Goal: Task Accomplishment & Management: Use online tool/utility

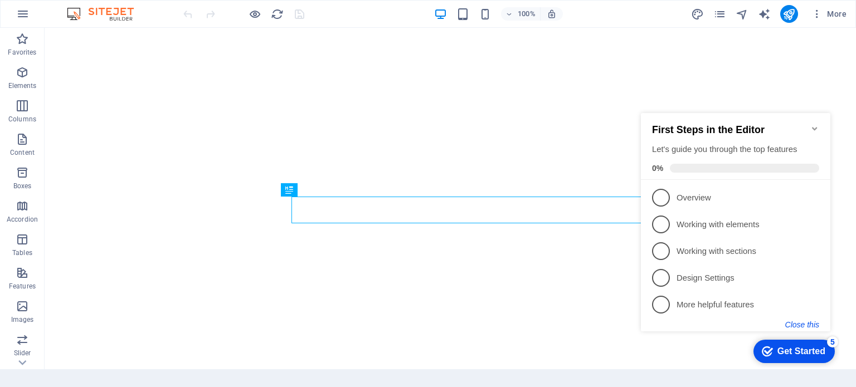
click at [814, 320] on button "Close this" at bounding box center [802, 324] width 34 height 9
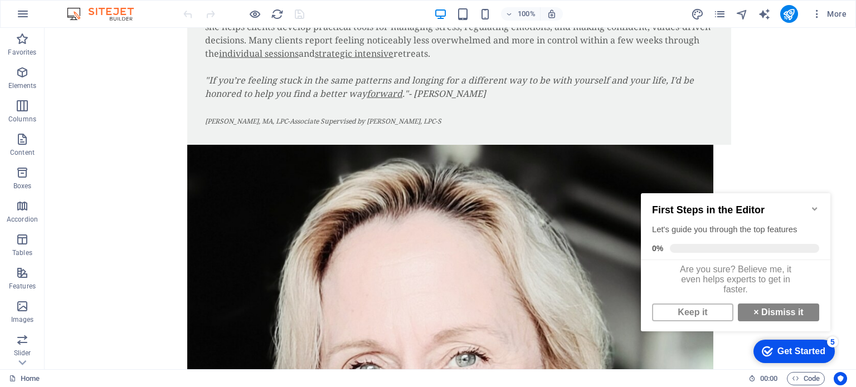
scroll to position [1200, 0]
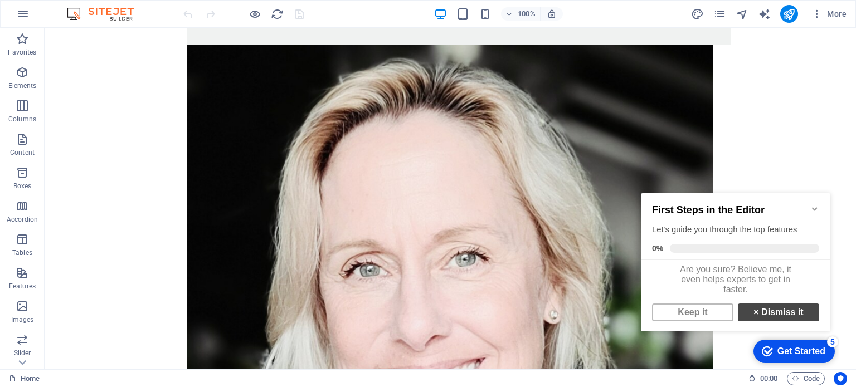
click at [773, 320] on link "× Dismiss it" at bounding box center [778, 313] width 81 height 18
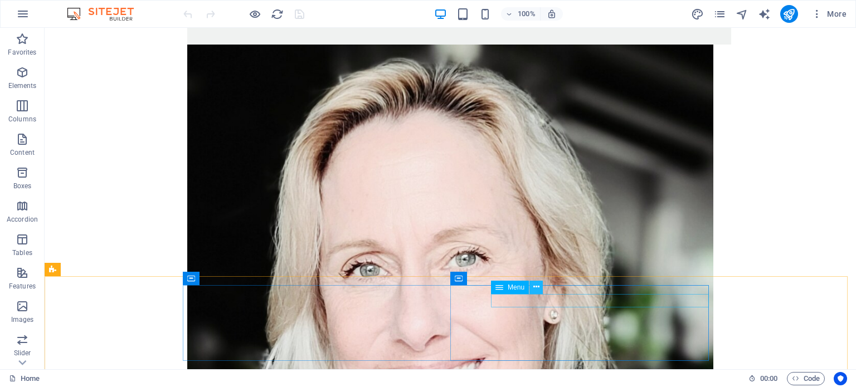
click at [537, 287] on icon at bounding box center [536, 287] width 6 height 12
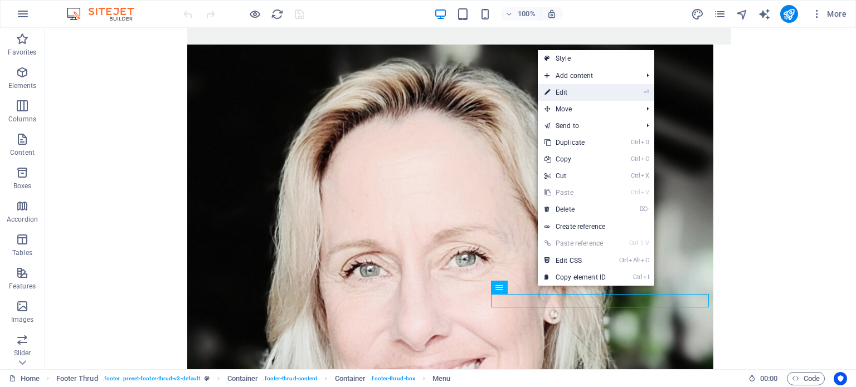
click at [567, 89] on link "⏎ Edit" at bounding box center [575, 92] width 75 height 17
select select
select select "3"
select select
select select "36"
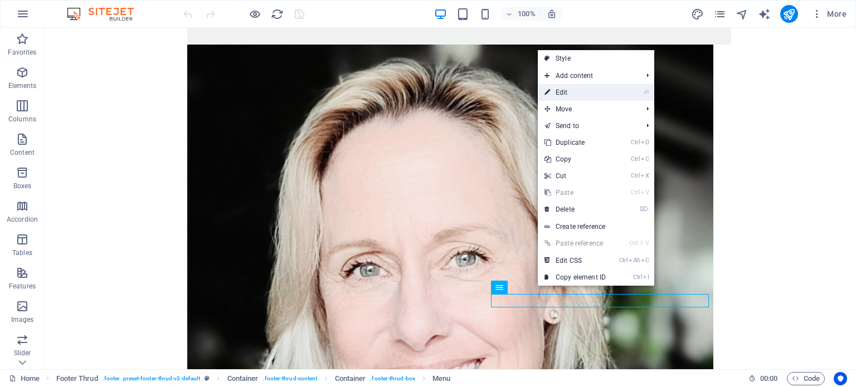
select select
select select "38"
select select
select select "44"
select select
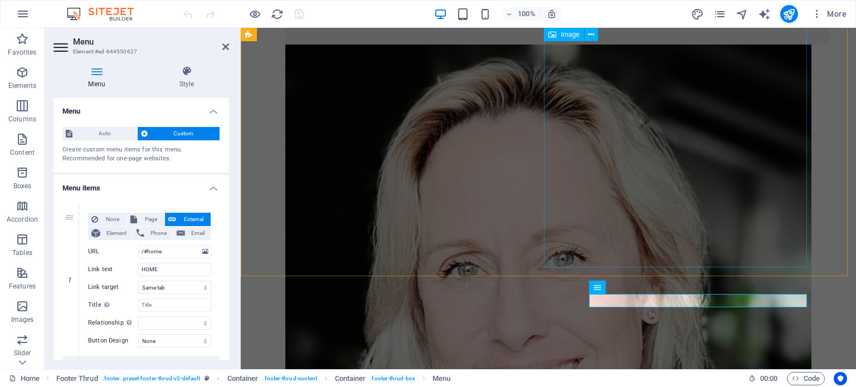
scroll to position [1213, 0]
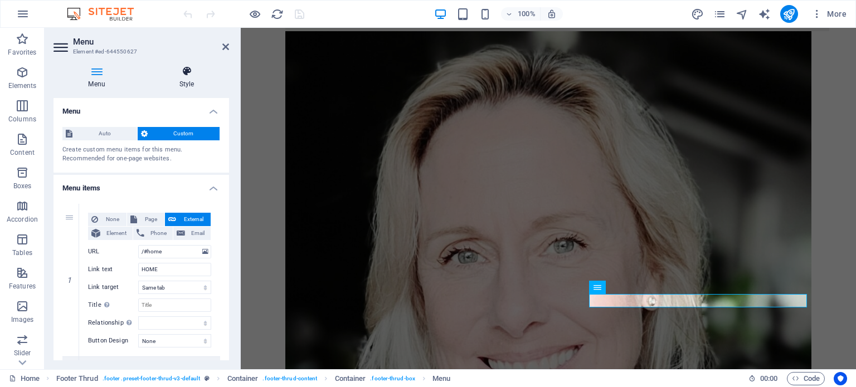
click at [187, 71] on icon at bounding box center [186, 71] width 85 height 11
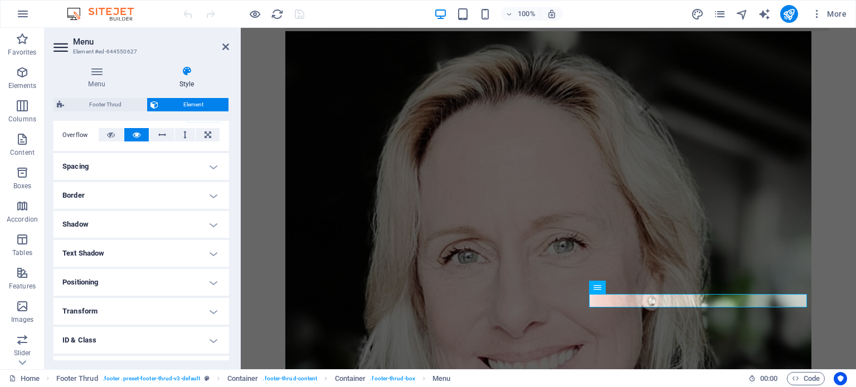
scroll to position [203, 0]
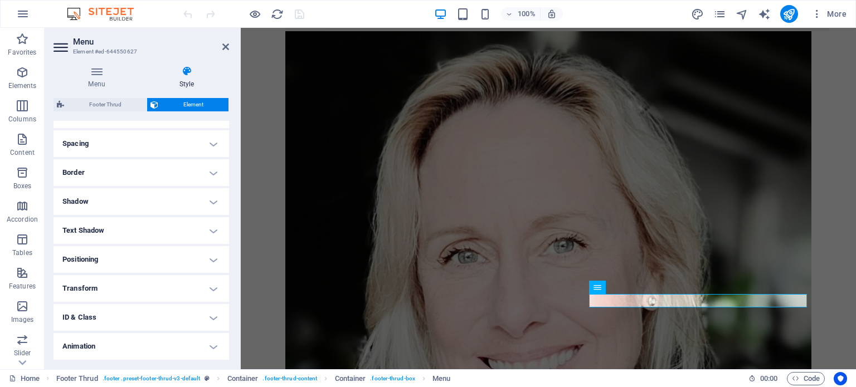
click at [121, 254] on h4 "Positioning" at bounding box center [141, 259] width 176 height 27
click at [116, 138] on h4 "Spacing" at bounding box center [141, 143] width 176 height 27
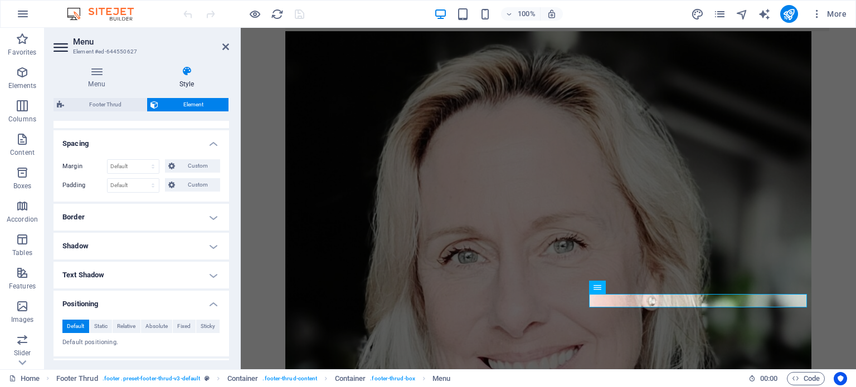
click at [122, 224] on h4 "Border" at bounding box center [141, 217] width 176 height 27
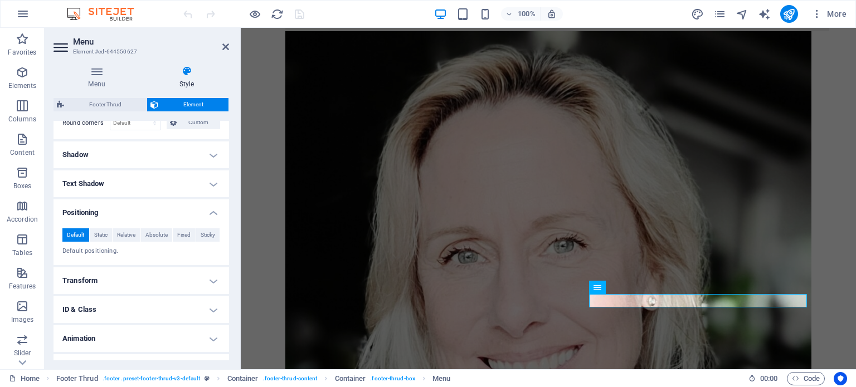
scroll to position [358, 0]
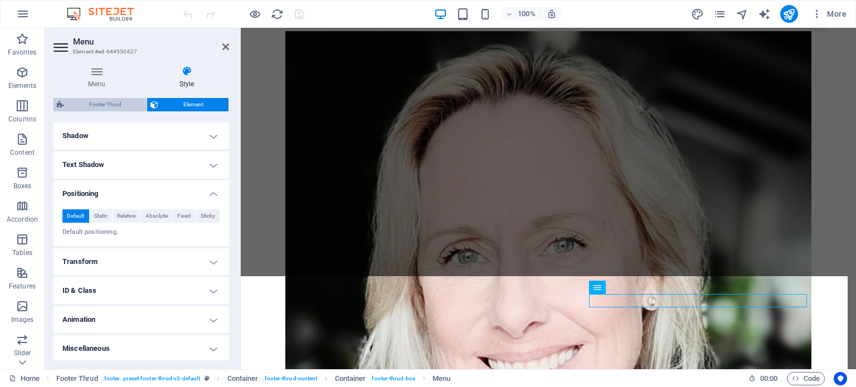
click at [113, 104] on span "Footer Thrud" at bounding box center [105, 104] width 76 height 13
select select "rem"
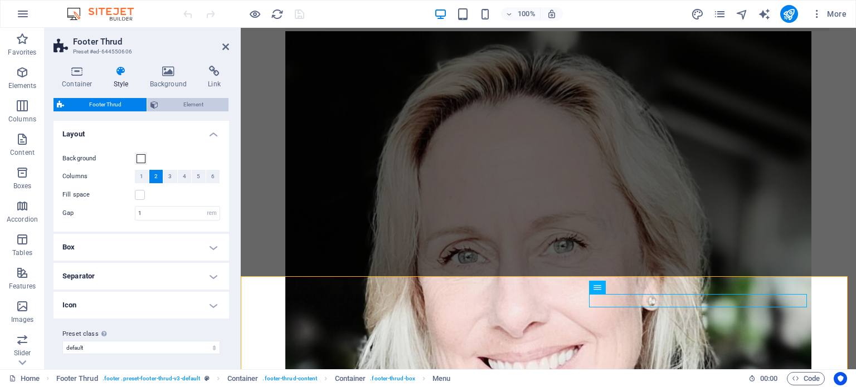
click at [180, 103] on span "Element" at bounding box center [194, 104] width 64 height 13
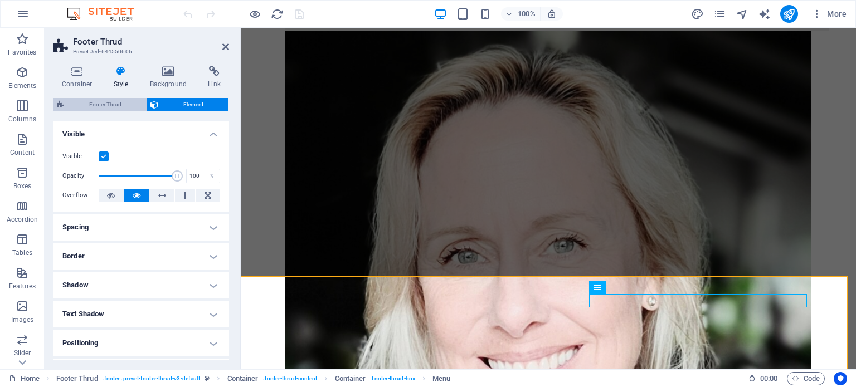
click at [116, 100] on span "Footer Thrud" at bounding box center [105, 104] width 76 height 13
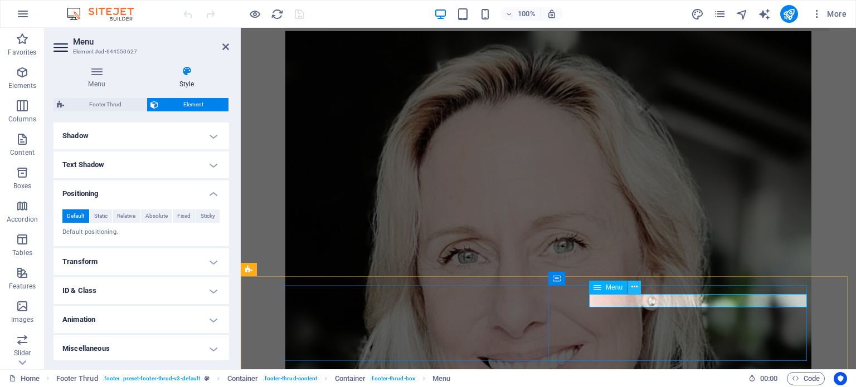
click at [633, 291] on icon at bounding box center [634, 287] width 6 height 12
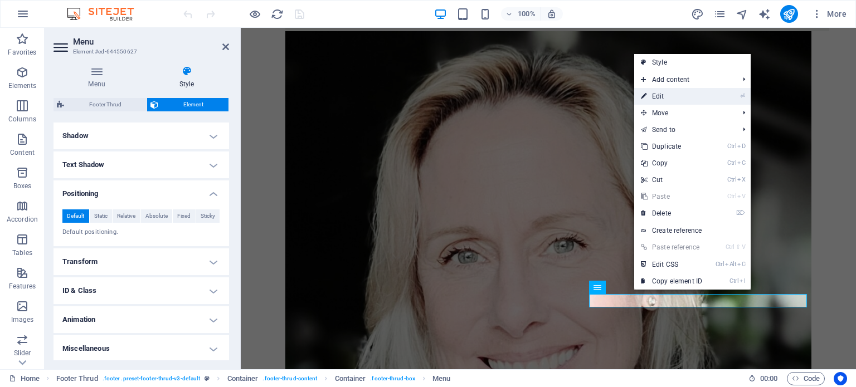
click at [658, 89] on link "⏎ Edit" at bounding box center [671, 96] width 75 height 17
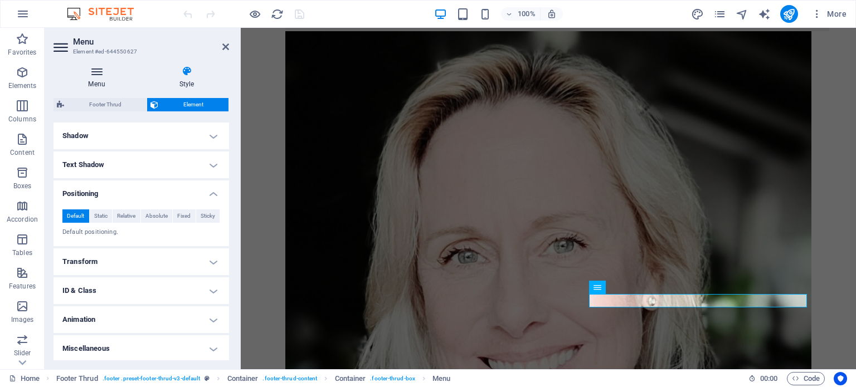
click at [98, 72] on icon at bounding box center [96, 71] width 86 height 11
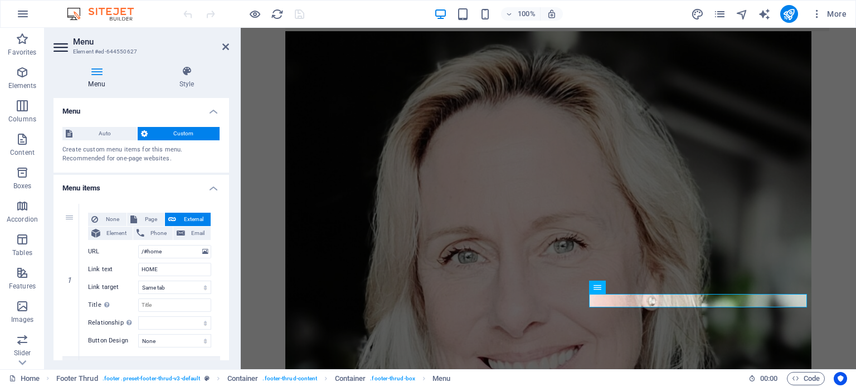
drag, startPoint x: 226, startPoint y: 120, endPoint x: 226, endPoint y: 167, distance: 46.3
click at [226, 167] on div "Auto Custom Create custom menu items for this menu. Recommended for one-page we…" at bounding box center [141, 145] width 176 height 55
drag, startPoint x: 229, startPoint y: 155, endPoint x: 233, endPoint y: 187, distance: 32.6
click at [233, 187] on div "Menu Style Menu Auto Custom Create custom menu items for this menu. Recommended…" at bounding box center [141, 213] width 193 height 313
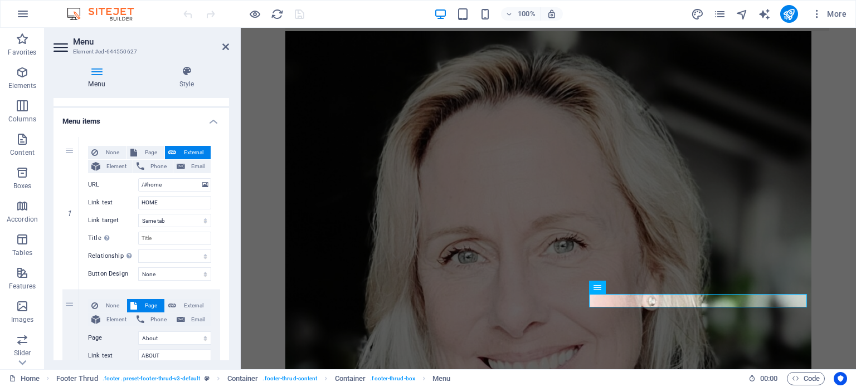
scroll to position [67, 0]
click at [67, 211] on icon at bounding box center [70, 214] width 6 height 8
select select "3"
type input "ABOUT"
select select
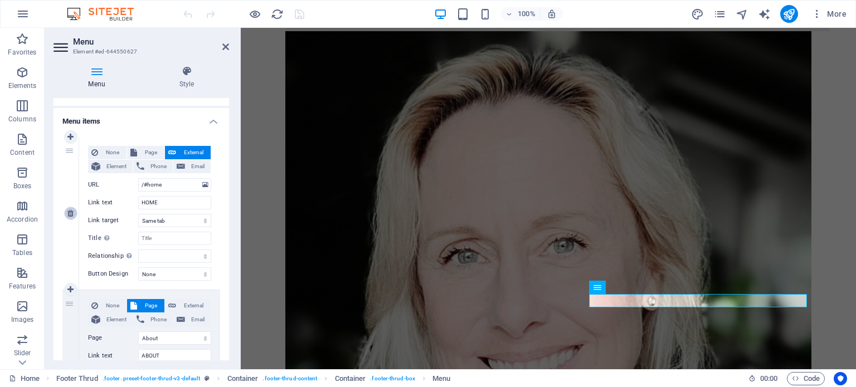
select select "36"
type input "CONNECT"
select select
select select "38"
type input "SERVICES"
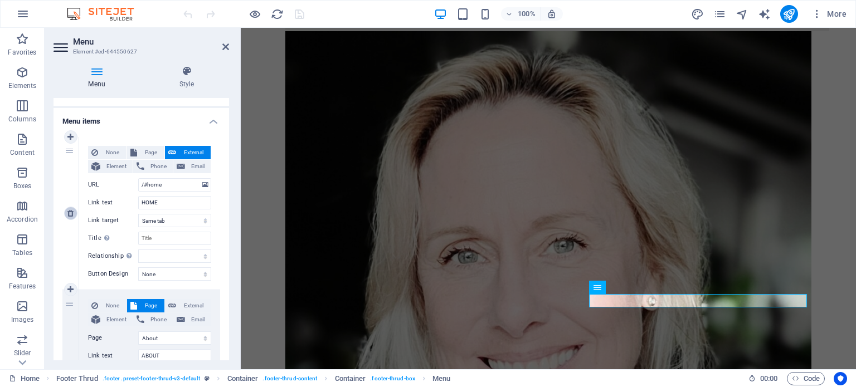
select select
select select "44"
type input "CONTACT"
select select
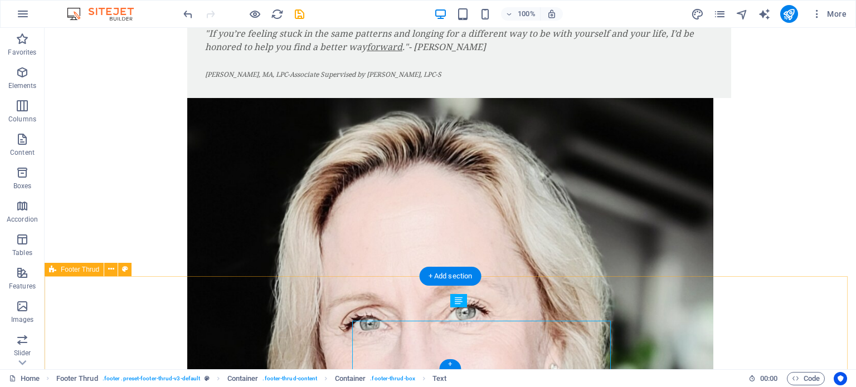
scroll to position [1200, 0]
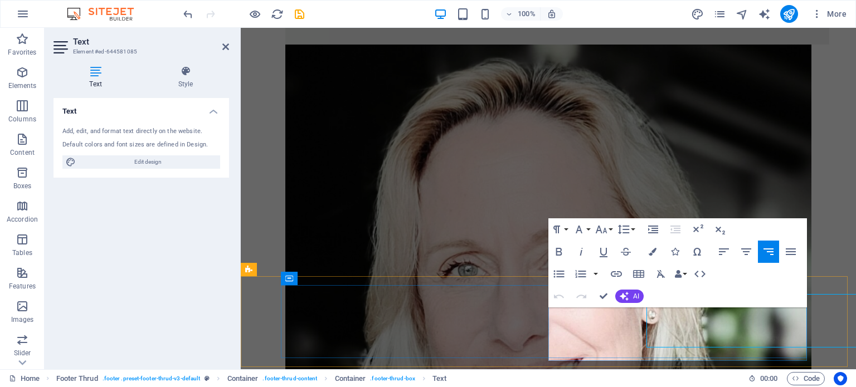
scroll to position [1213, 0]
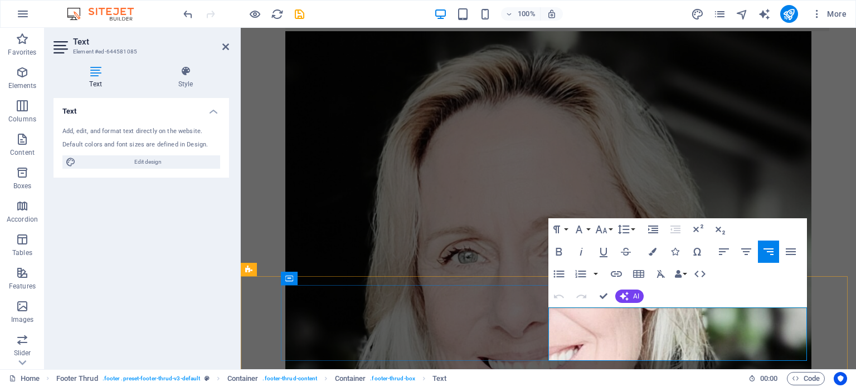
copy span "|"
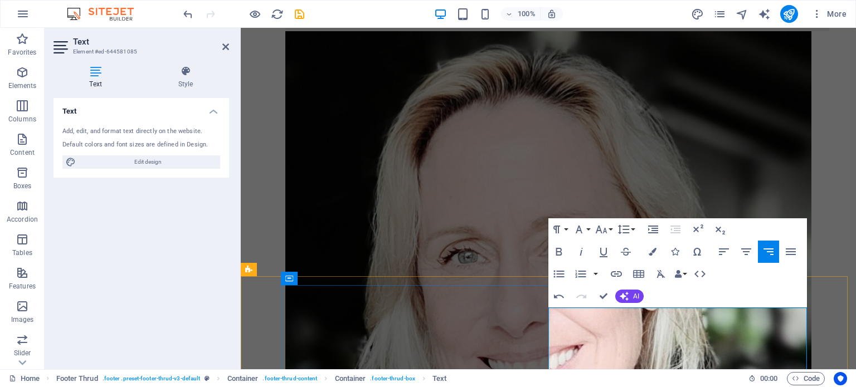
scroll to position [1217, 0]
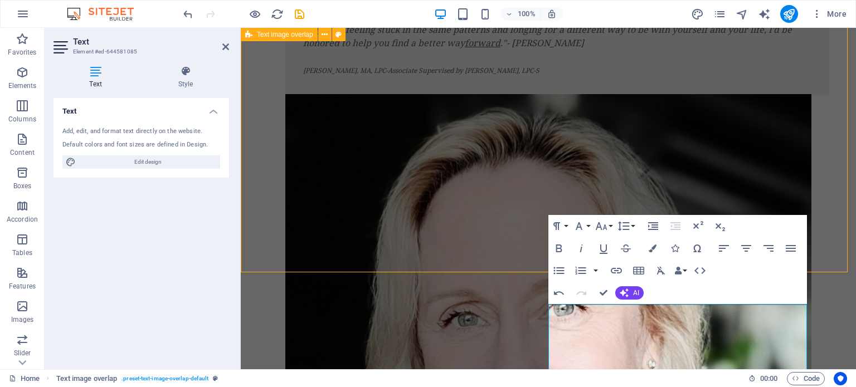
scroll to position [1204, 0]
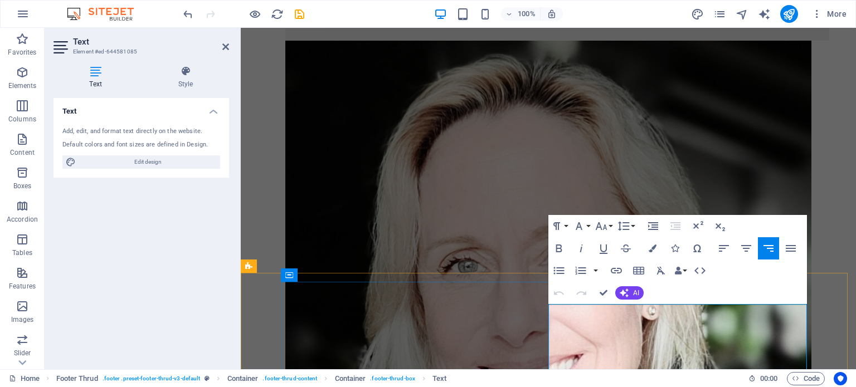
scroll to position [1217, 0]
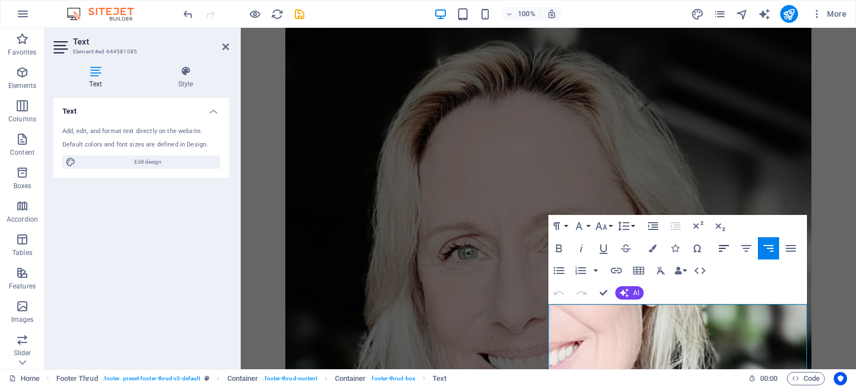
click at [728, 247] on icon "button" at bounding box center [723, 248] width 13 height 13
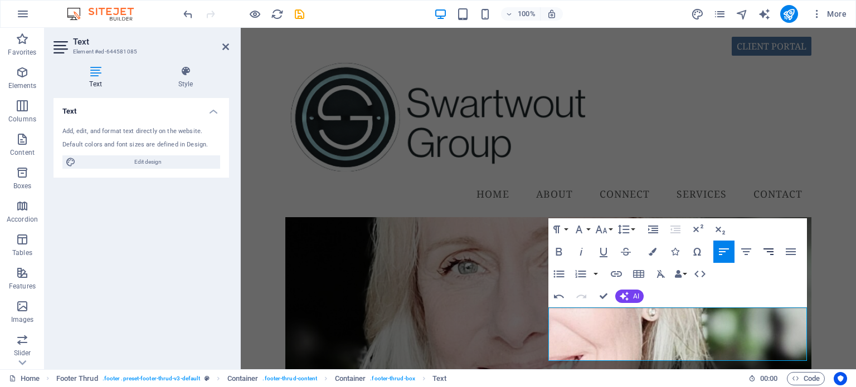
click at [761, 247] on button "Align Right" at bounding box center [768, 252] width 21 height 22
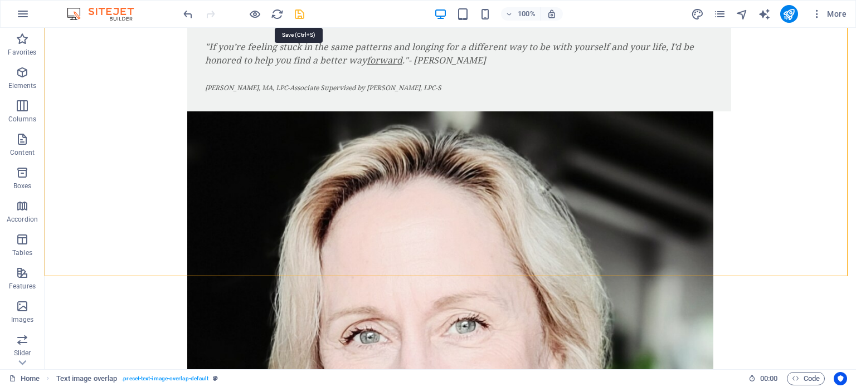
click at [295, 13] on icon "save" at bounding box center [299, 14] width 13 height 13
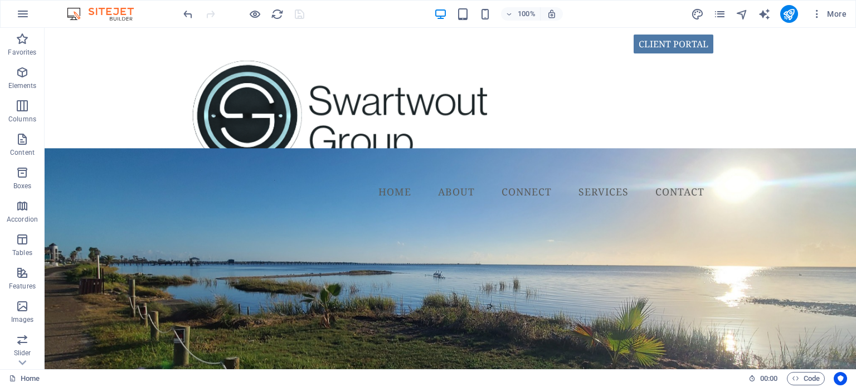
scroll to position [0, 0]
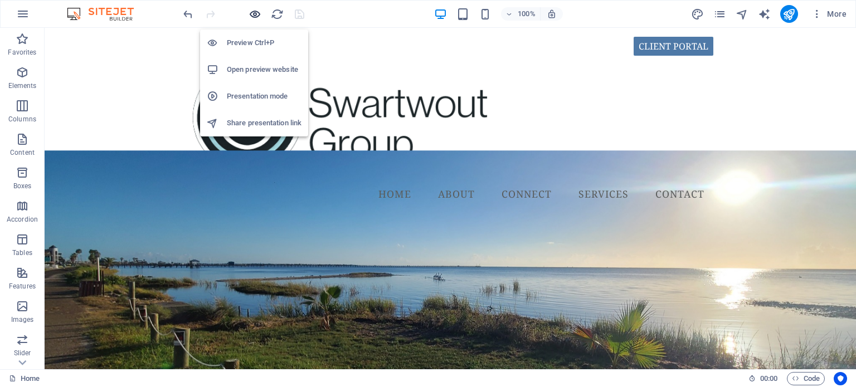
click at [250, 8] on icon "button" at bounding box center [255, 14] width 13 height 13
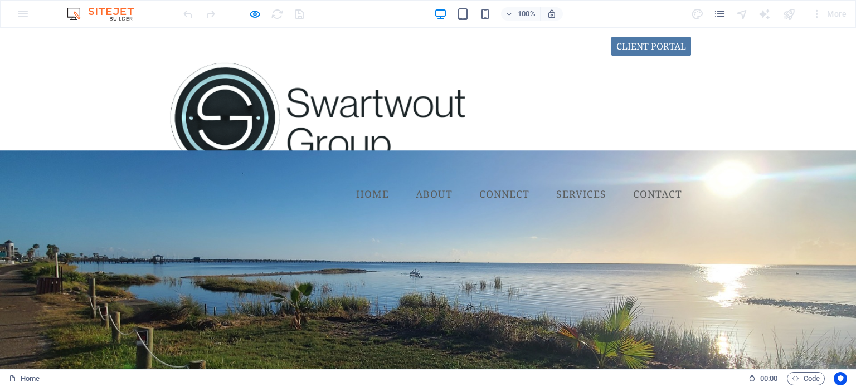
click at [564, 181] on link "Services" at bounding box center [581, 195] width 68 height 28
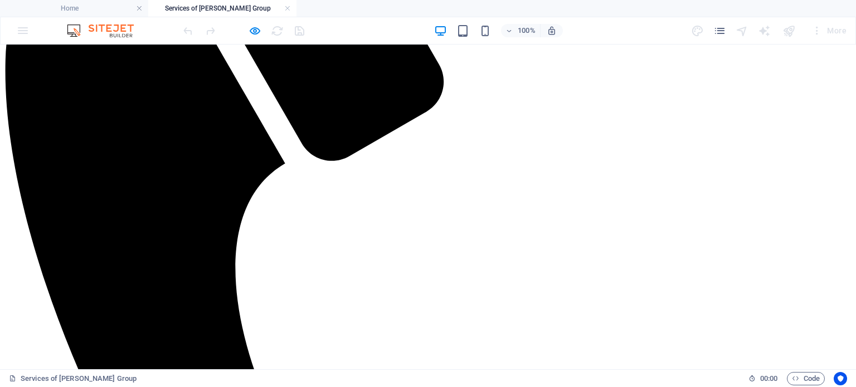
scroll to position [474, 0]
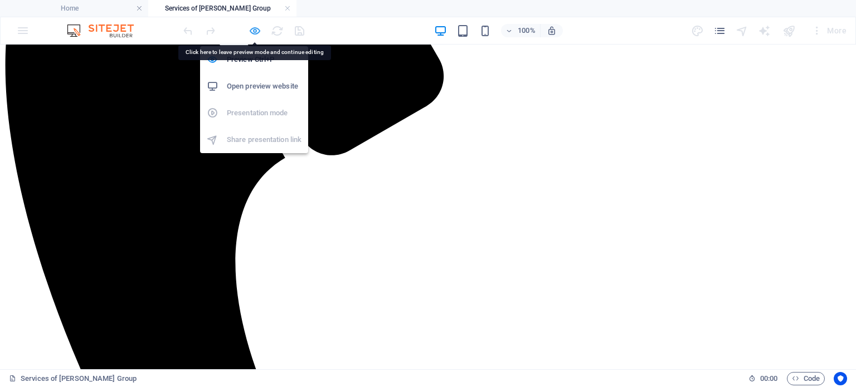
click at [252, 29] on icon "button" at bounding box center [255, 31] width 13 height 13
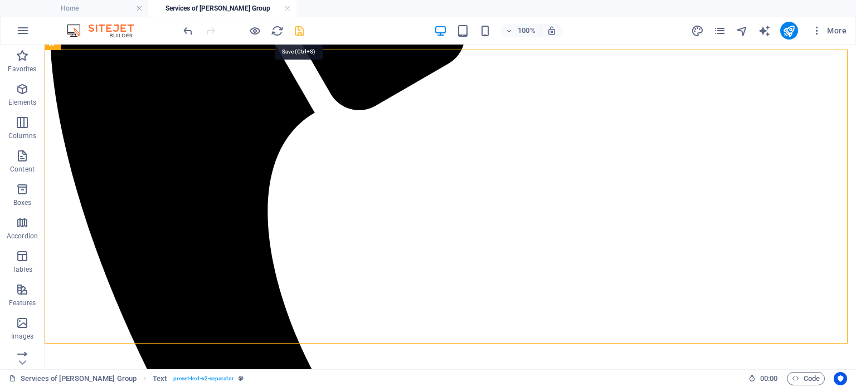
click at [296, 30] on icon "save" at bounding box center [299, 31] width 13 height 13
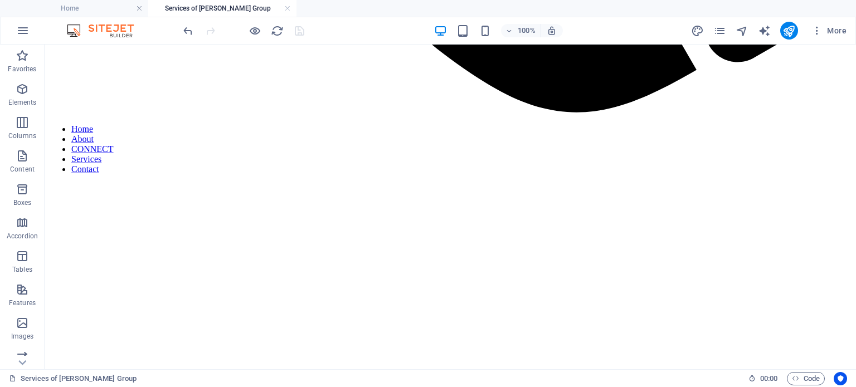
scroll to position [1195, 0]
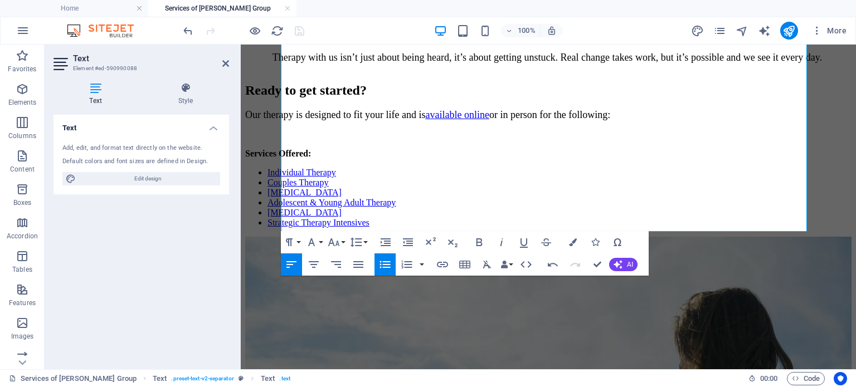
scroll to position [1232, 0]
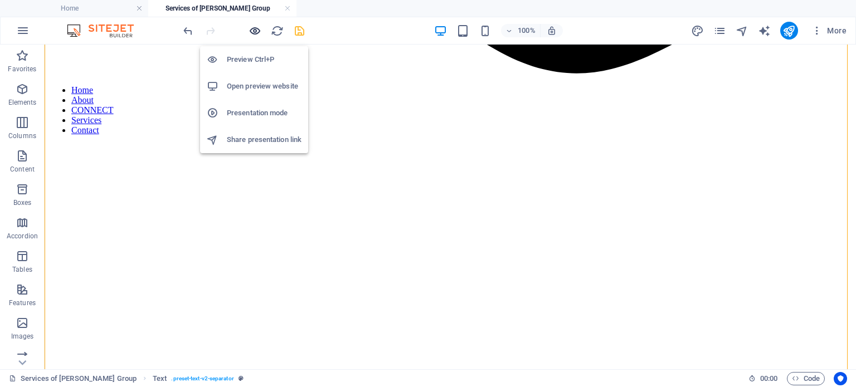
click at [251, 30] on icon "button" at bounding box center [255, 31] width 13 height 13
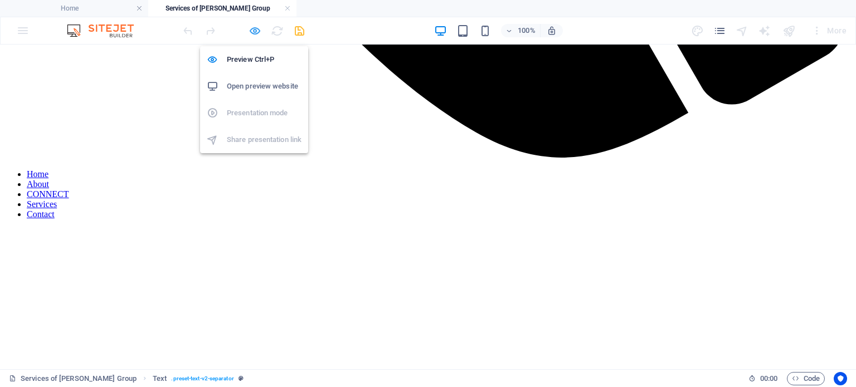
click at [251, 30] on icon "button" at bounding box center [255, 31] width 13 height 13
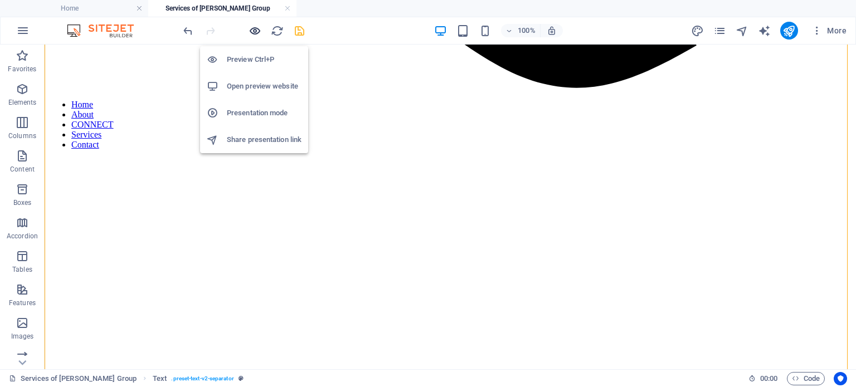
scroll to position [1232, 0]
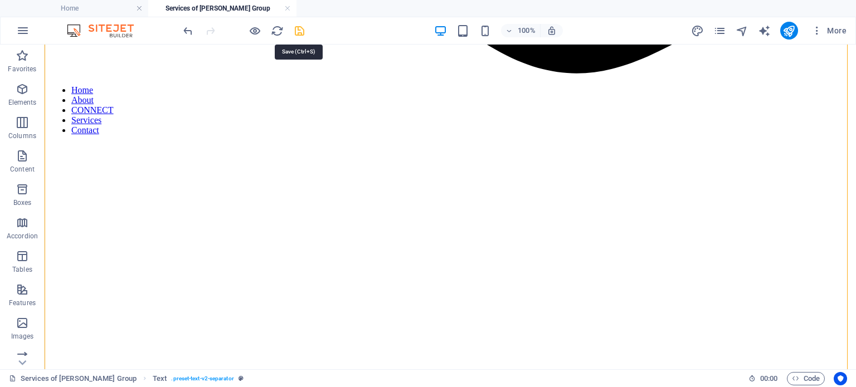
click at [296, 29] on icon "save" at bounding box center [299, 31] width 13 height 13
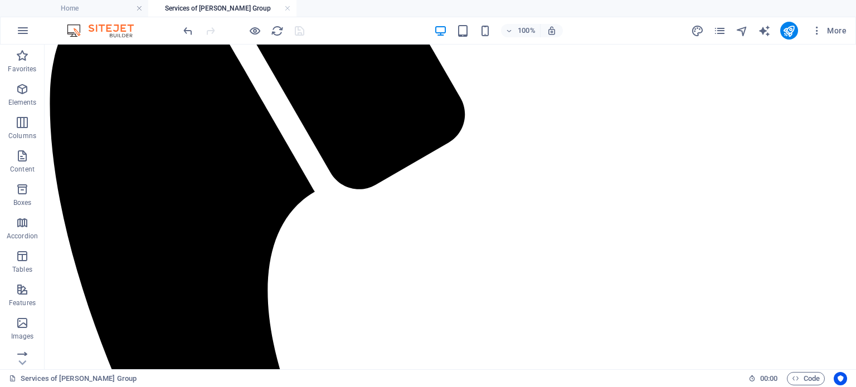
scroll to position [412, 0]
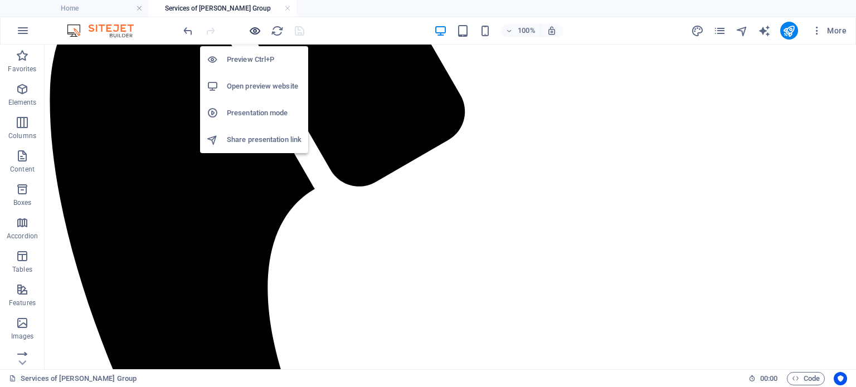
click at [254, 31] on icon "button" at bounding box center [255, 31] width 13 height 13
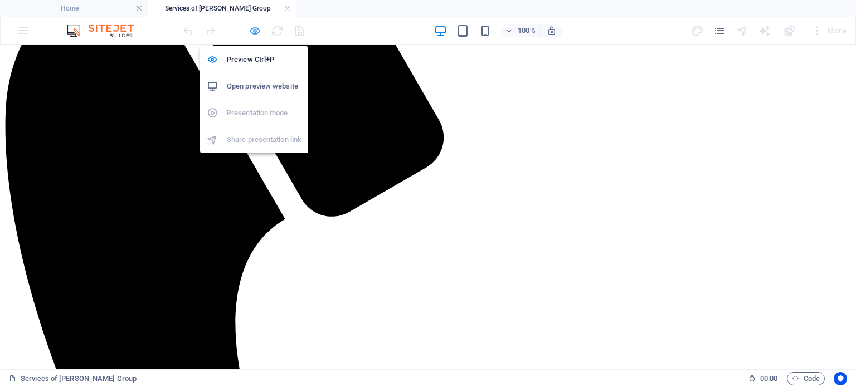
scroll to position [397, 0]
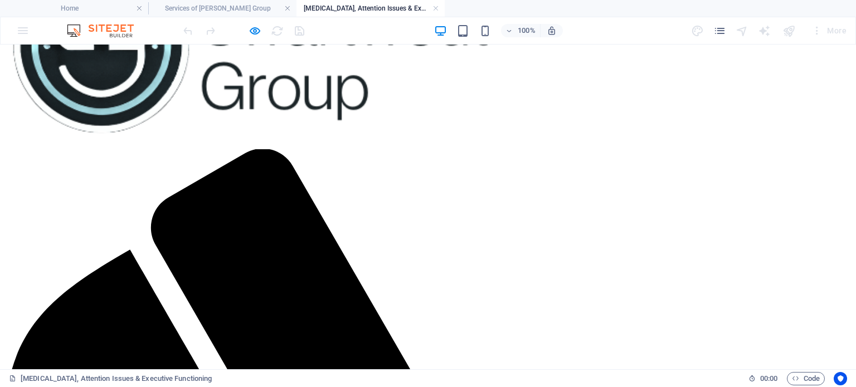
scroll to position [109, 0]
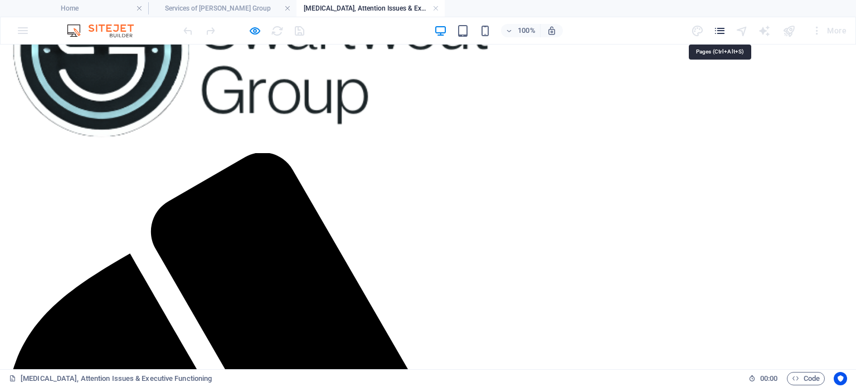
click at [716, 31] on icon "pages" at bounding box center [719, 31] width 13 height 13
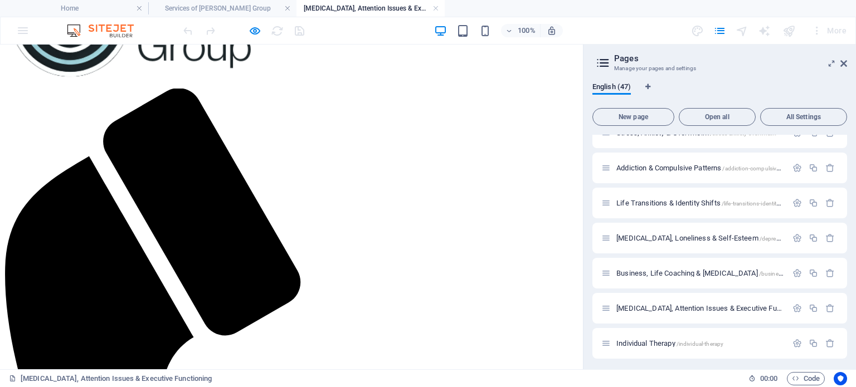
scroll to position [551, 0]
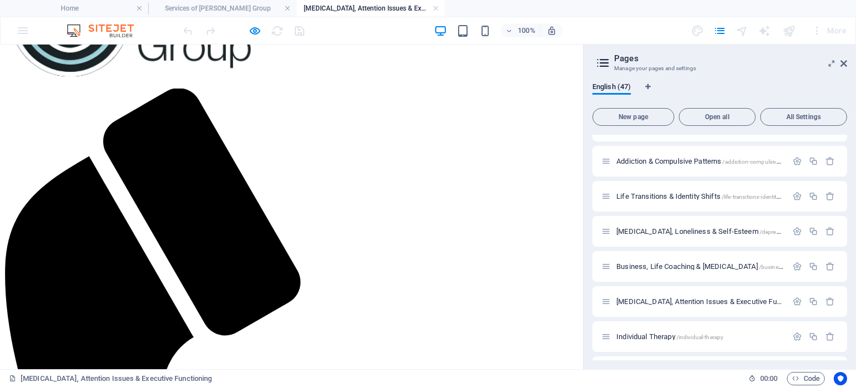
drag, startPoint x: 847, startPoint y: 218, endPoint x: 846, endPoint y: 201, distance: 17.9
click at [846, 201] on div "English (47) New page Open all All Settings Home / Legal Notice /legal-notice P…" at bounding box center [719, 222] width 272 height 296
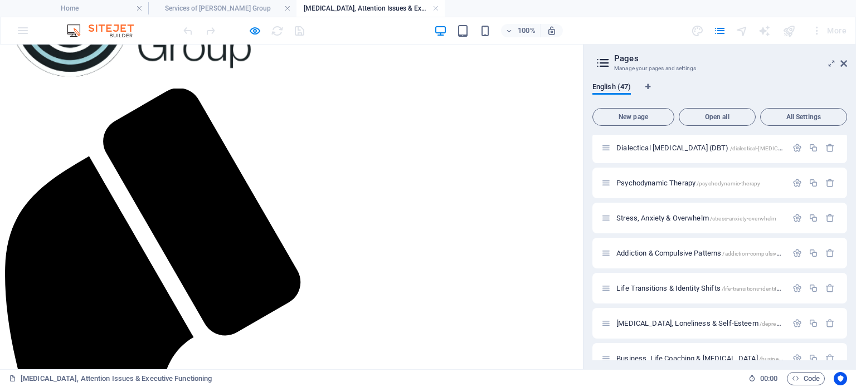
scroll to position [457, 0]
click at [812, 216] on icon "button" at bounding box center [813, 219] width 9 height 9
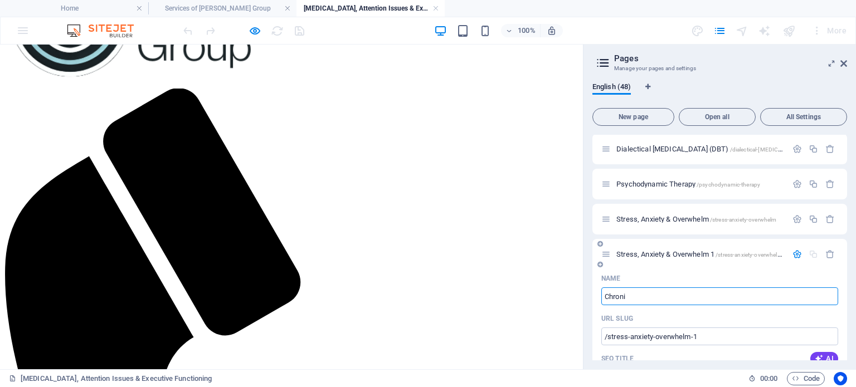
type input "Chroni"
type input "/chroni"
type input "Chroni"
type input "Chronic Pain"
type input "/chronic-pain"
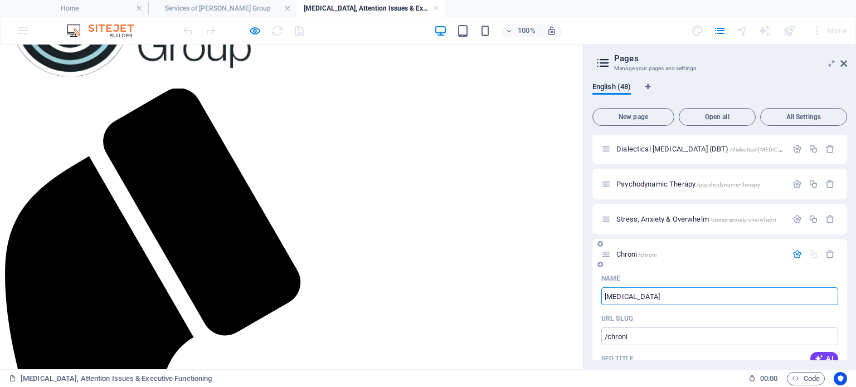
type input "Chronic Pain"
click at [665, 294] on input "Chronic Pain" at bounding box center [719, 297] width 237 height 18
type input "Chronic Pain, Il"
type input "Chronic Pain,"
type input "Chronic Pain, Illness"
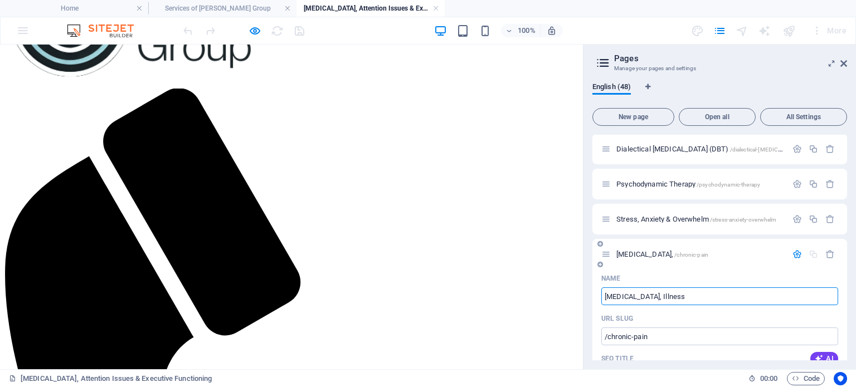
type input "/chronic-pain-illness"
type input "Chronic Pain, Illness"
paste input "Illness & Complex Conditions"
type input "Chronic Pain, Illness & Illness & Complex Conditions"
type input "Chronic Pain, Illness &"
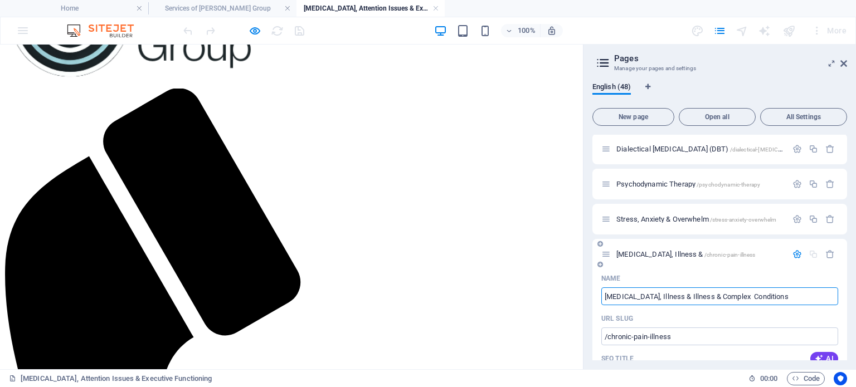
type input "Chronic Pain, Illness & Illness & Complex Conditions"
type input "/chronic-pain-illness-illness-complex-conditions"
type input "Chronic Pain, Illness & Illness & Complex Conditions"
click at [689, 294] on input "Chronic Pain, Illness & Illness & Complex Conditions" at bounding box center [719, 297] width 237 height 18
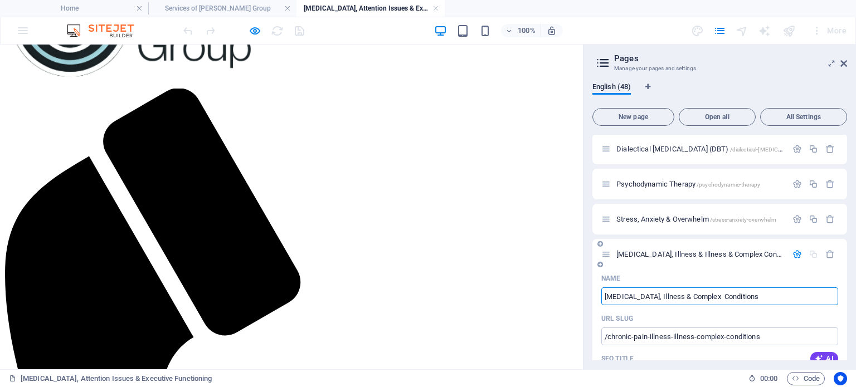
type input "Chronic Pain, Illness & Complex Conditions"
type input "/chronic-pain-illness-complex-conditions"
type input "Chronic Pain, Illness & Complex Conditions"
click at [711, 296] on input "Chronic Pain, Illness & Complex Conditions" at bounding box center [719, 297] width 237 height 18
type input "Chronic Pain, Illness & ComplexConditions"
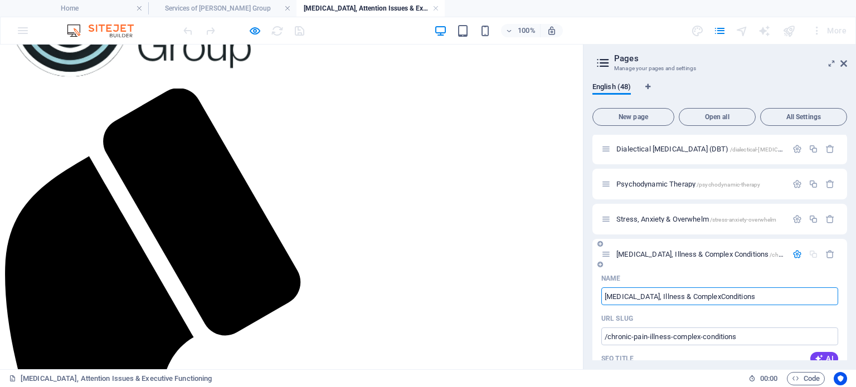
type input "[MEDICAL_DATA], Illness & Complex Conditions"
type input "/chronic-pain-illness-complexconditions"
type input "Chronic Pain, Illness & ComplexConditions"
type input "[MEDICAL_DATA], Illness & Complex Conditions"
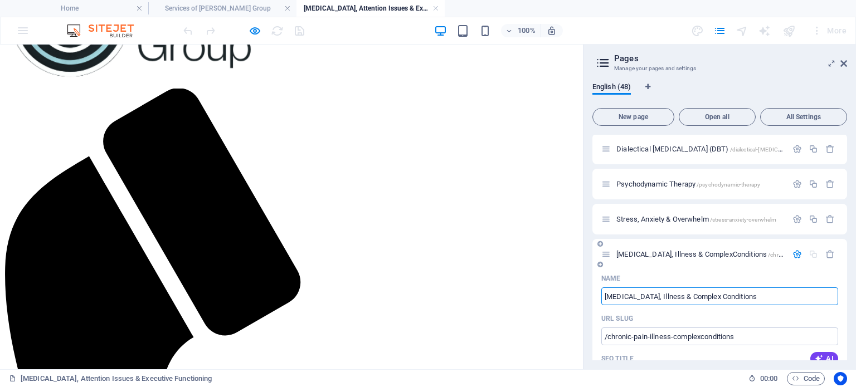
type input "/chronic-pain-illness-complex-conditions"
type input "[MEDICAL_DATA], Illness & Complex Conditions"
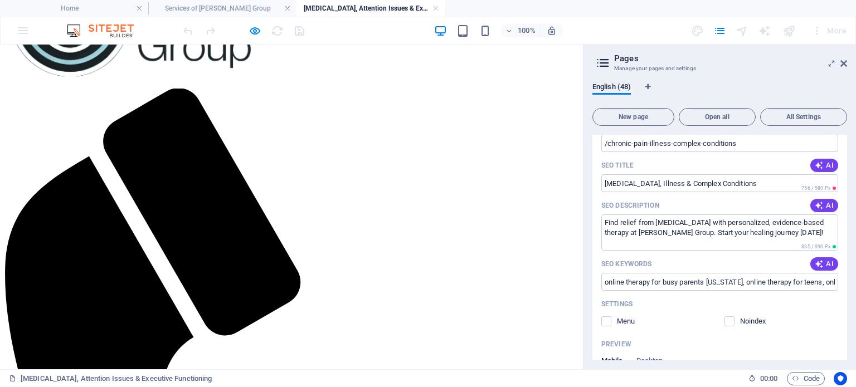
scroll to position [644, 0]
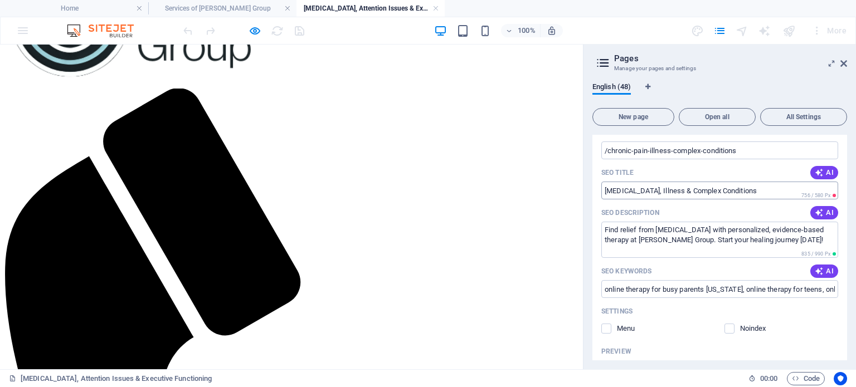
type input "[MEDICAL_DATA], Illness & Complex Conditions"
click at [745, 191] on input "[MEDICAL_DATA], Illness & Complex Conditions" at bounding box center [719, 191] width 237 height 18
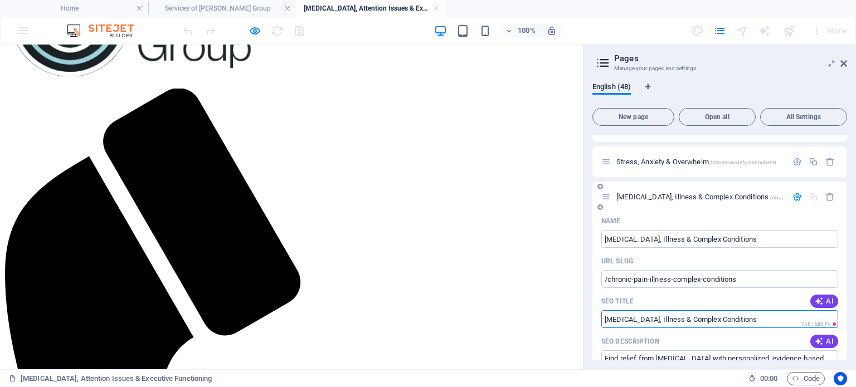
scroll to position [512, 0]
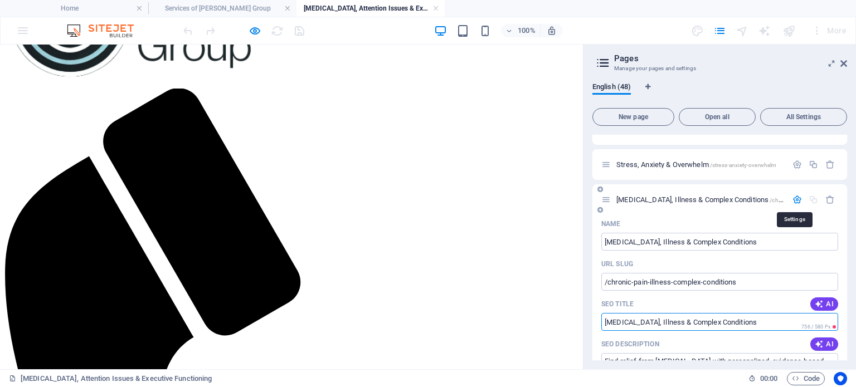
click at [794, 200] on icon "button" at bounding box center [796, 199] width 9 height 9
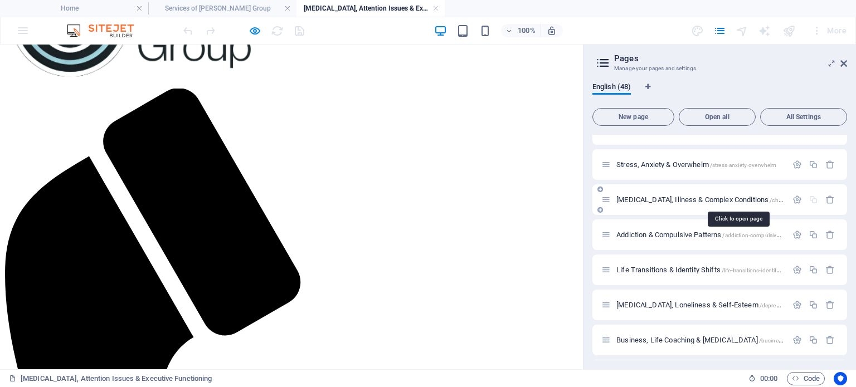
click at [722, 197] on span "Chronic Pain, Illness & Complex Conditions /chronic-pain-illness-complex-condit…" at bounding box center [744, 200] width 257 height 8
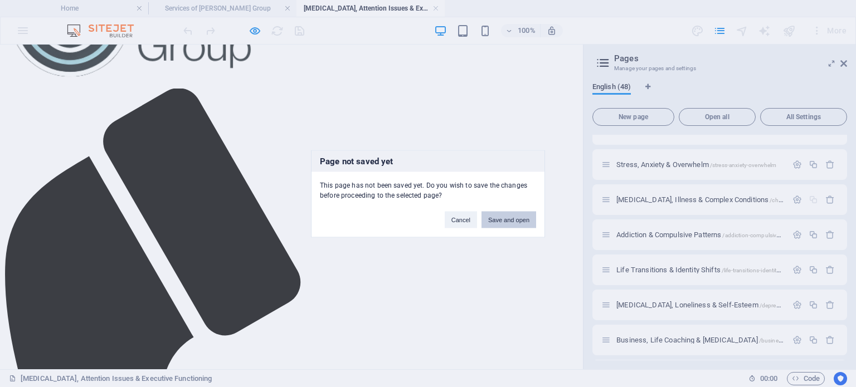
click at [510, 225] on button "Save and open" at bounding box center [508, 219] width 55 height 17
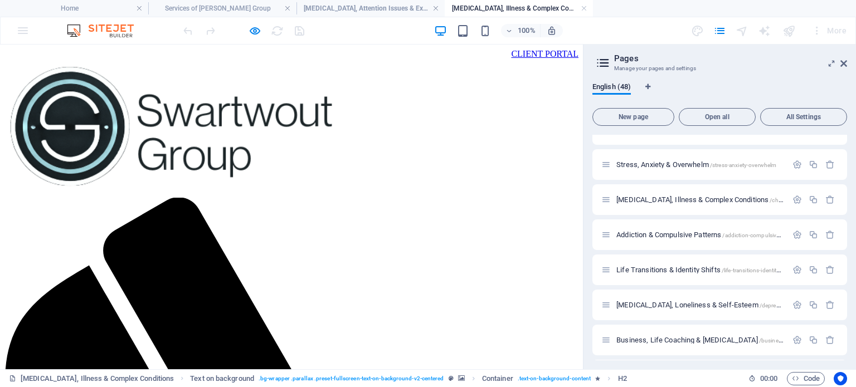
scroll to position [0, 0]
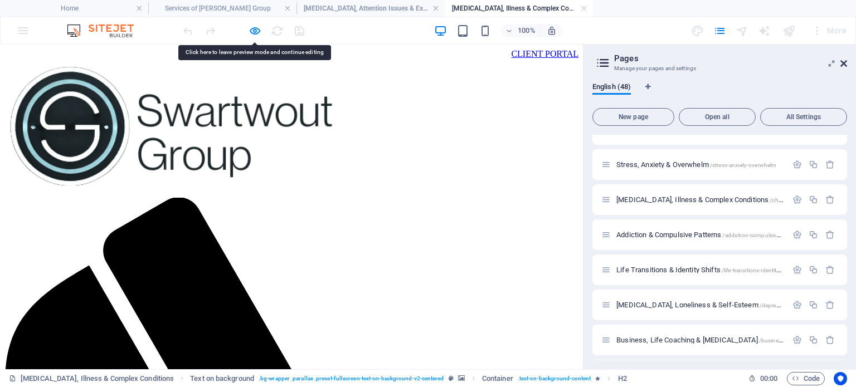
click at [846, 65] on icon at bounding box center [843, 63] width 7 height 9
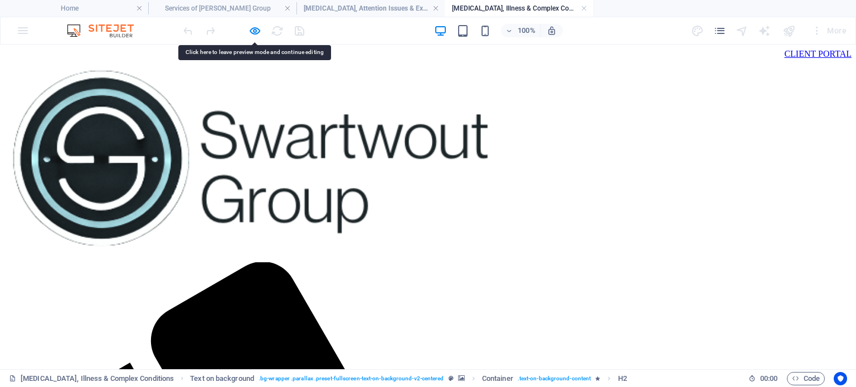
click at [252, 19] on div "100% More" at bounding box center [428, 30] width 855 height 27
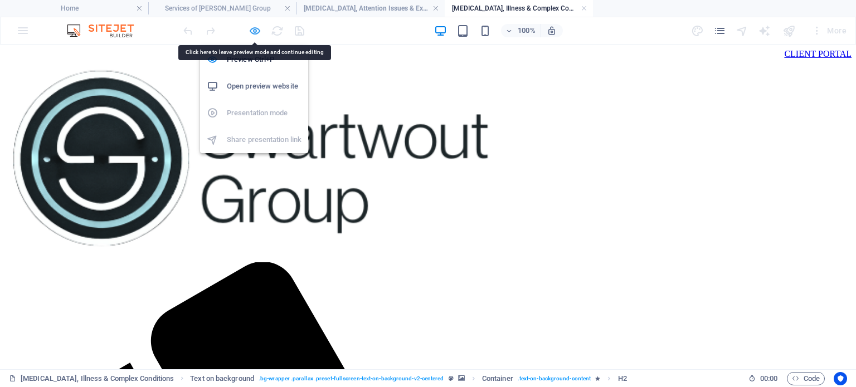
click at [254, 27] on icon "button" at bounding box center [255, 31] width 13 height 13
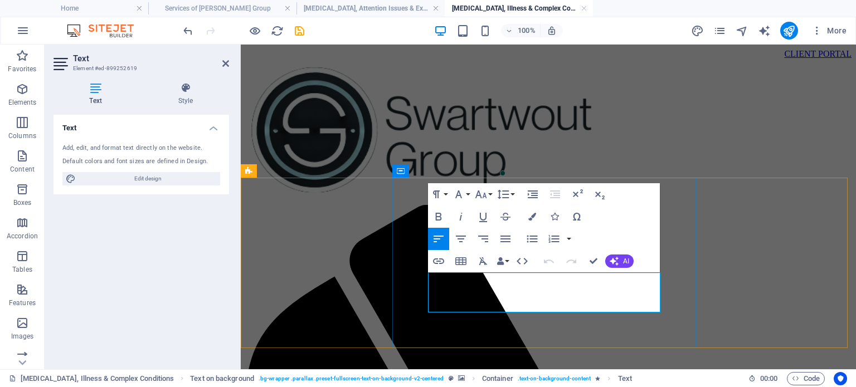
drag, startPoint x: 452, startPoint y: 275, endPoint x: 506, endPoint y: 303, distance: 60.8
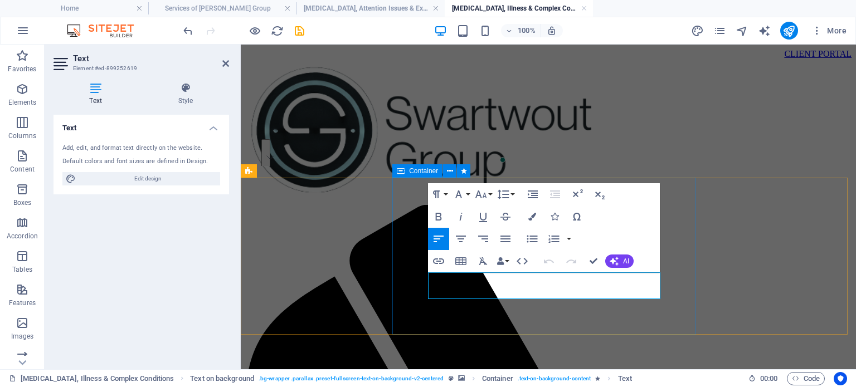
scroll to position [635, 4]
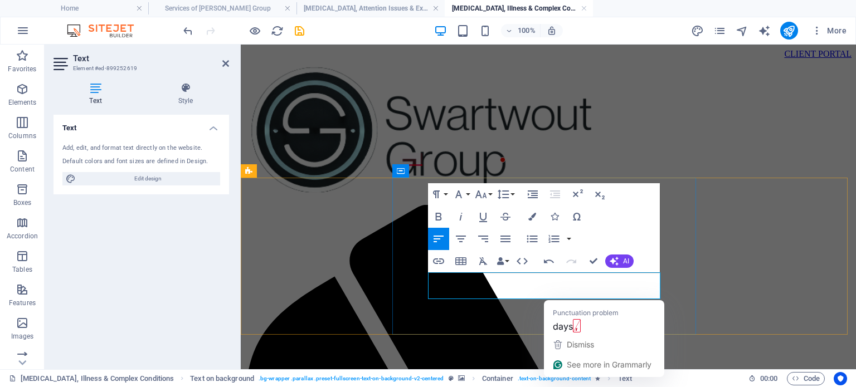
drag, startPoint x: 558, startPoint y: 296, endPoint x: 580, endPoint y: 295, distance: 21.7
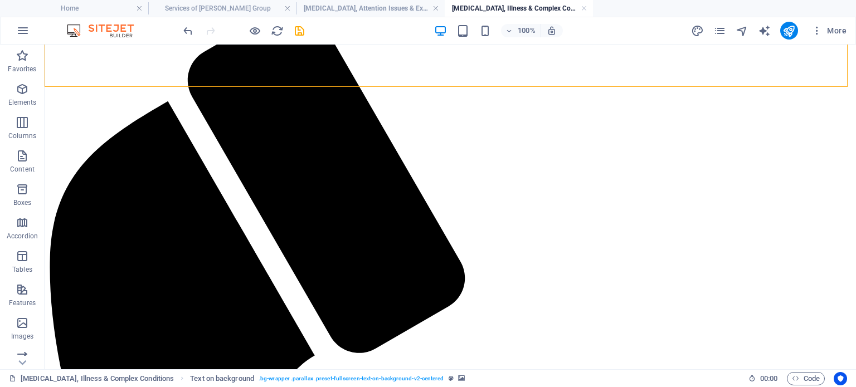
scroll to position [248, 0]
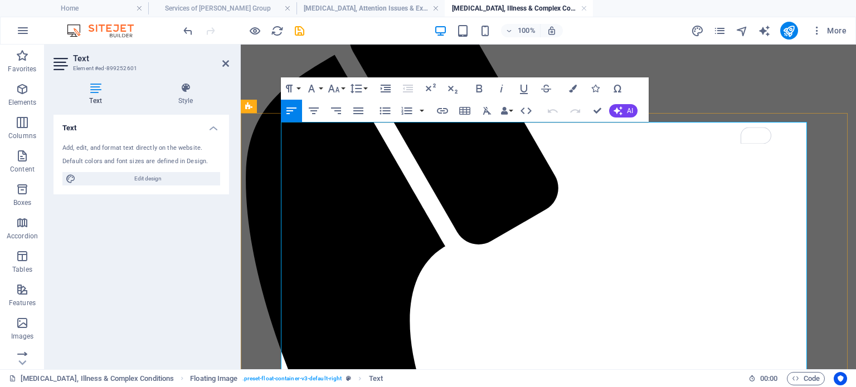
drag, startPoint x: 290, startPoint y: 137, endPoint x: 420, endPoint y: 354, distance: 253.6
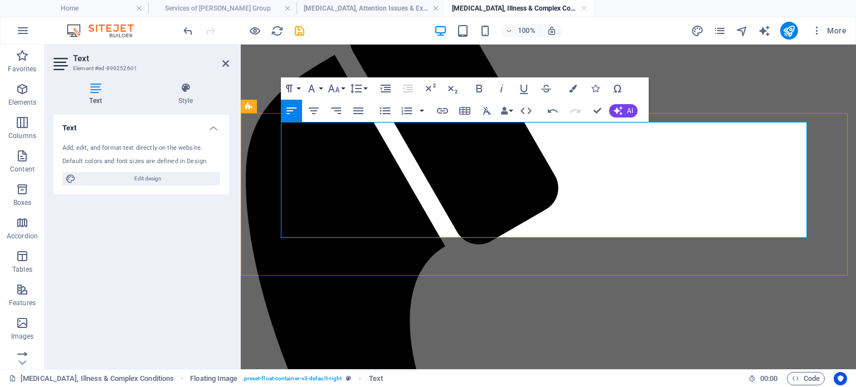
drag, startPoint x: 351, startPoint y: 160, endPoint x: 286, endPoint y: 135, distance: 69.1
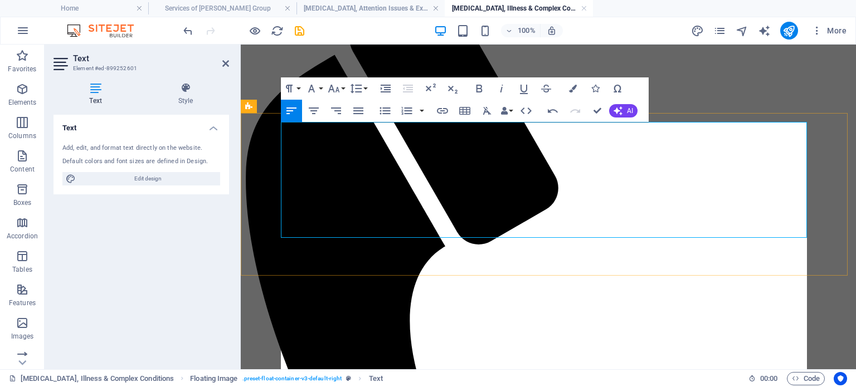
scroll to position [35523, 0]
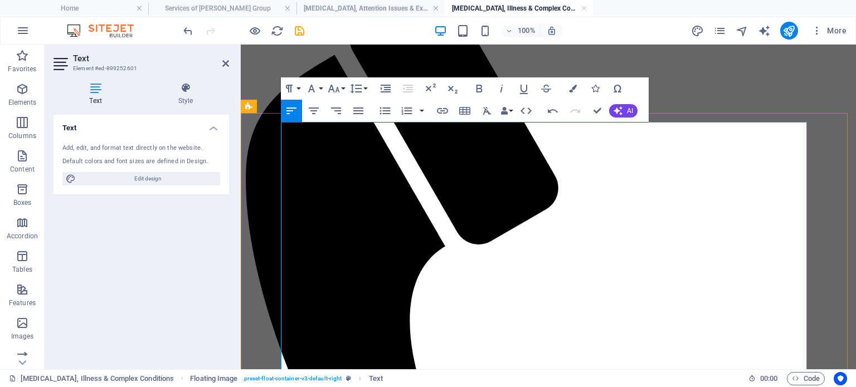
drag, startPoint x: 288, startPoint y: 134, endPoint x: 401, endPoint y: 172, distance: 120.0
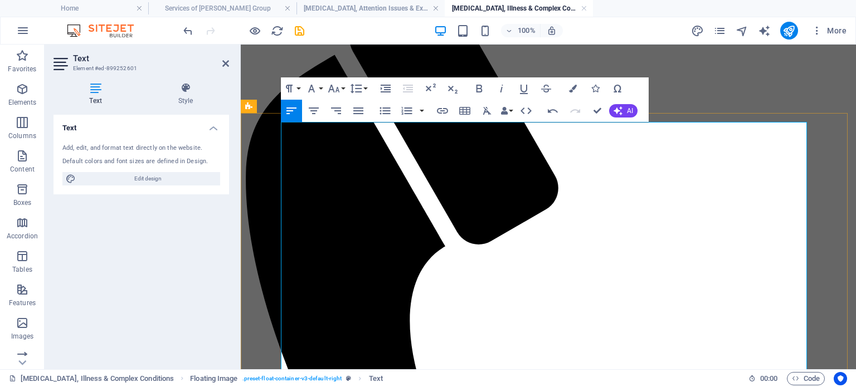
click at [386, 111] on icon "button" at bounding box center [385, 111] width 11 height 7
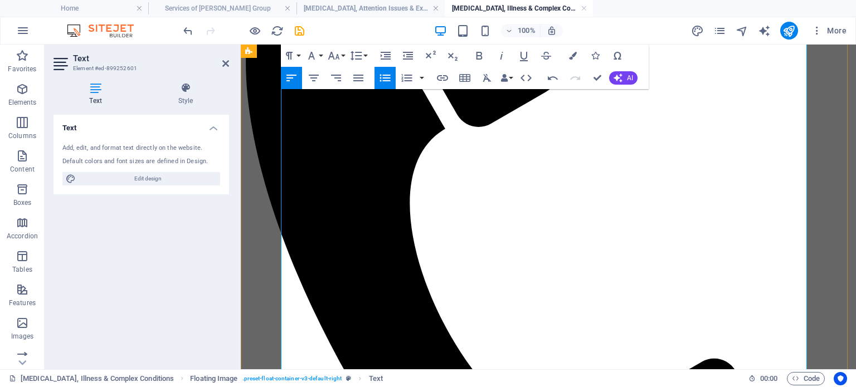
scroll to position [340, 0]
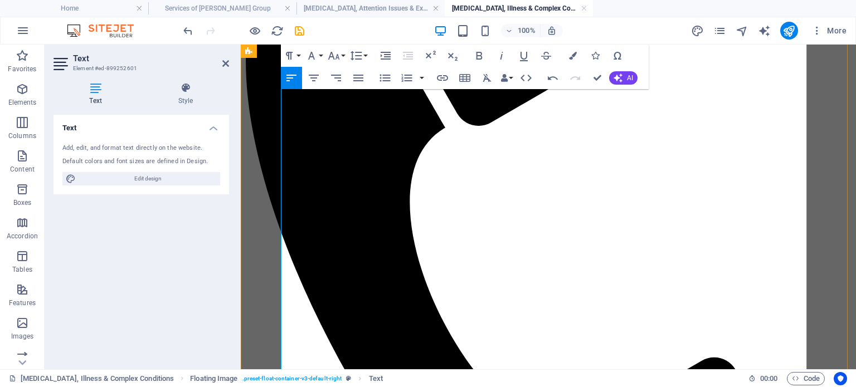
drag, startPoint x: 297, startPoint y: 216, endPoint x: 323, endPoint y: 213, distance: 26.3
click at [479, 55] on icon "button" at bounding box center [479, 56] width 6 height 8
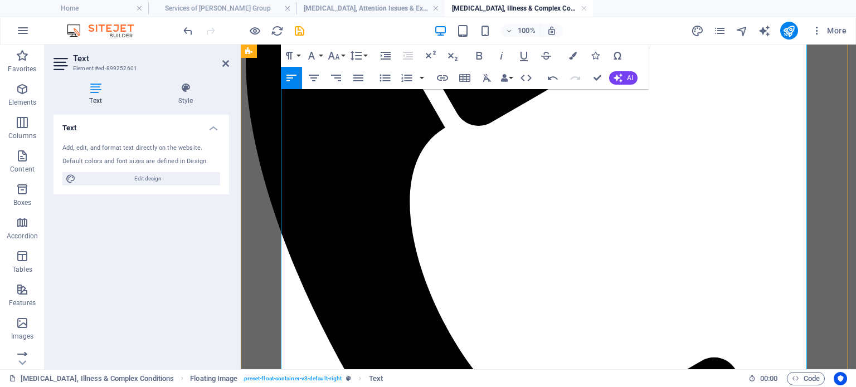
click at [383, 81] on icon "button" at bounding box center [385, 78] width 11 height 7
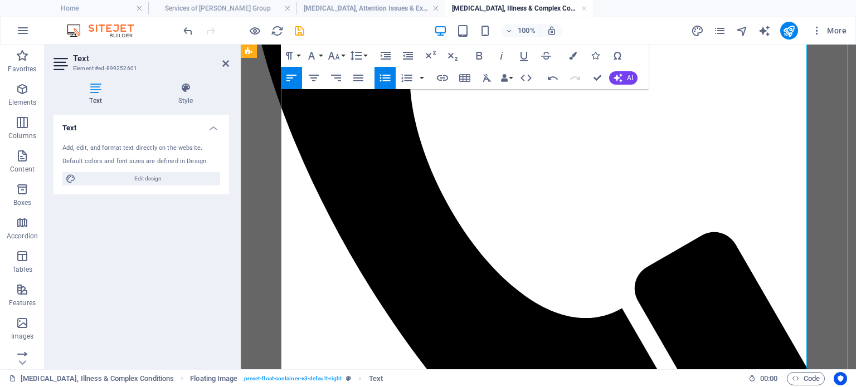
scroll to position [475, 0]
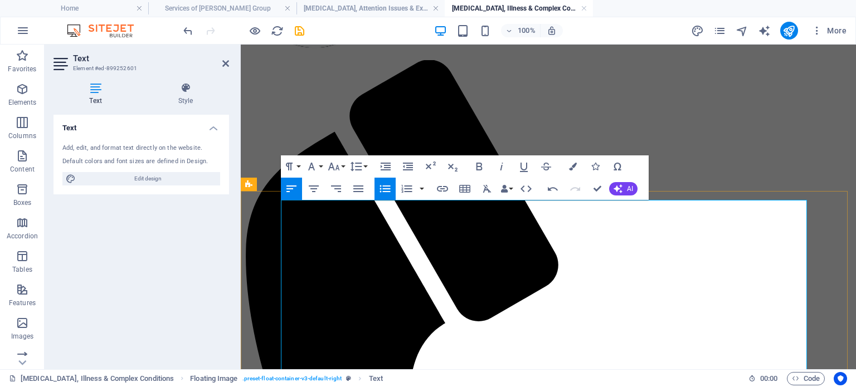
scroll to position [143, 0]
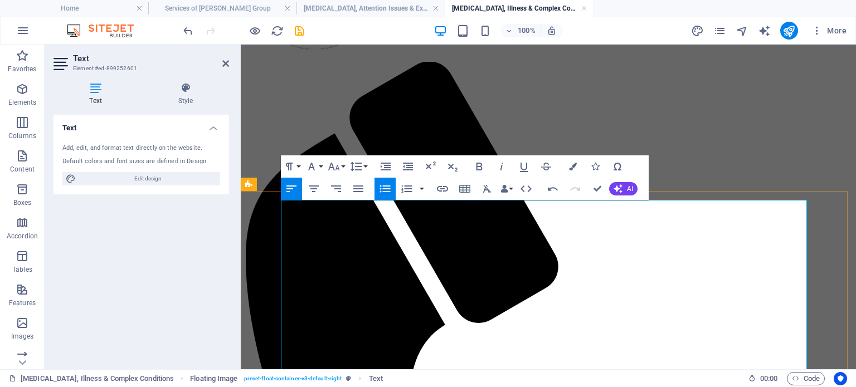
drag, startPoint x: 303, startPoint y: 209, endPoint x: 328, endPoint y: 286, distance: 81.4
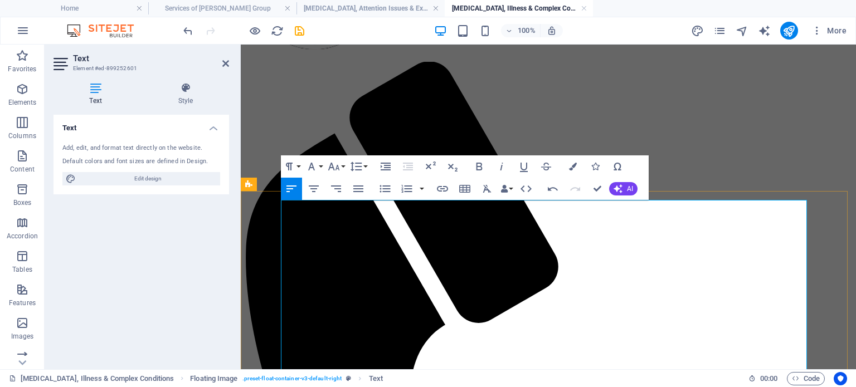
drag, startPoint x: 294, startPoint y: 305, endPoint x: 400, endPoint y: 305, distance: 105.9
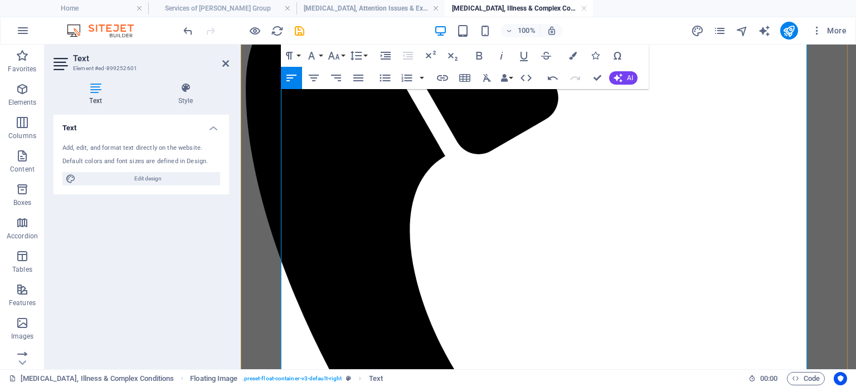
scroll to position [314, 0]
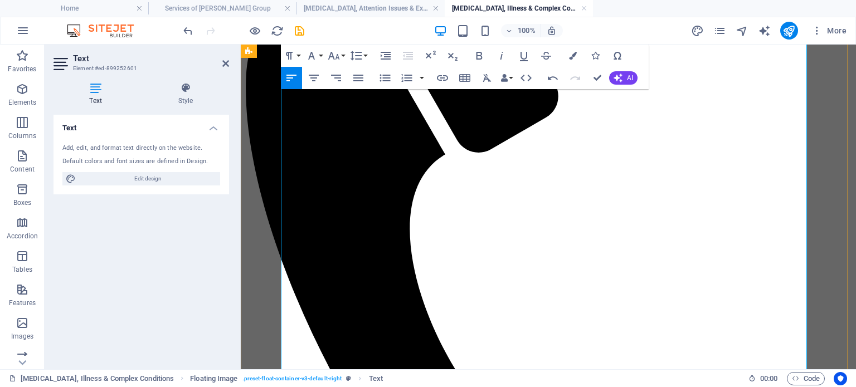
drag, startPoint x: 310, startPoint y: 151, endPoint x: 653, endPoint y: 220, distance: 350.0
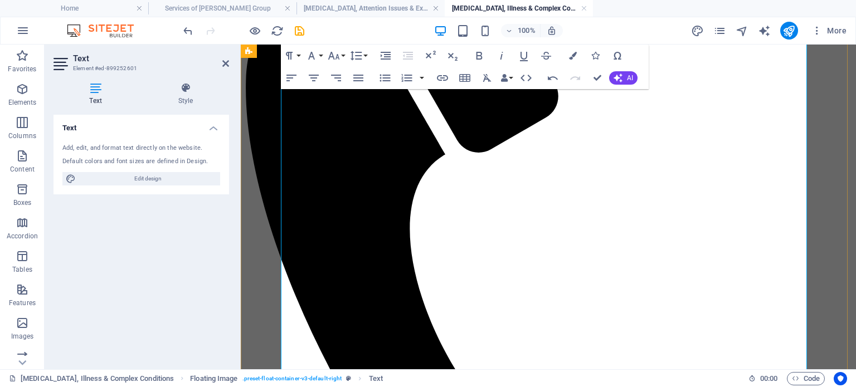
click at [383, 81] on icon "button" at bounding box center [385, 78] width 11 height 7
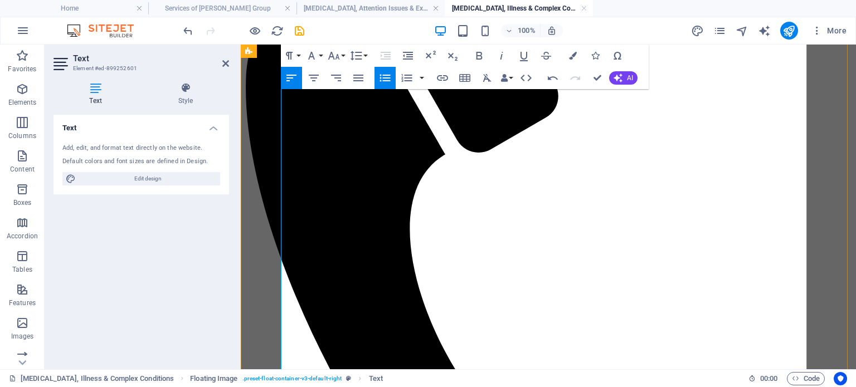
drag, startPoint x: 410, startPoint y: 149, endPoint x: 425, endPoint y: 148, distance: 14.6
click at [441, 76] on icon "button" at bounding box center [442, 78] width 11 height 6
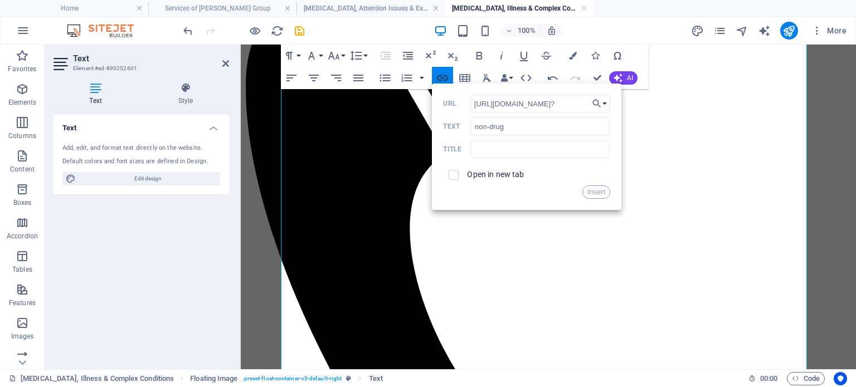
scroll to position [0, 228]
type input "[URL][DOMAIN_NAME]?"
click at [455, 179] on span at bounding box center [454, 175] width 10 height 10
click at [595, 193] on button "Insert" at bounding box center [596, 192] width 28 height 13
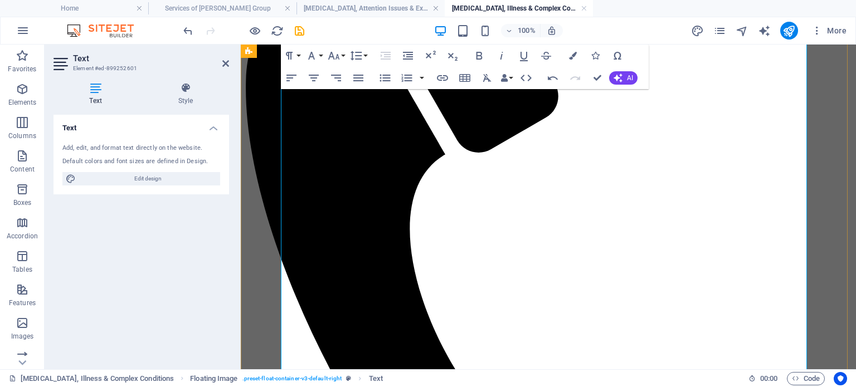
drag, startPoint x: 409, startPoint y: 149, endPoint x: 432, endPoint y: 148, distance: 22.9
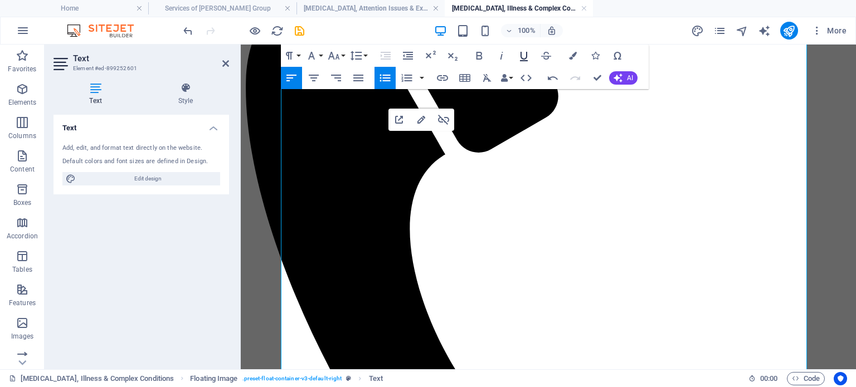
click at [524, 54] on icon "button" at bounding box center [523, 55] width 13 height 13
drag, startPoint x: 461, startPoint y: 147, endPoint x: 530, endPoint y: 146, distance: 69.1
type input "biopsychosocial care"
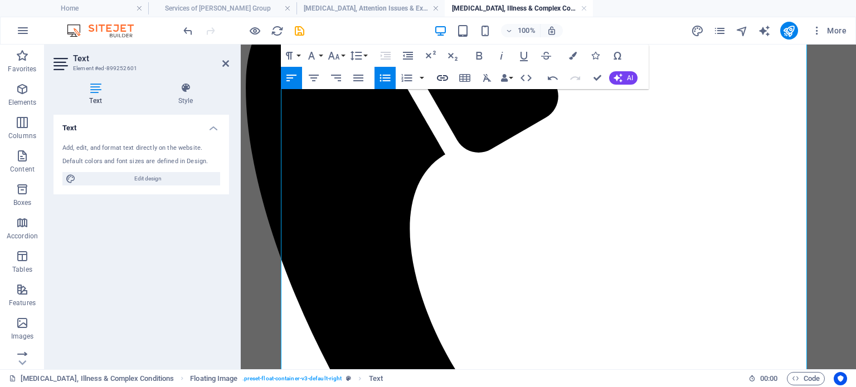
click at [440, 71] on icon "button" at bounding box center [442, 77] width 13 height 13
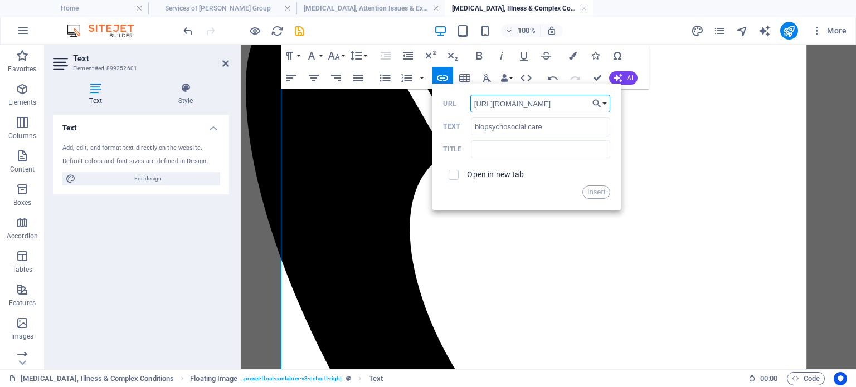
scroll to position [0, 51]
type input "[URL][DOMAIN_NAME]"
click at [452, 176] on input "checkbox" at bounding box center [452, 173] width 10 height 10
checkbox input "true"
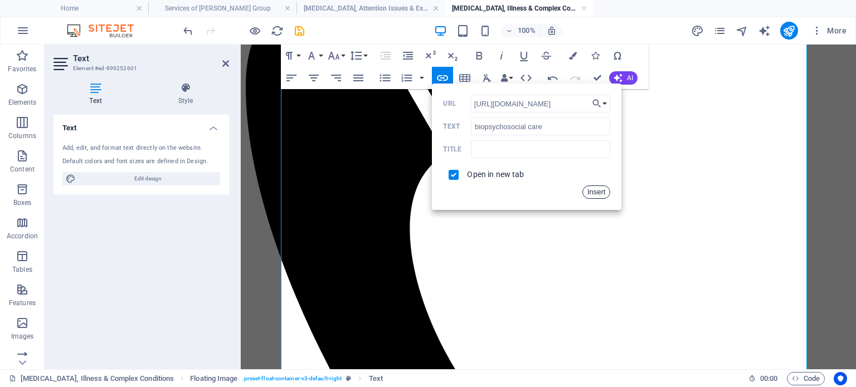
click at [595, 191] on button "Insert" at bounding box center [596, 192] width 28 height 13
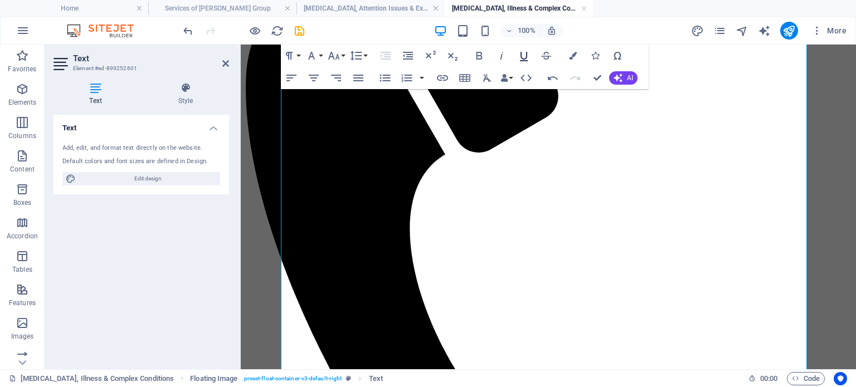
click at [524, 56] on icon "button" at bounding box center [523, 55] width 13 height 13
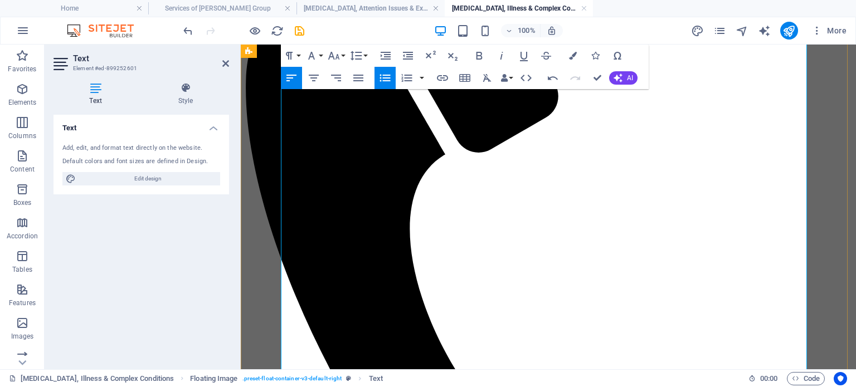
drag, startPoint x: 665, startPoint y: 217, endPoint x: 739, endPoint y: 211, distance: 74.4
type input "Pain Reprocessing Therapy"
checkbox input "false"
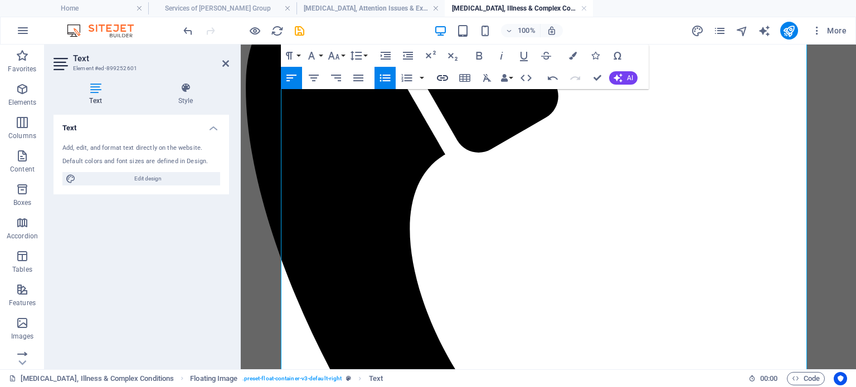
click at [443, 76] on icon "button" at bounding box center [442, 77] width 13 height 13
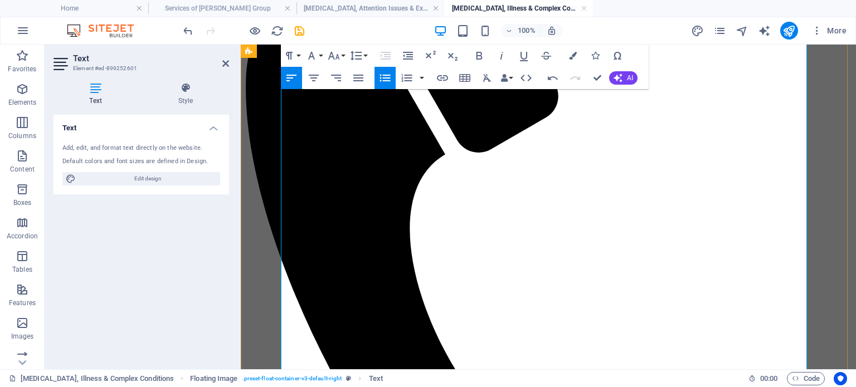
drag, startPoint x: 302, startPoint y: 245, endPoint x: 379, endPoint y: 245, distance: 77.5
type input "Sleep treatment matters"
click at [444, 77] on icon "button" at bounding box center [442, 77] width 13 height 13
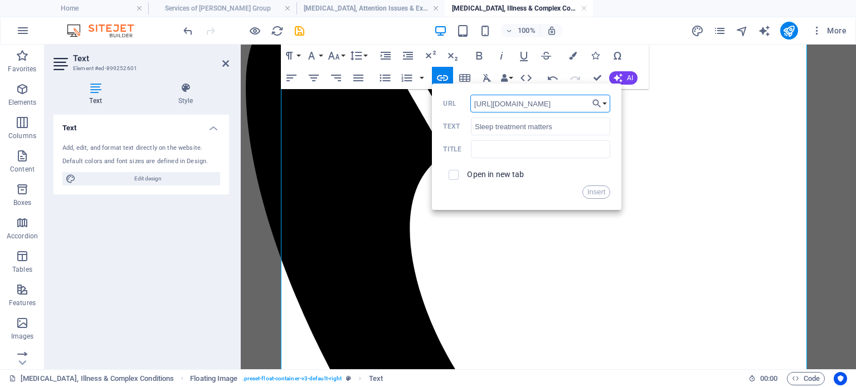
scroll to position [0, 113]
type input "https://jamanetwork.com/journals/jamanetworkopen/fullarticle/2822153"
click at [451, 174] on input "checkbox" at bounding box center [452, 173] width 10 height 10
checkbox input "true"
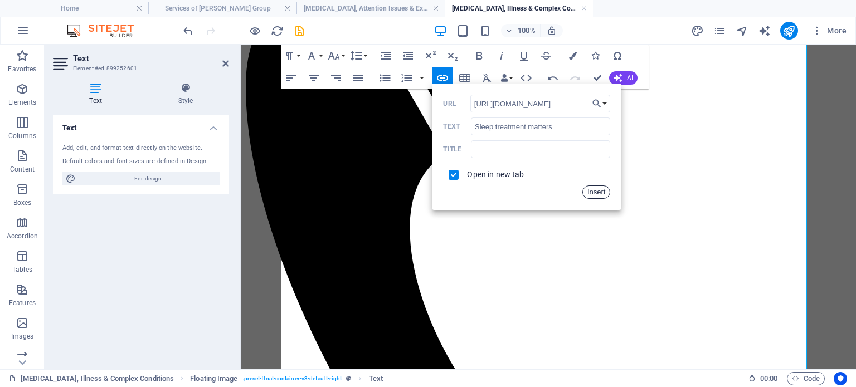
click at [592, 192] on button "Insert" at bounding box center [596, 192] width 28 height 13
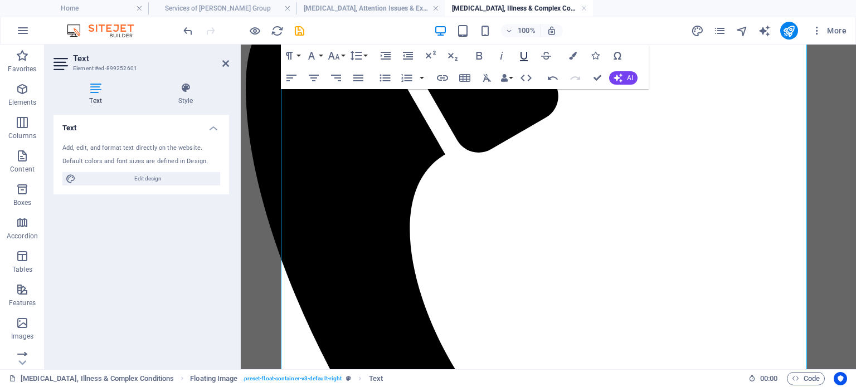
click at [521, 53] on icon "button" at bounding box center [524, 56] width 8 height 9
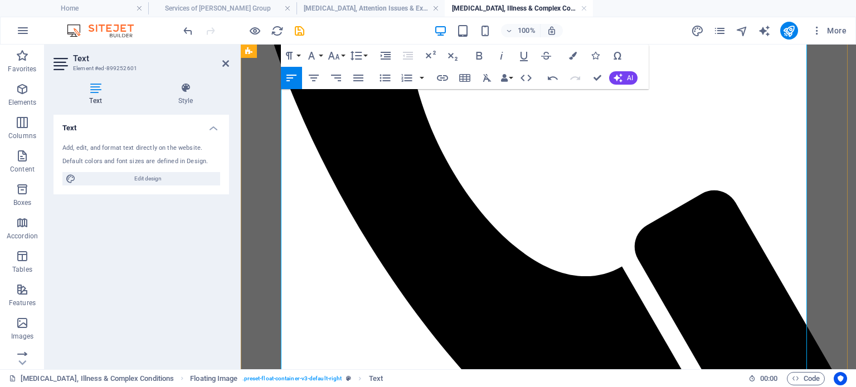
scroll to position [508, 0]
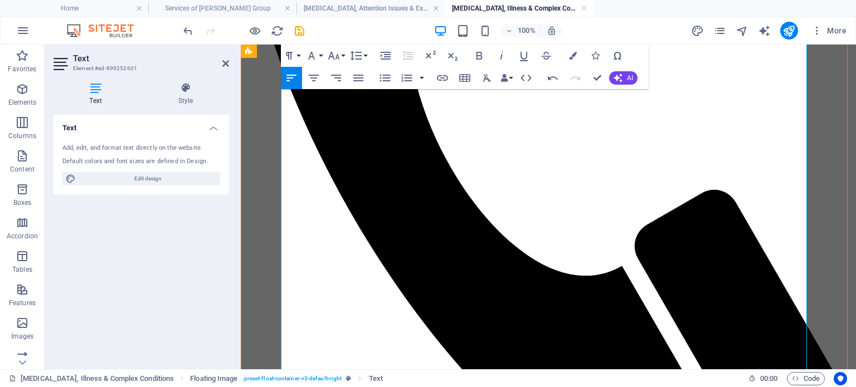
drag, startPoint x: 293, startPoint y: 142, endPoint x: 455, endPoint y: 143, distance: 162.2
drag, startPoint x: 302, startPoint y: 142, endPoint x: 564, endPoint y: 261, distance: 288.3
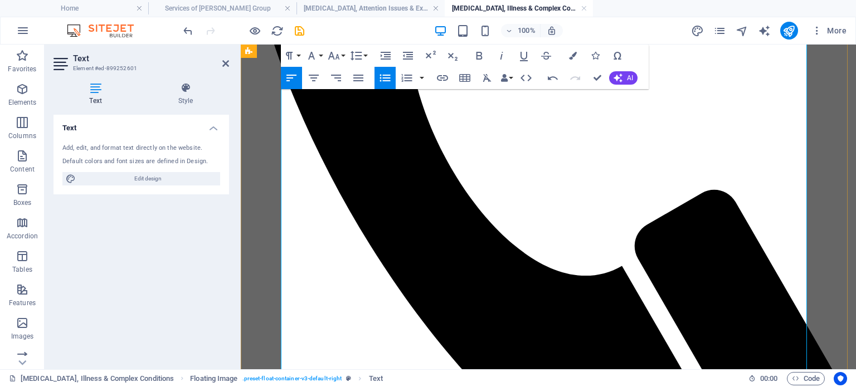
scroll to position [10771, 4]
drag, startPoint x: 290, startPoint y: 114, endPoint x: 366, endPoint y: 135, distance: 78.8
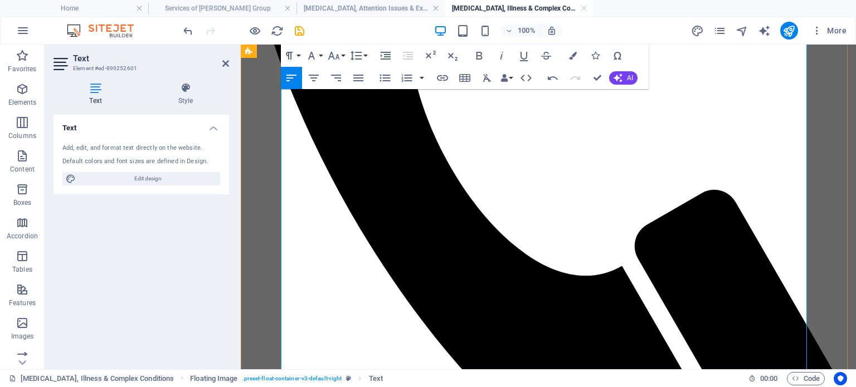
drag, startPoint x: 575, startPoint y: 115, endPoint x: 576, endPoint y: 135, distance: 20.6
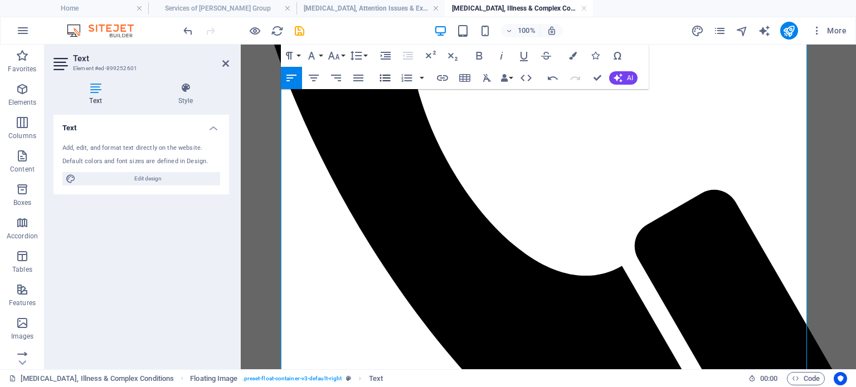
click at [385, 79] on icon "button" at bounding box center [384, 77] width 13 height 13
drag, startPoint x: 428, startPoint y: 183, endPoint x: 430, endPoint y: 201, distance: 18.0
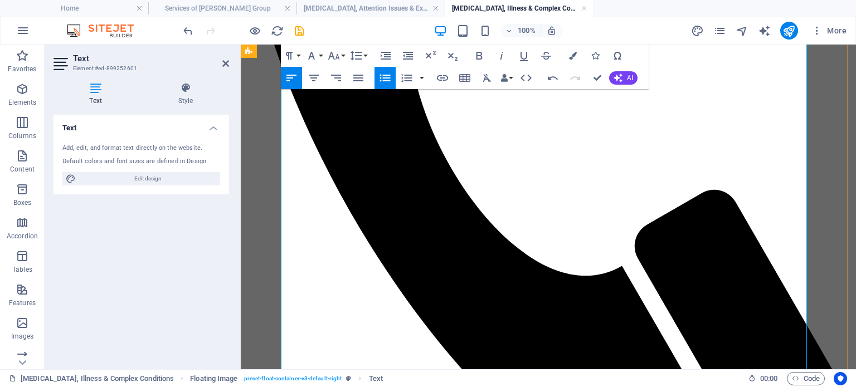
drag, startPoint x: 411, startPoint y: 142, endPoint x: 429, endPoint y: 142, distance: 18.4
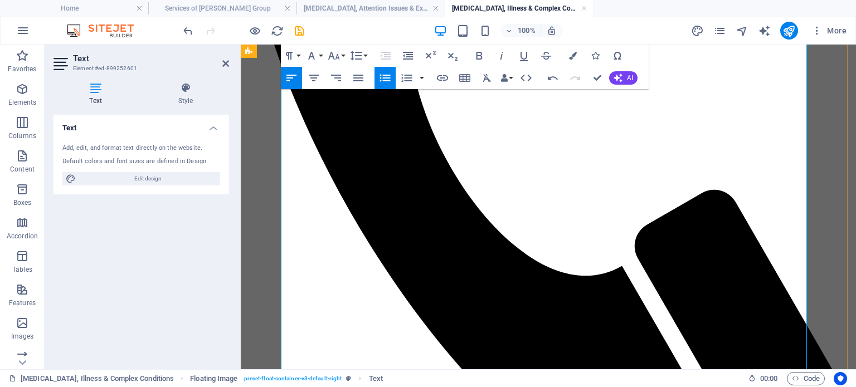
type input "Full picture"
checkbox input "false"
click at [444, 75] on icon "button" at bounding box center [442, 78] width 11 height 6
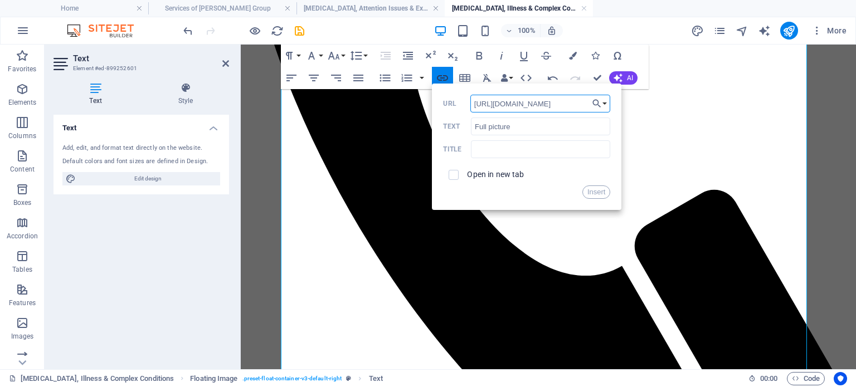
scroll to position [0, 15]
type input "https://www.nice.org.uk/guidance/ng193"
click at [455, 180] on span at bounding box center [453, 174] width 21 height 21
click at [601, 197] on button "Insert" at bounding box center [596, 192] width 28 height 13
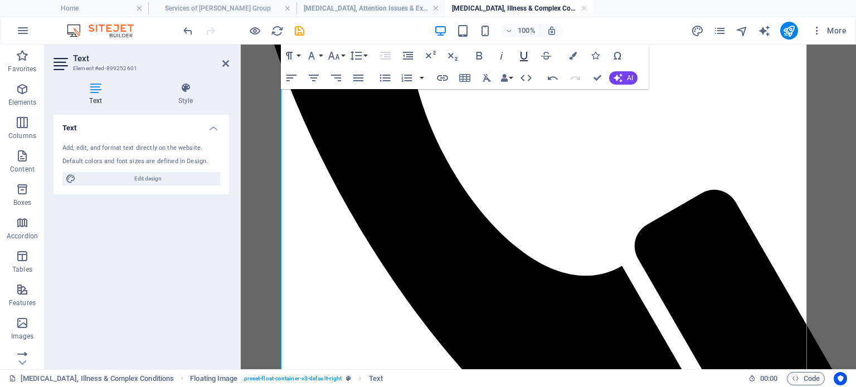
click at [525, 53] on icon "button" at bounding box center [523, 55] width 13 height 13
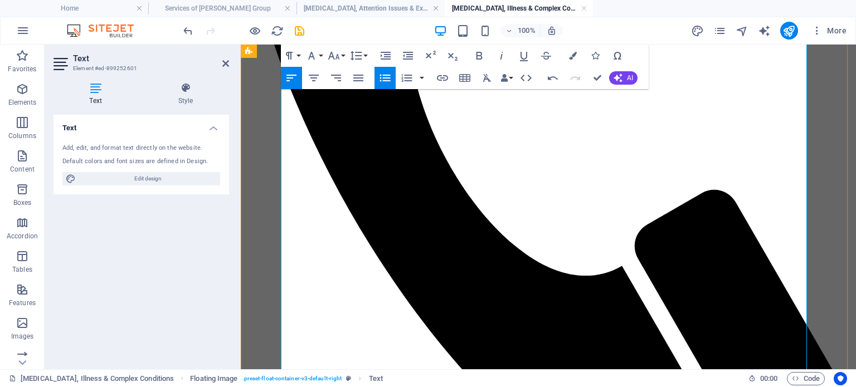
drag, startPoint x: 376, startPoint y: 223, endPoint x: 400, endPoint y: 222, distance: 23.4
type input "CBT-I protocols"
click at [441, 80] on icon "button" at bounding box center [442, 78] width 11 height 6
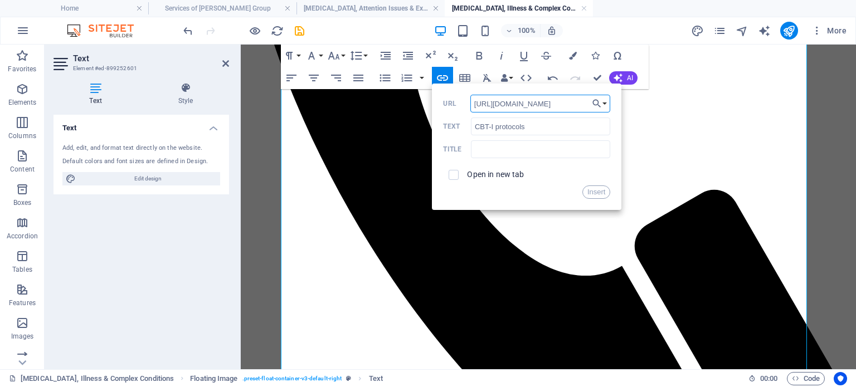
scroll to position [0, 113]
type input "https://jamanetwork.com/journals/jamanetworkopen/fullarticle/2822153"
click at [451, 172] on input "checkbox" at bounding box center [452, 173] width 10 height 10
checkbox input "true"
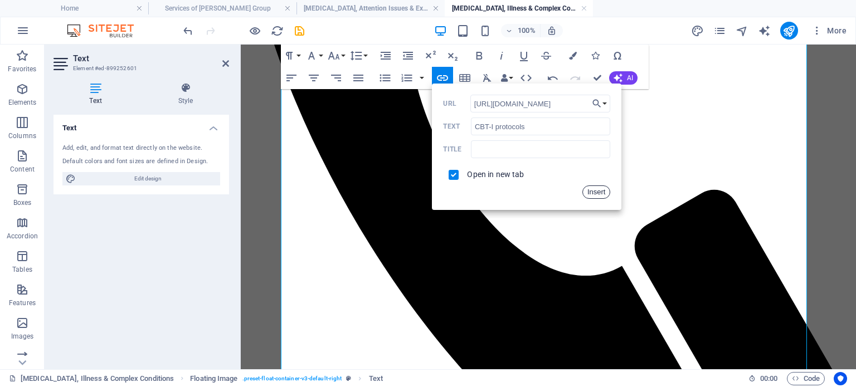
click at [593, 189] on button "Insert" at bounding box center [596, 192] width 28 height 13
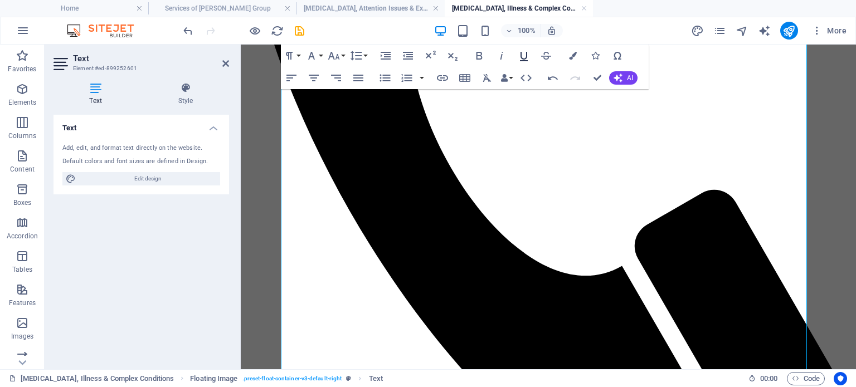
click at [524, 57] on icon "button" at bounding box center [523, 55] width 13 height 13
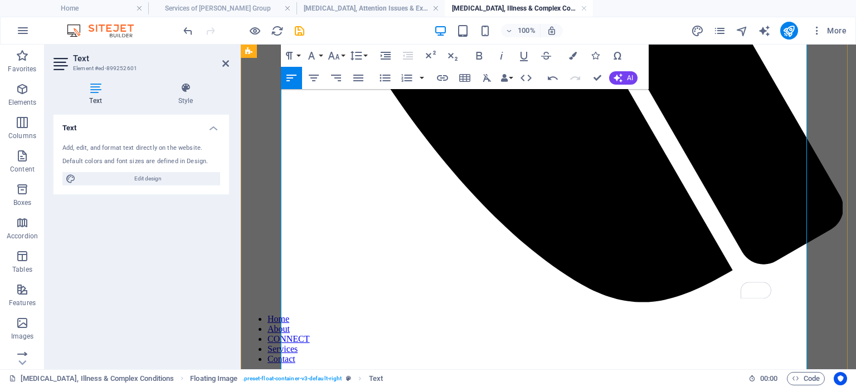
scroll to position [696, 0]
drag, startPoint x: 286, startPoint y: 140, endPoint x: 557, endPoint y: 351, distance: 342.3
drag, startPoint x: 410, startPoint y: 142, endPoint x: 300, endPoint y: 130, distance: 111.0
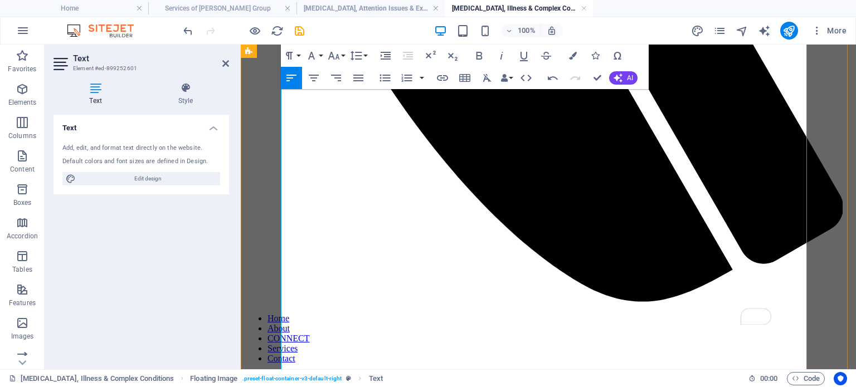
click at [390, 73] on icon "button" at bounding box center [384, 77] width 13 height 13
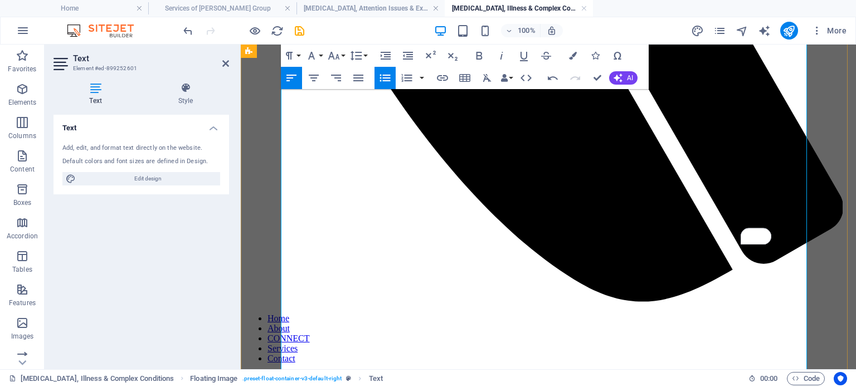
click at [382, 80] on icon "button" at bounding box center [384, 77] width 13 height 13
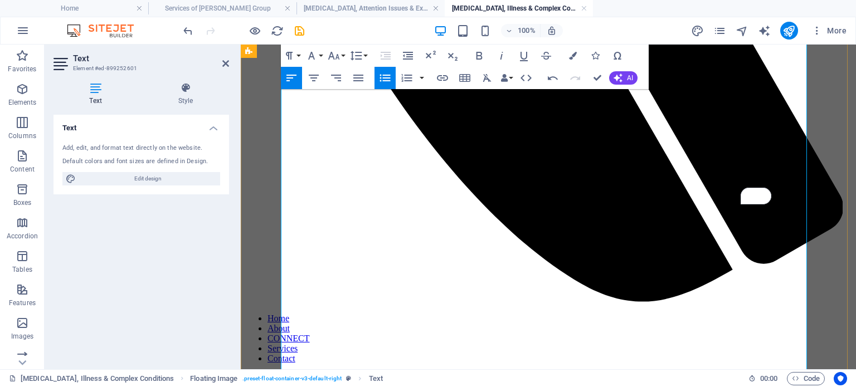
type input "nociplastic"
checkbox input "false"
click at [443, 80] on icon "button" at bounding box center [442, 77] width 13 height 13
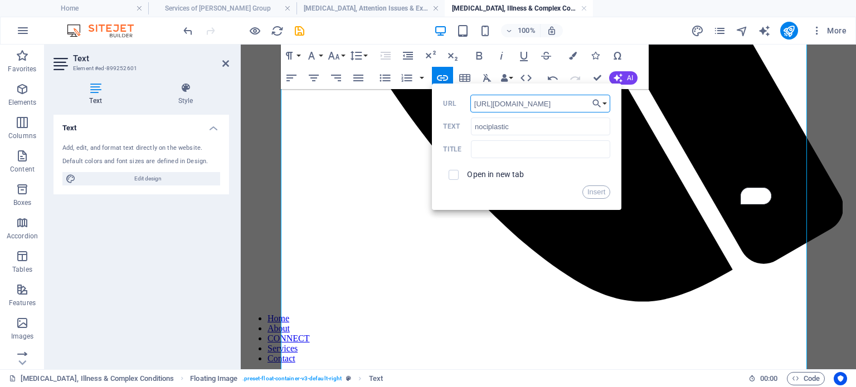
scroll to position [0, 430]
type input "https://www.iasp-pain.org/publications/pain-research-forum/papers-of-the-week/p…"
click at [455, 173] on input "checkbox" at bounding box center [452, 173] width 10 height 10
checkbox input "true"
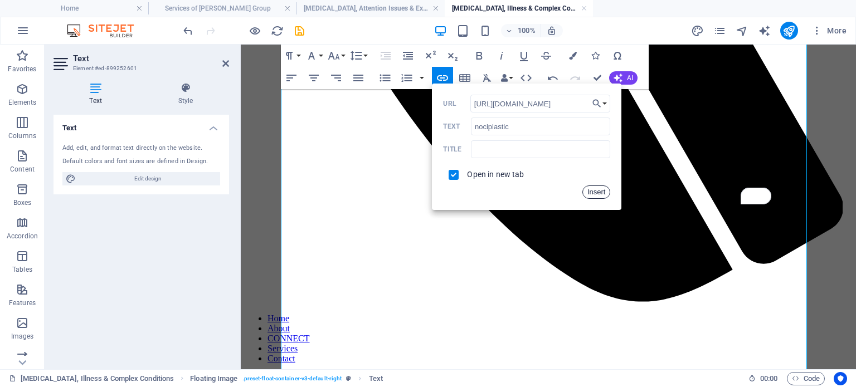
click at [595, 188] on button "Insert" at bounding box center [596, 192] width 28 height 13
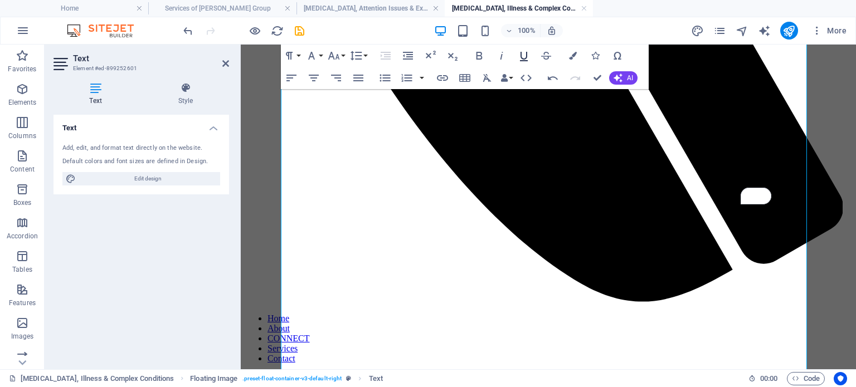
click at [522, 53] on icon "button" at bounding box center [523, 55] width 13 height 13
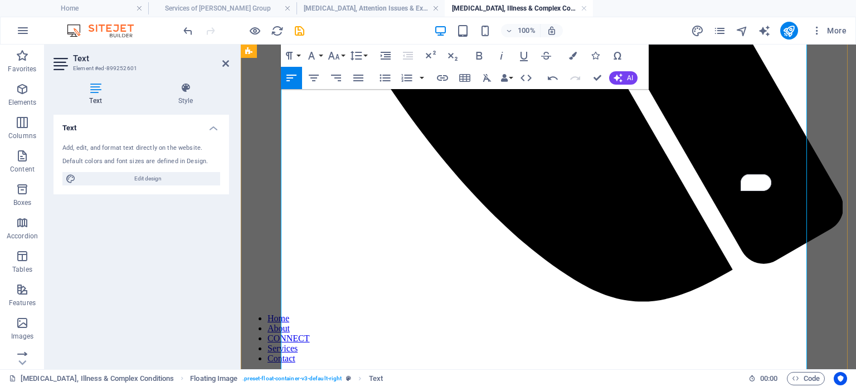
drag, startPoint x: 798, startPoint y: 275, endPoint x: 284, endPoint y: 277, distance: 513.8
click at [502, 54] on icon "button" at bounding box center [501, 56] width 3 height 8
drag, startPoint x: 502, startPoint y: 260, endPoint x: 713, endPoint y: 260, distance: 211.2
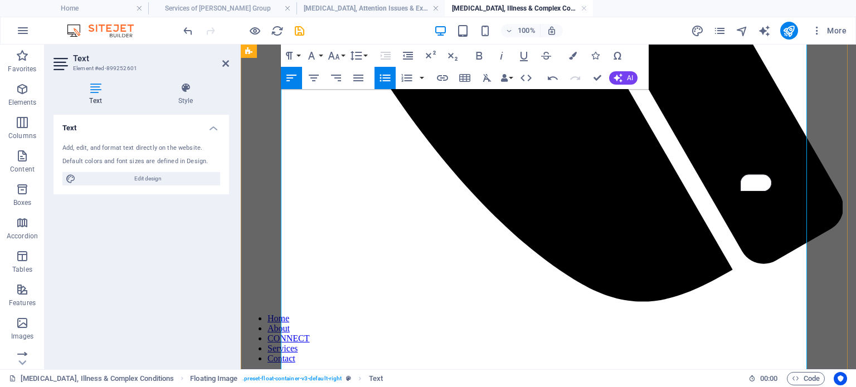
click at [505, 56] on icon "button" at bounding box center [501, 55] width 13 height 13
drag, startPoint x: 319, startPoint y: 352, endPoint x: 292, endPoint y: 294, distance: 63.8
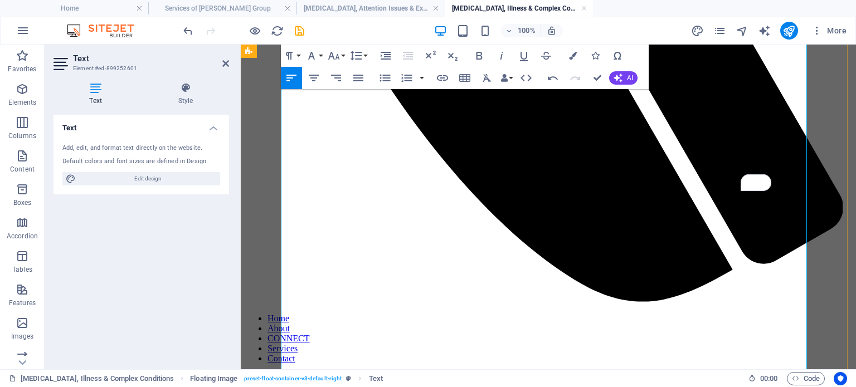
drag, startPoint x: 320, startPoint y: 338, endPoint x: 288, endPoint y: 291, distance: 57.0
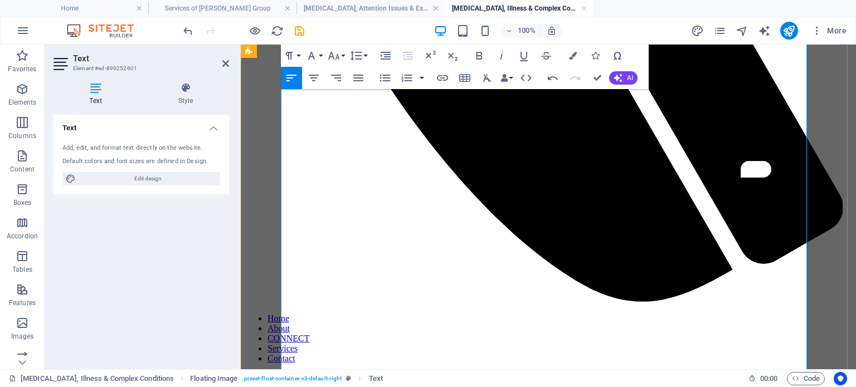
drag, startPoint x: 377, startPoint y: 300, endPoint x: 285, endPoint y: 303, distance: 92.0
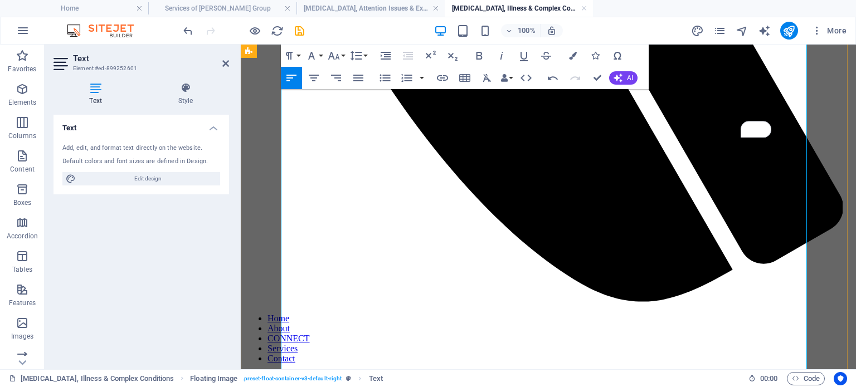
drag, startPoint x: 644, startPoint y: 341, endPoint x: 284, endPoint y: 342, distance: 360.5
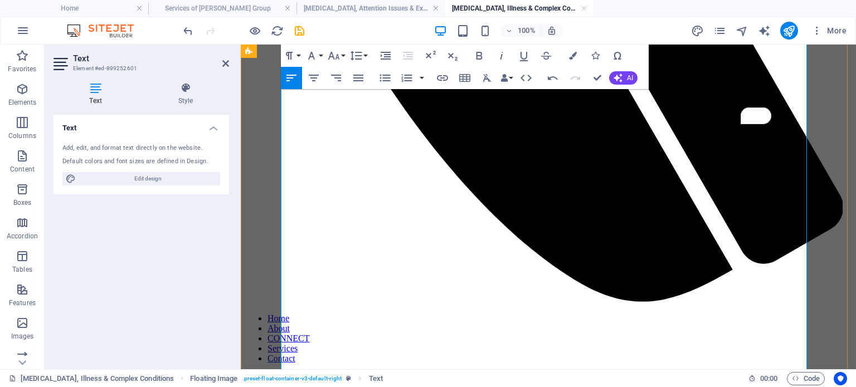
drag, startPoint x: 557, startPoint y: 341, endPoint x: 284, endPoint y: 345, distance: 273.6
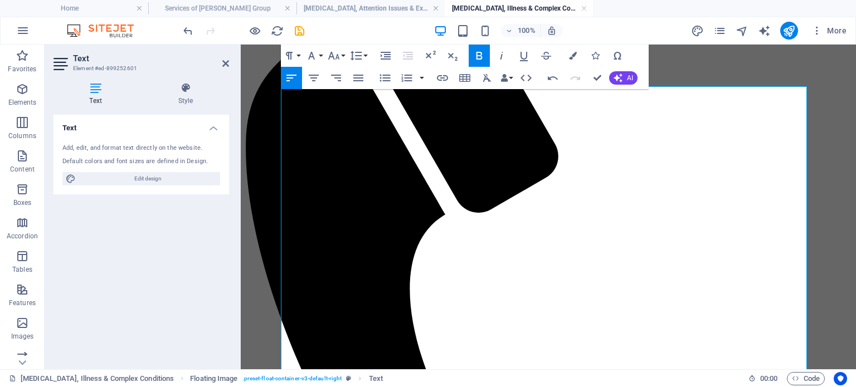
scroll to position [257, 0]
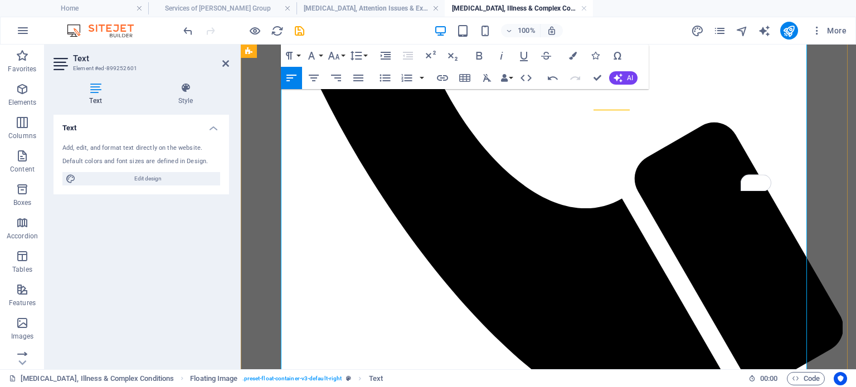
scroll to position [575, 0]
drag, startPoint x: 294, startPoint y: 221, endPoint x: 390, endPoint y: 222, distance: 95.3
click at [475, 56] on icon "button" at bounding box center [479, 55] width 13 height 13
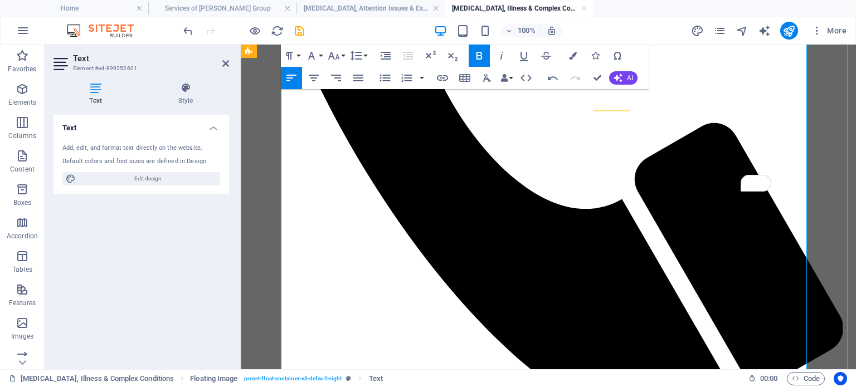
drag, startPoint x: 365, startPoint y: 327, endPoint x: 288, endPoint y: 327, distance: 77.5
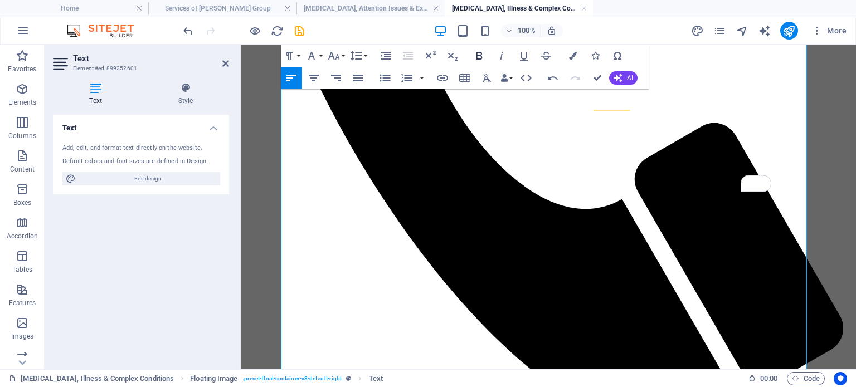
click at [478, 54] on icon "button" at bounding box center [479, 55] width 13 height 13
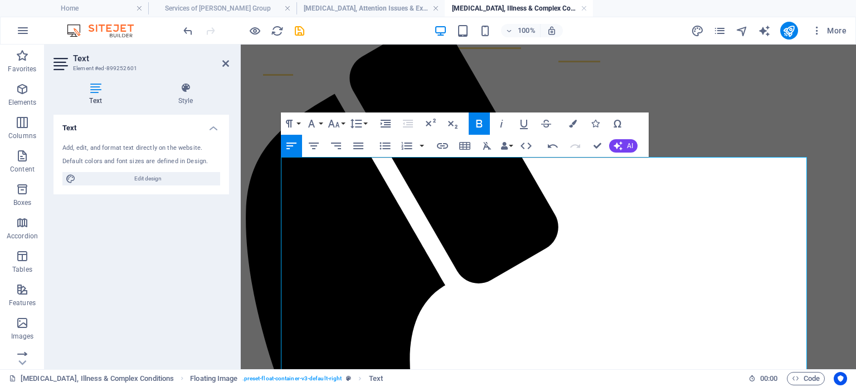
scroll to position [183, 0]
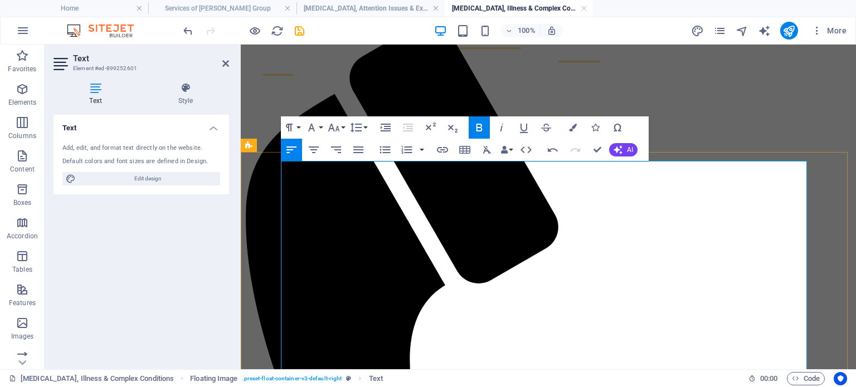
drag, startPoint x: 381, startPoint y: 267, endPoint x: 288, endPoint y: 265, distance: 93.1
click at [480, 128] on icon "button" at bounding box center [479, 127] width 13 height 13
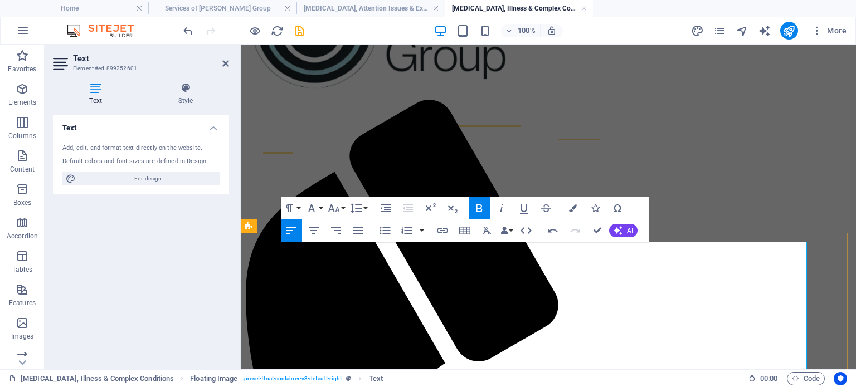
scroll to position [102, 0]
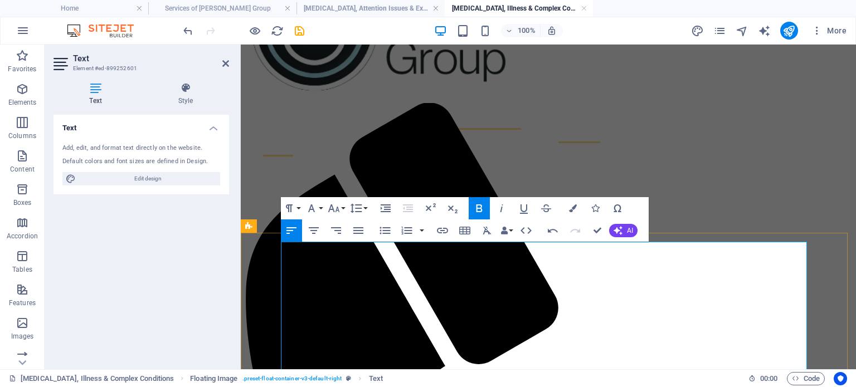
drag, startPoint x: 383, startPoint y: 306, endPoint x: 411, endPoint y: 306, distance: 27.9
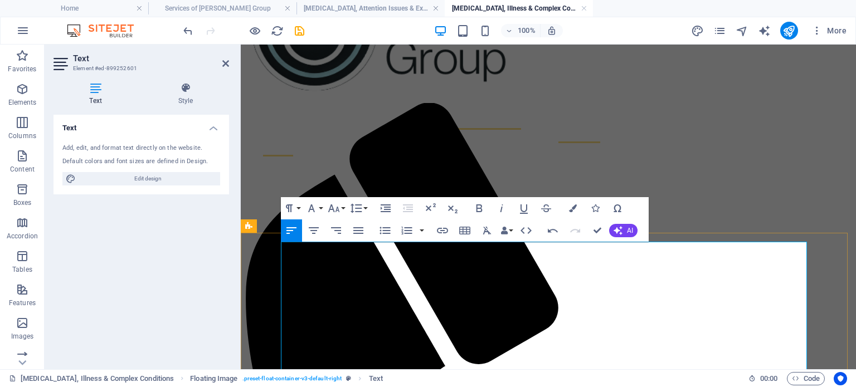
type input "multiple mechanisms"
checkbox input "false"
click at [442, 231] on icon "button" at bounding box center [442, 231] width 11 height 6
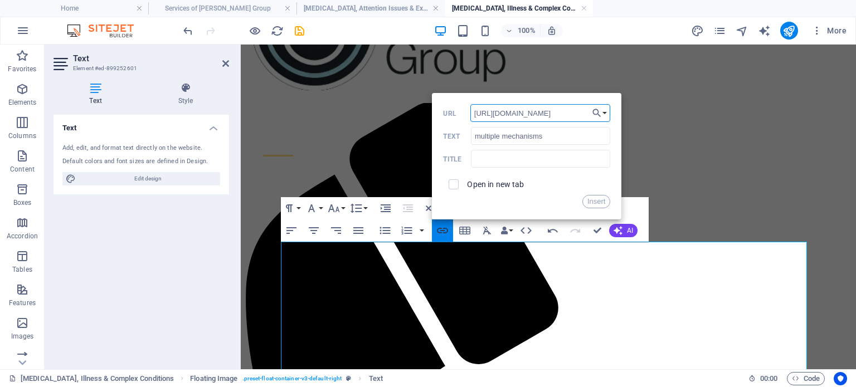
scroll to position [0, 430]
type input "https://www.iasp-pain.org/publications/pain-research-forum/papers-of-the-week/p…"
click at [454, 183] on input "checkbox" at bounding box center [452, 183] width 10 height 10
checkbox input "true"
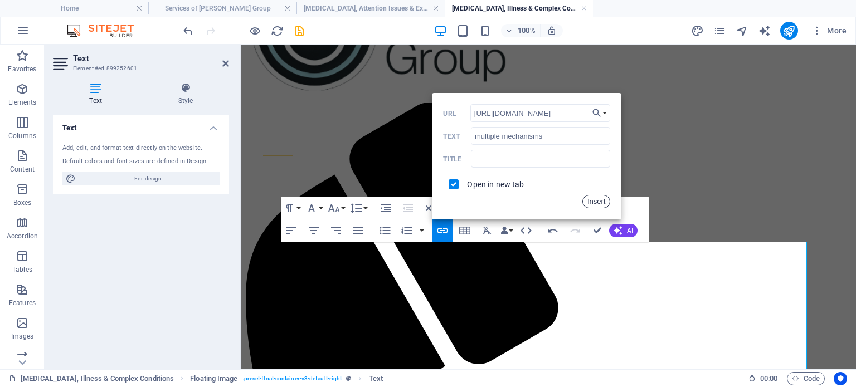
click at [595, 200] on button "Insert" at bounding box center [596, 201] width 28 height 13
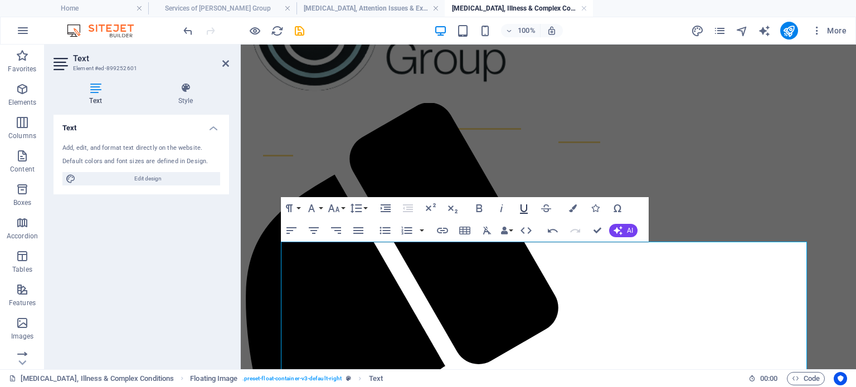
click at [528, 208] on icon "button" at bounding box center [523, 208] width 13 height 13
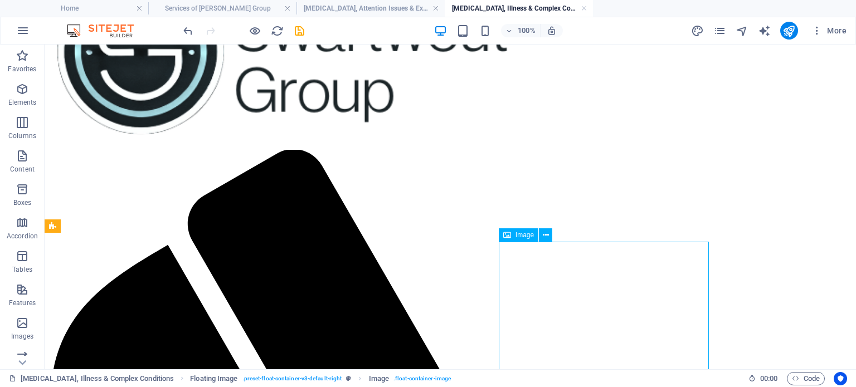
select select "%"
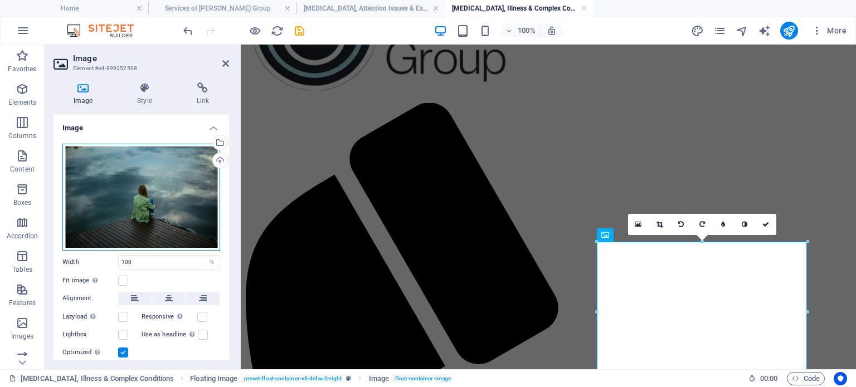
click at [177, 185] on div "Drag files here, click to choose files or select files from Files or our free s…" at bounding box center [141, 197] width 158 height 107
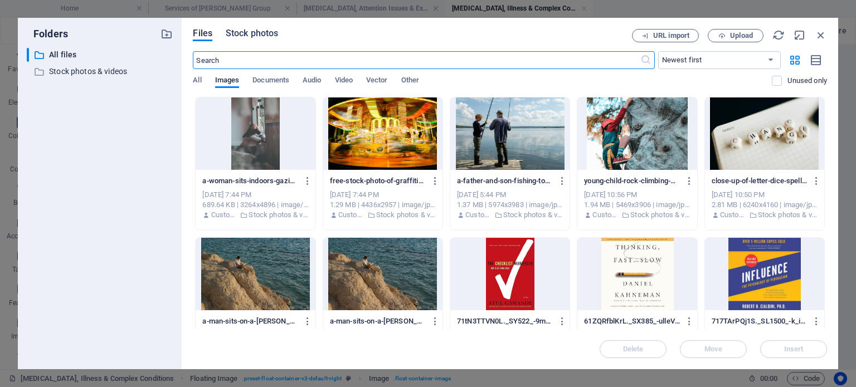
click at [260, 33] on span "Stock photos" at bounding box center [252, 33] width 52 height 13
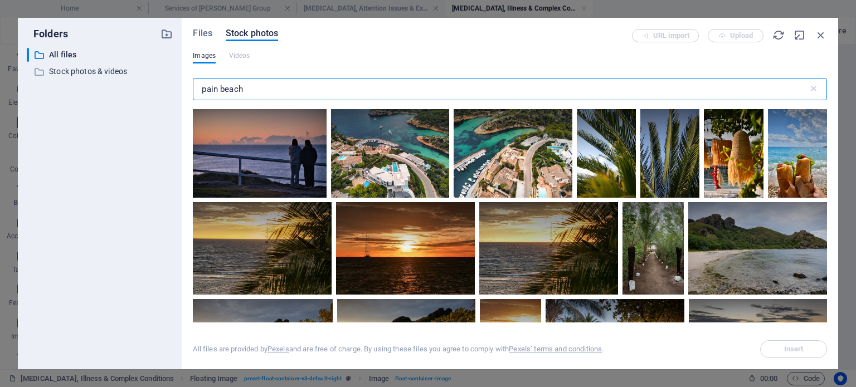
scroll to position [671, 0]
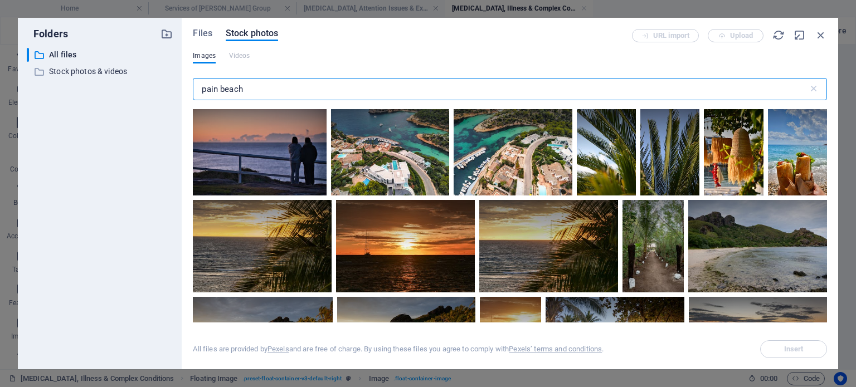
click at [207, 93] on input "pain beach" at bounding box center [500, 89] width 615 height 22
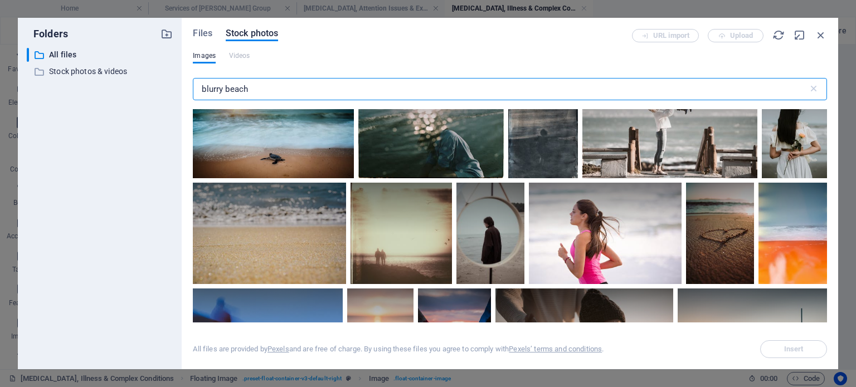
scroll to position [122, 0]
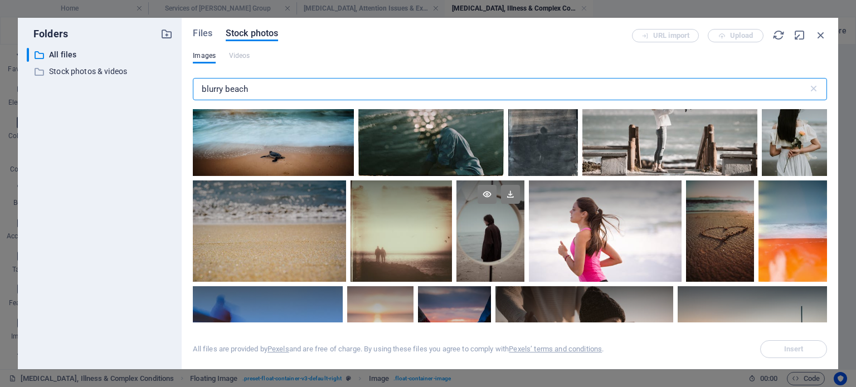
type input "blurry beach"
click at [475, 245] on div at bounding box center [490, 232] width 68 height 102
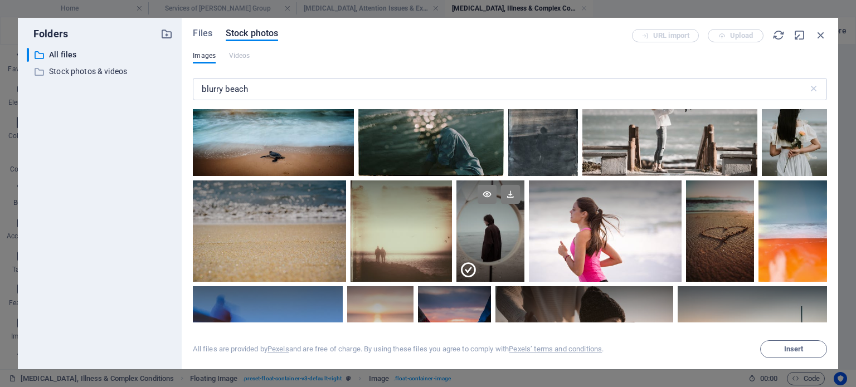
click at [475, 245] on div at bounding box center [490, 256] width 68 height 51
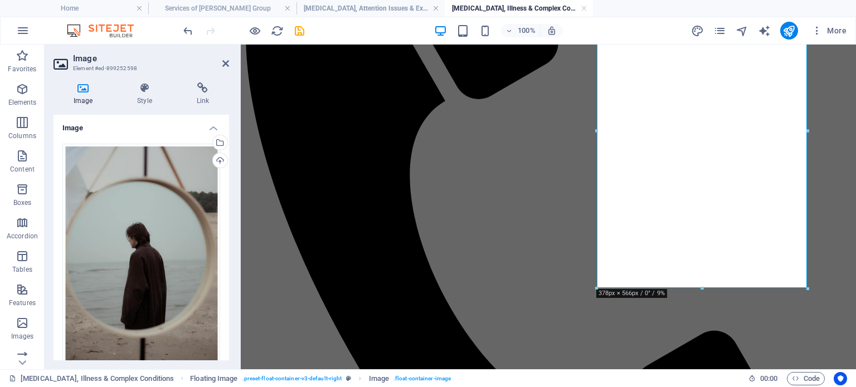
scroll to position [371, 0]
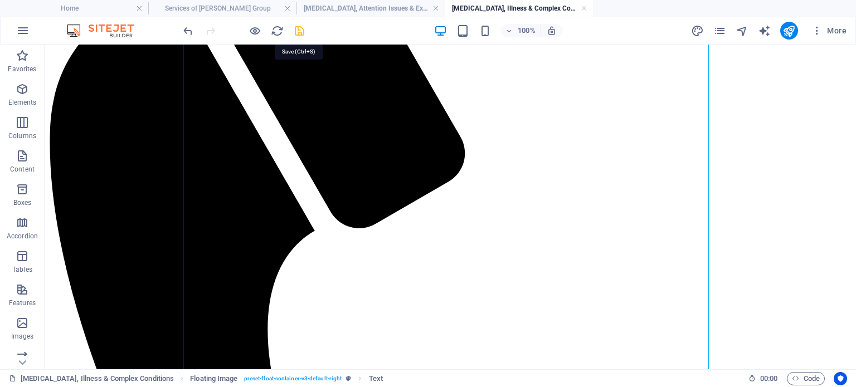
click at [301, 30] on icon "save" at bounding box center [299, 31] width 13 height 13
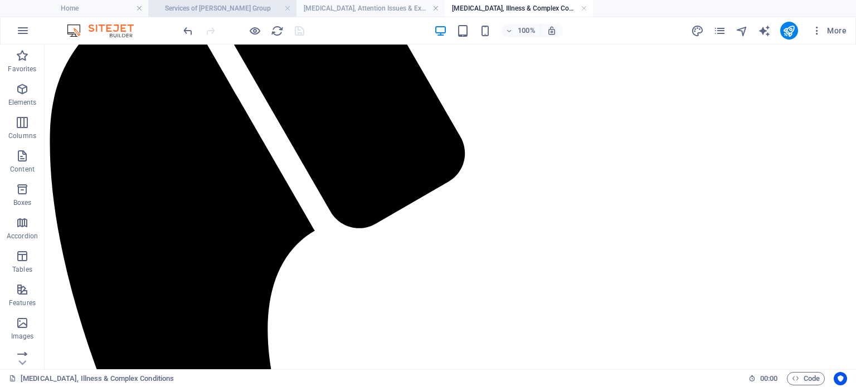
click at [229, 12] on h4 "Services of Swartwout Group" at bounding box center [222, 8] width 148 height 12
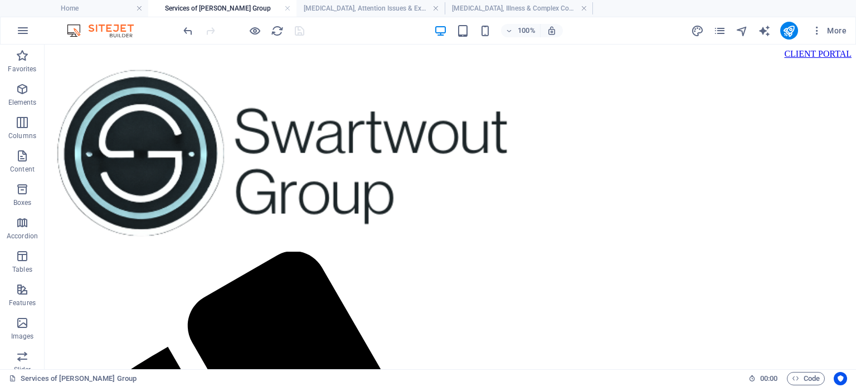
scroll to position [0, 0]
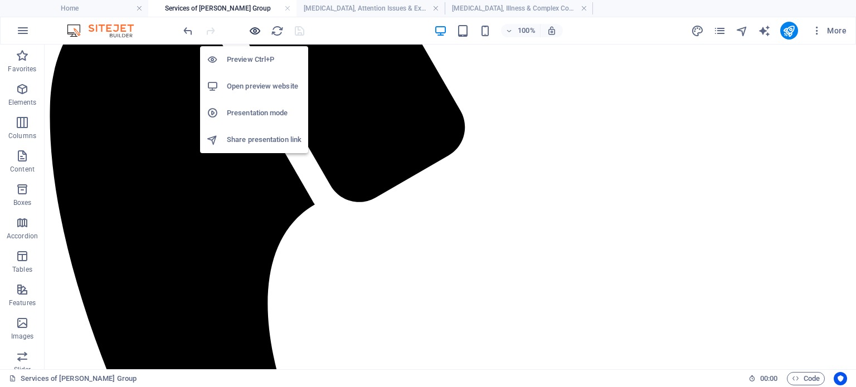
click at [254, 27] on icon "button" at bounding box center [255, 31] width 13 height 13
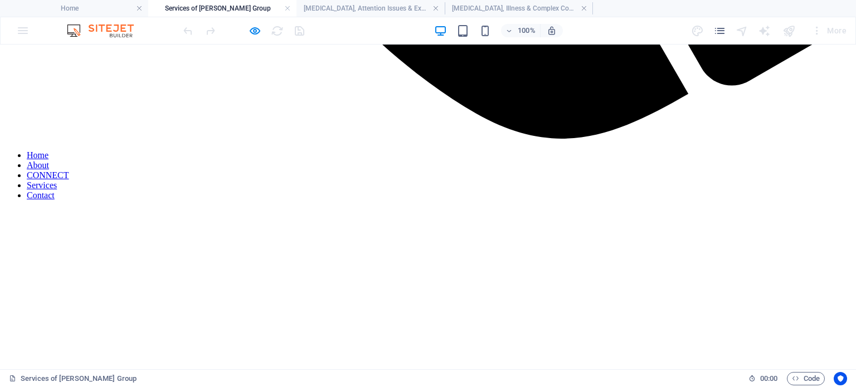
scroll to position [1240, 0]
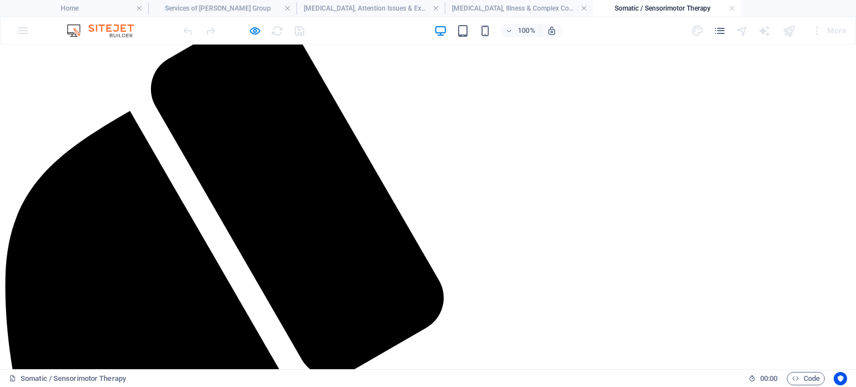
scroll to position [251, 0]
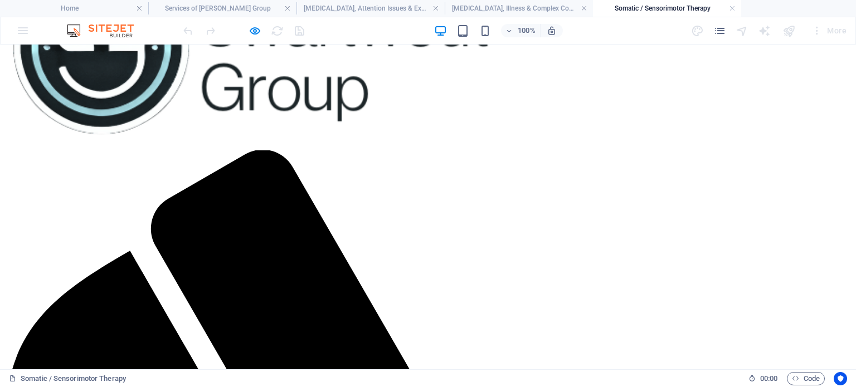
scroll to position [8, 0]
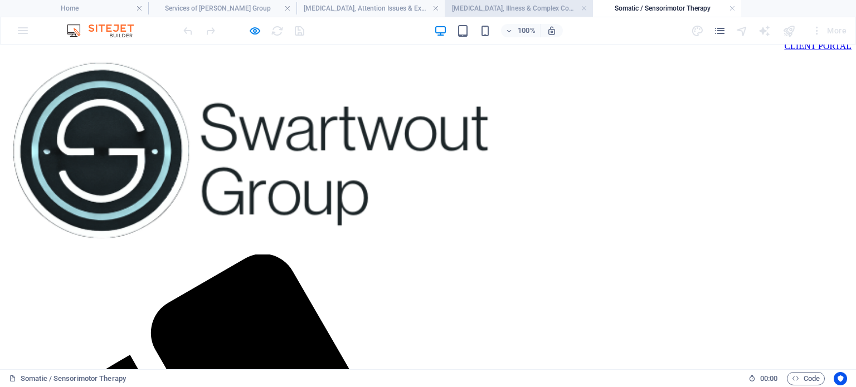
click at [517, 8] on h4 "Chronic Pain, Illness & Complex Conditions" at bounding box center [519, 8] width 148 height 12
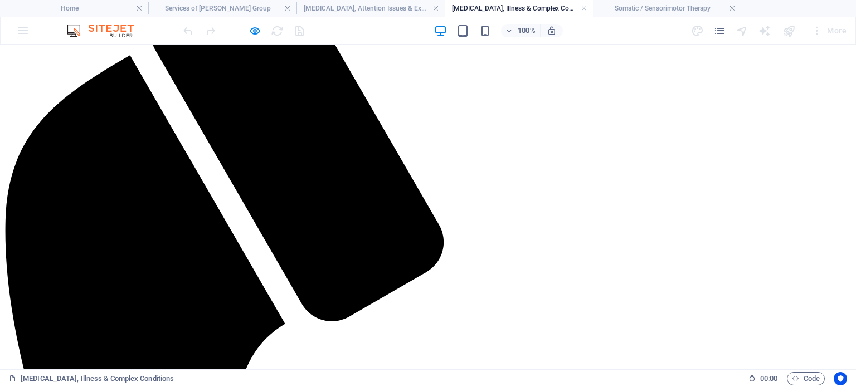
scroll to position [307, 0]
click at [381, 5] on h4 "[MEDICAL_DATA], Attention Issues & Executive Functioning" at bounding box center [370, 8] width 148 height 12
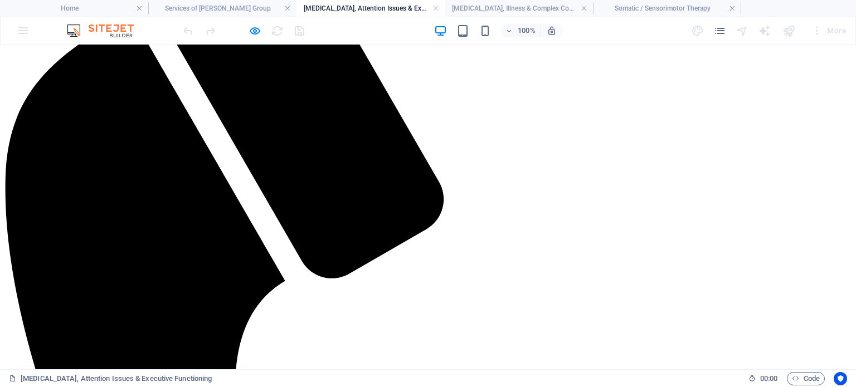
scroll to position [350, 0]
drag, startPoint x: 280, startPoint y: 260, endPoint x: 194, endPoint y: 108, distance: 174.9
copy div "Home About CONNECT Services Contact ADHD, Attention Issues & Executive Function…"
click at [539, 107] on div "CLIENT PORTAL Home About CONNECT Services Contact" at bounding box center [427, 393] width 847 height 1388
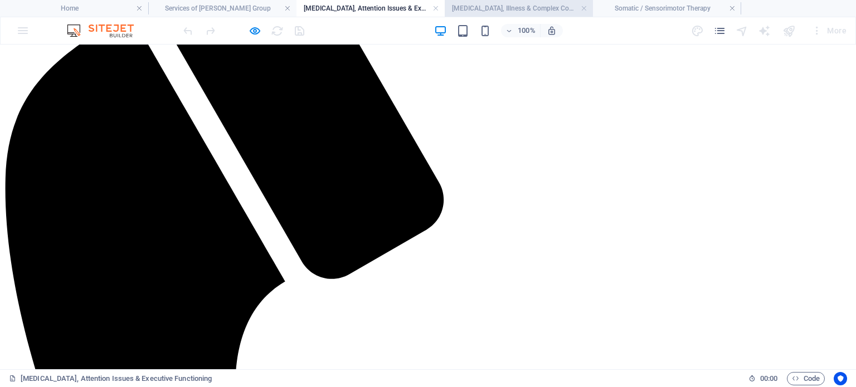
click at [506, 7] on h4 "Chronic Pain, Illness & Complex Conditions" at bounding box center [519, 8] width 148 height 12
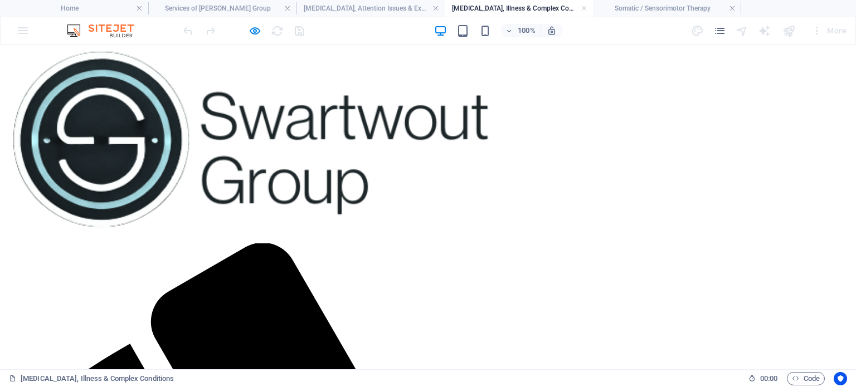
scroll to position [0, 0]
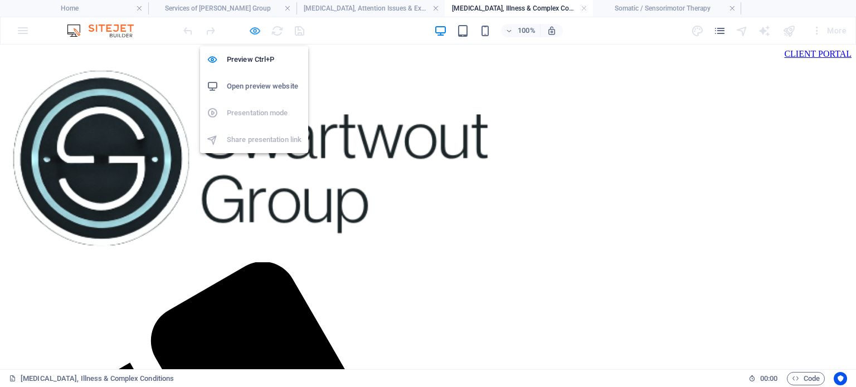
click at [252, 30] on icon "button" at bounding box center [255, 31] width 13 height 13
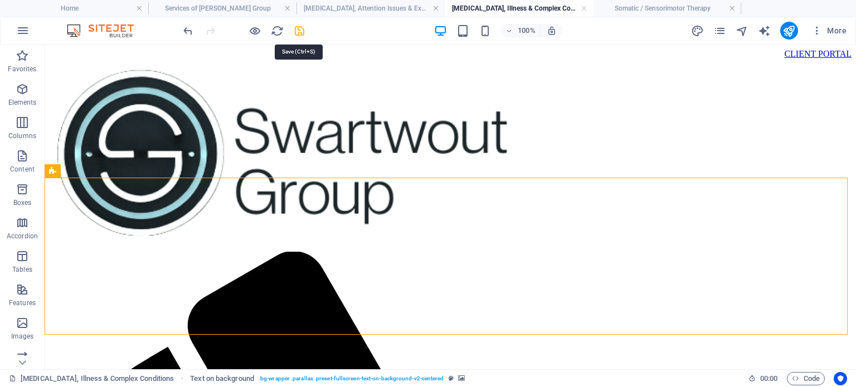
click at [300, 29] on icon "save" at bounding box center [299, 31] width 13 height 13
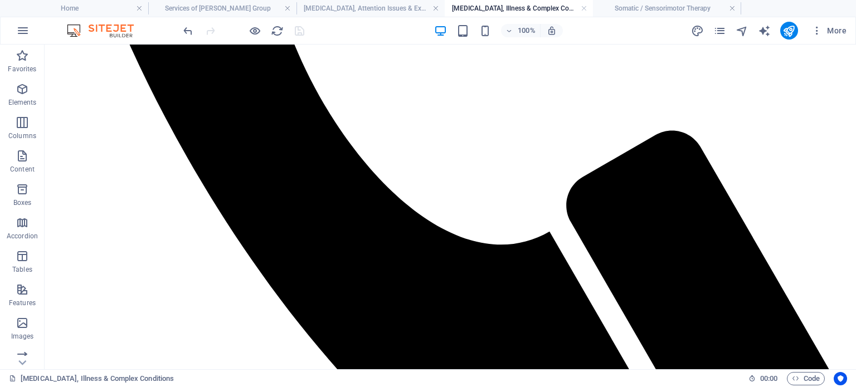
scroll to position [780, 0]
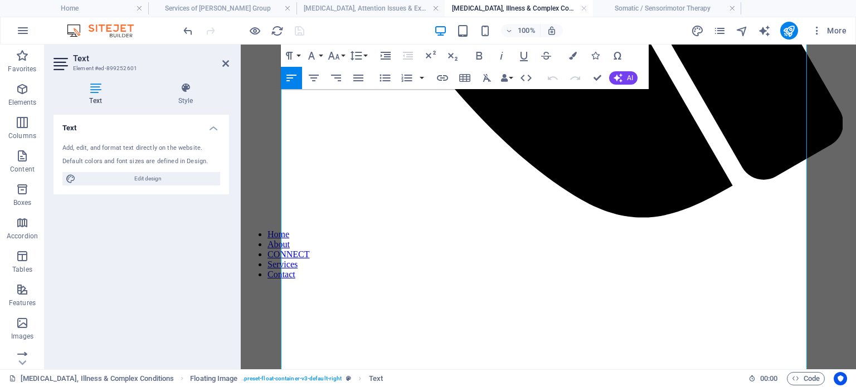
scroll to position [789, 0]
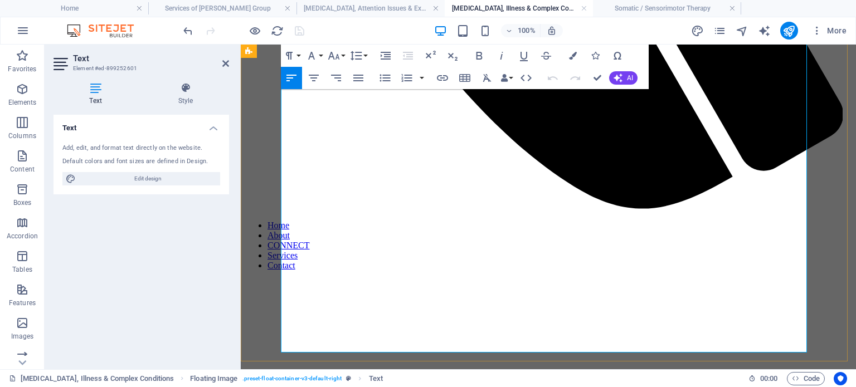
drag, startPoint x: 520, startPoint y: 262, endPoint x: 598, endPoint y: 261, distance: 78.6
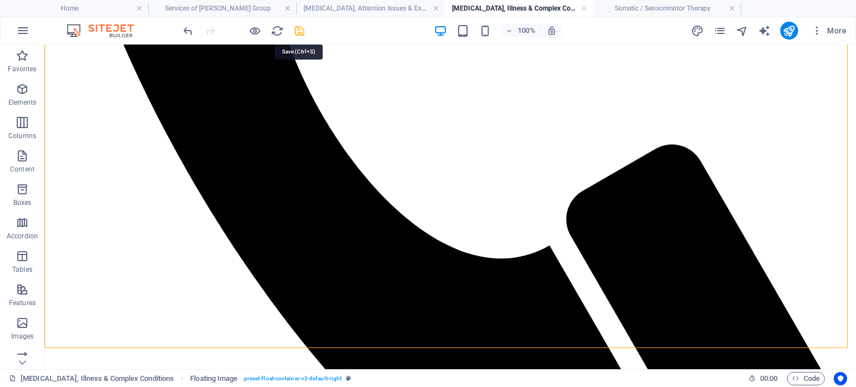
click at [296, 30] on icon "save" at bounding box center [299, 31] width 13 height 13
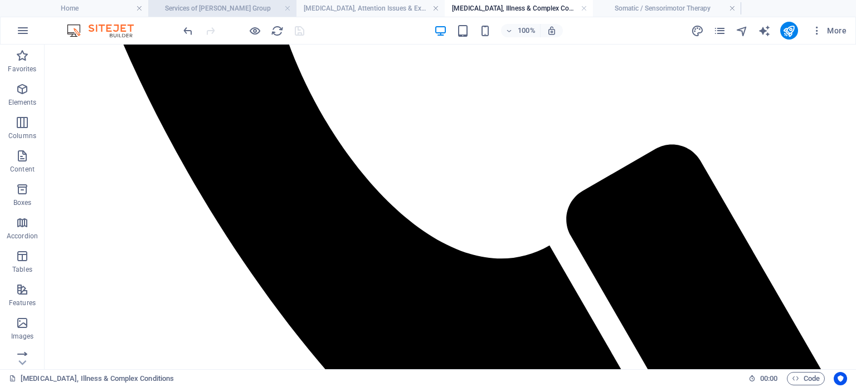
click at [207, 11] on h4 "Services of Swartwout Group" at bounding box center [222, 8] width 148 height 12
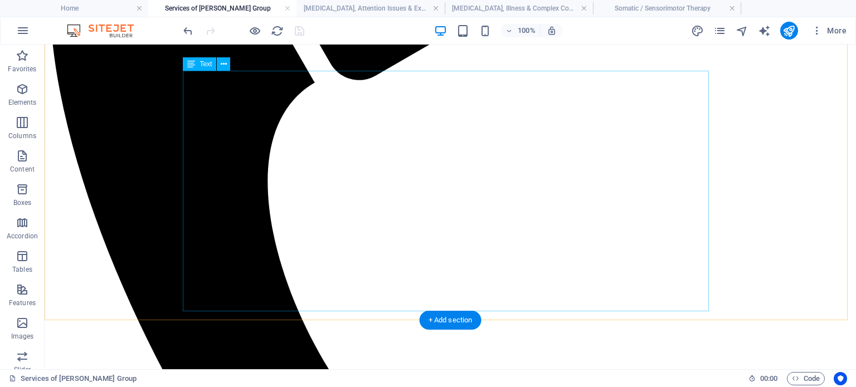
scroll to position [524, 0]
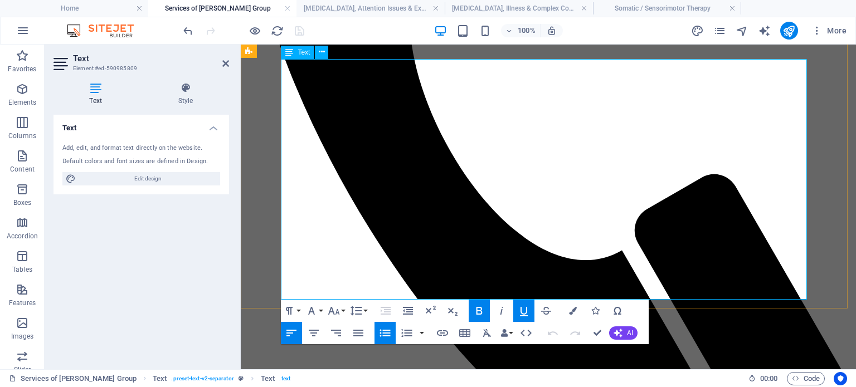
drag, startPoint x: 673, startPoint y: 269, endPoint x: 607, endPoint y: 252, distance: 67.3
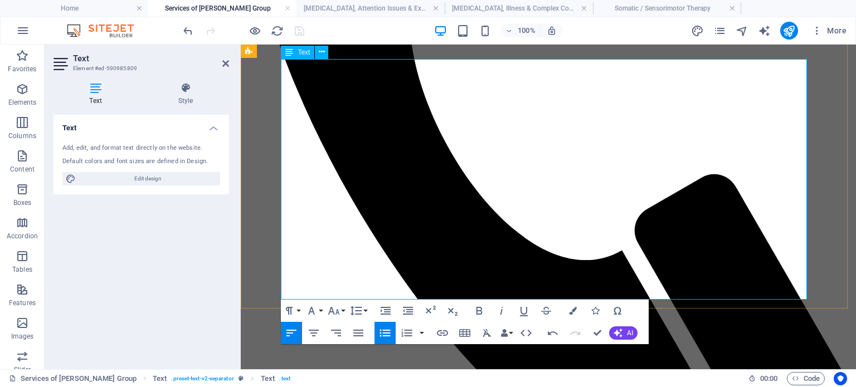
drag, startPoint x: 602, startPoint y: 281, endPoint x: 624, endPoint y: 280, distance: 22.3
click at [620, 6] on h4 "Somatic / Sensorimotor Therapy" at bounding box center [667, 8] width 148 height 12
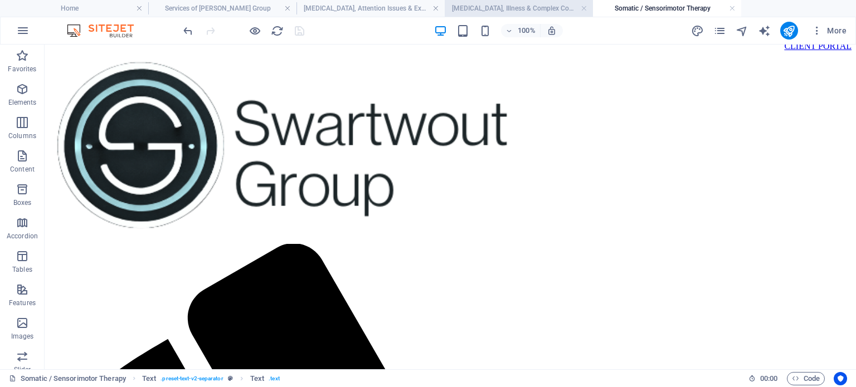
click at [535, 8] on h4 "Chronic Pain, Illness & Complex Conditions" at bounding box center [519, 8] width 148 height 12
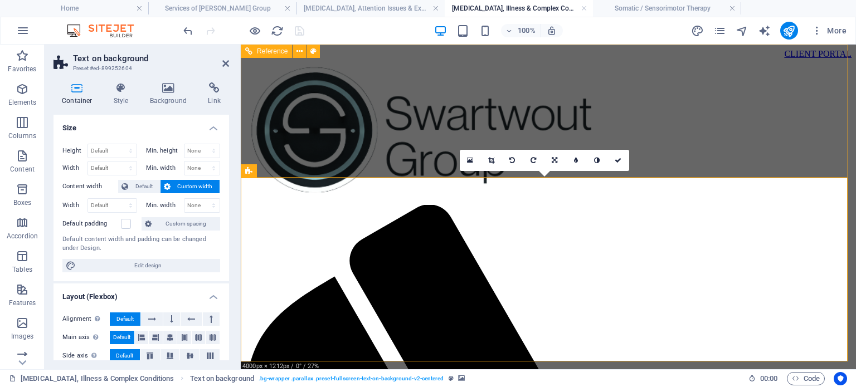
click at [620, 59] on div "CLIENT PORTAL" at bounding box center [548, 54] width 606 height 10
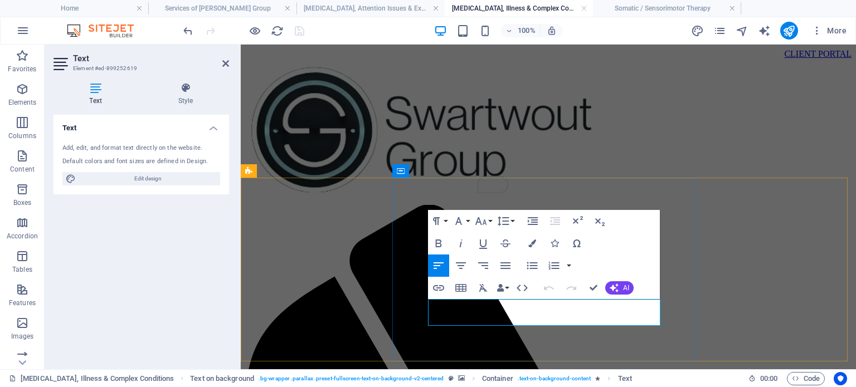
drag, startPoint x: 437, startPoint y: 308, endPoint x: 584, endPoint y: 316, distance: 147.3
copy p "Living with ongoing pain or a complex health condition can take over your mind."
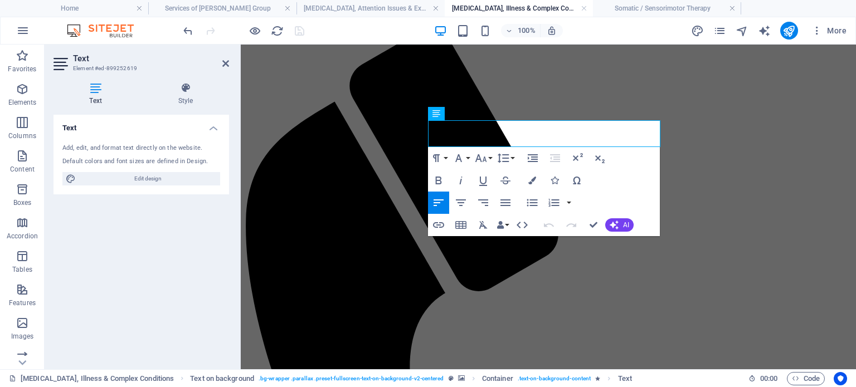
scroll to position [179, 0]
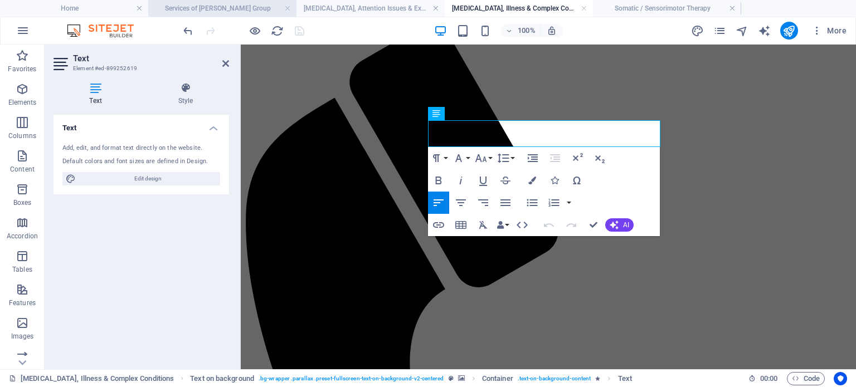
click at [241, 8] on h4 "Services of Swartwout Group" at bounding box center [222, 8] width 148 height 12
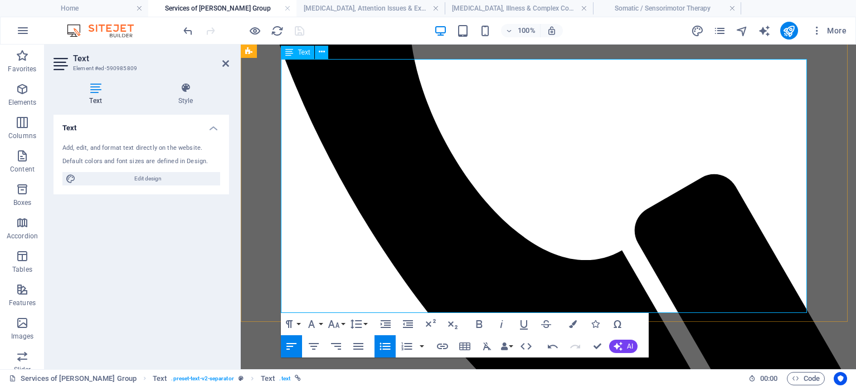
drag, startPoint x: 588, startPoint y: 281, endPoint x: 720, endPoint y: 285, distance: 131.6
click at [481, 324] on icon "button" at bounding box center [479, 324] width 6 height 8
click at [522, 327] on icon "button" at bounding box center [524, 324] width 8 height 9
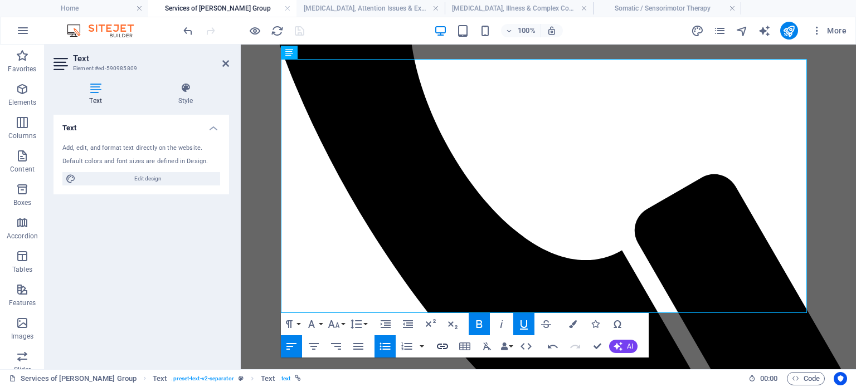
click at [440, 346] on icon "button" at bounding box center [442, 347] width 11 height 6
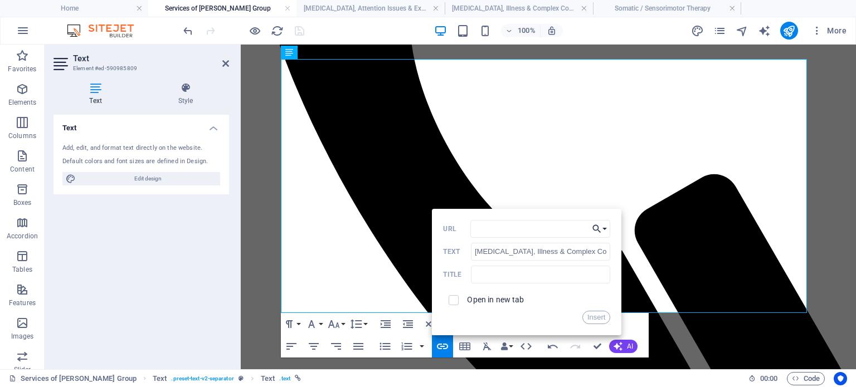
click at [604, 227] on button "Choose Link" at bounding box center [599, 229] width 21 height 18
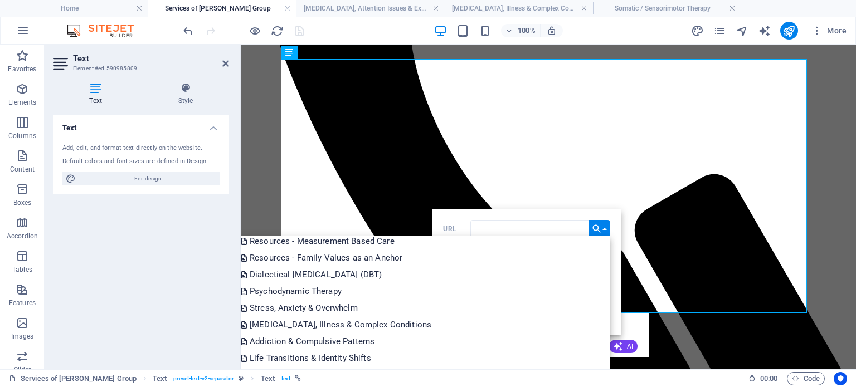
scroll to position [194, 0]
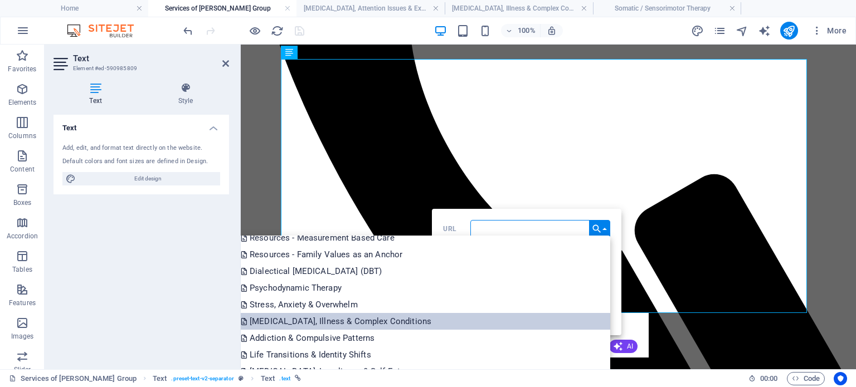
click at [434, 321] on p "Chronic Pain, Illness & Complex Conditions" at bounding box center [337, 321] width 193 height 17
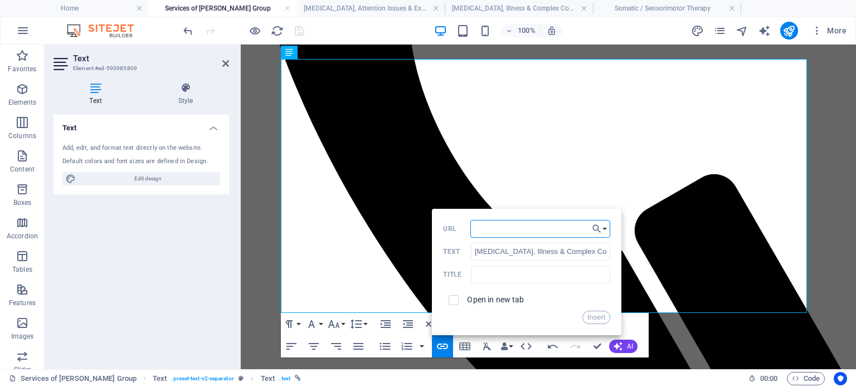
scroll to position [0, 16]
click at [593, 319] on button "Insert" at bounding box center [596, 317] width 28 height 13
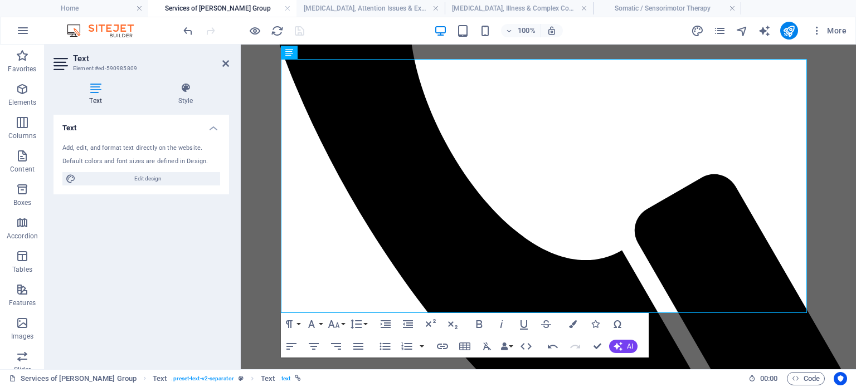
scroll to position [0, 0]
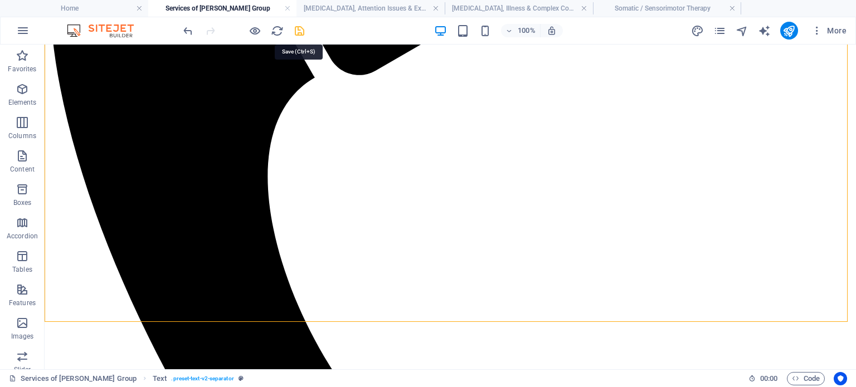
click at [299, 28] on icon "save" at bounding box center [299, 31] width 13 height 13
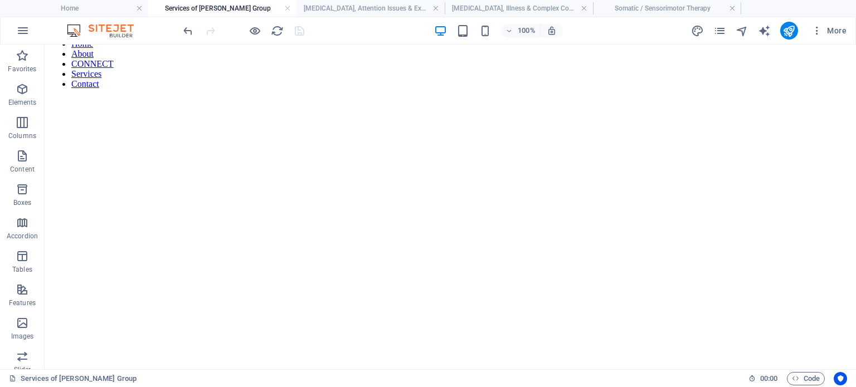
scroll to position [1273, 0]
click at [491, 6] on h4 "Chronic Pain, Illness & Complex Conditions" at bounding box center [519, 8] width 148 height 12
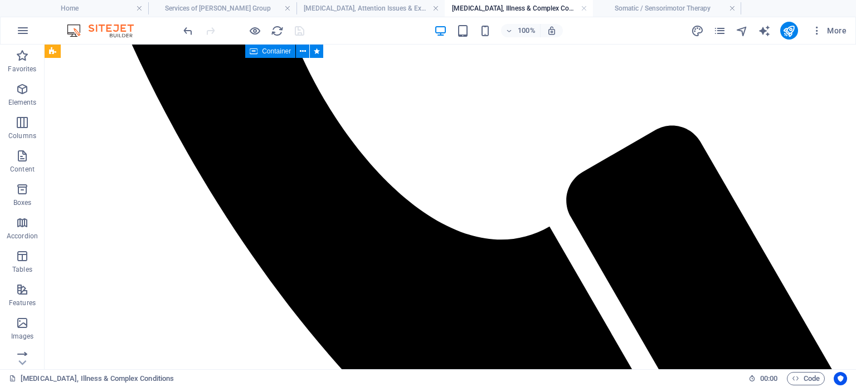
scroll to position [785, 0]
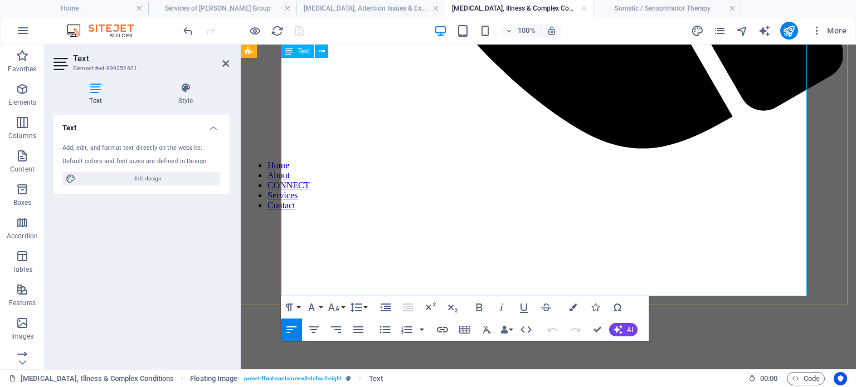
scroll to position [854, 0]
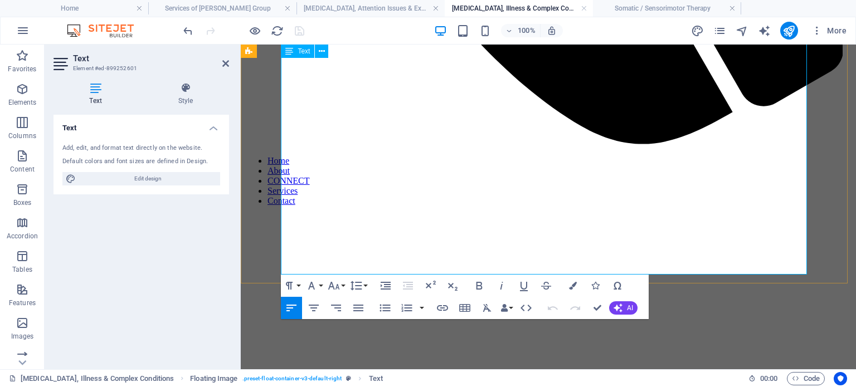
drag, startPoint x: 291, startPoint y: 197, endPoint x: 444, endPoint y: 196, distance: 152.7
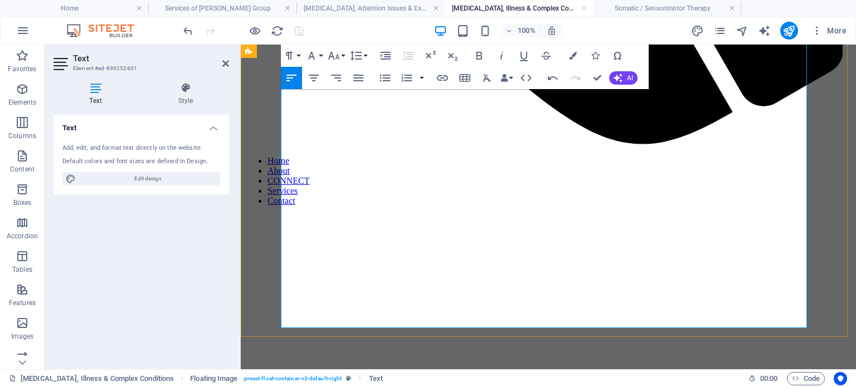
scroll to position [4206, 1]
drag, startPoint x: 584, startPoint y: 233, endPoint x: 659, endPoint y: 246, distance: 76.3
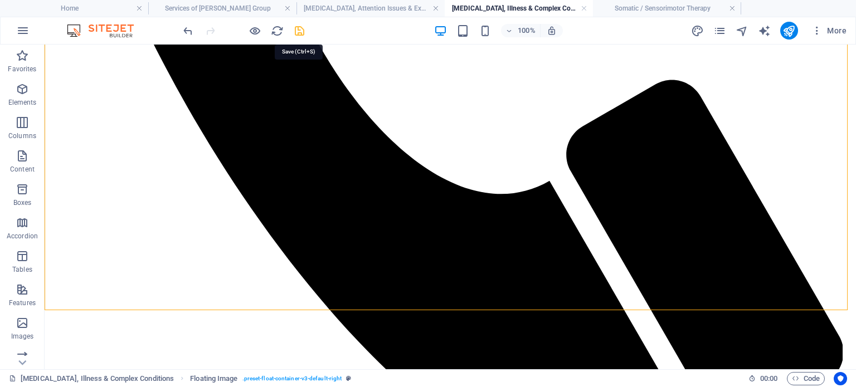
click at [299, 26] on icon "save" at bounding box center [299, 31] width 13 height 13
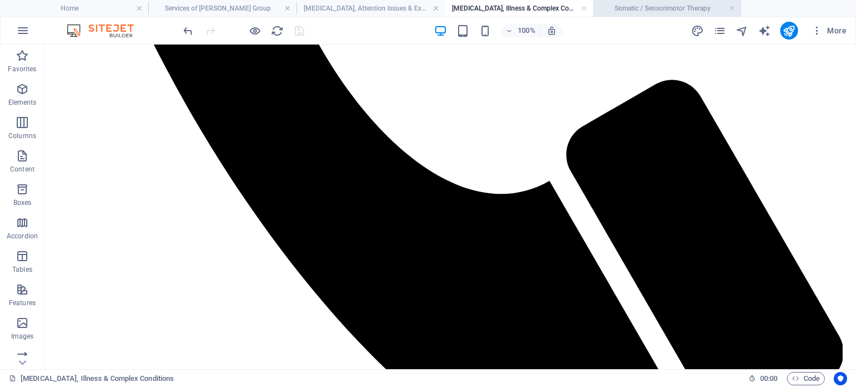
click at [637, 12] on h4 "Somatic / Sensorimotor Therapy" at bounding box center [667, 8] width 148 height 12
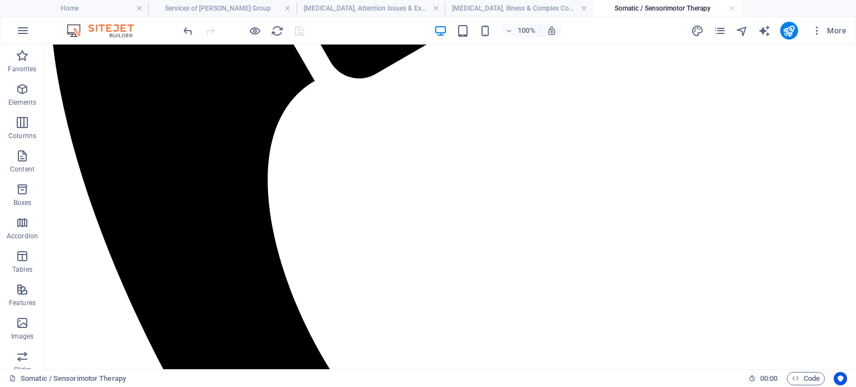
scroll to position [519, 0]
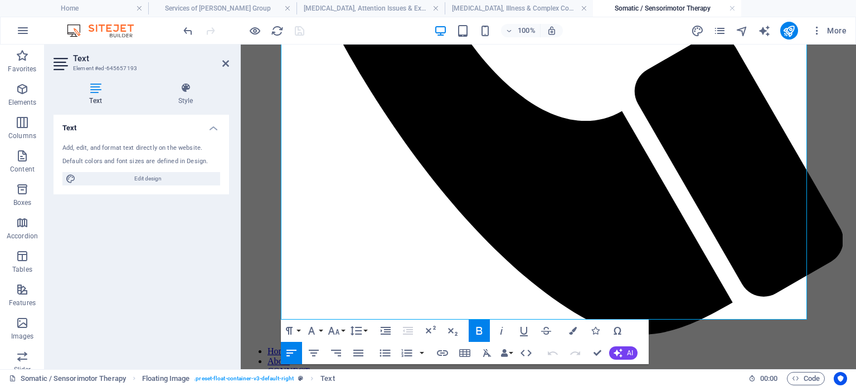
scroll to position [682, 0]
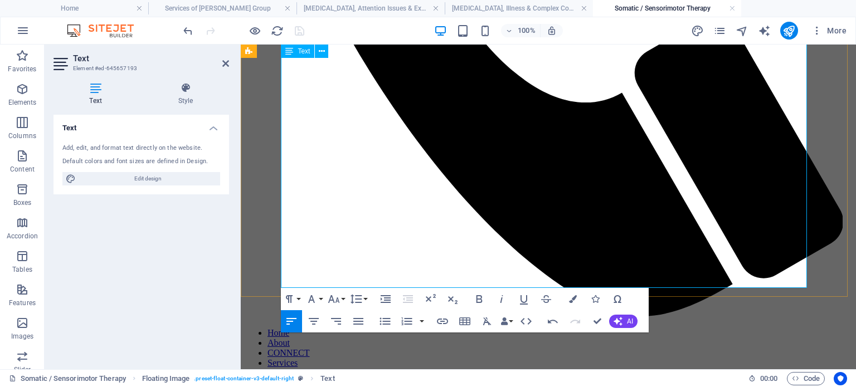
drag, startPoint x: 582, startPoint y: 211, endPoint x: 620, endPoint y: 220, distance: 39.3
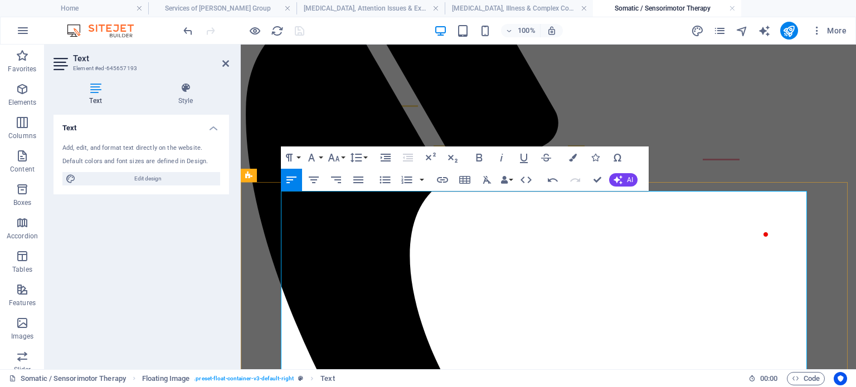
scroll to position [286, 0]
drag, startPoint x: 300, startPoint y: 202, endPoint x: 369, endPoint y: 332, distance: 147.1
copy div "Who is this For? Somatic therapy can be especially powerful for: Adults feeling…"
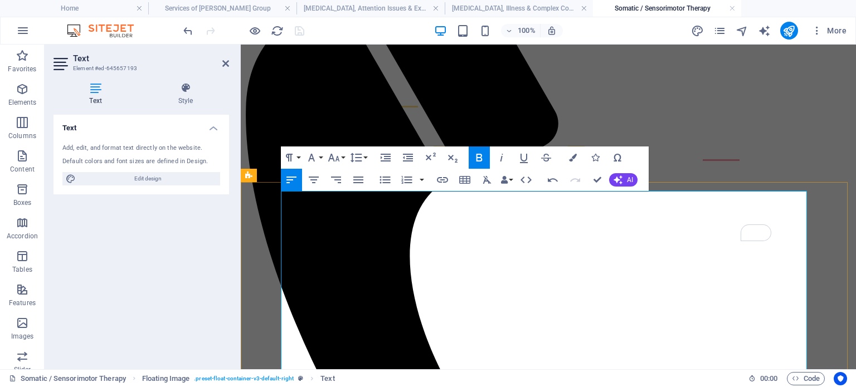
copy div "Who is this For? Somatic therapy can be especially powerful for: Adults feeling…"
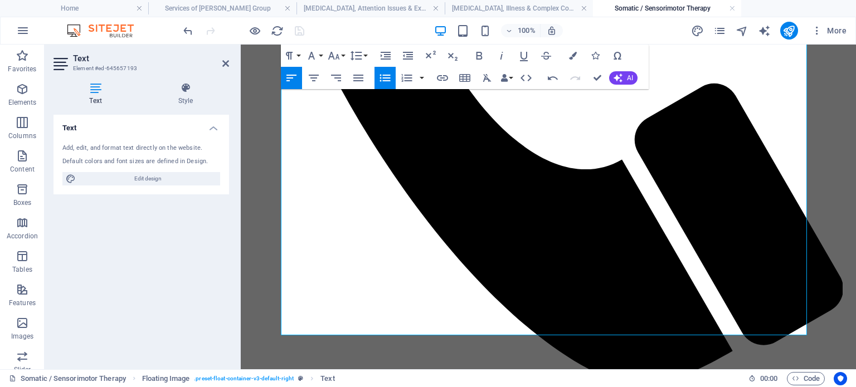
scroll to position [615, 0]
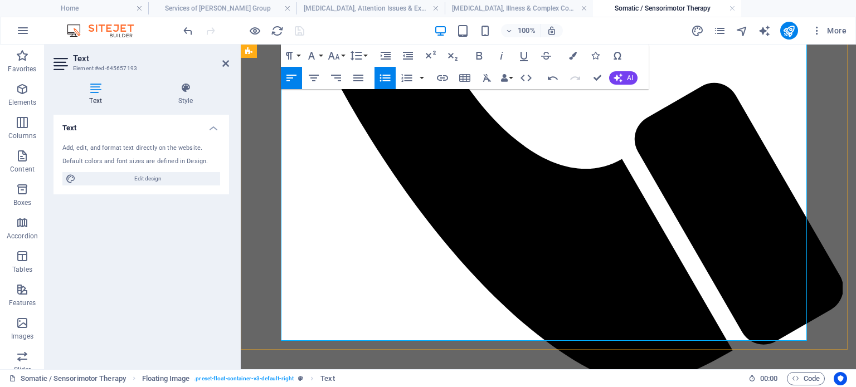
drag, startPoint x: 459, startPoint y: 199, endPoint x: 288, endPoint y: 181, distance: 172.6
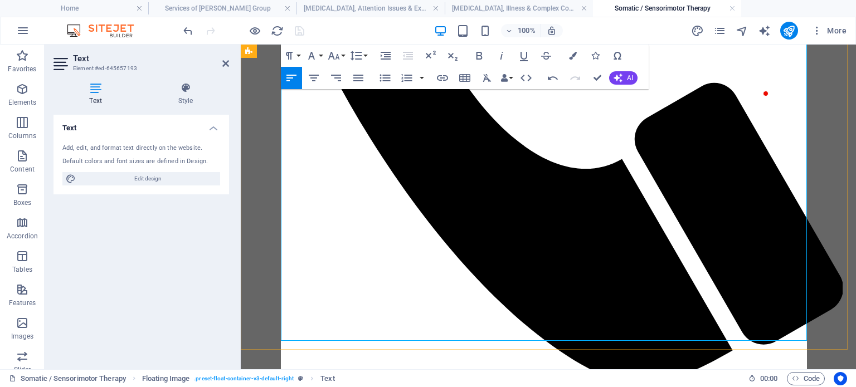
scroll to position [6090, 8]
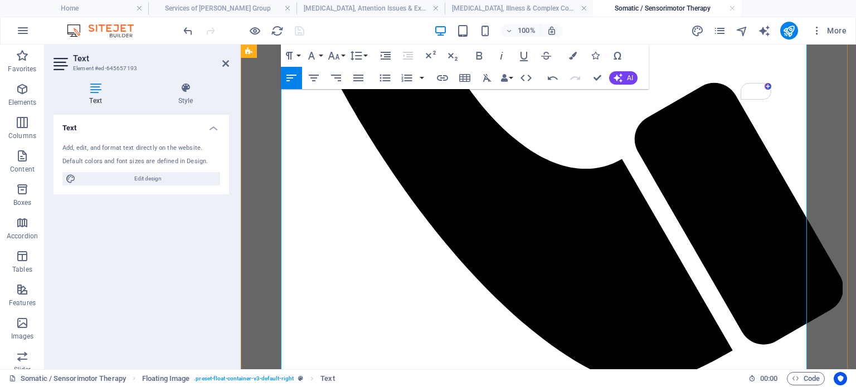
drag, startPoint x: 300, startPoint y: 183, endPoint x: 476, endPoint y: 183, distance: 176.1
click at [477, 55] on icon "button" at bounding box center [479, 56] width 6 height 8
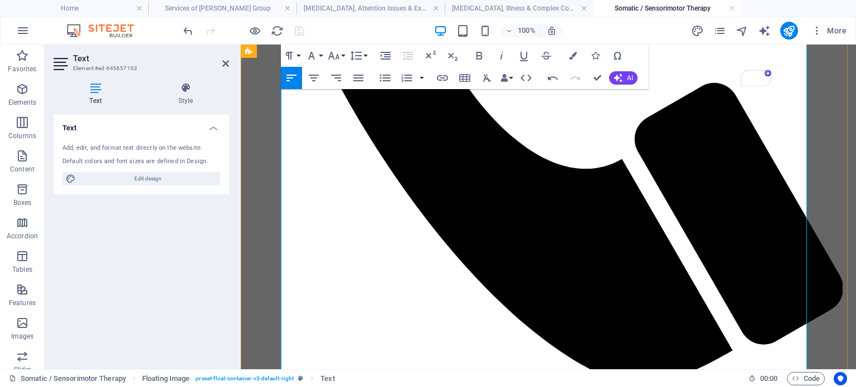
drag, startPoint x: 469, startPoint y: 264, endPoint x: 549, endPoint y: 264, distance: 80.2
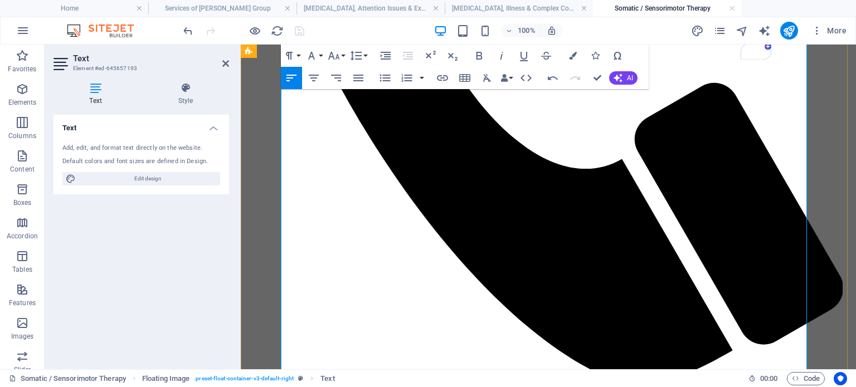
drag, startPoint x: 549, startPoint y: 291, endPoint x: 286, endPoint y: 295, distance: 263.6
click at [497, 57] on icon "button" at bounding box center [501, 55] width 13 height 13
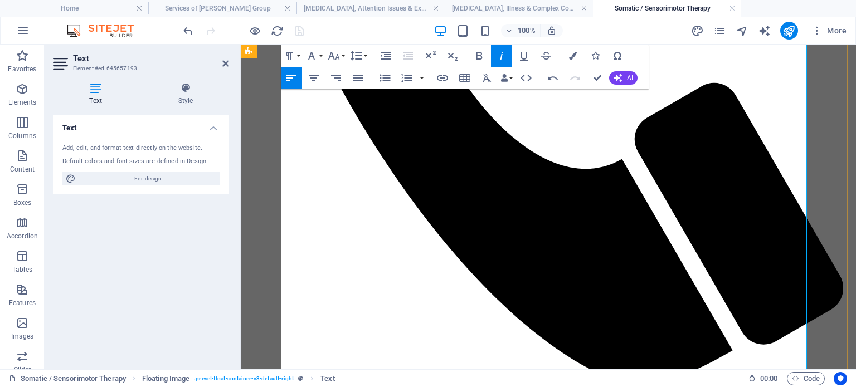
drag, startPoint x: 299, startPoint y: 222, endPoint x: 308, endPoint y: 264, distance: 42.2
click at [386, 79] on icon "button" at bounding box center [384, 77] width 13 height 13
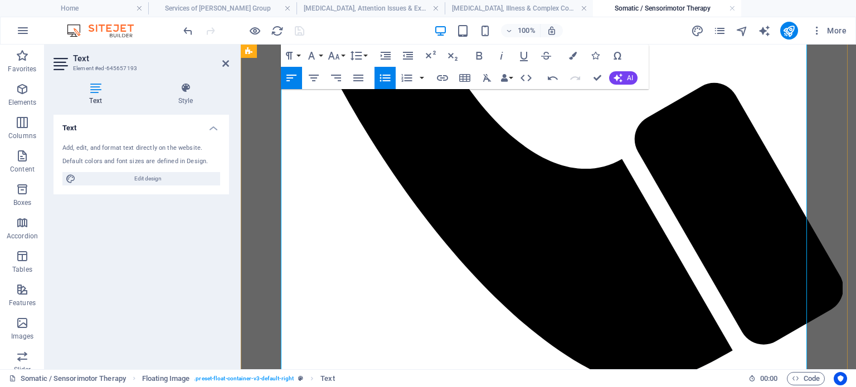
drag, startPoint x: 500, startPoint y: 293, endPoint x: 484, endPoint y: 291, distance: 16.9
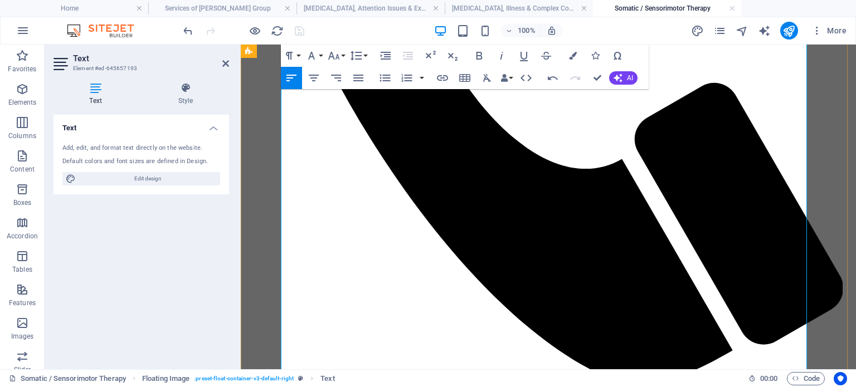
drag, startPoint x: 504, startPoint y: 291, endPoint x: 384, endPoint y: 295, distance: 119.9
click at [478, 51] on icon "button" at bounding box center [479, 55] width 13 height 13
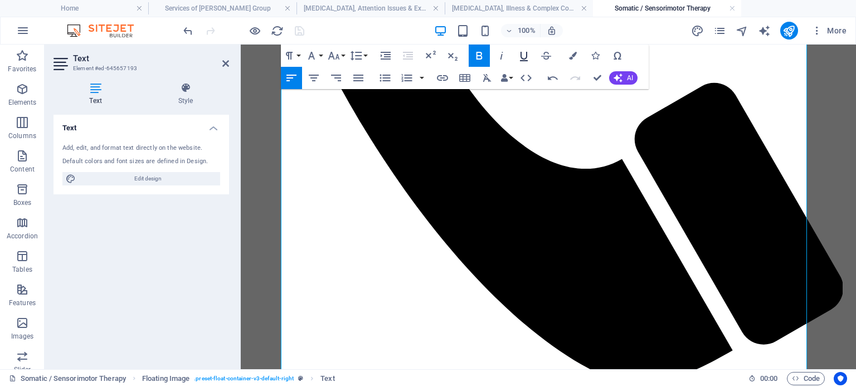
click at [525, 53] on icon "button" at bounding box center [523, 55] width 13 height 13
click at [444, 74] on icon "button" at bounding box center [442, 77] width 13 height 13
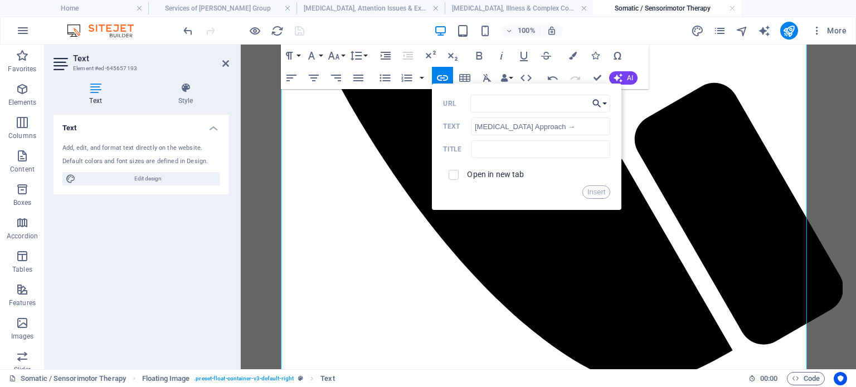
click at [605, 104] on button "Choose Link" at bounding box center [599, 104] width 21 height 18
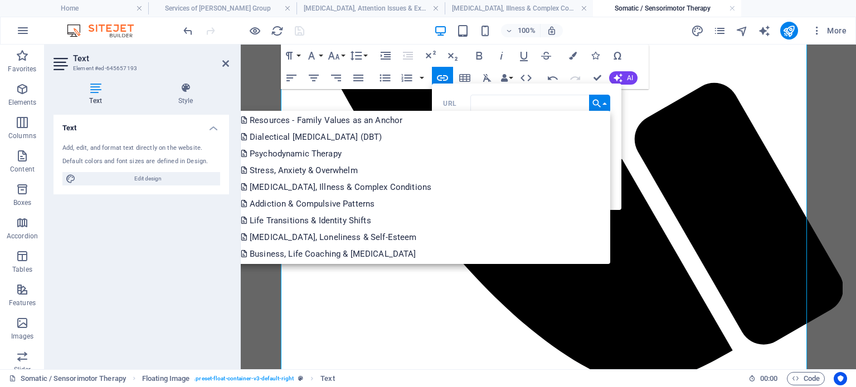
scroll to position [206, 0]
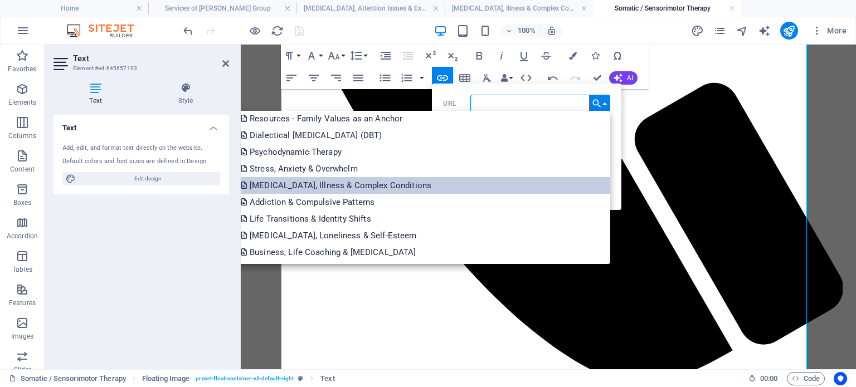
click at [434, 187] on p "[MEDICAL_DATA], Illness & Complex Conditions" at bounding box center [337, 185] width 193 height 17
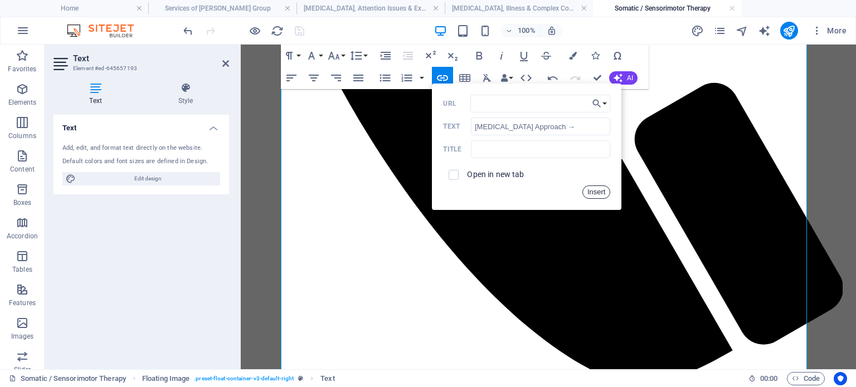
click at [596, 192] on button "Insert" at bounding box center [596, 192] width 28 height 13
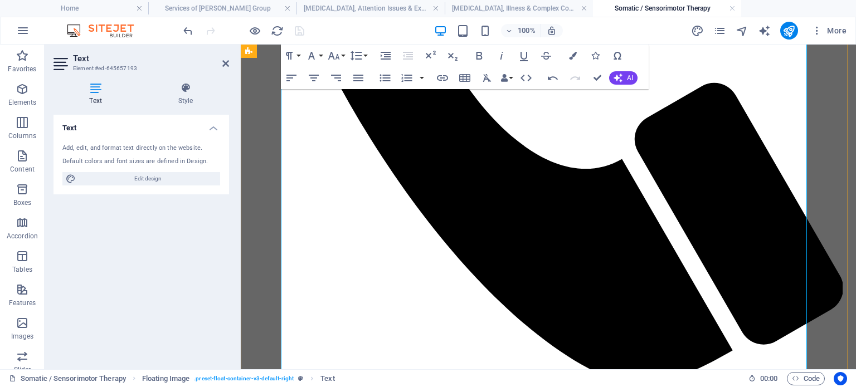
scroll to position [0, 0]
click at [189, 29] on icon "undo" at bounding box center [188, 31] width 13 height 13
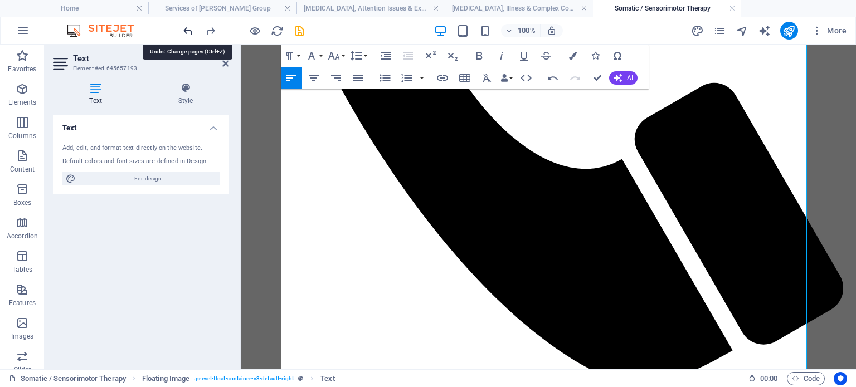
click at [189, 29] on icon "undo" at bounding box center [188, 31] width 13 height 13
click at [621, 53] on icon "button" at bounding box center [617, 55] width 13 height 13
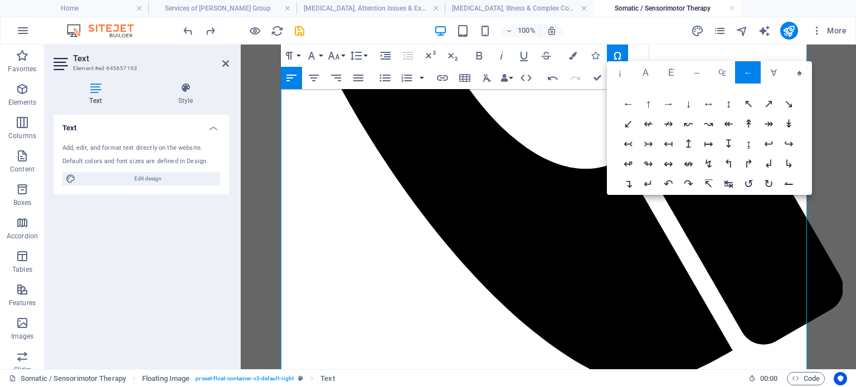
click at [666, 101] on span "→" at bounding box center [668, 105] width 20 height 20
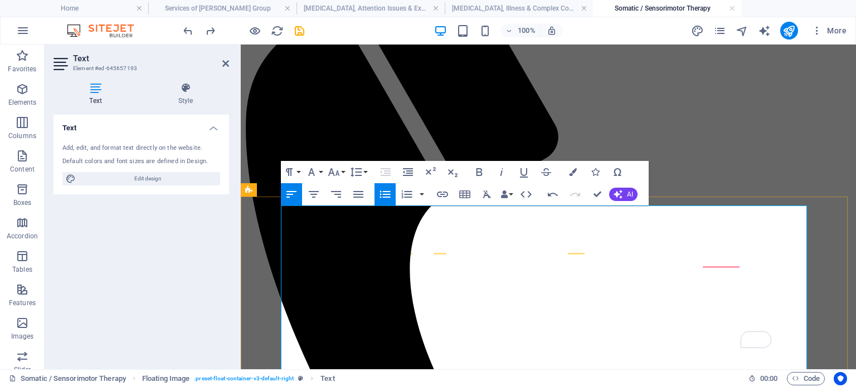
scroll to position [272, 0]
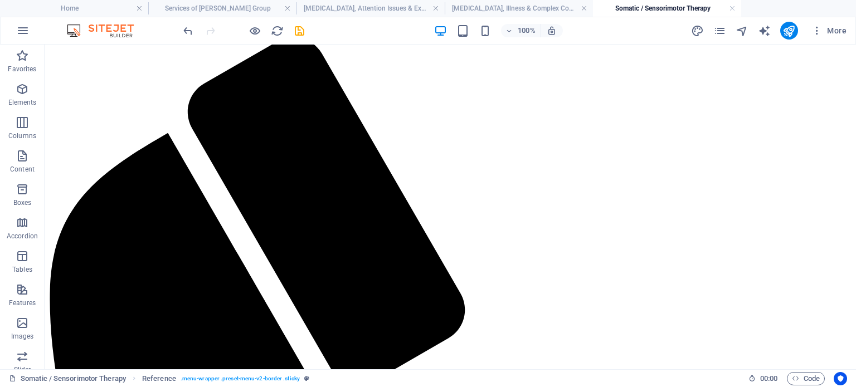
scroll to position [218, 0]
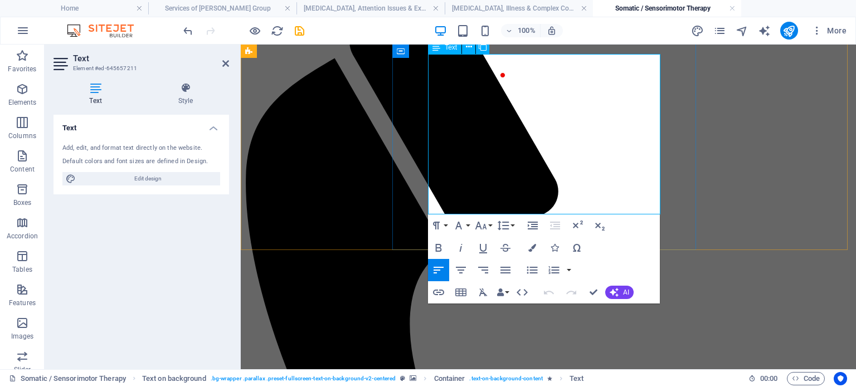
drag, startPoint x: 478, startPoint y: 205, endPoint x: 431, endPoint y: 192, distance: 48.5
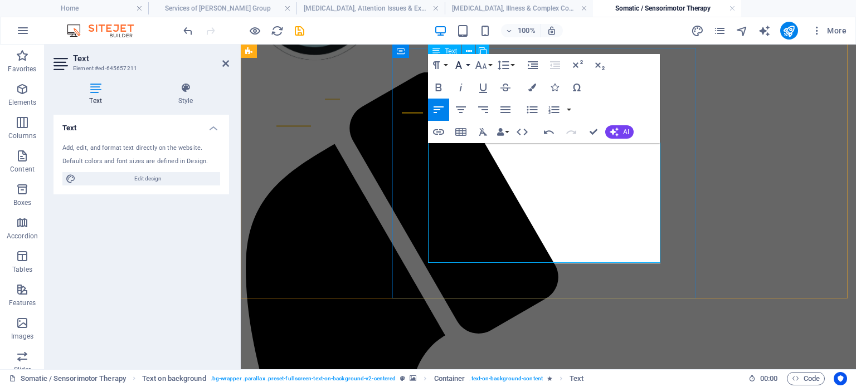
scroll to position [121, 0]
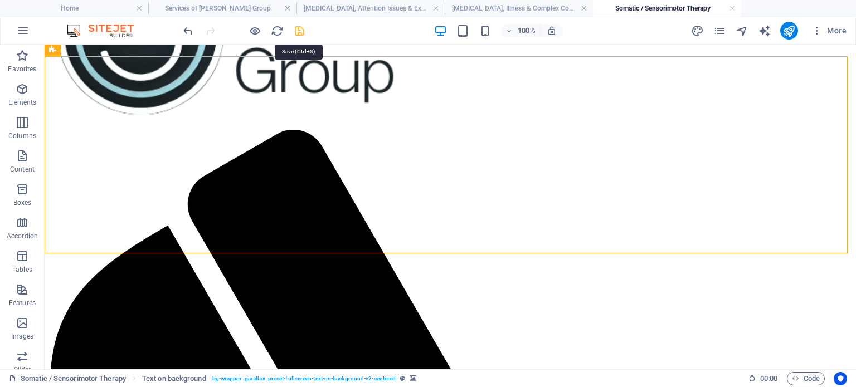
click at [301, 28] on icon "save" at bounding box center [299, 31] width 13 height 13
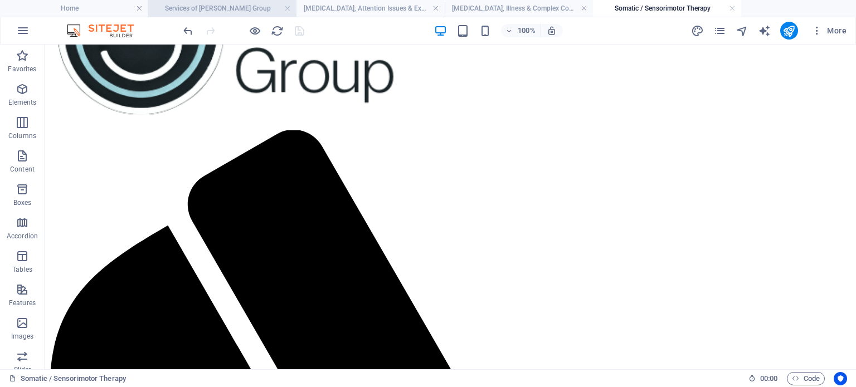
click at [253, 4] on h4 "Services of [PERSON_NAME] Group" at bounding box center [222, 8] width 148 height 12
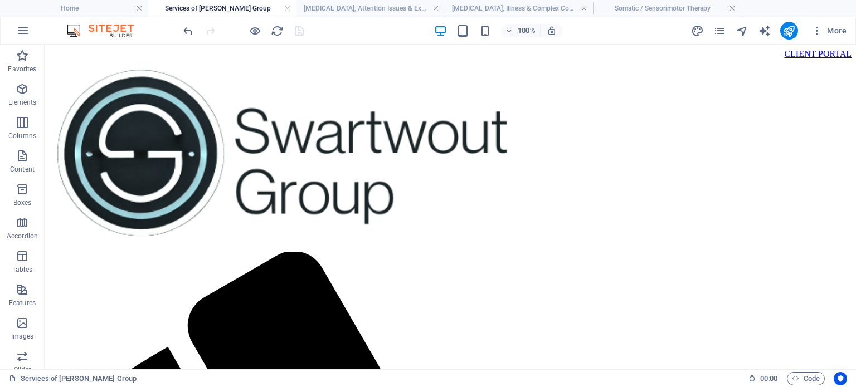
scroll to position [1273, 0]
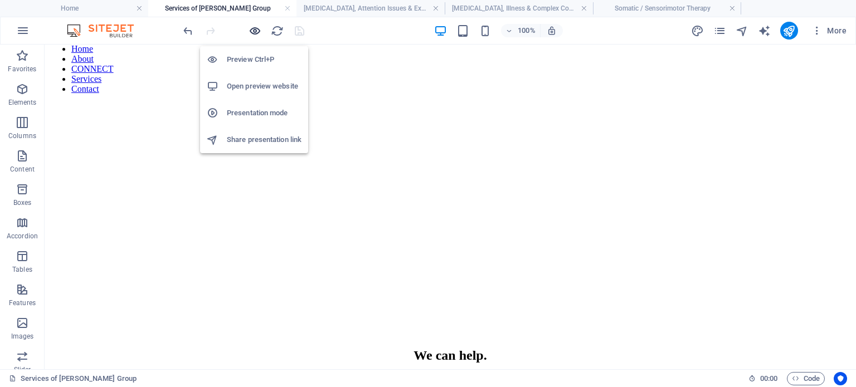
click at [252, 28] on icon "button" at bounding box center [255, 31] width 13 height 13
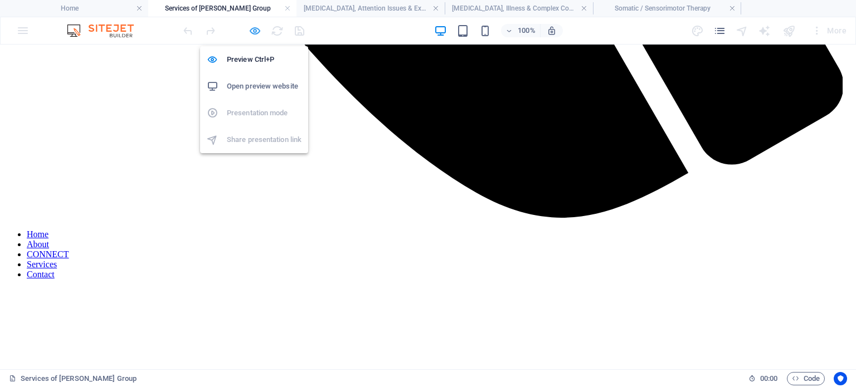
scroll to position [1145, 0]
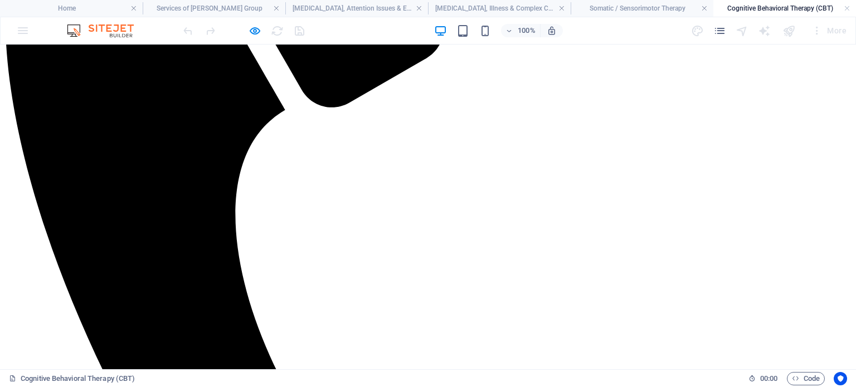
scroll to position [528, 0]
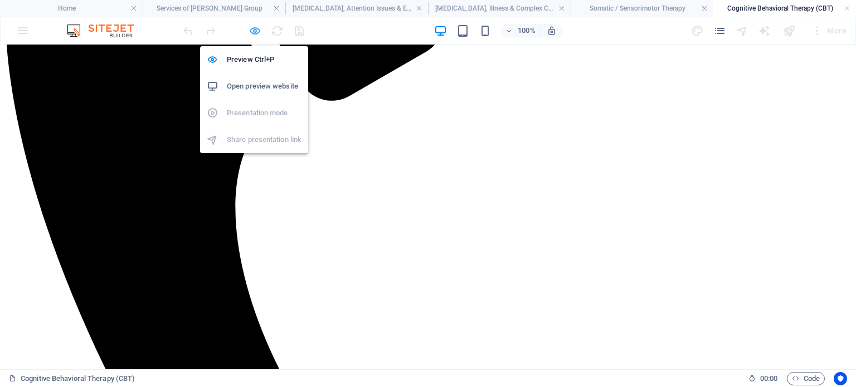
click at [251, 34] on icon "button" at bounding box center [255, 31] width 13 height 13
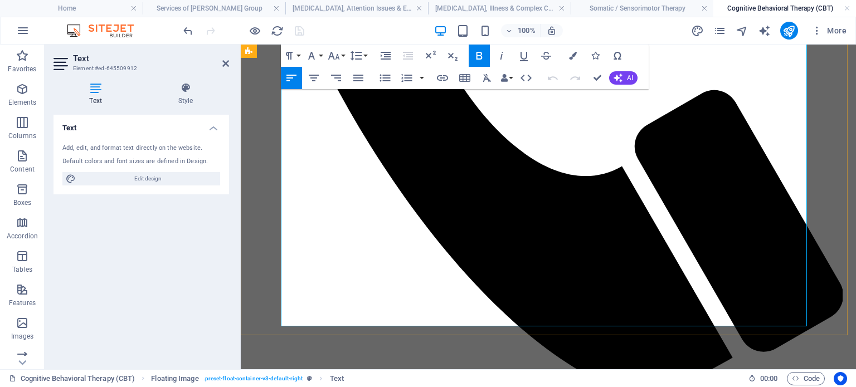
scroll to position [612, 0]
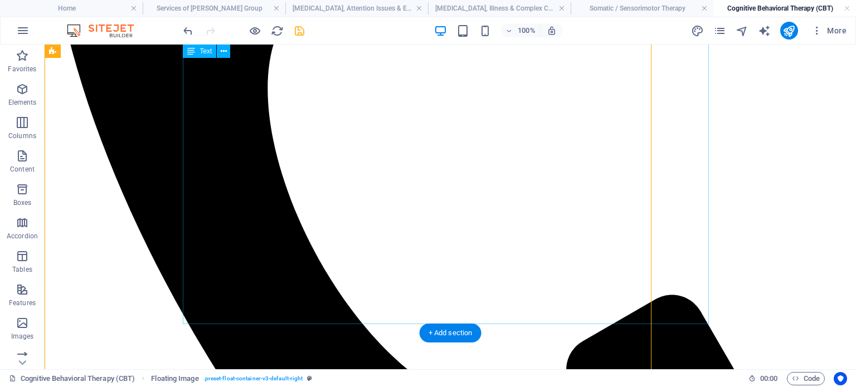
scroll to position [545, 0]
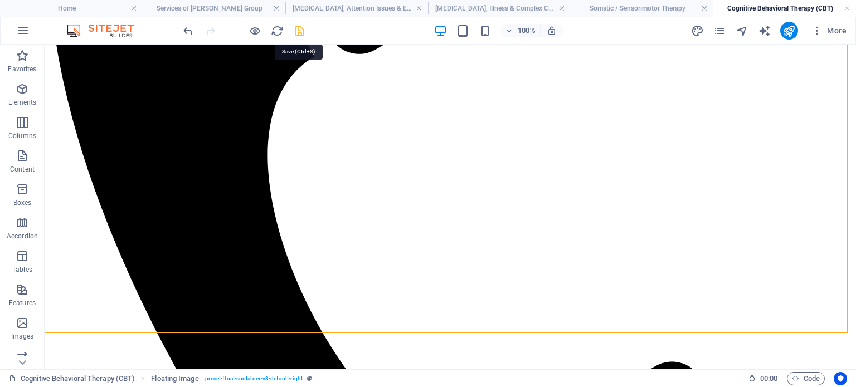
click at [299, 26] on icon "save" at bounding box center [299, 31] width 13 height 13
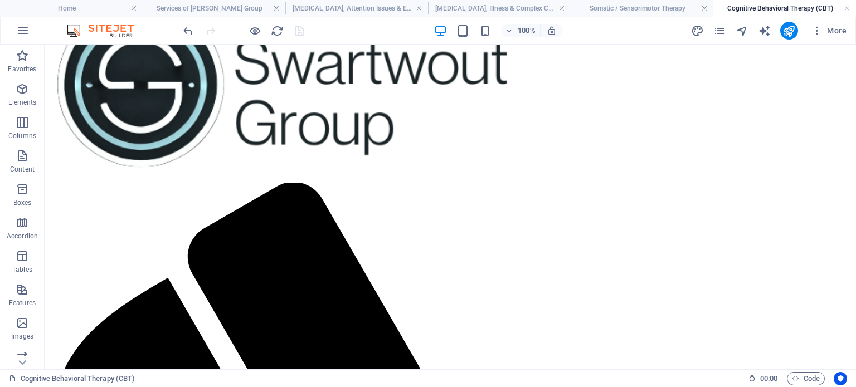
scroll to position [64, 0]
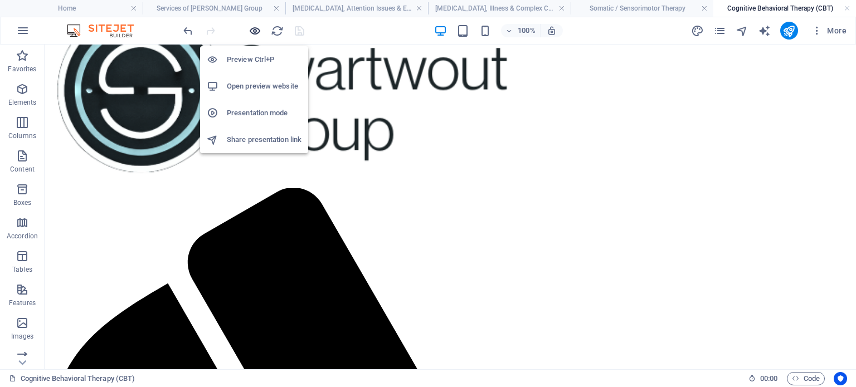
click at [255, 31] on icon "button" at bounding box center [255, 31] width 13 height 13
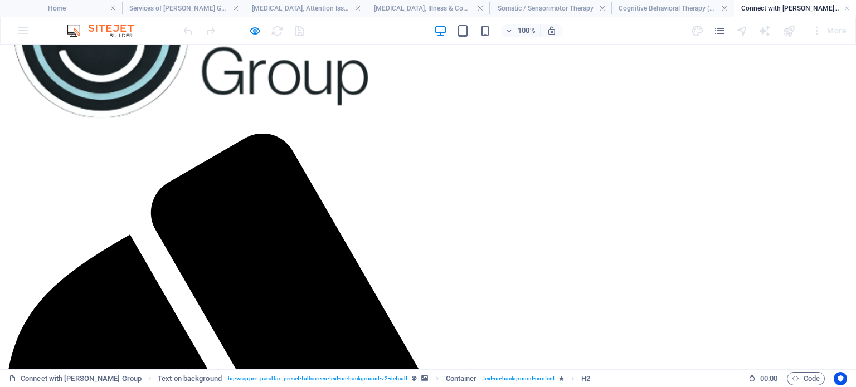
scroll to position [131, 0]
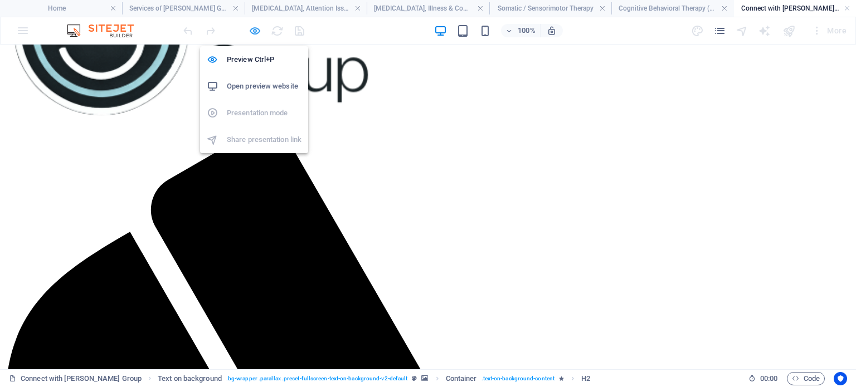
click at [252, 28] on icon "button" at bounding box center [255, 31] width 13 height 13
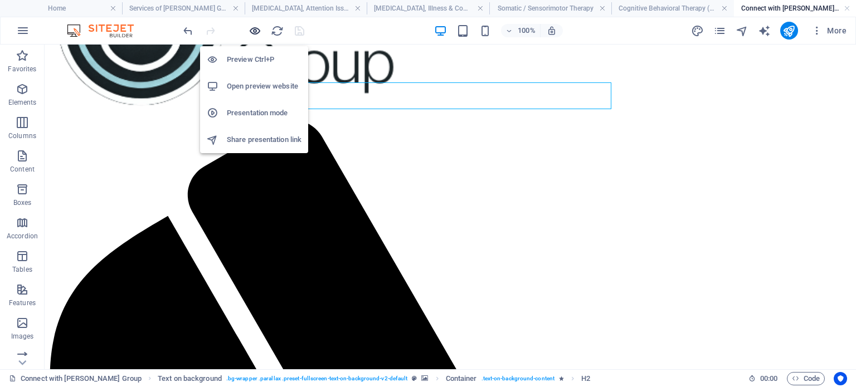
click at [250, 28] on icon "button" at bounding box center [255, 31] width 13 height 13
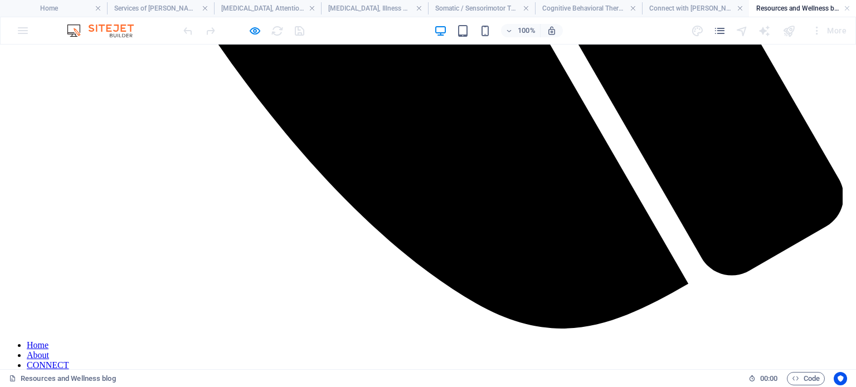
scroll to position [1214, 0]
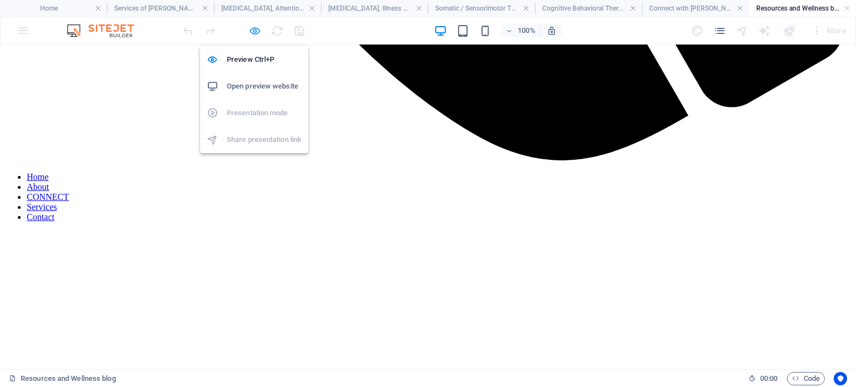
click at [255, 30] on icon "button" at bounding box center [255, 31] width 13 height 13
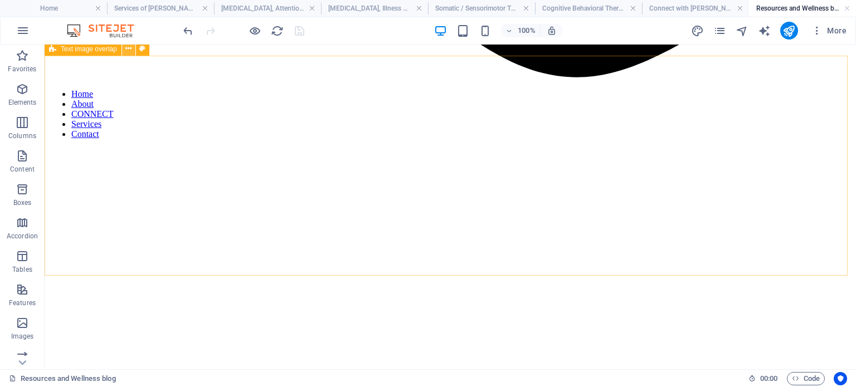
click at [128, 50] on icon at bounding box center [128, 49] width 6 height 12
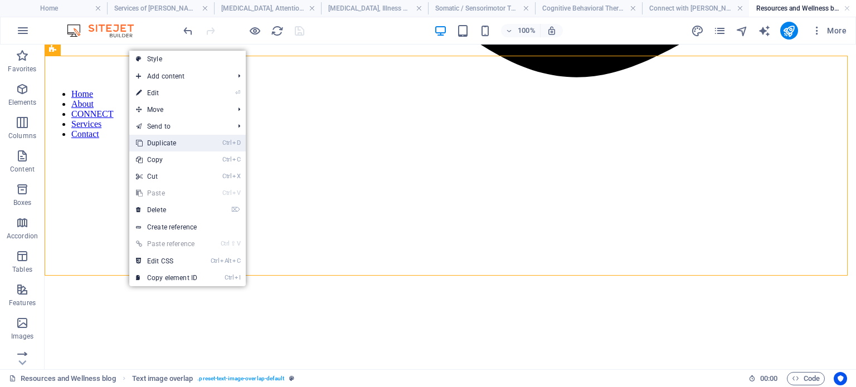
click at [164, 142] on link "Ctrl D Duplicate" at bounding box center [166, 143] width 75 height 17
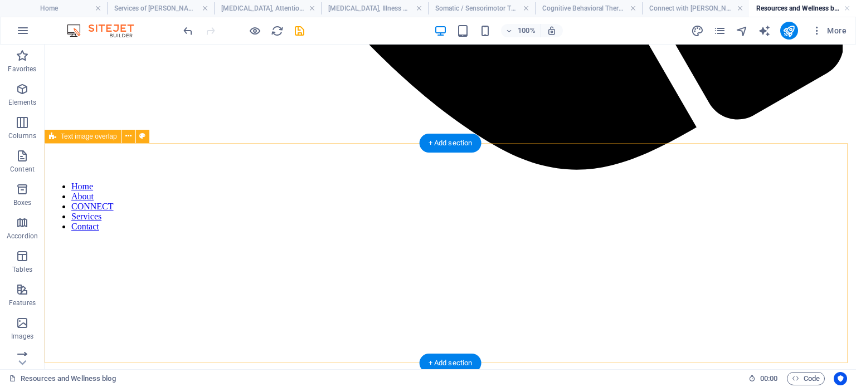
scroll to position [1135, 0]
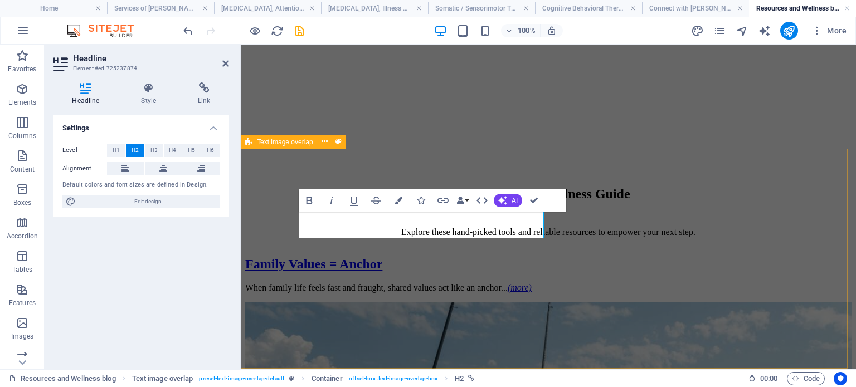
scroll to position [1161, 0]
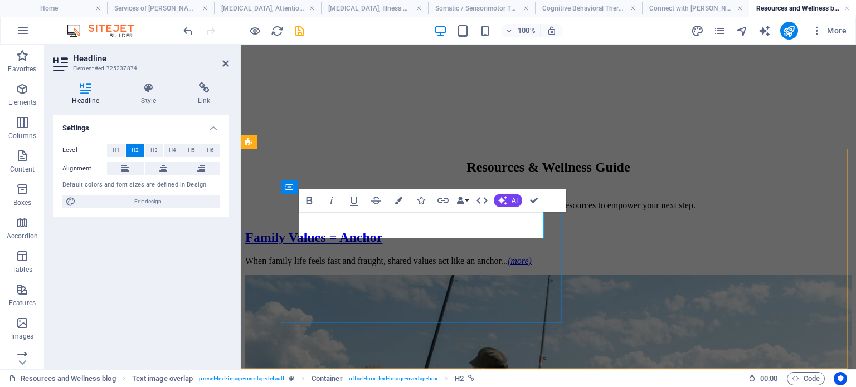
drag, startPoint x: 318, startPoint y: 227, endPoint x: 468, endPoint y: 227, distance: 149.3
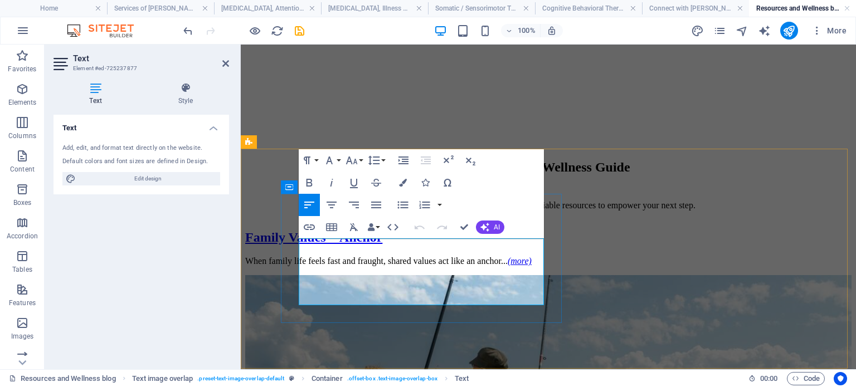
drag, startPoint x: 303, startPoint y: 247, endPoint x: 444, endPoint y: 298, distance: 149.5
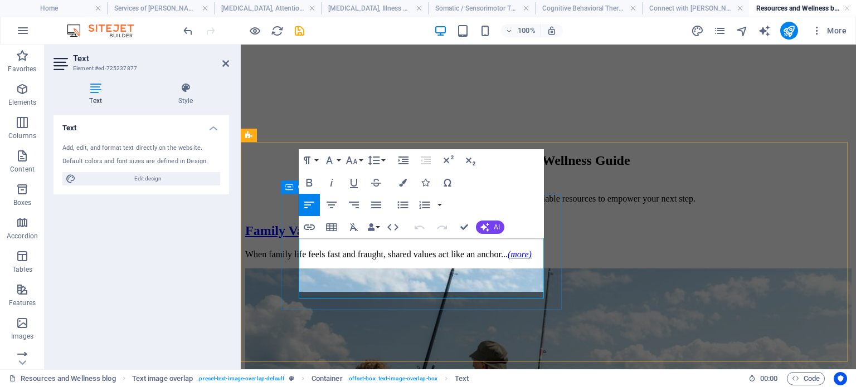
scroll to position [1447, 1]
drag, startPoint x: 300, startPoint y: 246, endPoint x: 334, endPoint y: 286, distance: 53.0
click at [402, 182] on icon "button" at bounding box center [403, 183] width 8 height 8
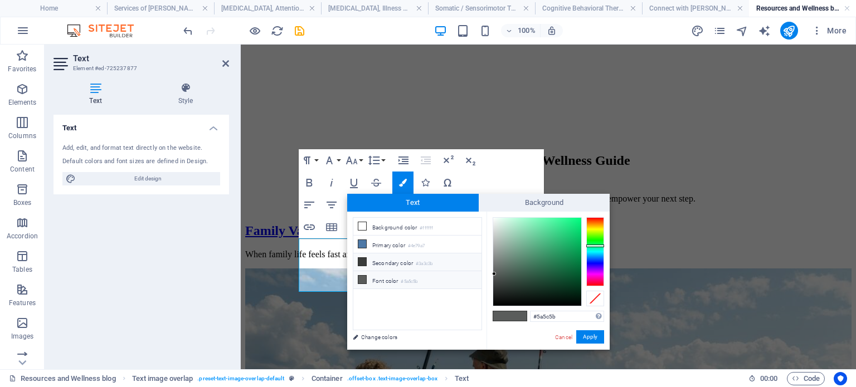
click at [359, 260] on icon at bounding box center [362, 262] width 8 height 8
type input "#3a3c3b"
click at [359, 260] on icon at bounding box center [362, 262] width 8 height 8
click at [586, 337] on button "Apply" at bounding box center [590, 336] width 28 height 13
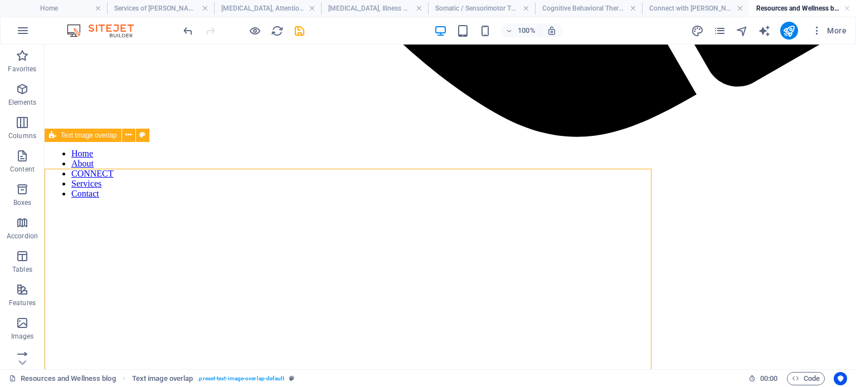
scroll to position [1141, 0]
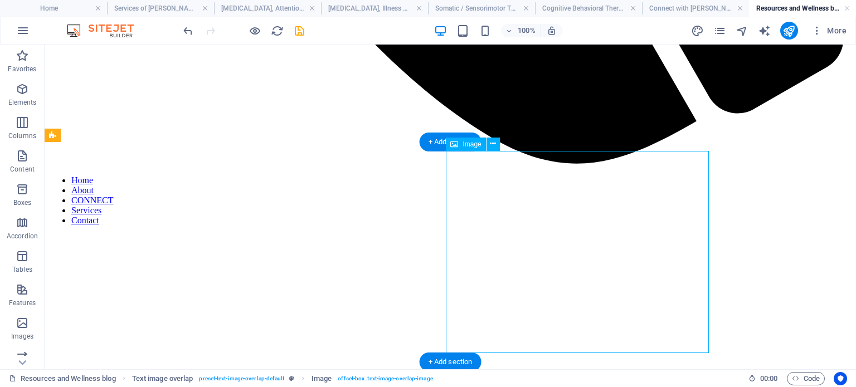
select select "px"
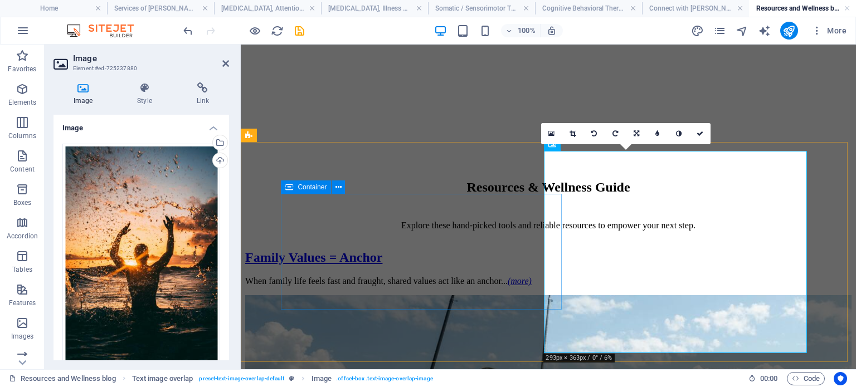
scroll to position [1168, 0]
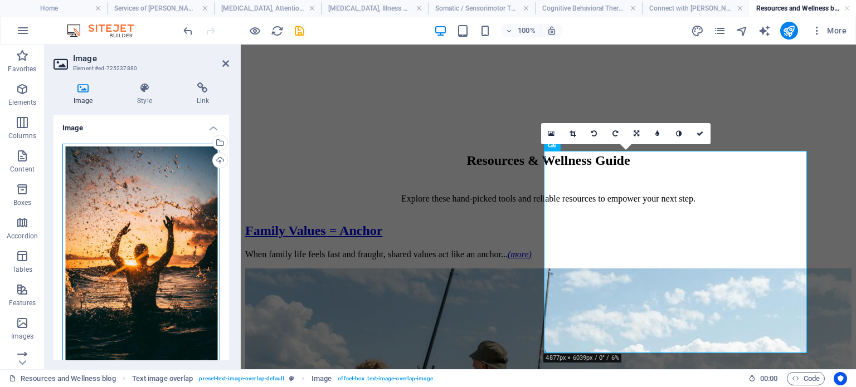
click at [172, 188] on div "Drag files here, click to choose files or select files from Files or our free s…" at bounding box center [141, 267] width 158 height 247
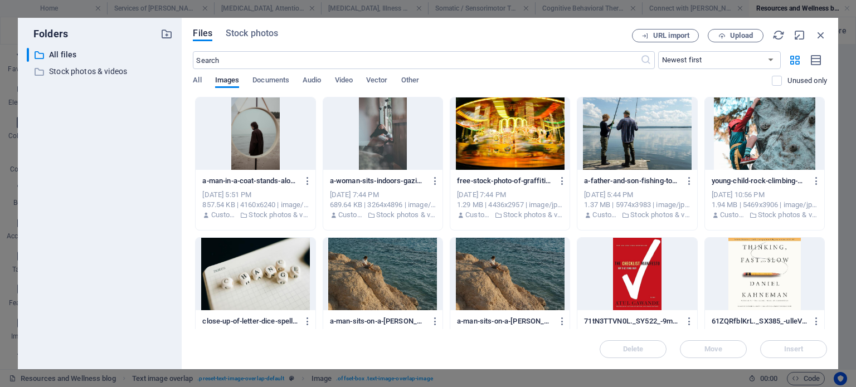
click at [247, 135] on div at bounding box center [255, 134] width 119 height 72
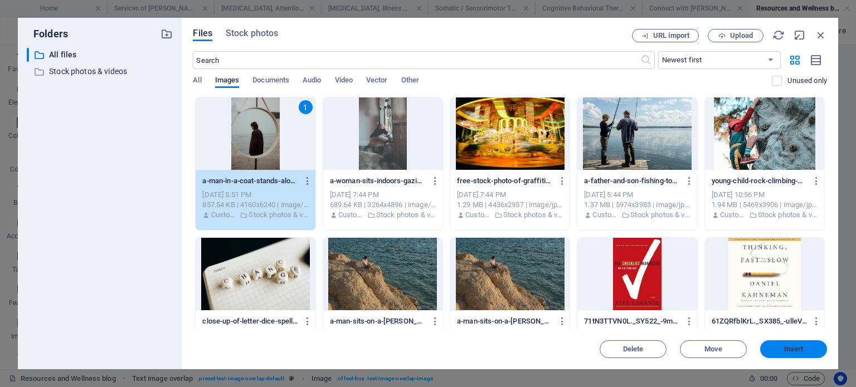
click at [789, 349] on span "Insert" at bounding box center [794, 349] width 20 height 7
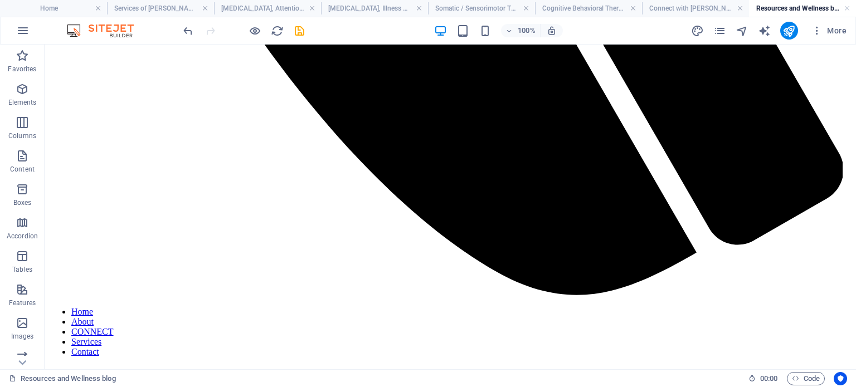
scroll to position [927, 0]
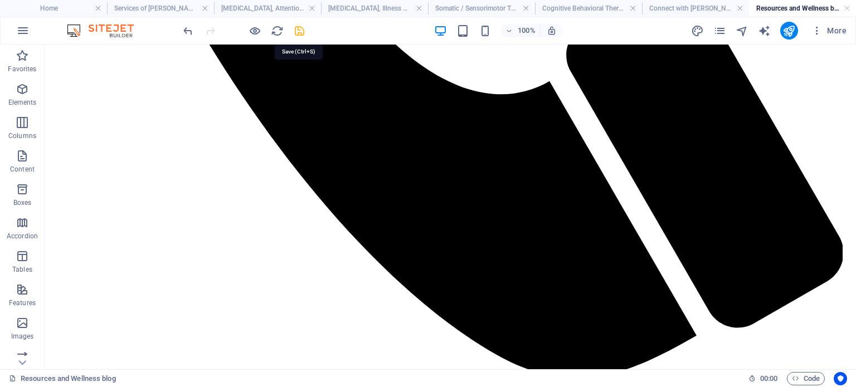
click at [298, 31] on icon "save" at bounding box center [299, 31] width 13 height 13
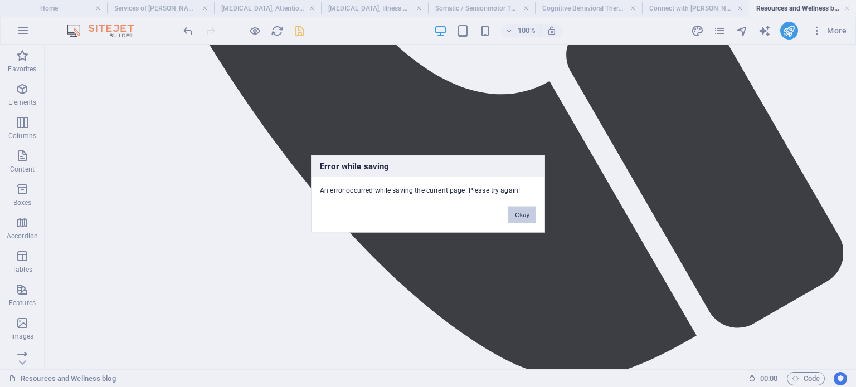
click at [524, 211] on button "Okay" at bounding box center [522, 214] width 28 height 17
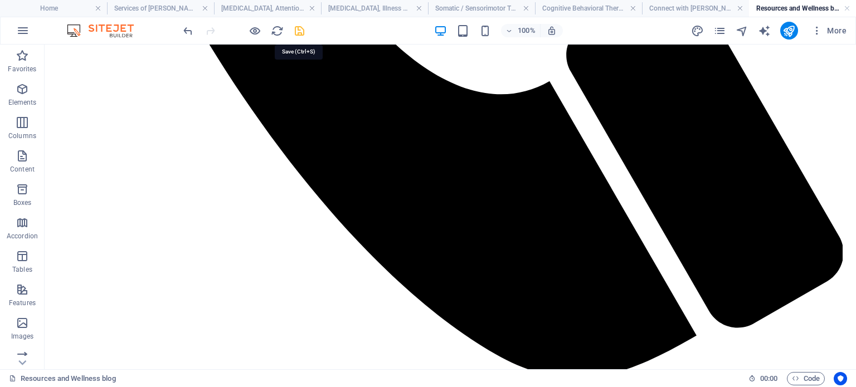
click at [300, 28] on icon "save" at bounding box center [299, 31] width 13 height 13
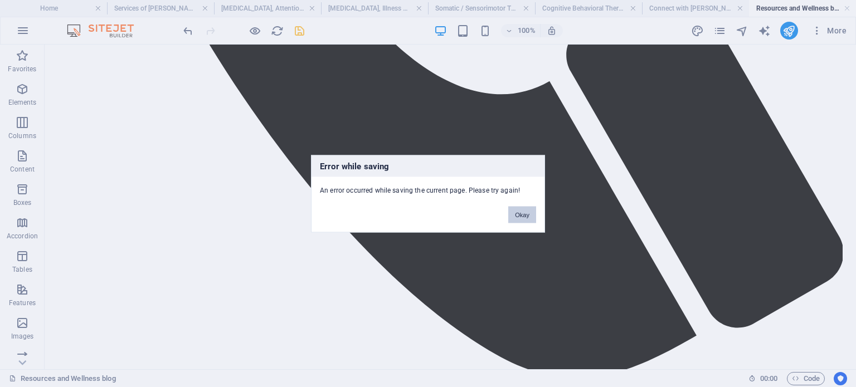
click at [522, 212] on button "Okay" at bounding box center [522, 214] width 28 height 17
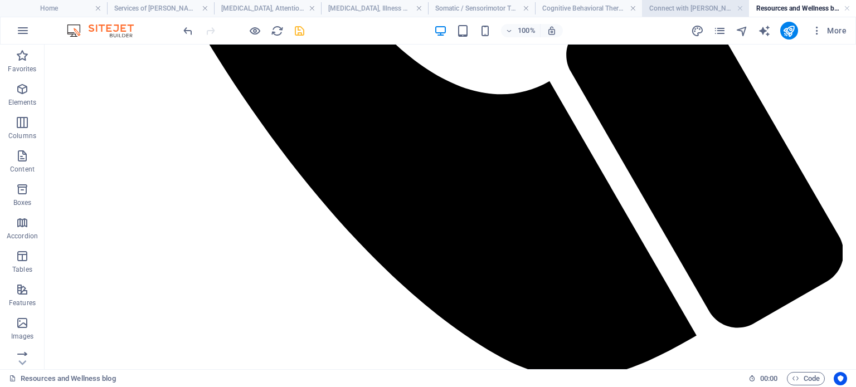
click at [673, 8] on h4 "Connect with [PERSON_NAME] Group" at bounding box center [695, 8] width 107 height 12
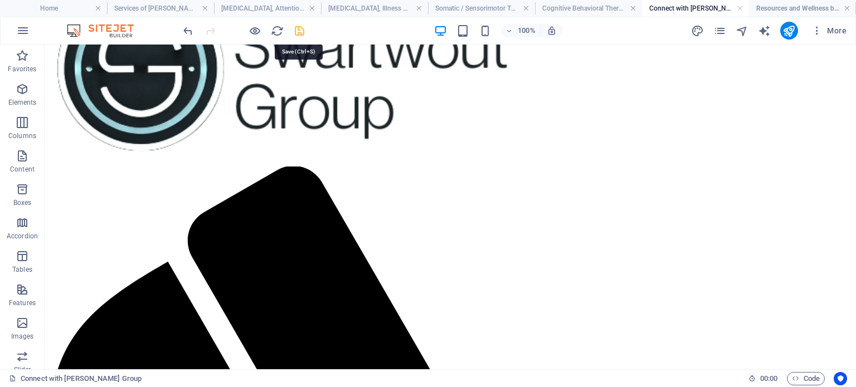
click at [296, 33] on icon "save" at bounding box center [299, 31] width 13 height 13
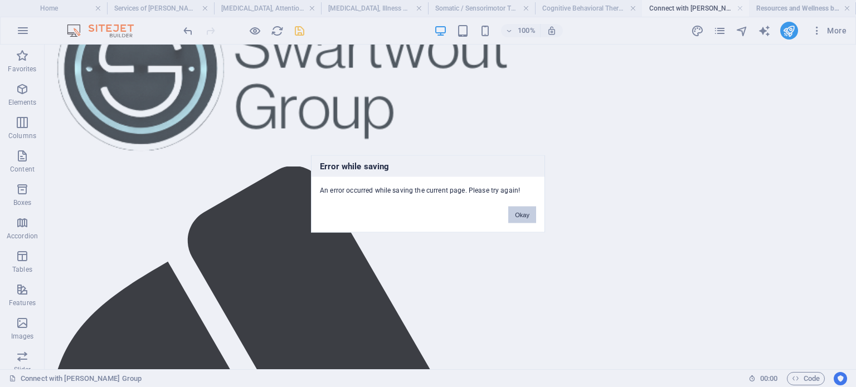
click at [523, 214] on button "Okay" at bounding box center [522, 214] width 28 height 17
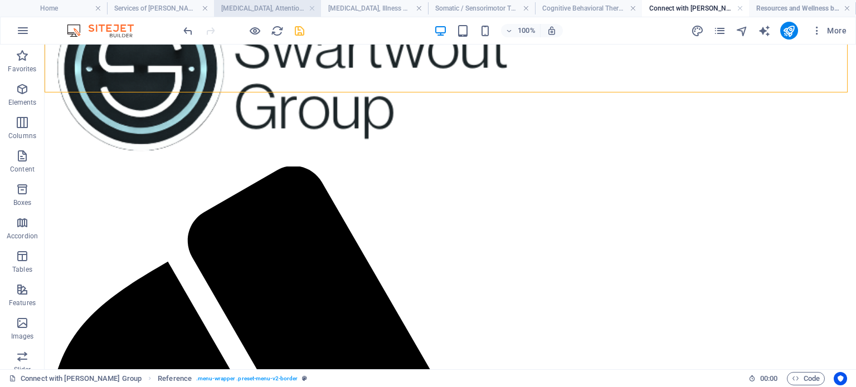
click at [275, 8] on h4 "[MEDICAL_DATA], Attention Issues & Executive Functioning" at bounding box center [267, 8] width 107 height 12
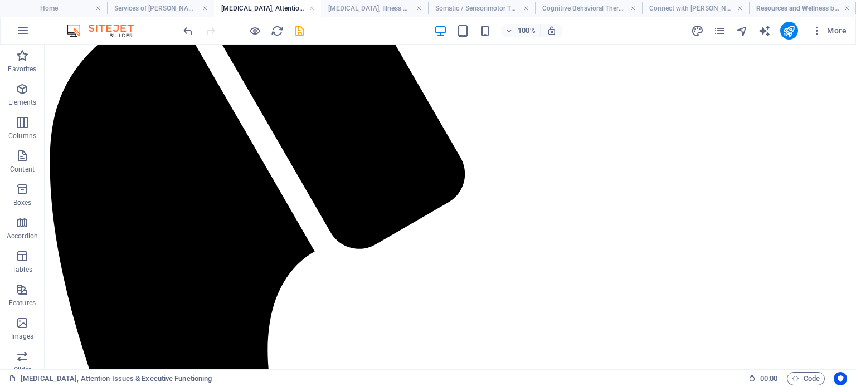
click at [308, 11] on h4 "[MEDICAL_DATA], Attention Issues & Executive Functioning" at bounding box center [267, 8] width 107 height 12
click at [310, 8] on link at bounding box center [312, 8] width 7 height 11
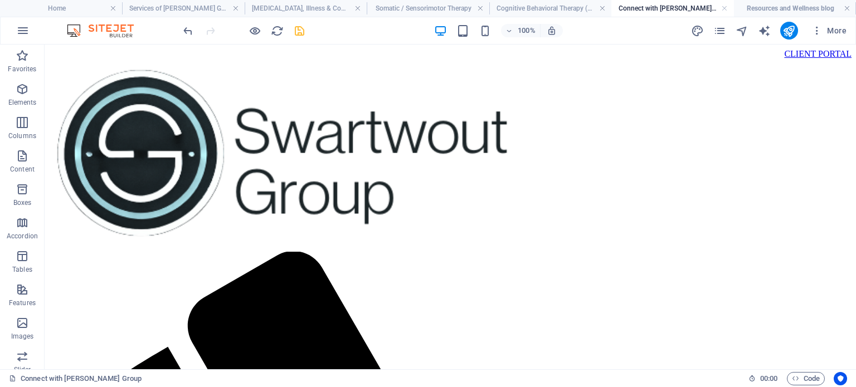
scroll to position [85, 0]
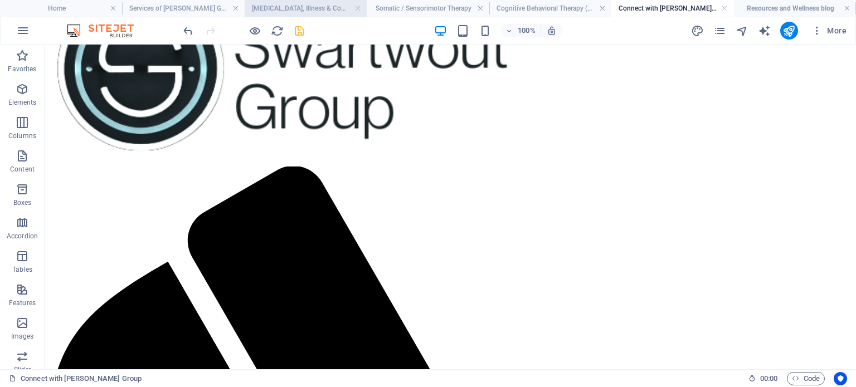
click at [305, 7] on h4 "[MEDICAL_DATA], Illness & Complex Conditions" at bounding box center [306, 8] width 122 height 12
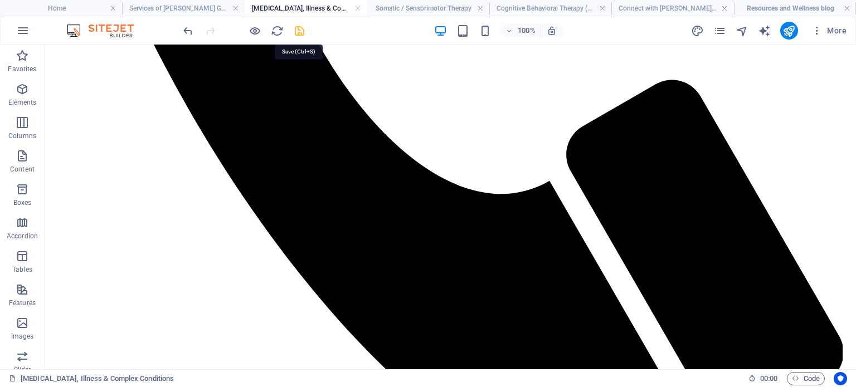
click at [297, 30] on icon "save" at bounding box center [299, 31] width 13 height 13
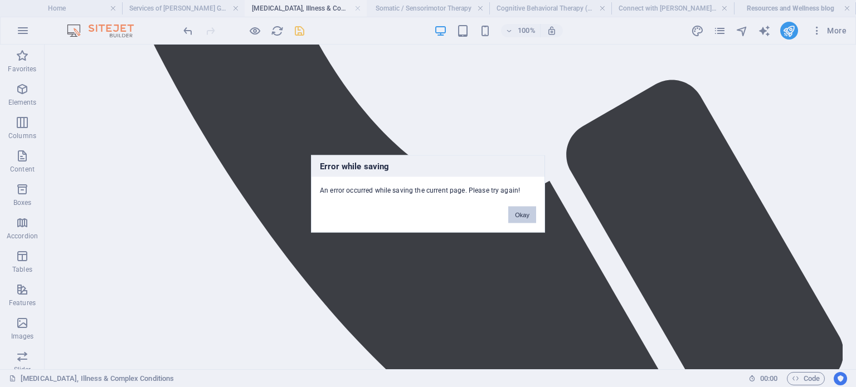
click at [525, 212] on button "Okay" at bounding box center [522, 214] width 28 height 17
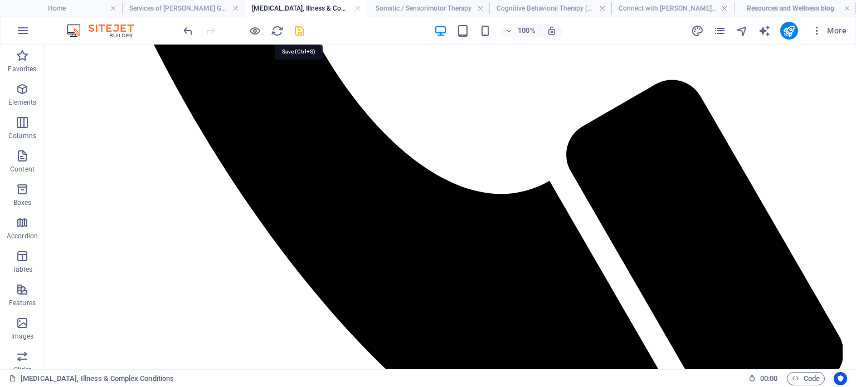
click at [299, 31] on icon "save" at bounding box center [299, 31] width 13 height 13
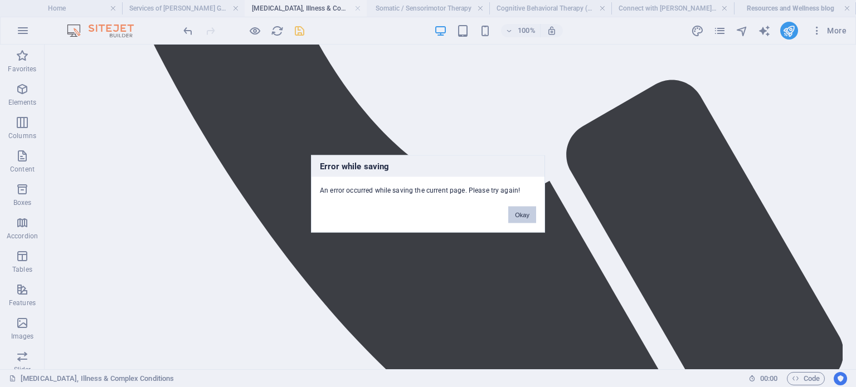
click at [527, 212] on button "Okay" at bounding box center [522, 214] width 28 height 17
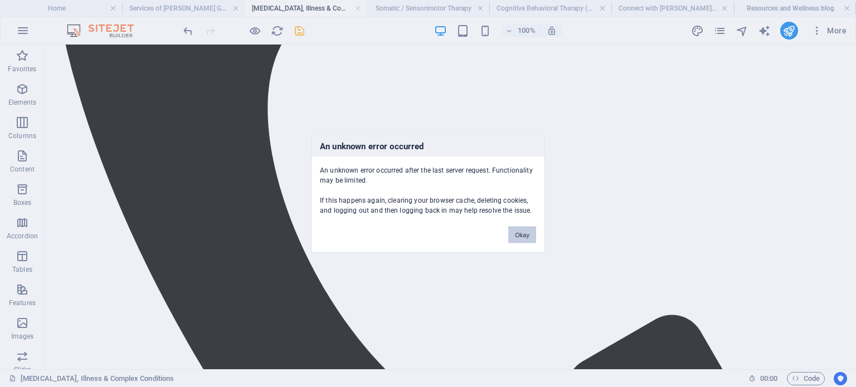
scroll to position [590, 0]
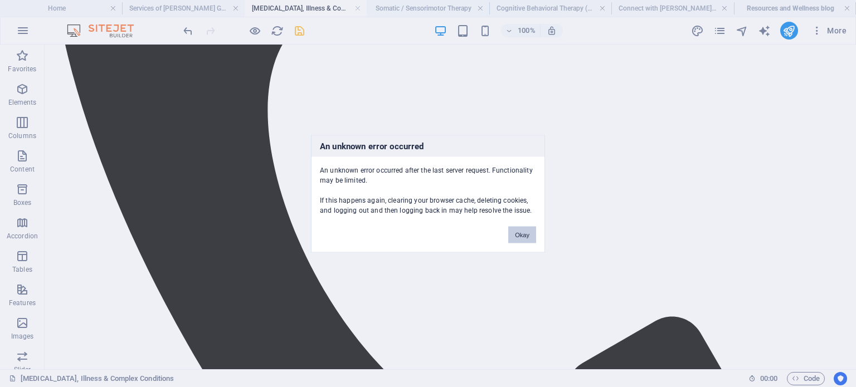
click at [517, 231] on button "Okay" at bounding box center [522, 234] width 28 height 17
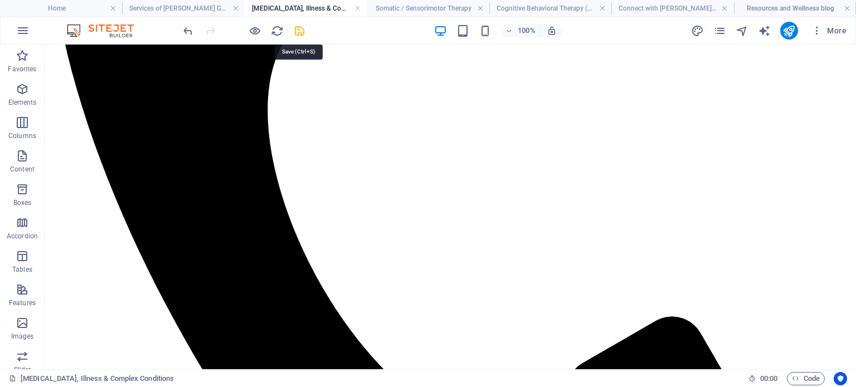
click at [294, 27] on icon "save" at bounding box center [299, 31] width 13 height 13
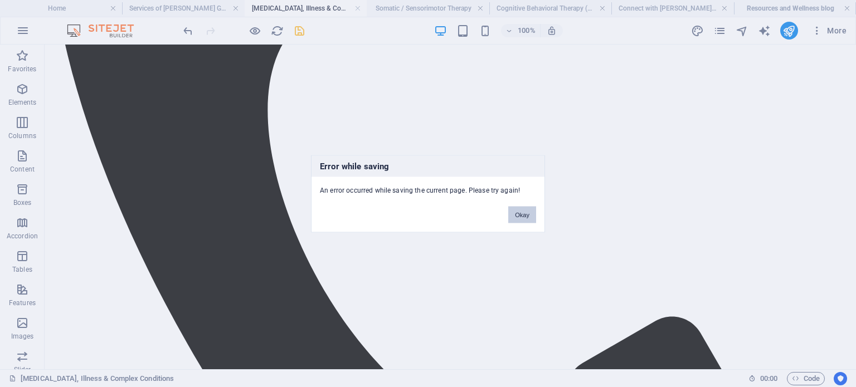
click at [524, 213] on button "Okay" at bounding box center [522, 214] width 28 height 17
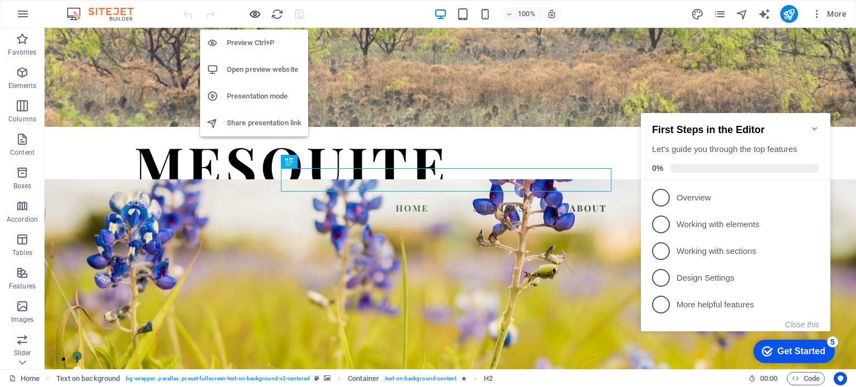
click at [257, 12] on icon "button" at bounding box center [255, 14] width 13 height 13
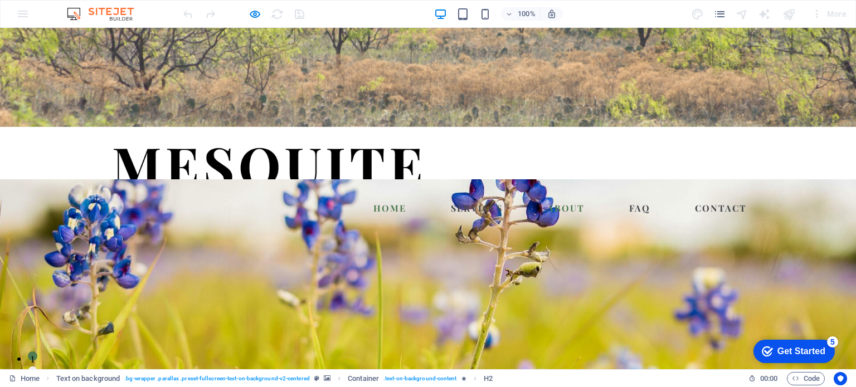
click at [575, 199] on link "About" at bounding box center [566, 208] width 46 height 18
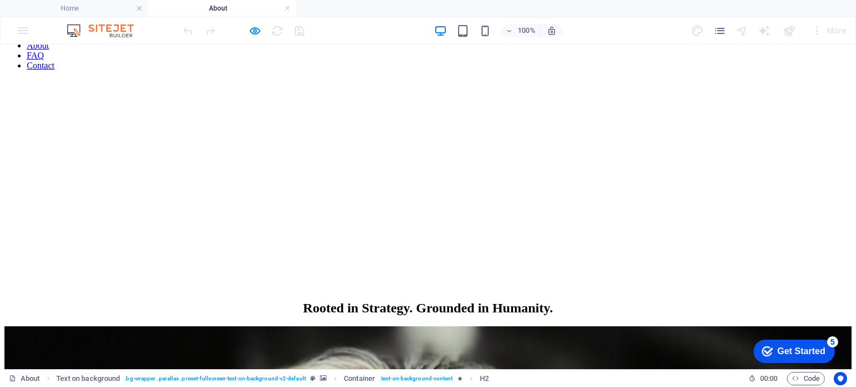
scroll to position [142, 0]
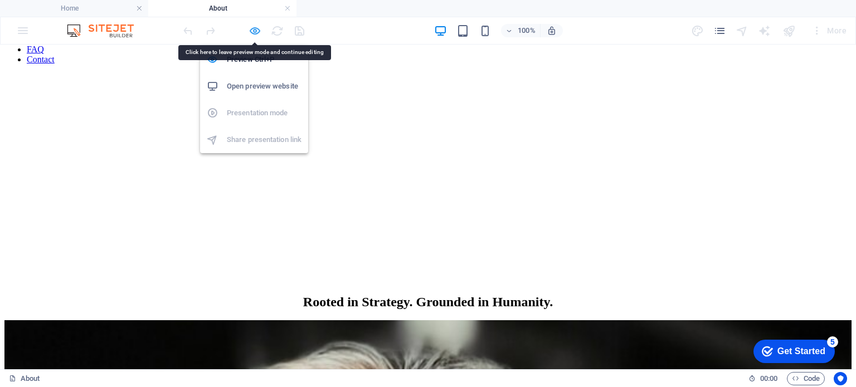
click at [255, 27] on icon "button" at bounding box center [255, 31] width 13 height 13
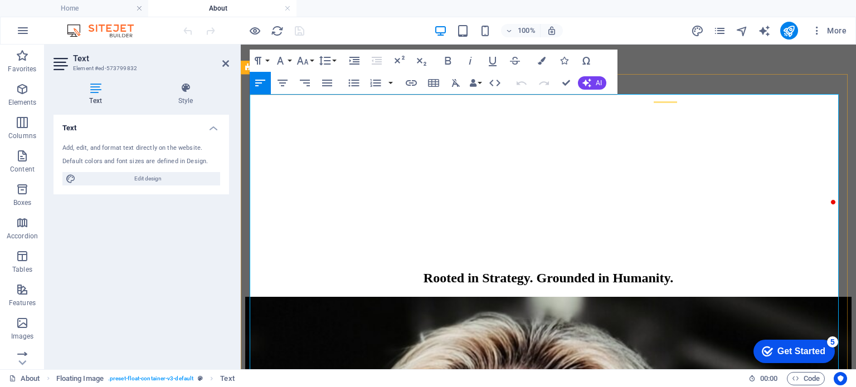
drag, startPoint x: 651, startPoint y: 221, endPoint x: 677, endPoint y: 221, distance: 26.2
click at [227, 214] on div "Text Add, edit, and format text directly on the website. Default colors and fon…" at bounding box center [141, 238] width 176 height 246
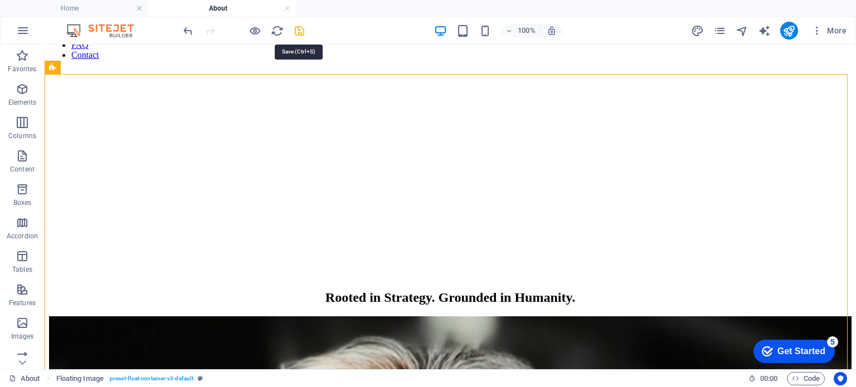
click at [301, 26] on icon "save" at bounding box center [299, 31] width 13 height 13
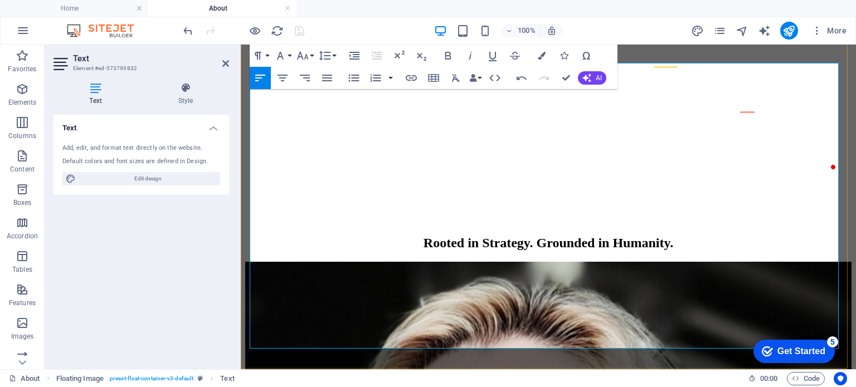
scroll to position [179, 0]
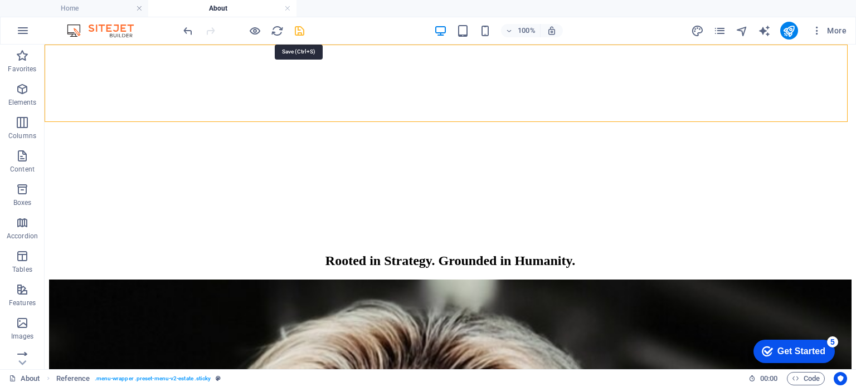
click at [296, 26] on icon "save" at bounding box center [299, 31] width 13 height 13
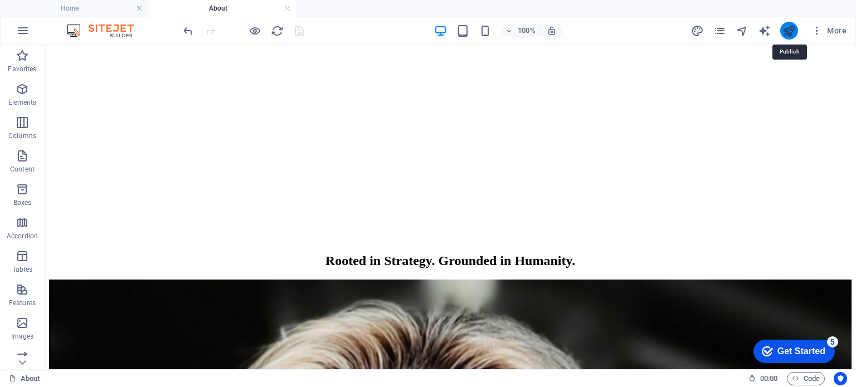
click at [790, 34] on icon "publish" at bounding box center [788, 31] width 13 height 13
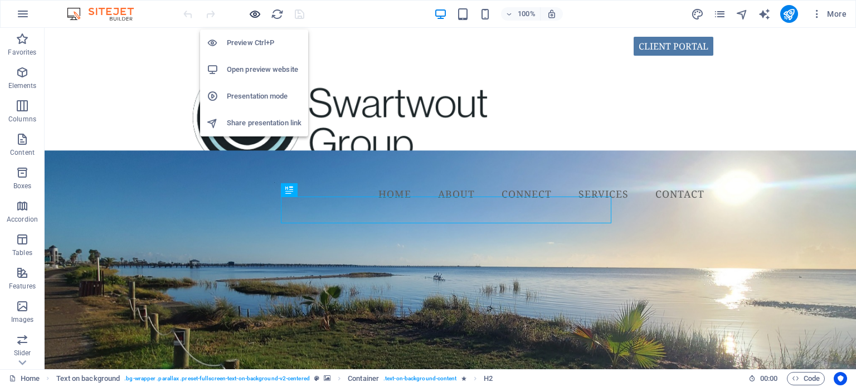
click at [253, 16] on icon "button" at bounding box center [255, 14] width 13 height 13
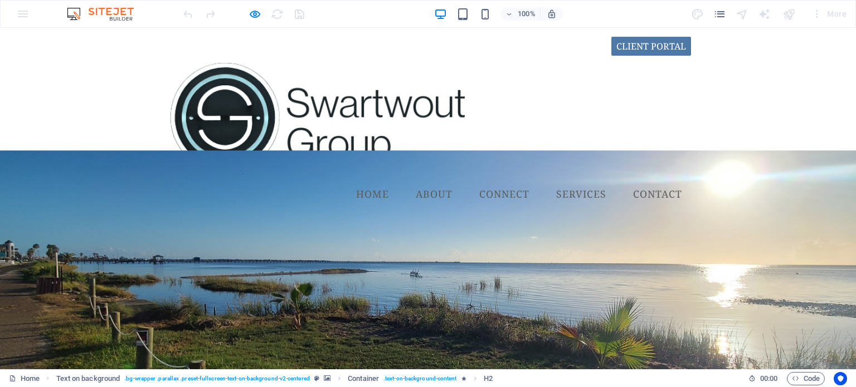
click at [578, 181] on link "Services" at bounding box center [581, 195] width 68 height 28
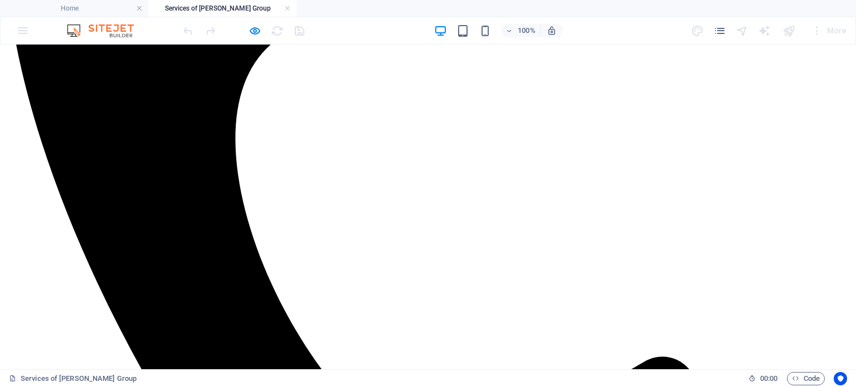
scroll to position [595, 0]
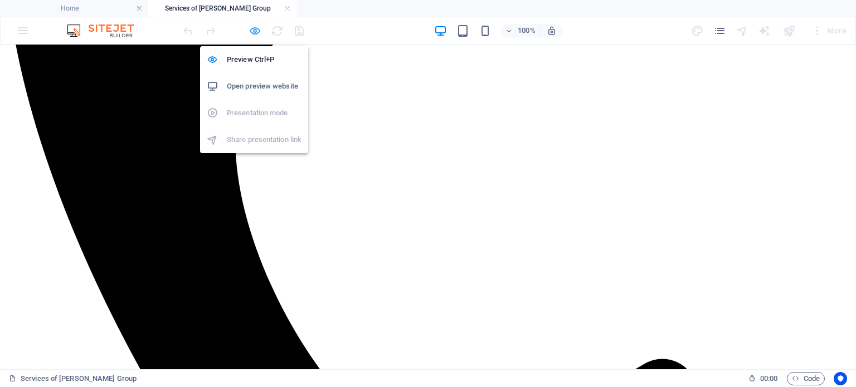
click at [255, 34] on icon "button" at bounding box center [255, 31] width 13 height 13
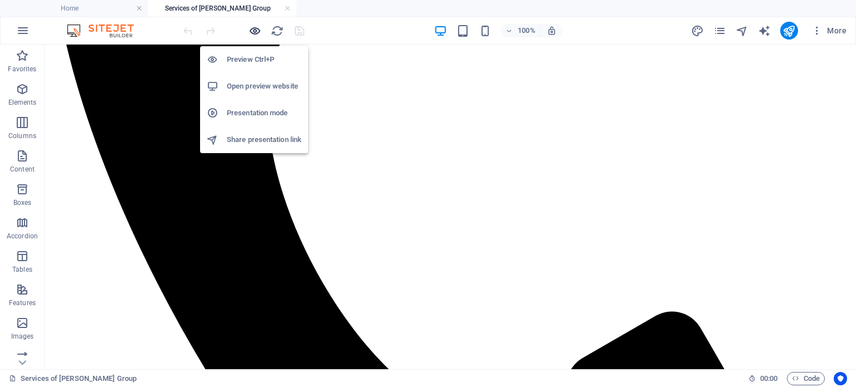
scroll to position [610, 0]
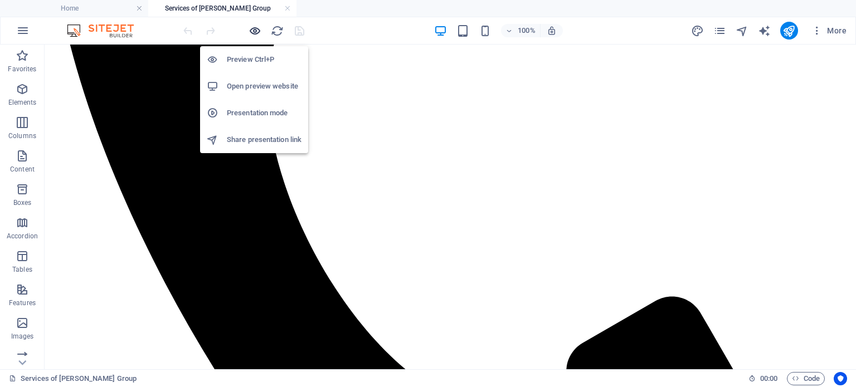
click at [251, 29] on icon "button" at bounding box center [255, 31] width 13 height 13
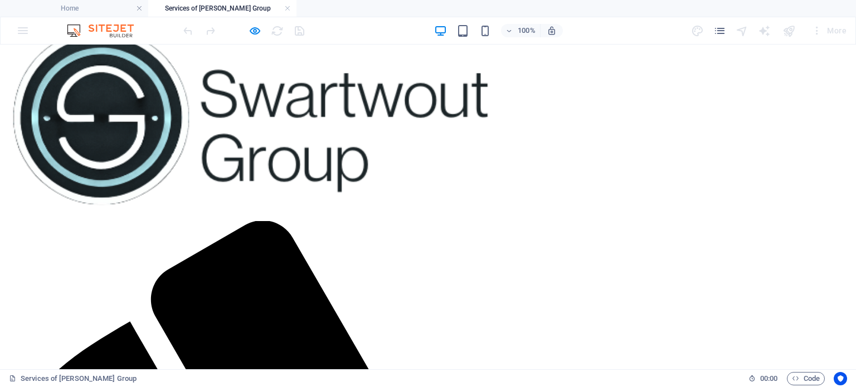
scroll to position [0, 0]
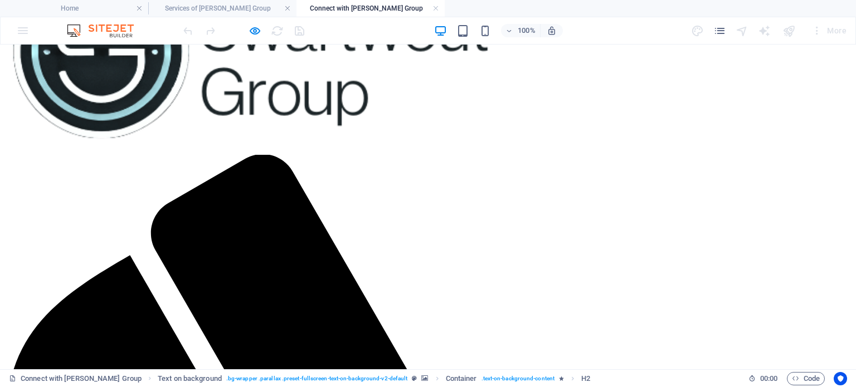
scroll to position [123, 0]
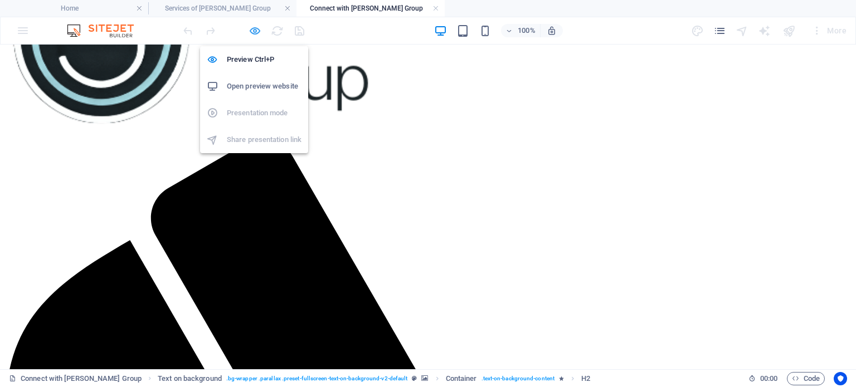
click at [252, 32] on icon "button" at bounding box center [255, 31] width 13 height 13
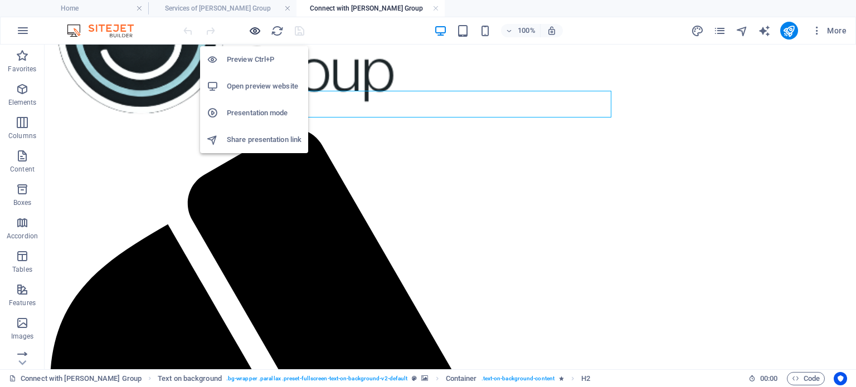
click at [252, 28] on icon "button" at bounding box center [255, 31] width 13 height 13
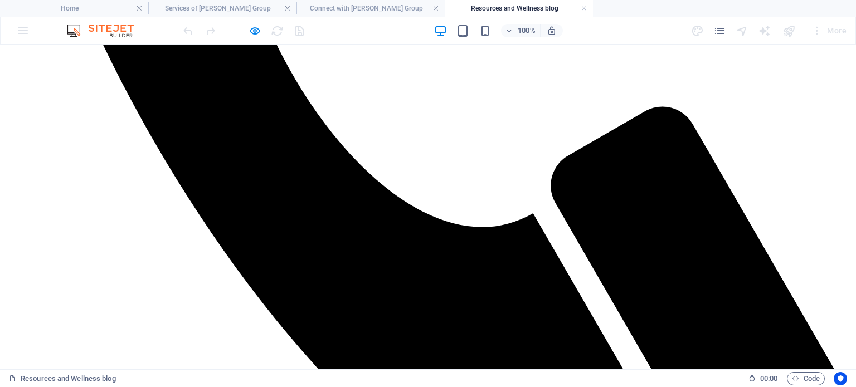
scroll to position [843, 0]
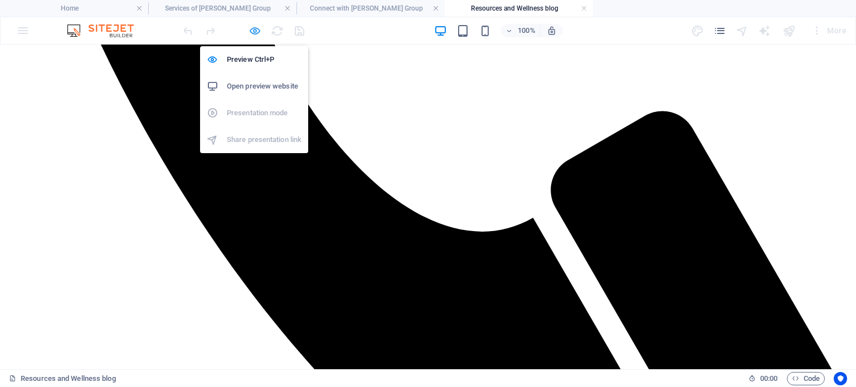
click at [251, 31] on icon "button" at bounding box center [255, 31] width 13 height 13
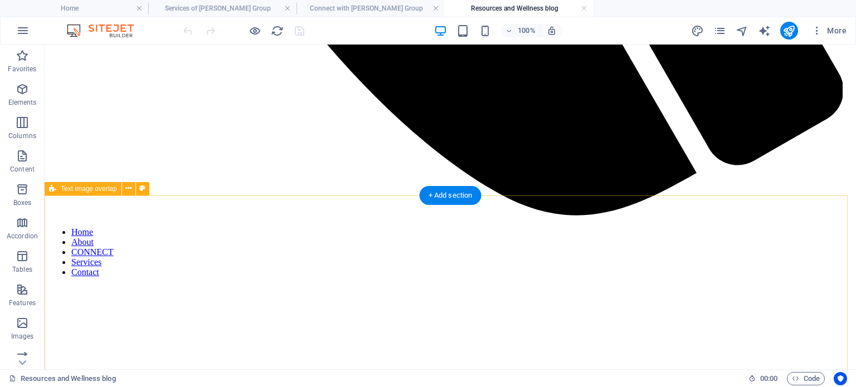
scroll to position [1088, 0]
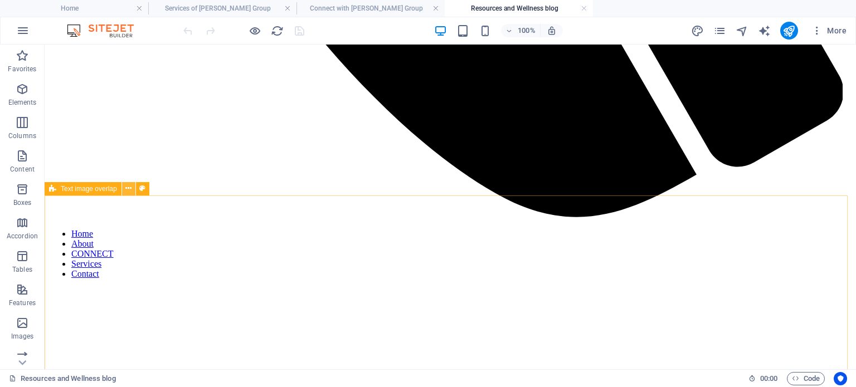
click at [126, 191] on icon at bounding box center [128, 189] width 6 height 12
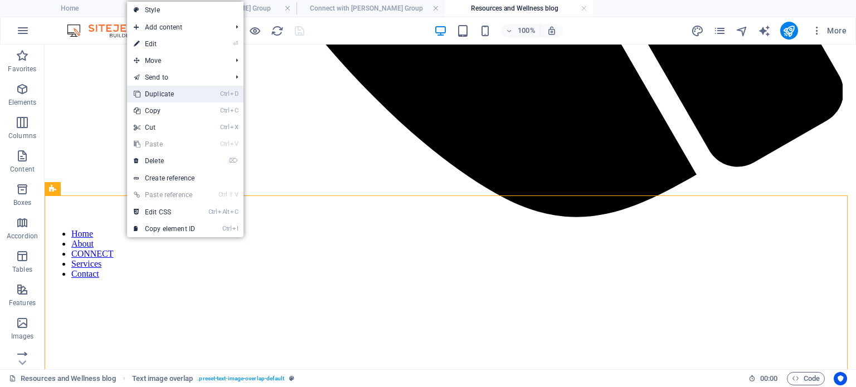
click at [160, 100] on link "Ctrl D Duplicate" at bounding box center [164, 94] width 75 height 17
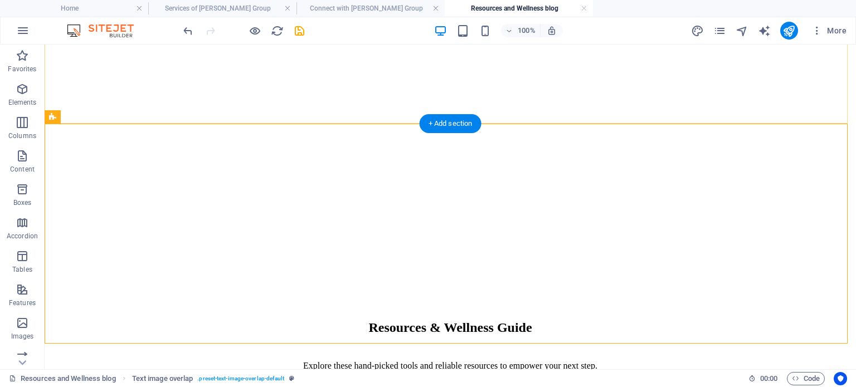
scroll to position [1406, 0]
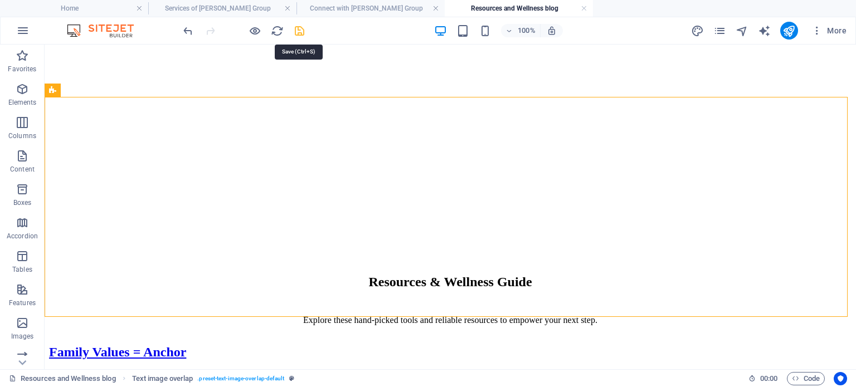
click at [299, 32] on icon "save" at bounding box center [299, 31] width 13 height 13
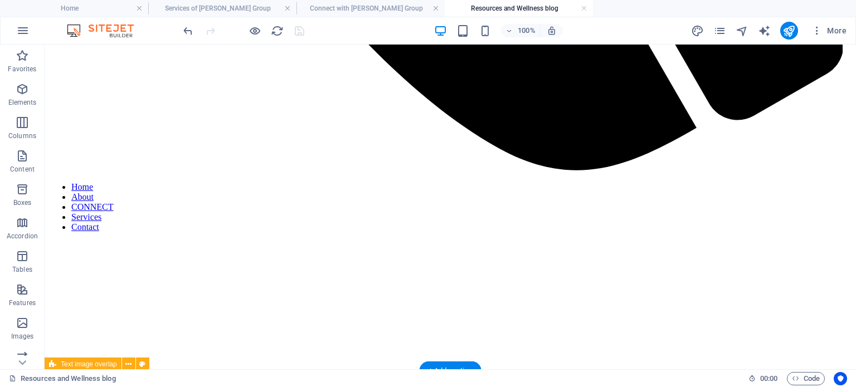
scroll to position [1132, 0]
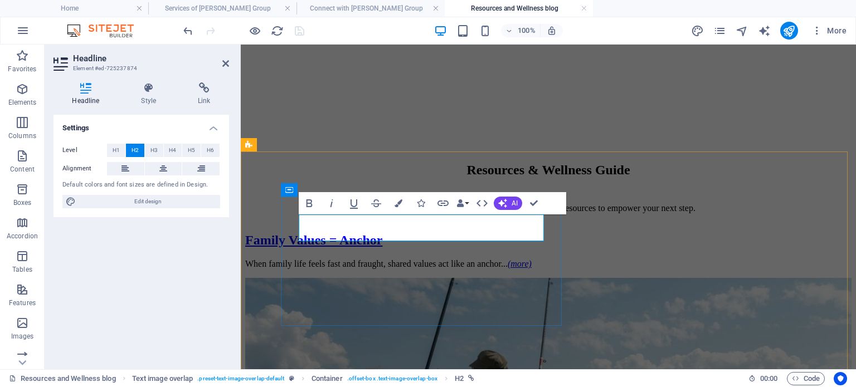
drag, startPoint x: 322, startPoint y: 231, endPoint x: 495, endPoint y: 239, distance: 172.9
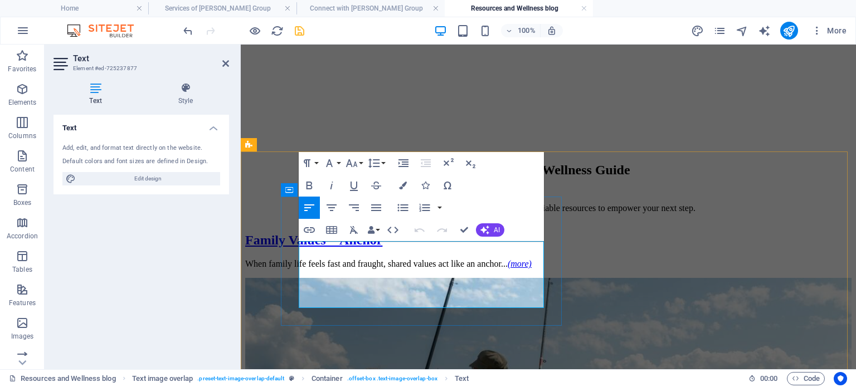
drag, startPoint x: 308, startPoint y: 249, endPoint x: 442, endPoint y: 298, distance: 143.0
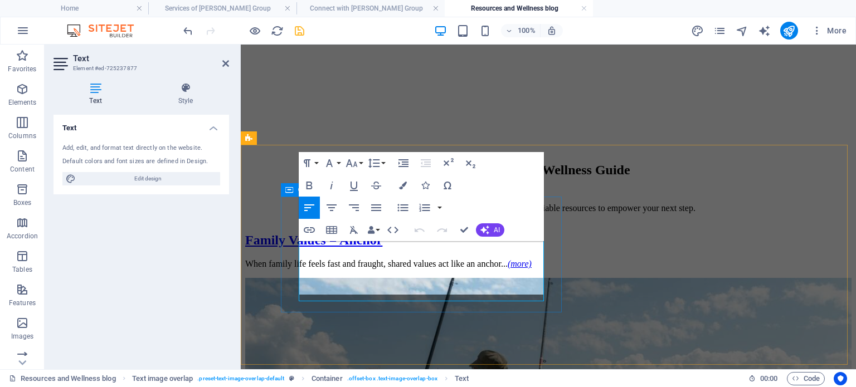
scroll to position [1165, 0]
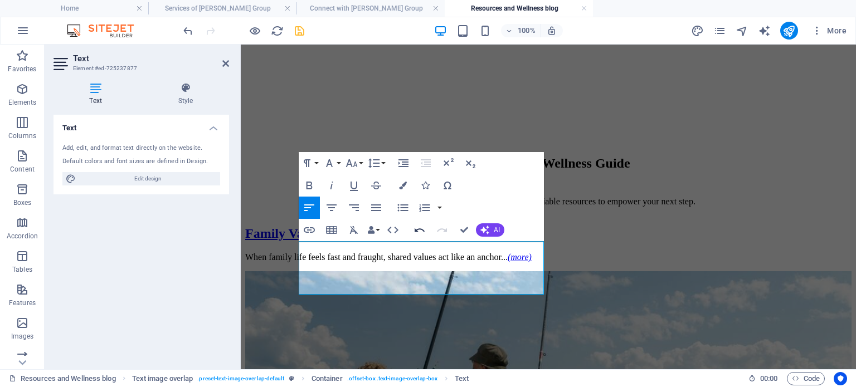
click at [415, 231] on icon "button" at bounding box center [420, 230] width 10 height 4
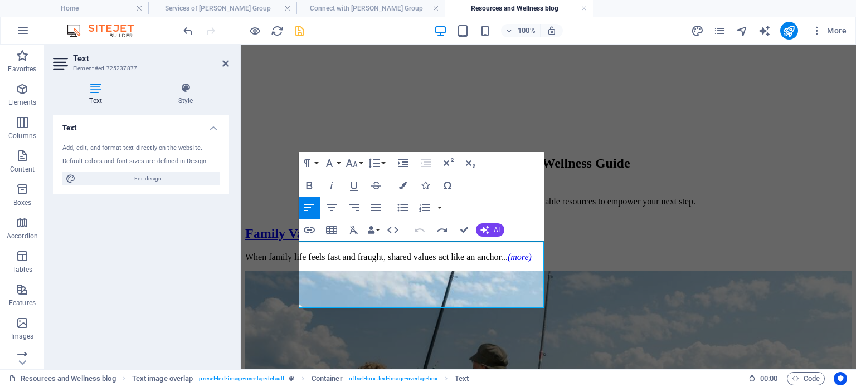
scroll to position [1159, 0]
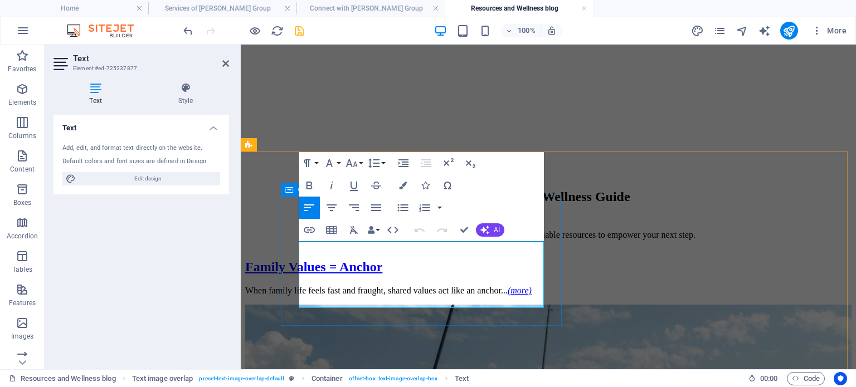
scroll to position [1159, 0]
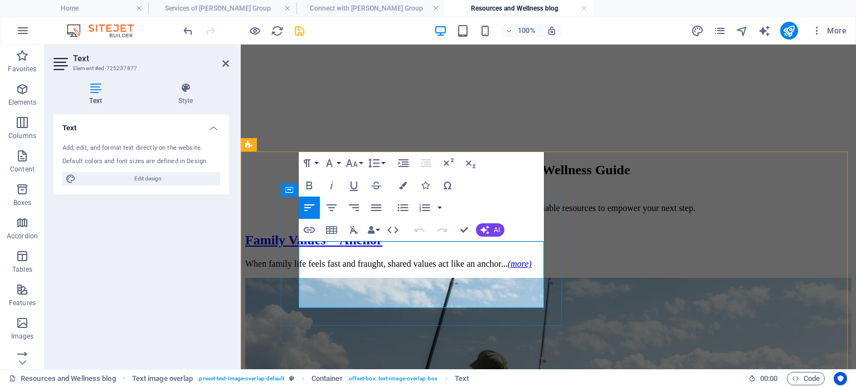
drag, startPoint x: 309, startPoint y: 248, endPoint x: 450, endPoint y: 303, distance: 151.7
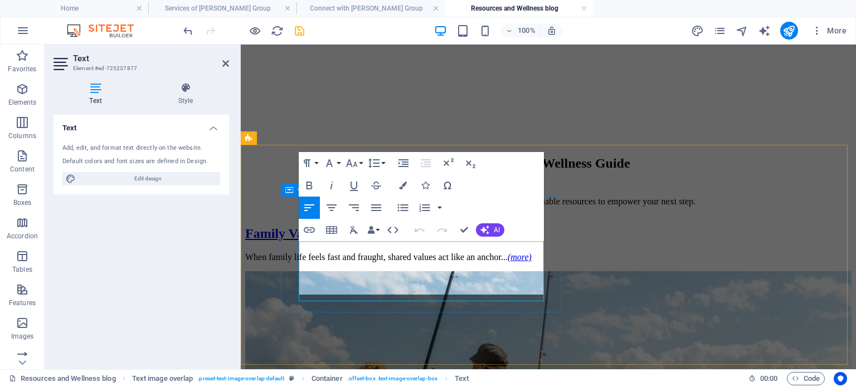
scroll to position [1447, 1]
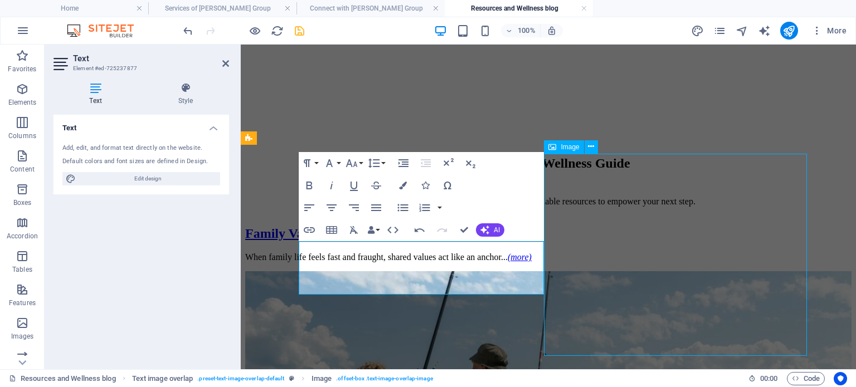
select select "px"
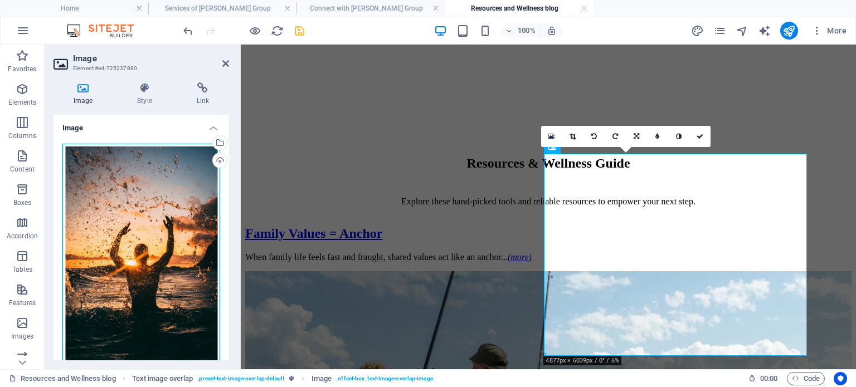
click at [147, 198] on div "Drag files here, click to choose files or select files from Files or our free s…" at bounding box center [141, 267] width 158 height 247
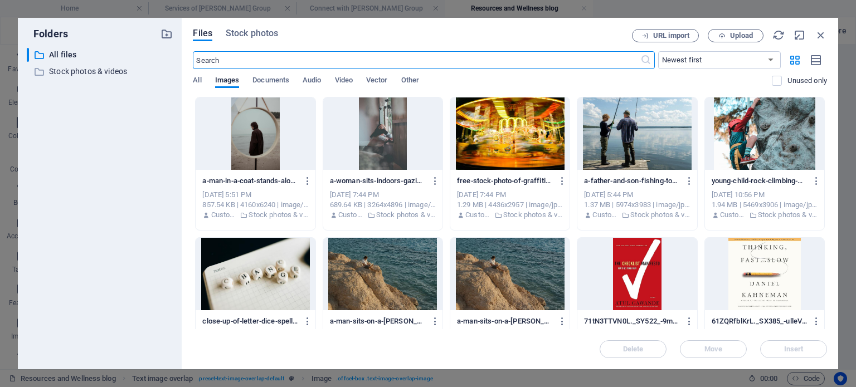
click at [260, 138] on div at bounding box center [255, 134] width 119 height 72
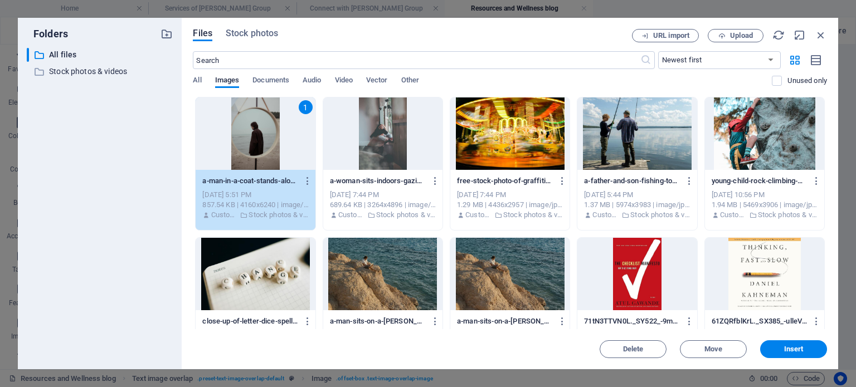
click at [260, 138] on div "1" at bounding box center [255, 134] width 119 height 72
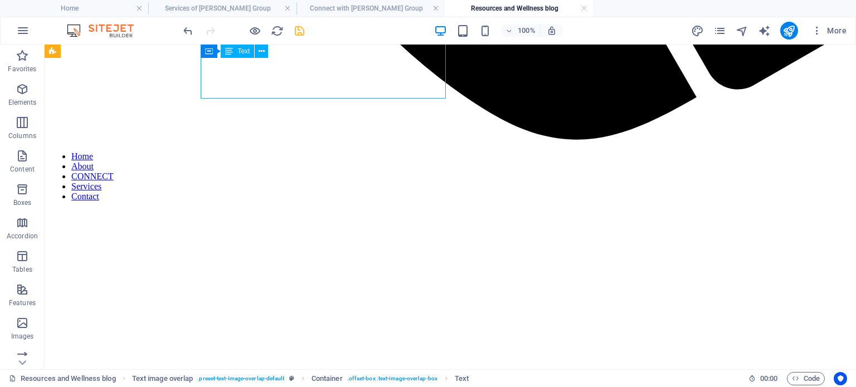
scroll to position [1138, 0]
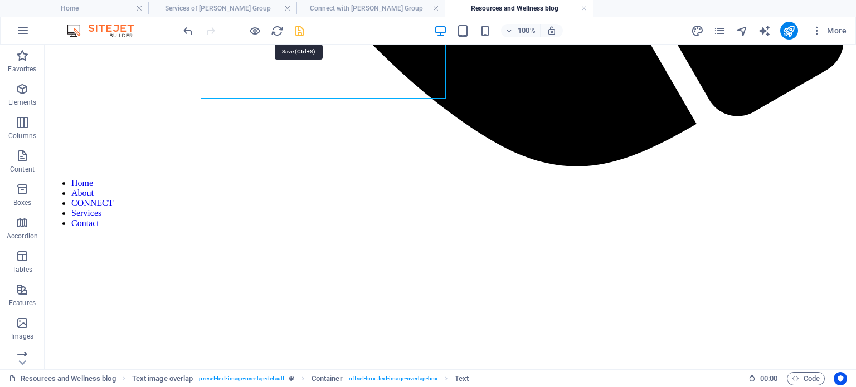
click at [301, 31] on icon "save" at bounding box center [299, 31] width 13 height 13
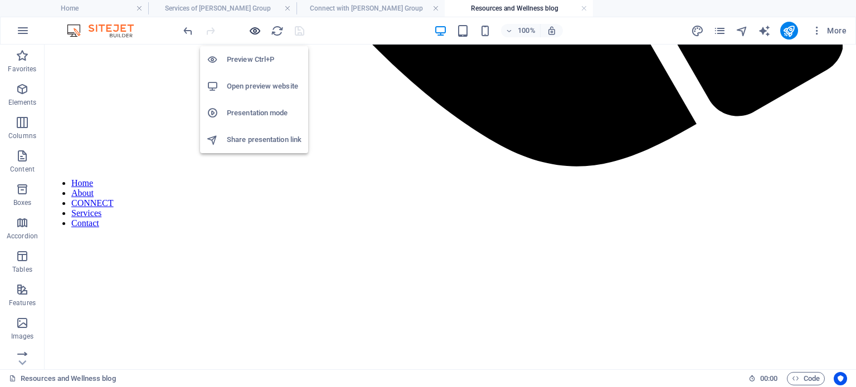
click at [252, 30] on icon "button" at bounding box center [255, 31] width 13 height 13
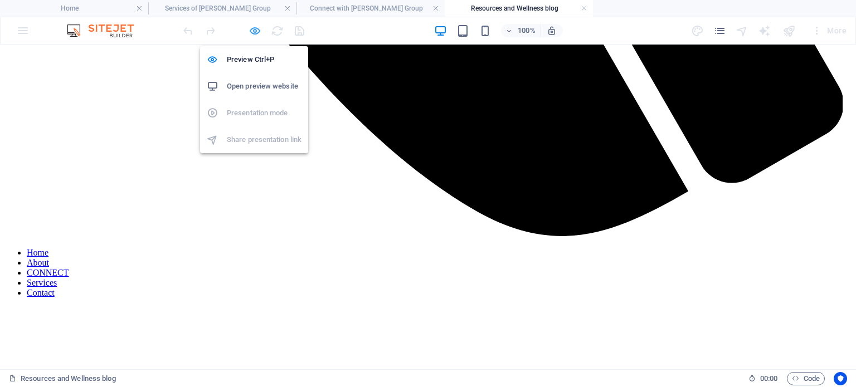
scroll to position [1125, 0]
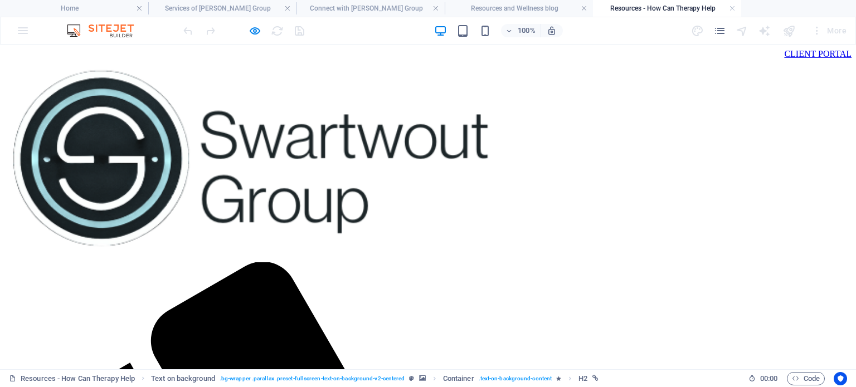
scroll to position [0, 0]
click at [721, 26] on icon "pages" at bounding box center [719, 31] width 13 height 13
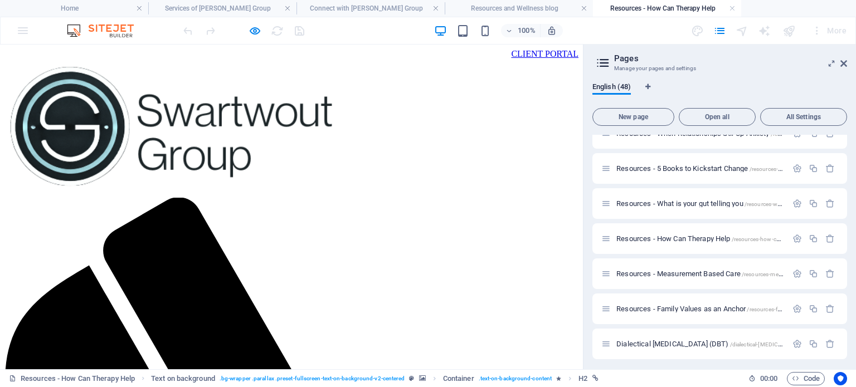
scroll to position [263, 0]
click at [810, 237] on icon "button" at bounding box center [813, 237] width 9 height 9
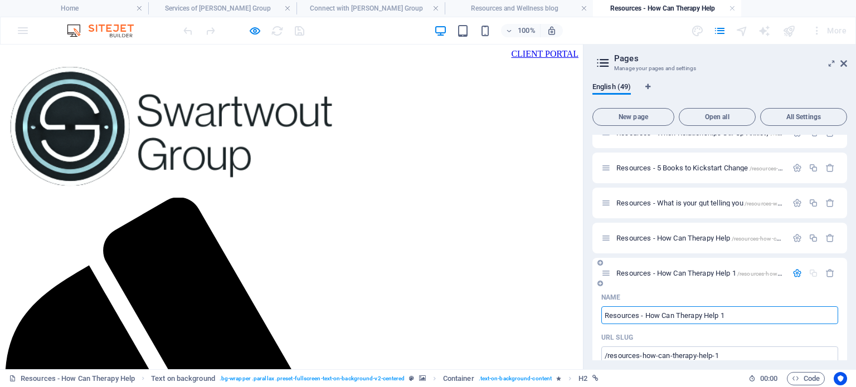
click at [653, 318] on input "Resources - How Can Therapy Help 1" at bounding box center [719, 315] width 237 height 18
drag, startPoint x: 653, startPoint y: 318, endPoint x: 726, endPoint y: 316, distance: 72.5
click at [726, 316] on input "Resources - How Can Therapy Help 1" at bounding box center [719, 315] width 237 height 18
type input "Resources - When"
type input "/resources-when"
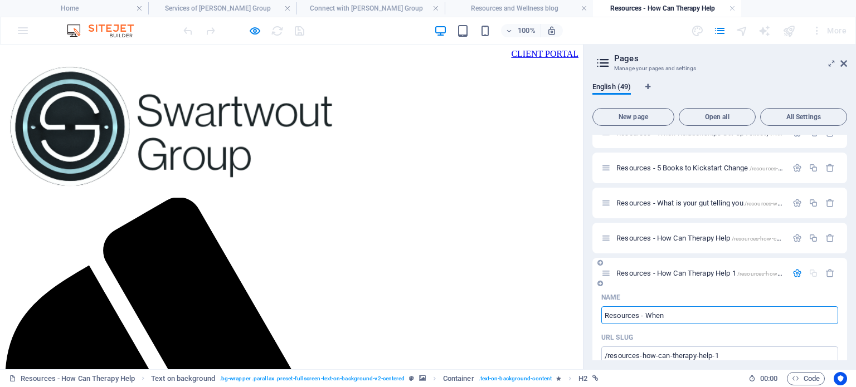
type input "Resources - When"
type input "Resources - When Pain Hangs On - [MEDICAL_DATA]"
type input "/resources-when-pain-hangs-on-chronic"
type input "Resources - When Pain Hangs On - Chronic"
type input "Resources - When Pain Hangs On - [MEDICAL_DATA]"
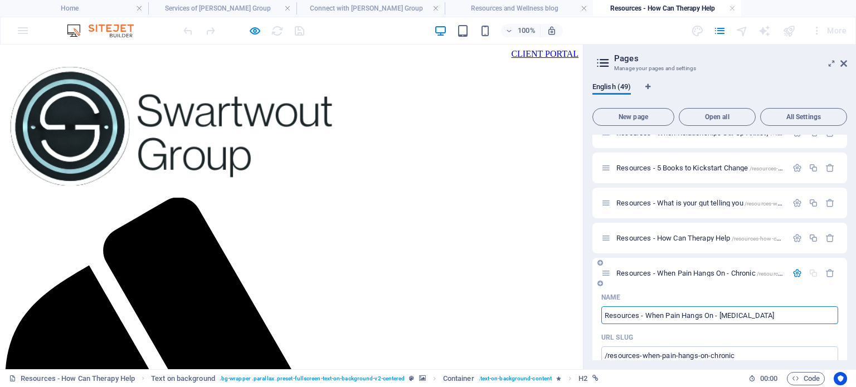
type input "/resources-when-pain-hangs-on-[MEDICAL_DATA]"
type input "Resources - When Pain Hangs On - [MEDICAL_DATA]"
click at [711, 289] on div "Name" at bounding box center [719, 298] width 237 height 18
click at [690, 270] on span "Resources - When Pain Hangs On - [MEDICAL_DATA] /resources-when-pain-hangs-on-[…" at bounding box center [766, 273] width 301 height 8
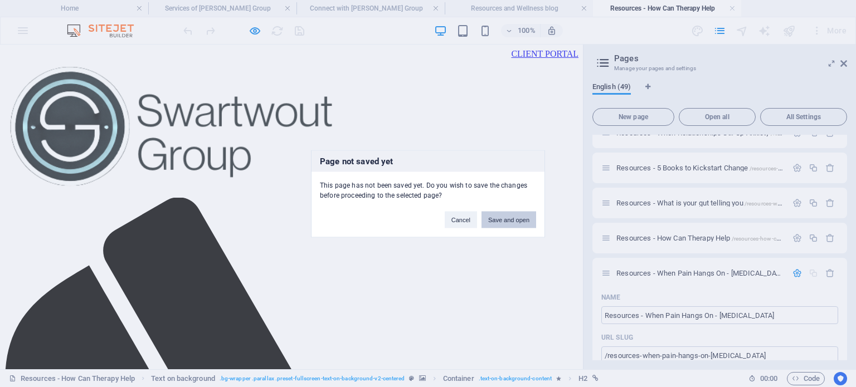
click at [515, 218] on button "Save and open" at bounding box center [508, 219] width 55 height 17
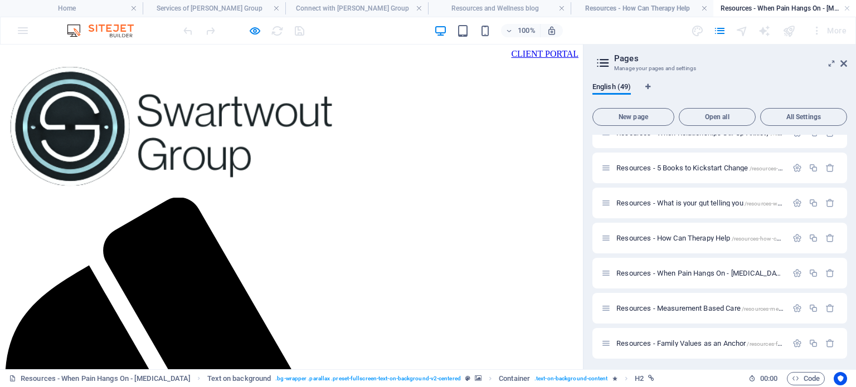
scroll to position [0, 0]
click at [843, 61] on icon at bounding box center [843, 63] width 7 height 9
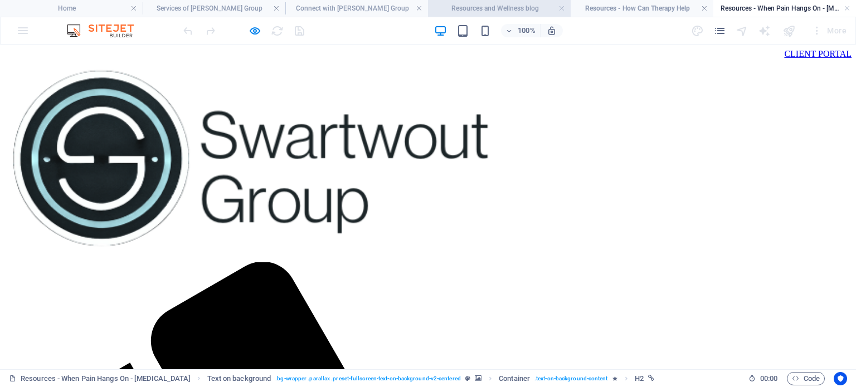
click at [528, 8] on h4 "Resources and Wellness blog" at bounding box center [499, 8] width 143 height 12
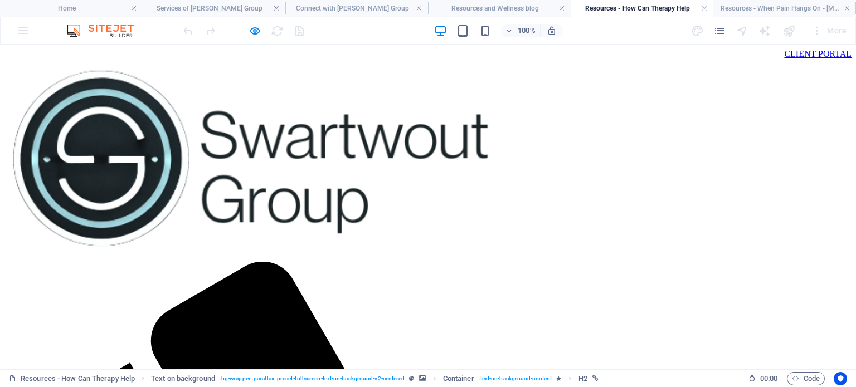
scroll to position [0, 0]
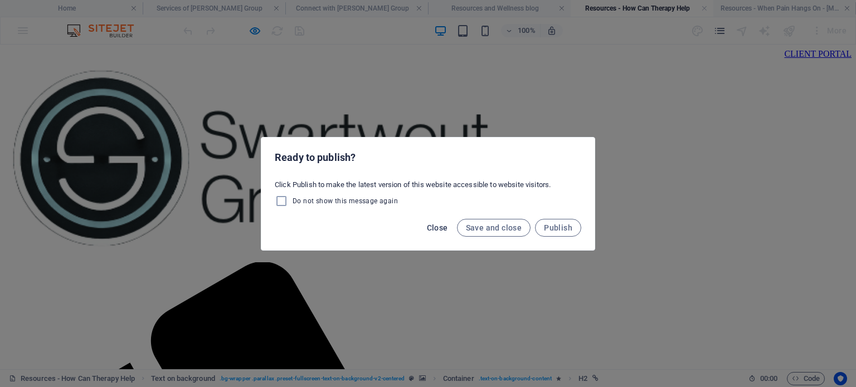
click at [435, 229] on span "Close" at bounding box center [437, 227] width 21 height 9
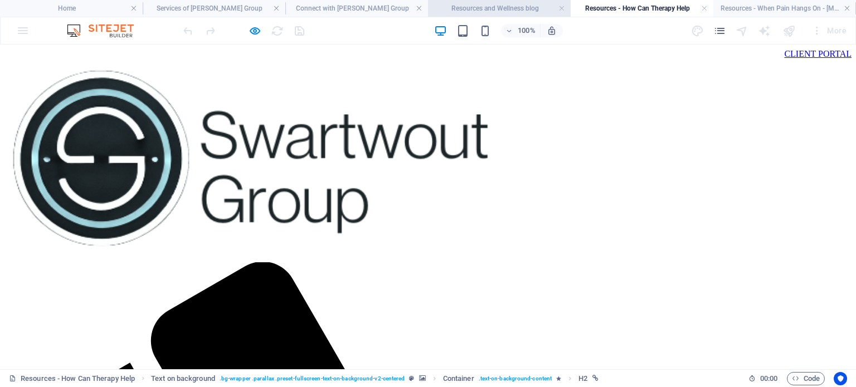
click at [513, 11] on h4 "Resources and Wellness blog" at bounding box center [499, 8] width 143 height 12
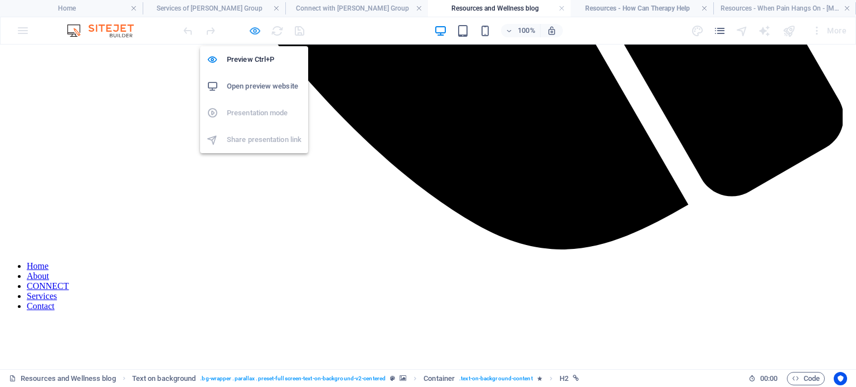
click at [251, 31] on icon "button" at bounding box center [255, 31] width 13 height 13
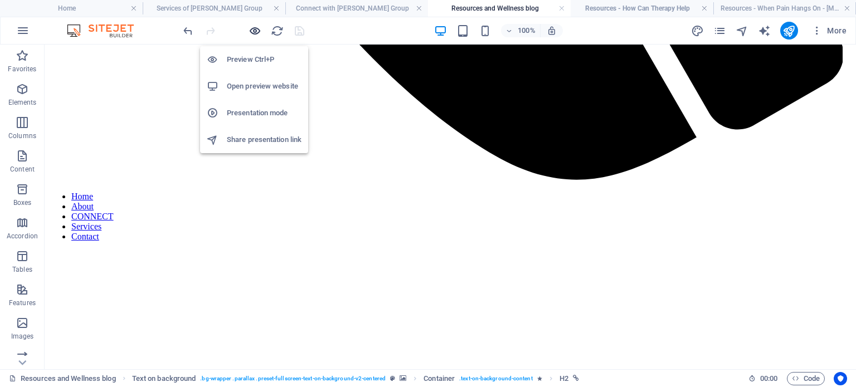
scroll to position [1138, 0]
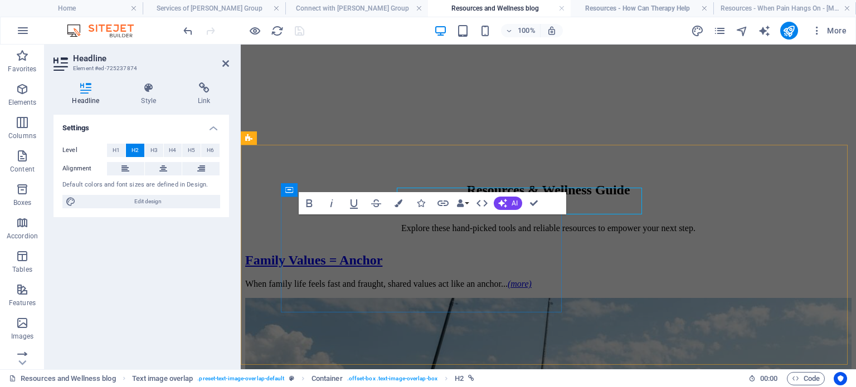
scroll to position [1165, 0]
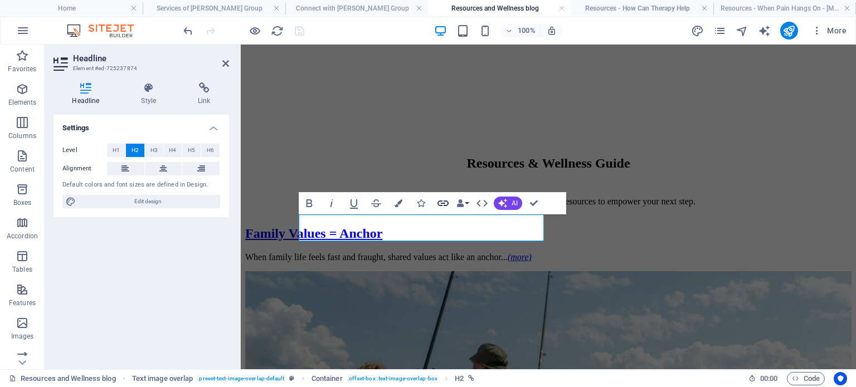
click at [442, 201] on icon "button" at bounding box center [442, 204] width 11 height 6
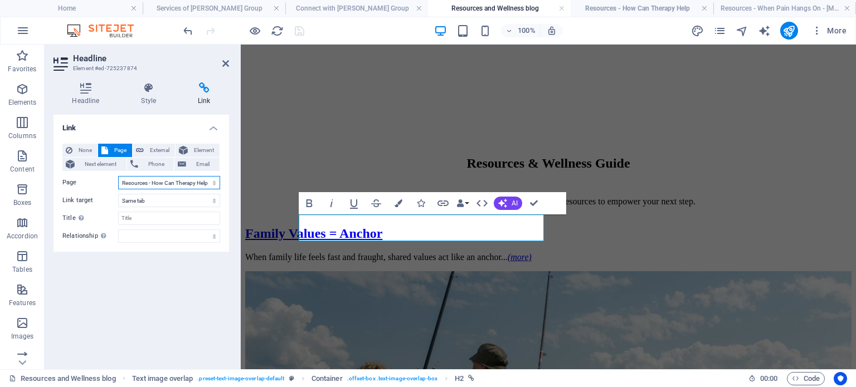
click at [163, 184] on select "Home Legal Notice Privacy About [PERSON_NAME] Group Virtual Online Therapy and …" at bounding box center [169, 182] width 102 height 13
select select "11"
click at [118, 176] on select "Home Legal Notice Privacy About [PERSON_NAME] Group Virtual Online Therapy and …" at bounding box center [169, 182] width 102 height 13
click at [298, 31] on icon "save" at bounding box center [299, 31] width 13 height 13
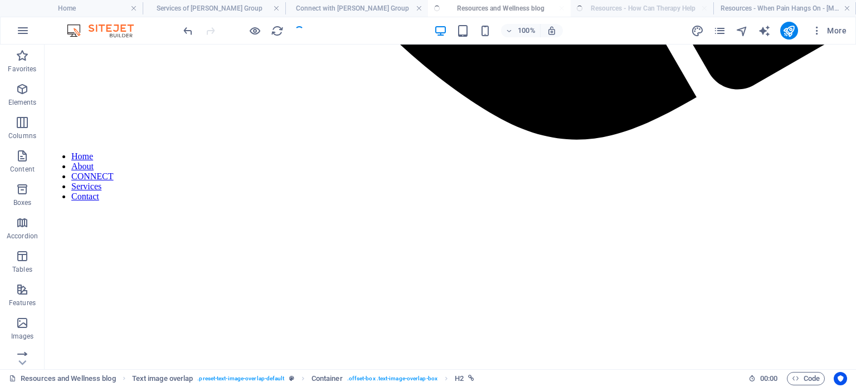
scroll to position [1138, 0]
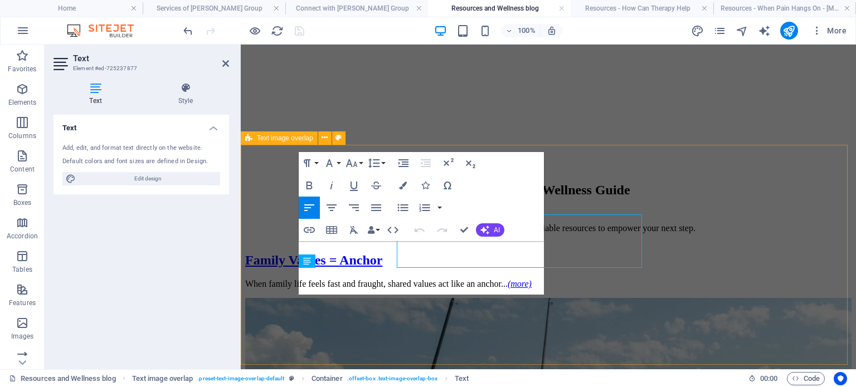
scroll to position [1165, 0]
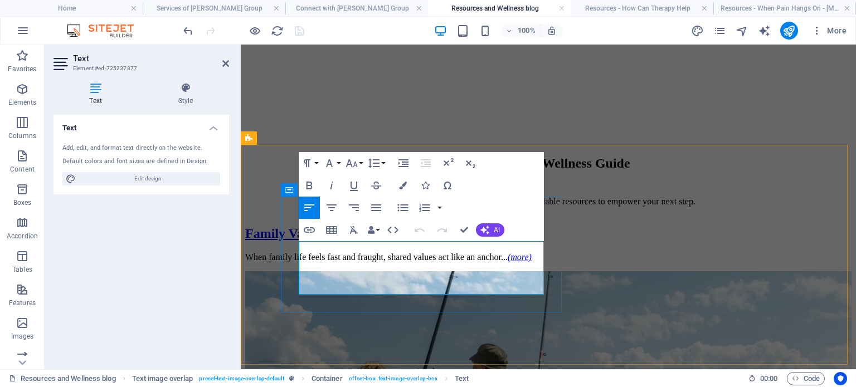
click at [306, 229] on icon "button" at bounding box center [309, 229] width 13 height 13
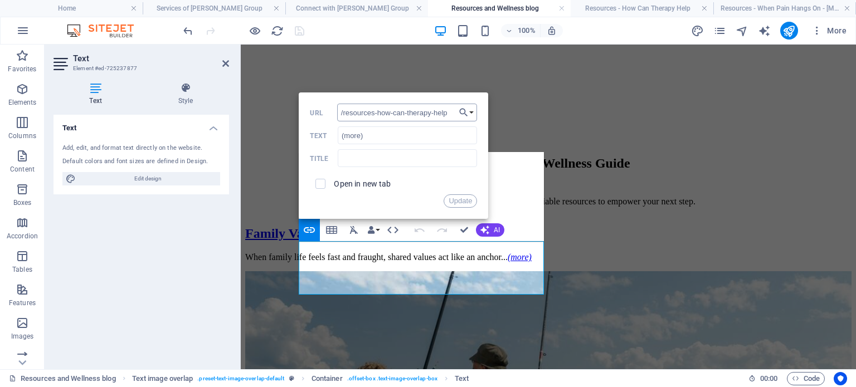
click at [405, 108] on input "/resources-how-can-therapy-help" at bounding box center [407, 113] width 140 height 18
click at [470, 113] on button "Choose Link" at bounding box center [466, 113] width 21 height 18
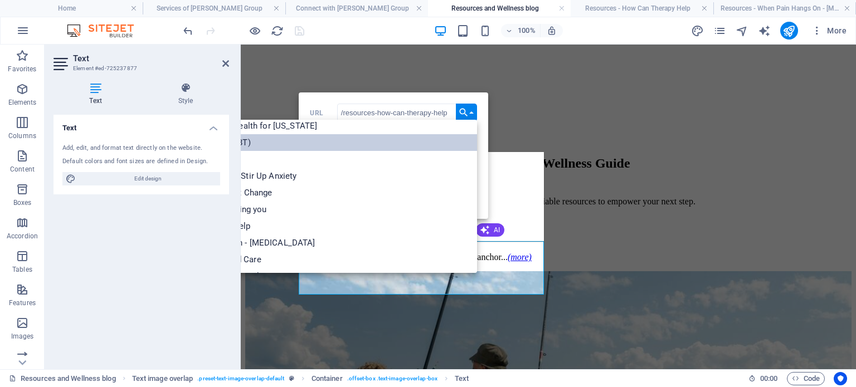
scroll to position [85, 0]
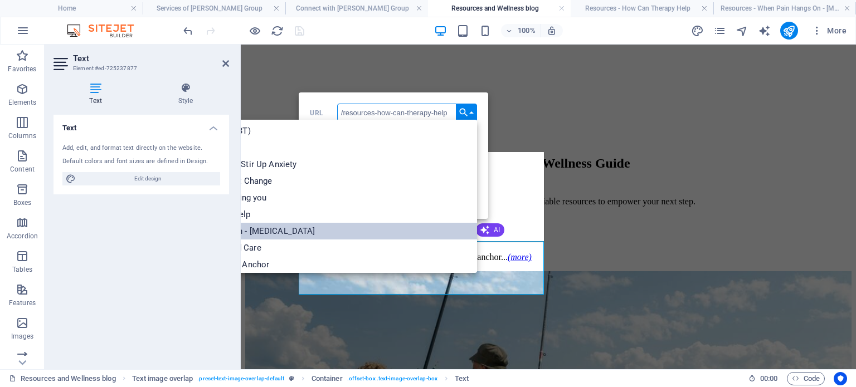
click at [318, 234] on p "Resources - When Pain Hangs On - [MEDICAL_DATA]" at bounding box center [213, 231] width 210 height 17
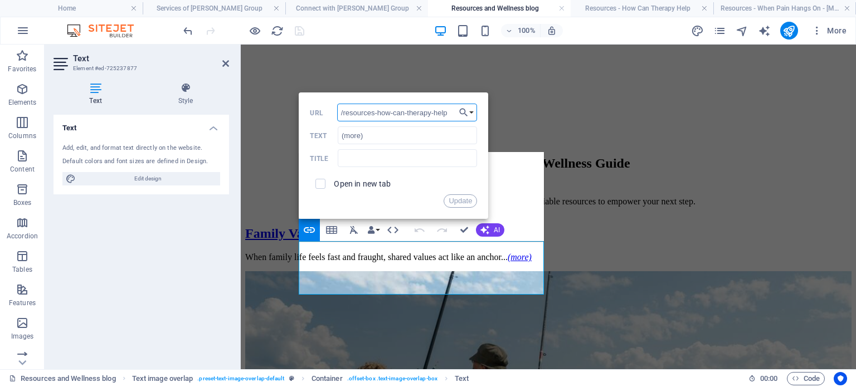
scroll to position [0, 31]
click at [460, 200] on button "Update" at bounding box center [460, 200] width 33 height 13
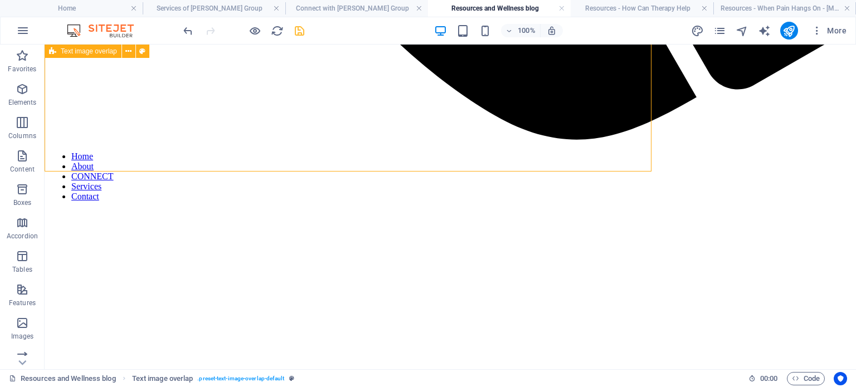
scroll to position [1138, 0]
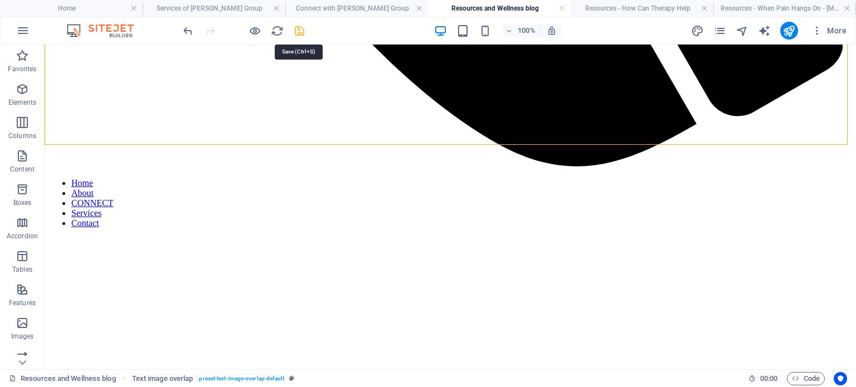
click at [297, 30] on icon "save" at bounding box center [299, 31] width 13 height 13
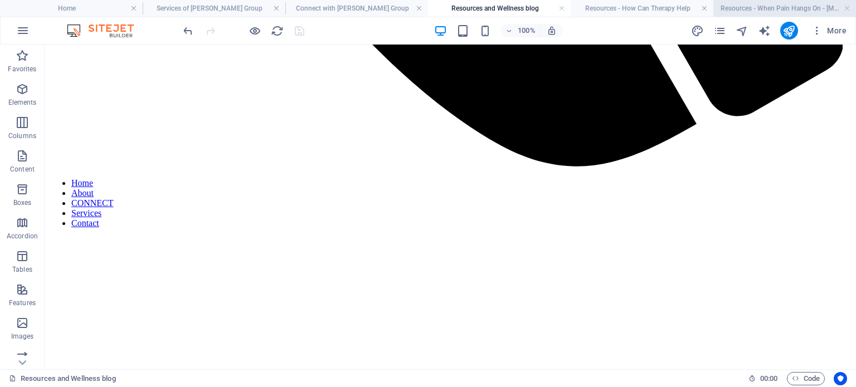
click at [737, 8] on h4 "Resources - When Pain Hangs On - [MEDICAL_DATA]" at bounding box center [784, 8] width 143 height 12
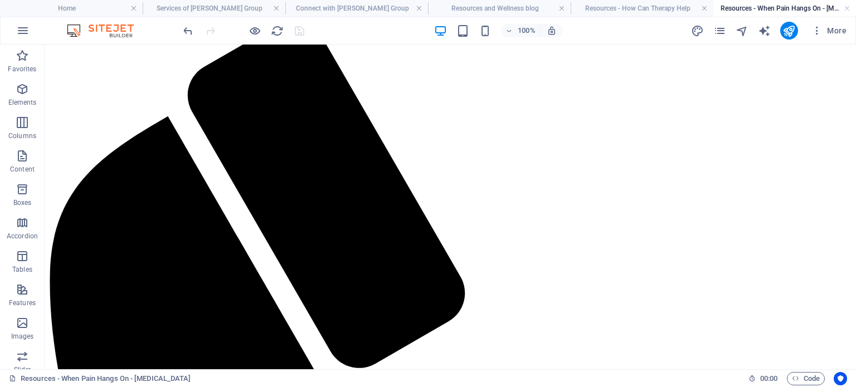
scroll to position [233, 0]
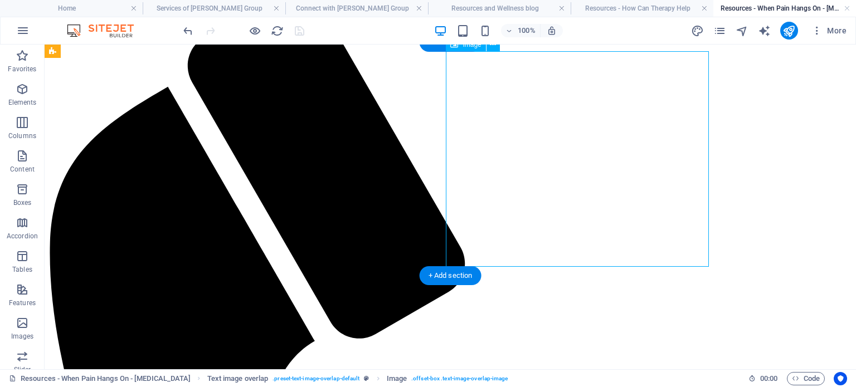
select select "px"
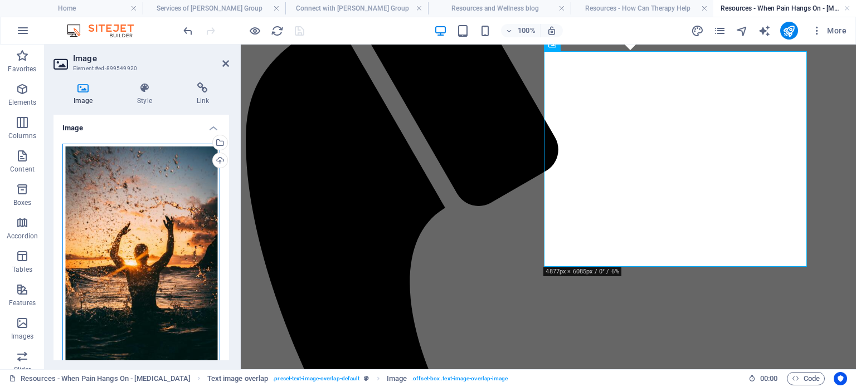
click at [136, 199] on div "Drag files here, click to choose files or select files from Files or our free s…" at bounding box center [141, 267] width 158 height 247
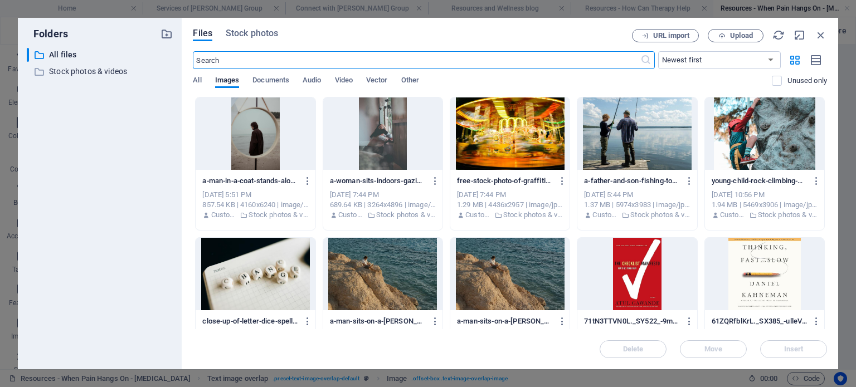
click at [242, 154] on div at bounding box center [255, 134] width 119 height 72
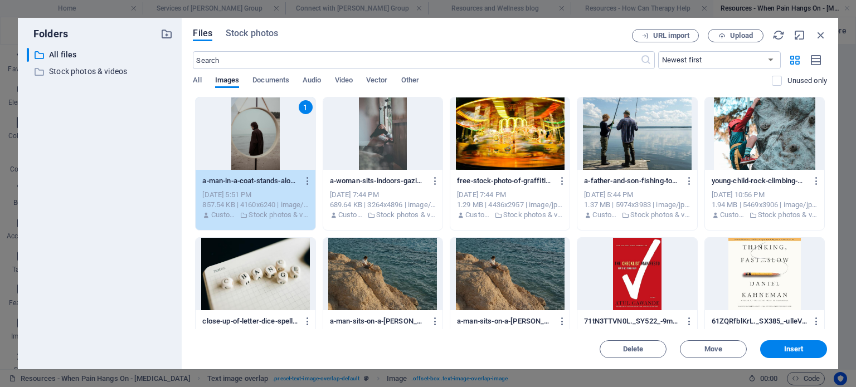
click at [242, 154] on div "1" at bounding box center [255, 134] width 119 height 72
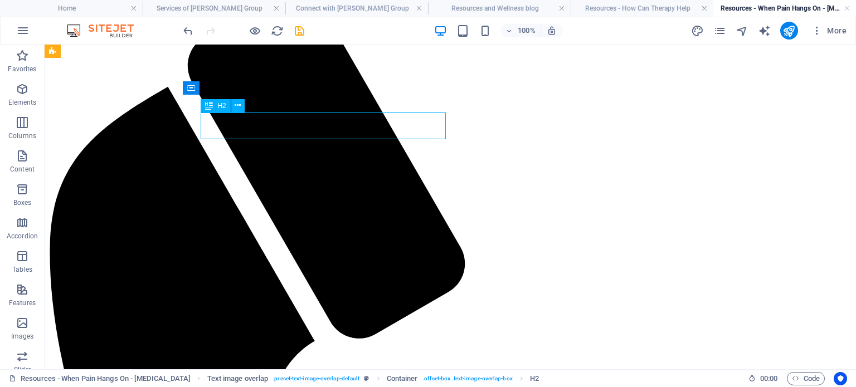
scroll to position [233, 0]
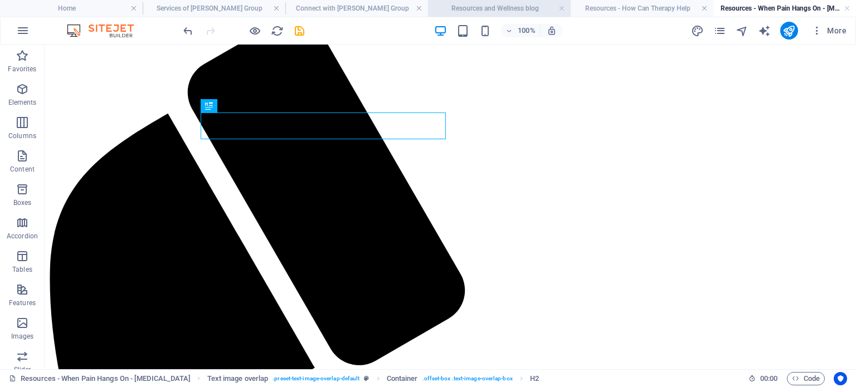
click at [517, 10] on h4 "Resources and Wellness blog" at bounding box center [499, 8] width 143 height 12
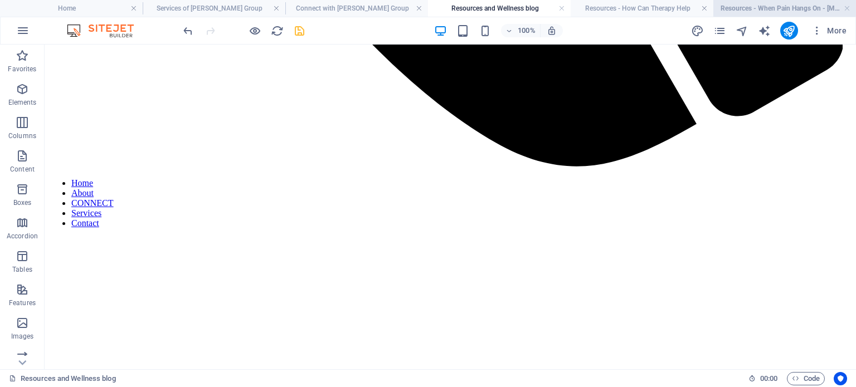
click at [736, 4] on h4 "Resources - When Pain Hangs On - [MEDICAL_DATA]" at bounding box center [784, 8] width 143 height 12
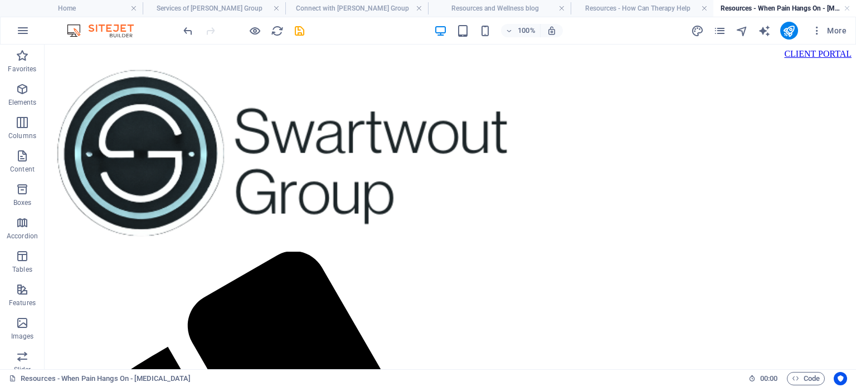
scroll to position [233, 0]
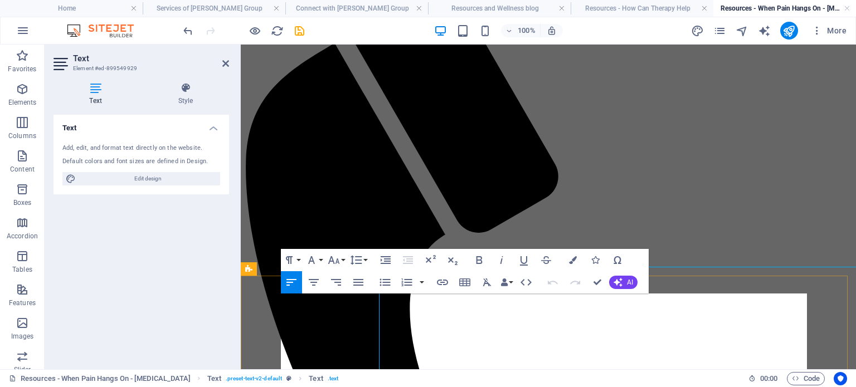
scroll to position [260, 0]
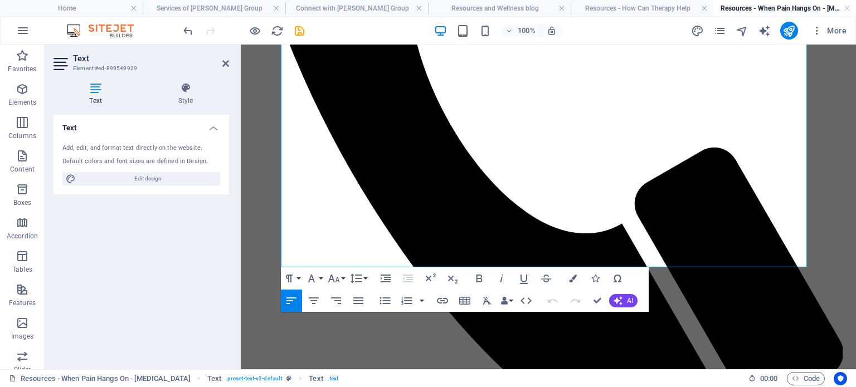
scroll to position [607, 0]
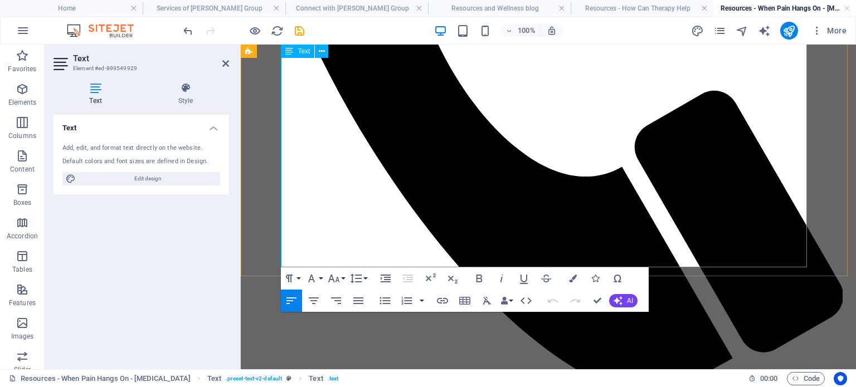
drag, startPoint x: 283, startPoint y: 300, endPoint x: 572, endPoint y: 205, distance: 304.0
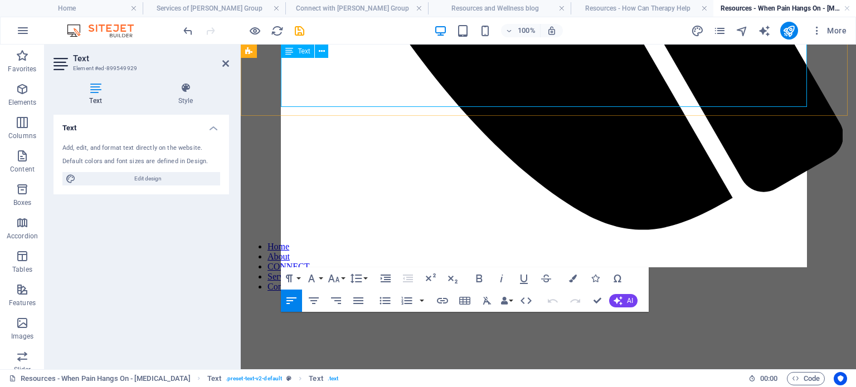
scroll to position [25475, 0]
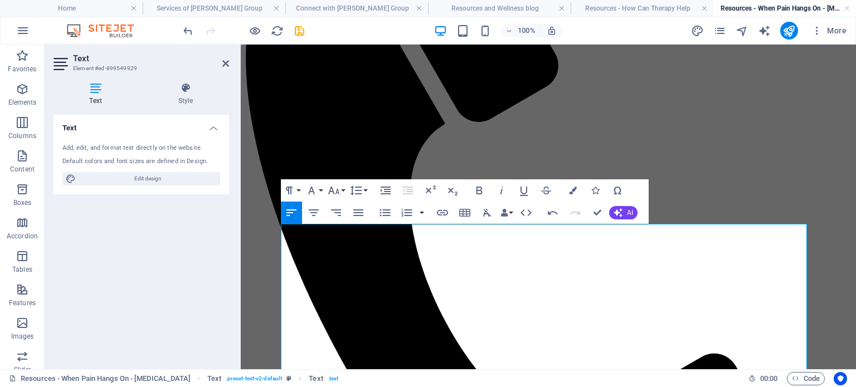
scroll to position [318, 0]
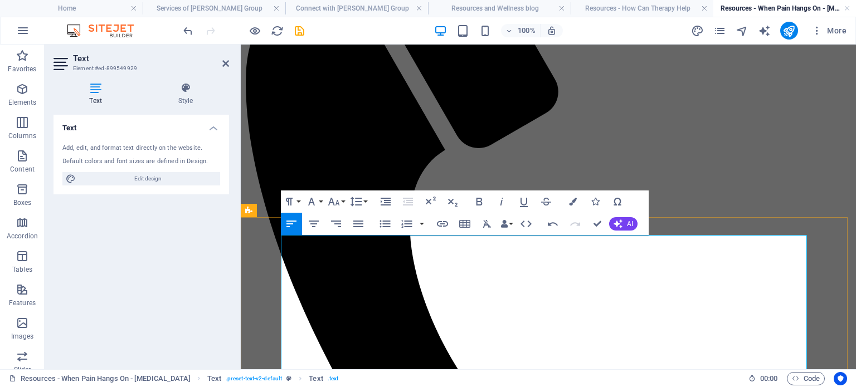
drag, startPoint x: 296, startPoint y: 241, endPoint x: 650, endPoint y: 245, distance: 354.4
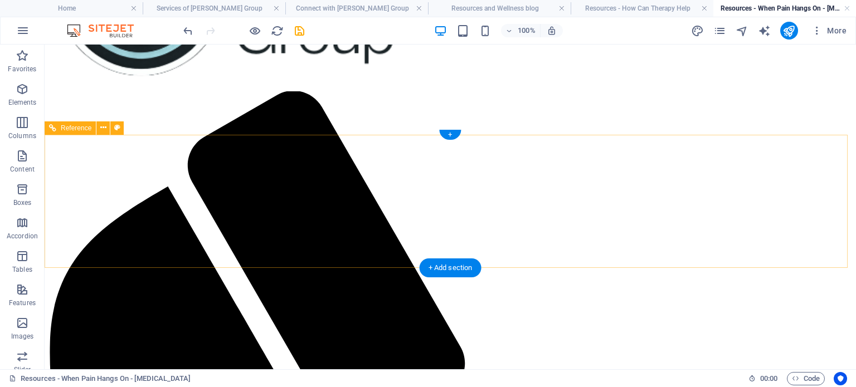
scroll to position [159, 0]
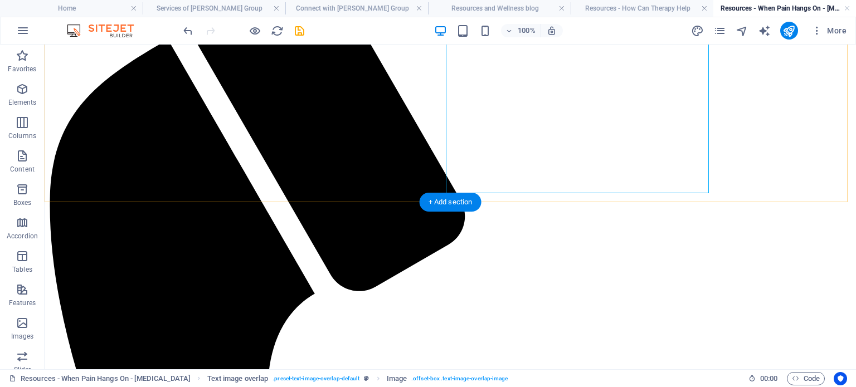
scroll to position [308, 0]
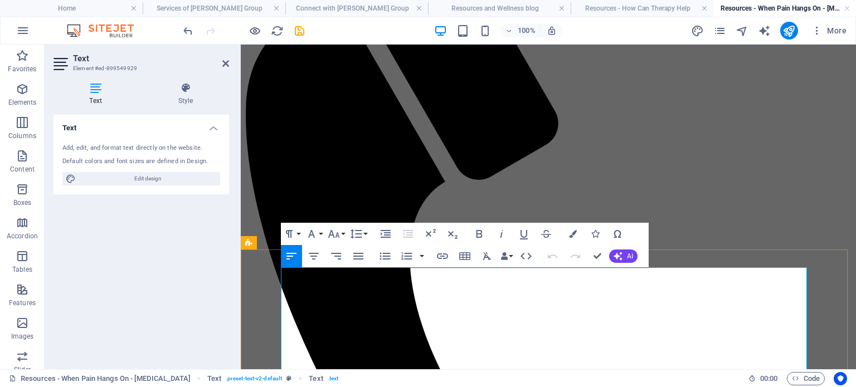
drag, startPoint x: 306, startPoint y: 275, endPoint x: 708, endPoint y: 276, distance: 401.8
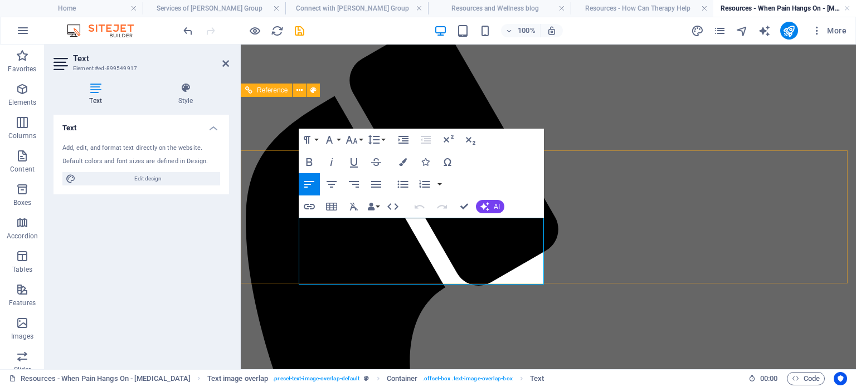
scroll to position [180, 0]
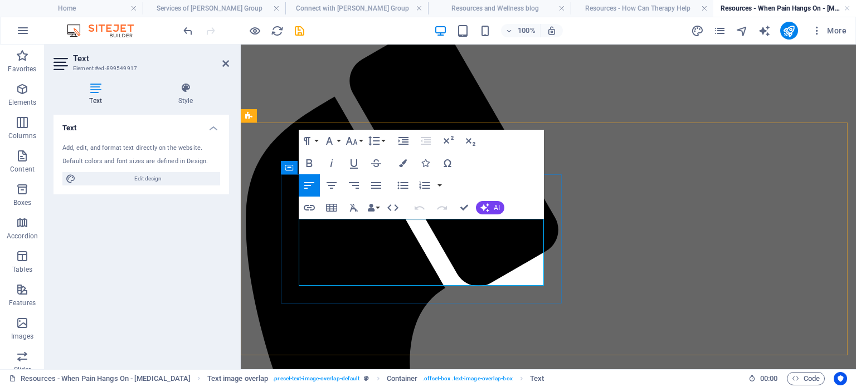
drag, startPoint x: 308, startPoint y: 226, endPoint x: 386, endPoint y: 276, distance: 92.9
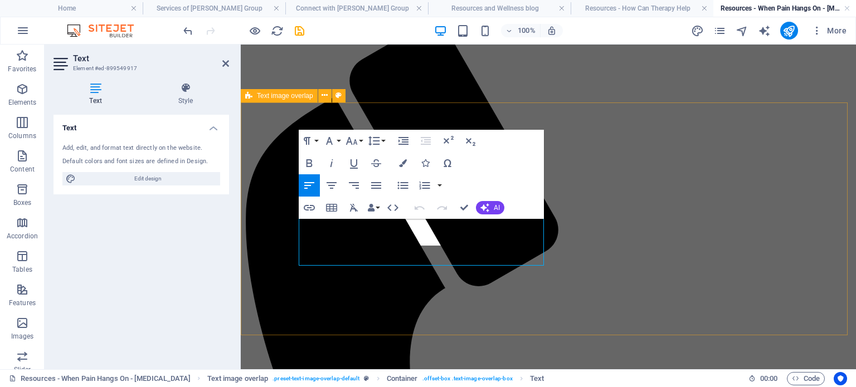
scroll to position [200, 0]
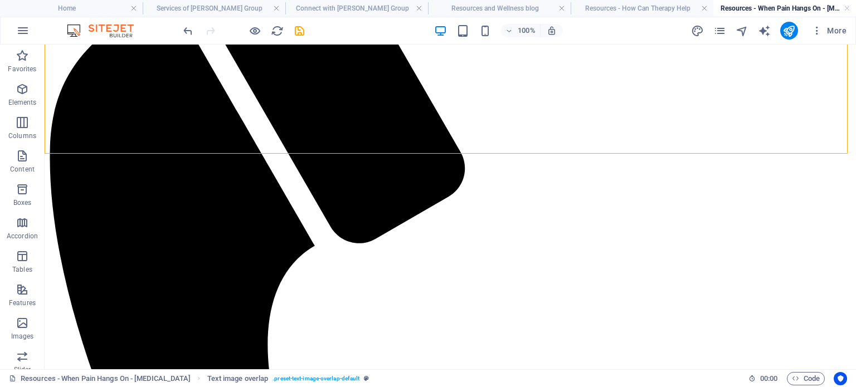
scroll to position [357, 0]
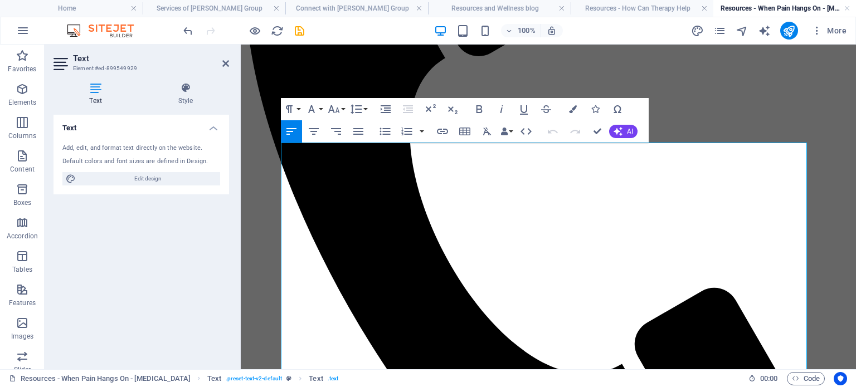
scroll to position [422, 0]
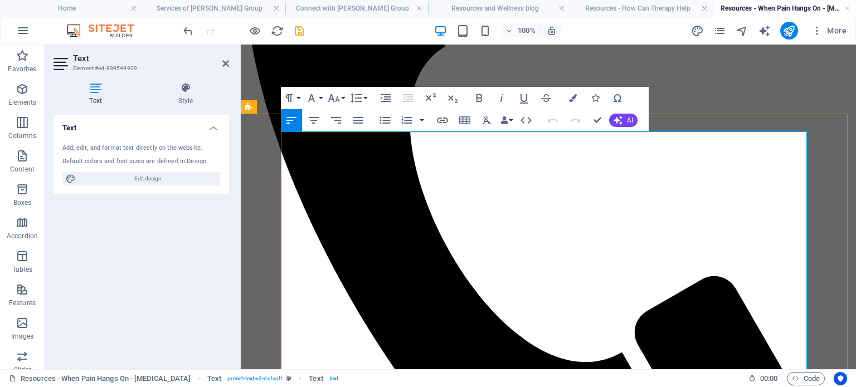
drag, startPoint x: 470, startPoint y: 218, endPoint x: 366, endPoint y: 218, distance: 104.2
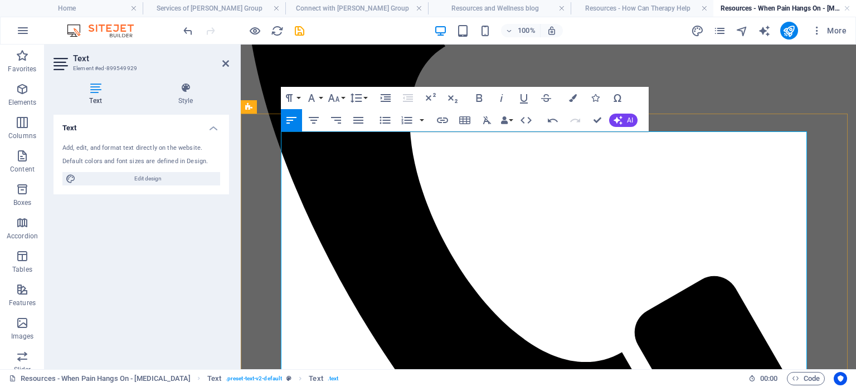
drag, startPoint x: 301, startPoint y: 216, endPoint x: 320, endPoint y: 218, distance: 19.6
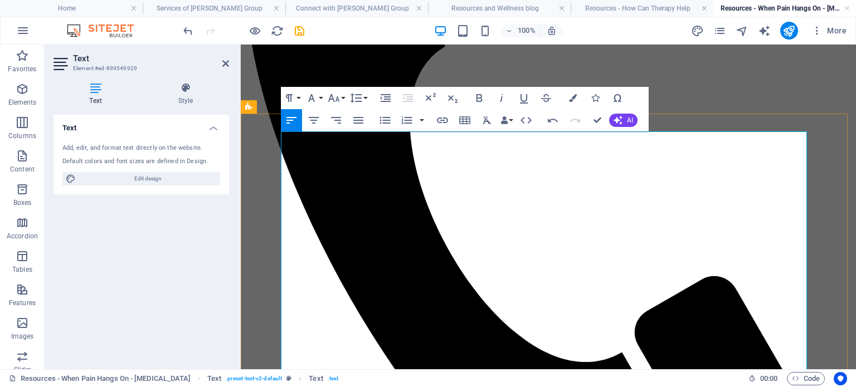
drag, startPoint x: 310, startPoint y: 216, endPoint x: 331, endPoint y: 219, distance: 21.4
click at [445, 118] on icon "button" at bounding box center [442, 121] width 11 height 6
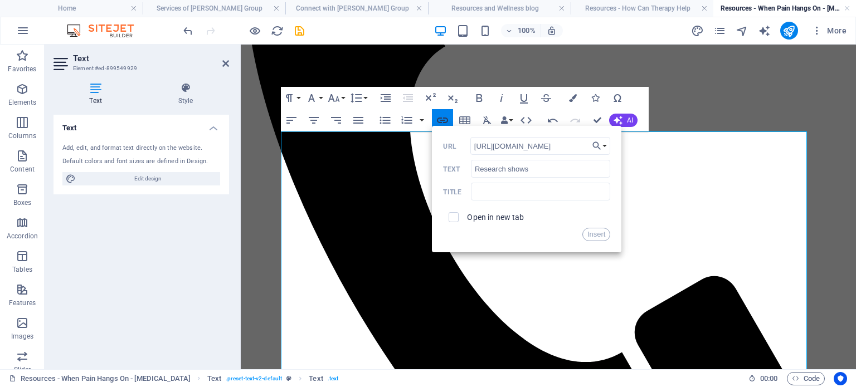
scroll to position [0, 26]
type input "[URL][DOMAIN_NAME]"
click at [453, 217] on input "checkbox" at bounding box center [452, 216] width 10 height 10
checkbox input "true"
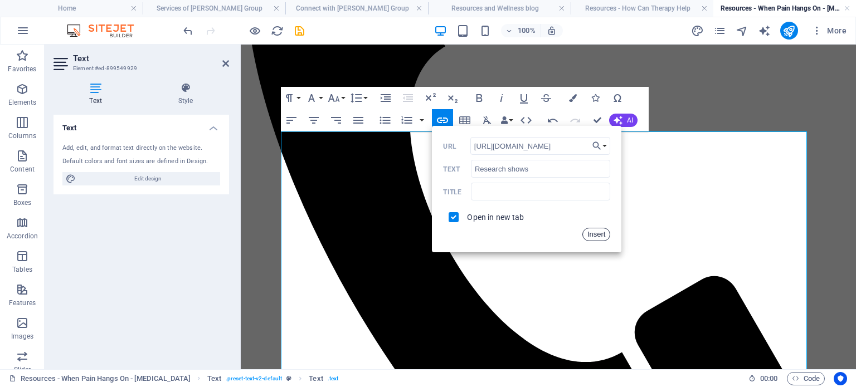
click at [593, 233] on button "Insert" at bounding box center [596, 234] width 28 height 13
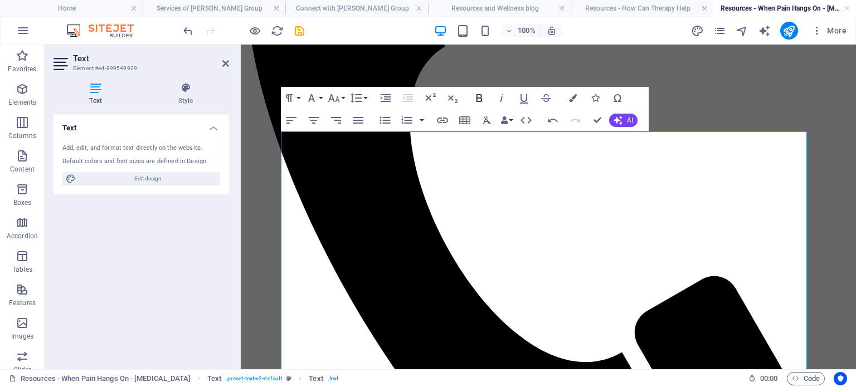
click at [483, 96] on icon "button" at bounding box center [479, 97] width 13 height 13
click at [516, 99] on button "Underline" at bounding box center [523, 98] width 21 height 22
drag, startPoint x: 611, startPoint y: 246, endPoint x: 741, endPoint y: 248, distance: 129.8
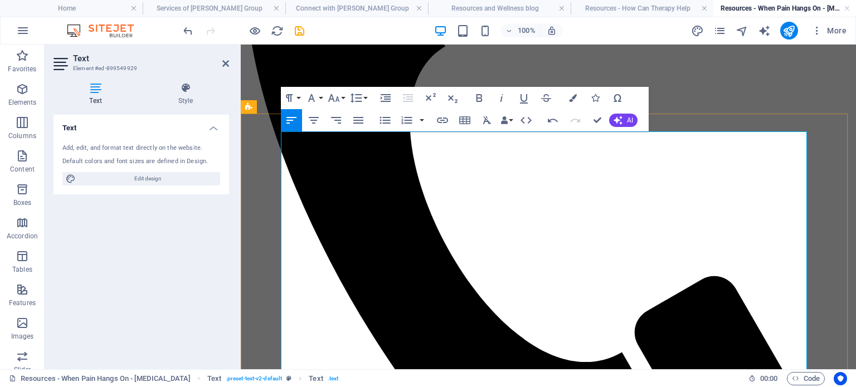
drag, startPoint x: 693, startPoint y: 257, endPoint x: 747, endPoint y: 259, distance: 53.5
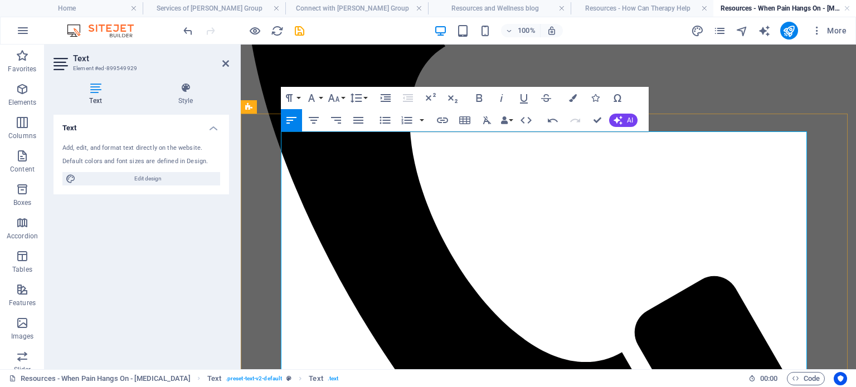
type input "PRT-informed work"
checkbox input "false"
click at [441, 116] on icon "button" at bounding box center [442, 120] width 13 height 13
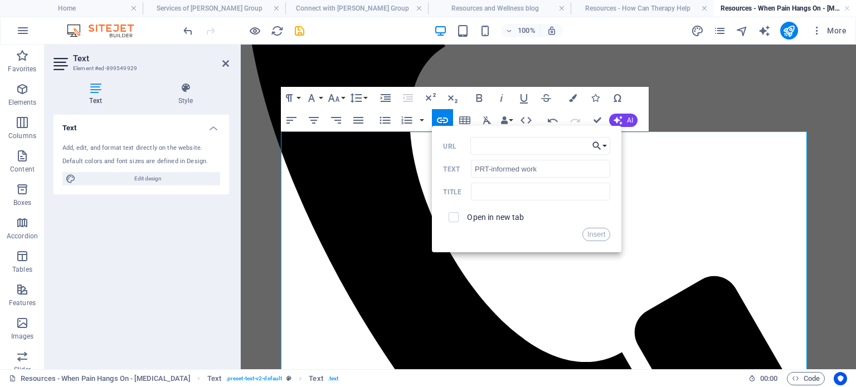
click at [602, 147] on icon "button" at bounding box center [596, 145] width 11 height 13
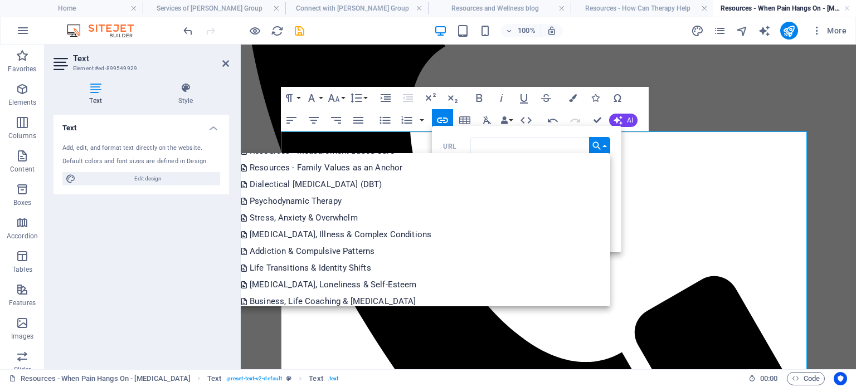
scroll to position [216, 0]
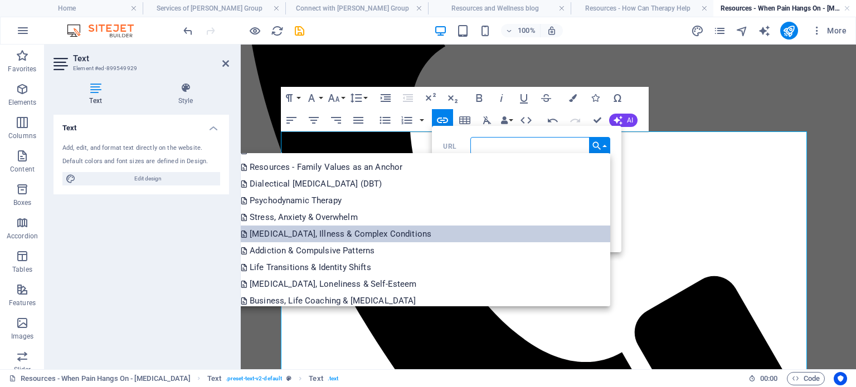
click at [434, 232] on p "[MEDICAL_DATA], Illness & Complex Conditions" at bounding box center [337, 234] width 193 height 17
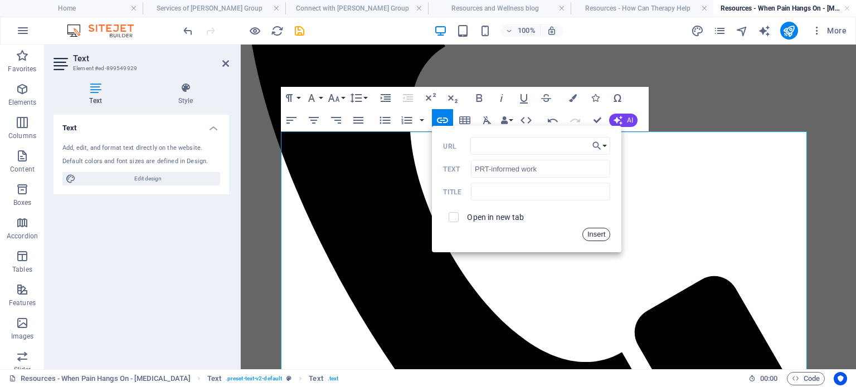
click at [595, 232] on button "Insert" at bounding box center [596, 234] width 28 height 13
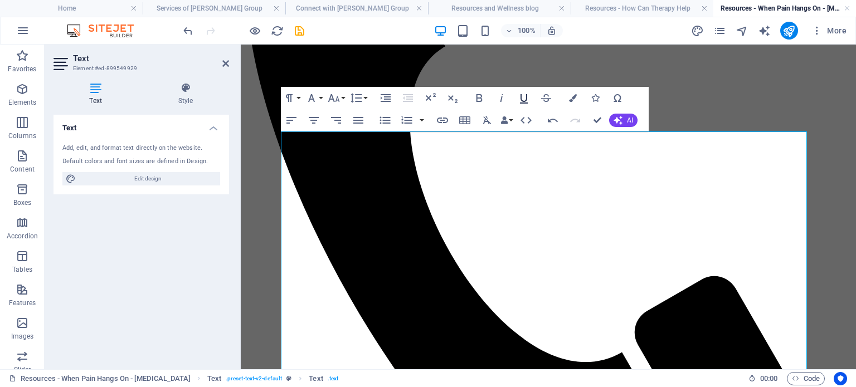
click at [524, 101] on icon "button" at bounding box center [524, 98] width 8 height 9
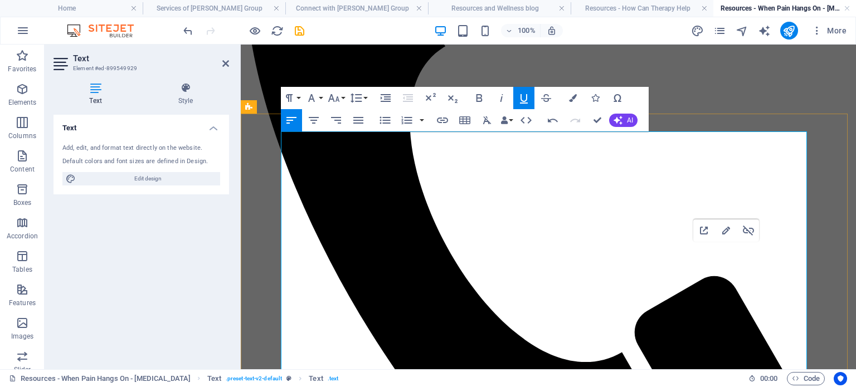
drag, startPoint x: 306, startPoint y: 219, endPoint x: 333, endPoint y: 219, distance: 26.7
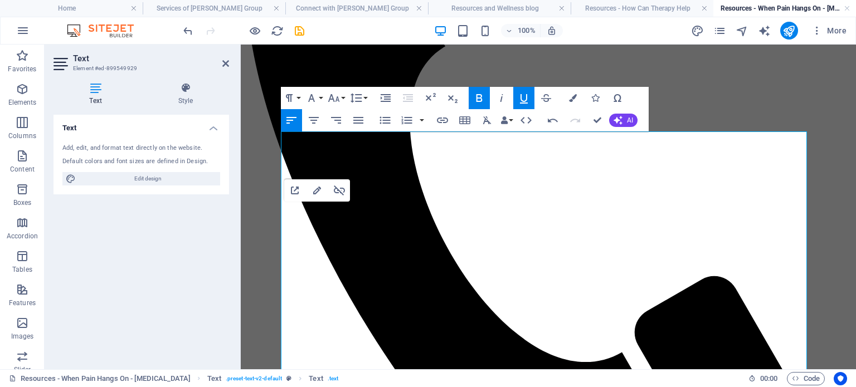
click at [481, 95] on icon "button" at bounding box center [479, 98] width 6 height 8
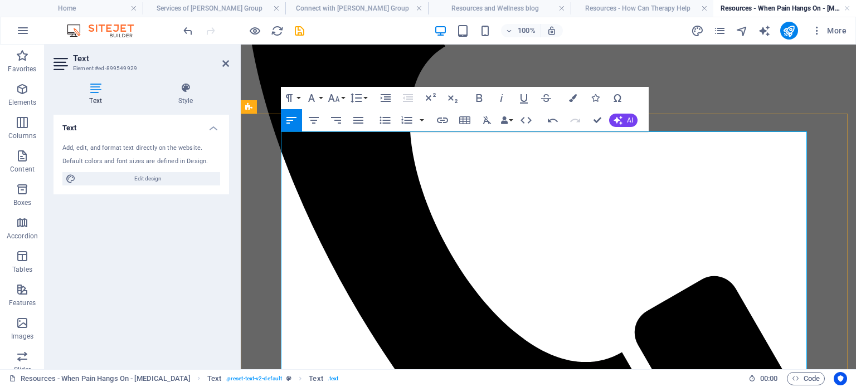
drag, startPoint x: 422, startPoint y: 178, endPoint x: 611, endPoint y: 174, distance: 188.4
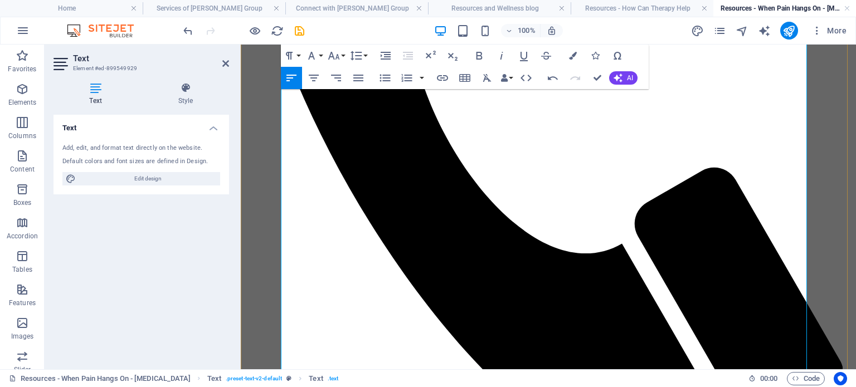
scroll to position [536, 0]
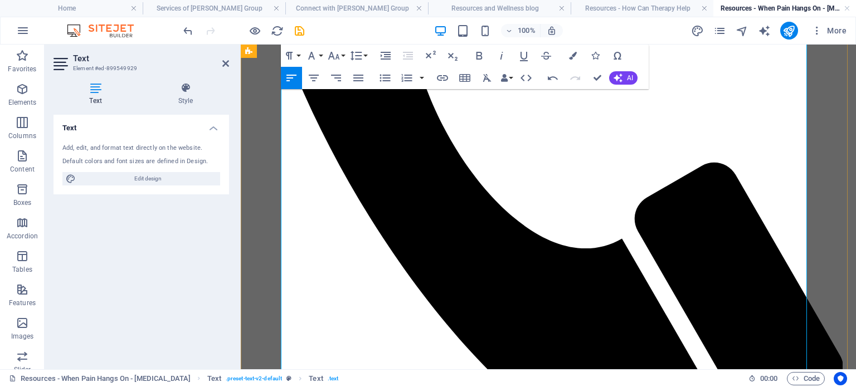
drag, startPoint x: 664, startPoint y: 187, endPoint x: 284, endPoint y: 184, distance: 380.0
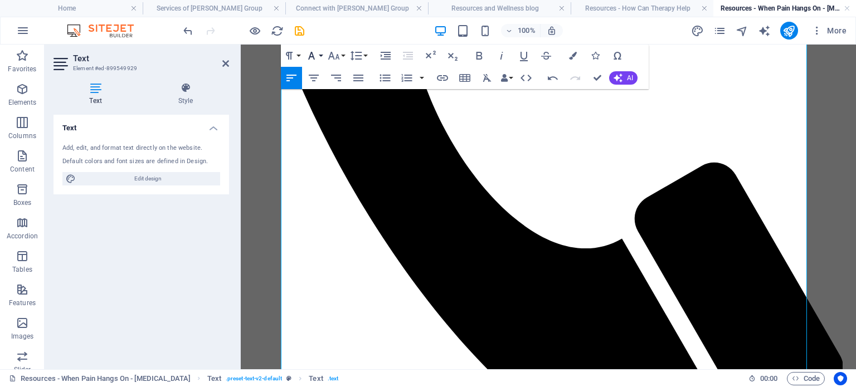
click at [317, 57] on icon "button" at bounding box center [311, 55] width 13 height 13
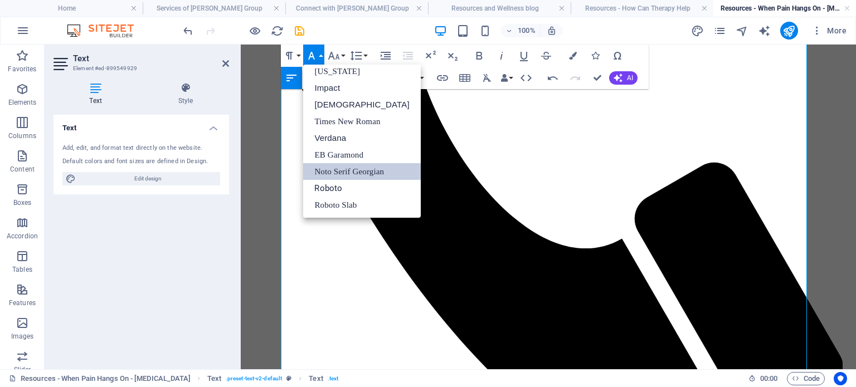
scroll to position [22, 0]
click at [339, 55] on icon "button" at bounding box center [333, 55] width 13 height 13
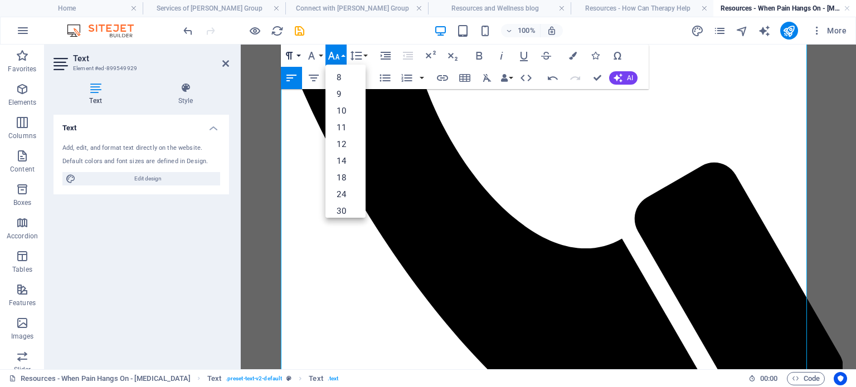
click at [288, 57] on icon "button" at bounding box center [289, 55] width 13 height 13
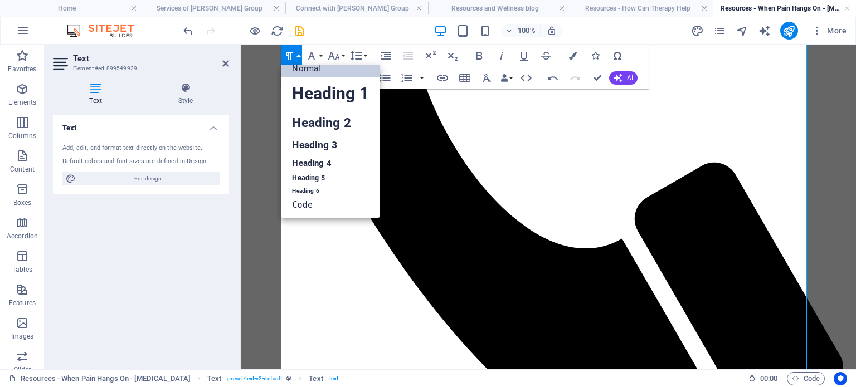
scroll to position [9, 0]
click at [314, 163] on link "Heading 4" at bounding box center [330, 163] width 99 height 17
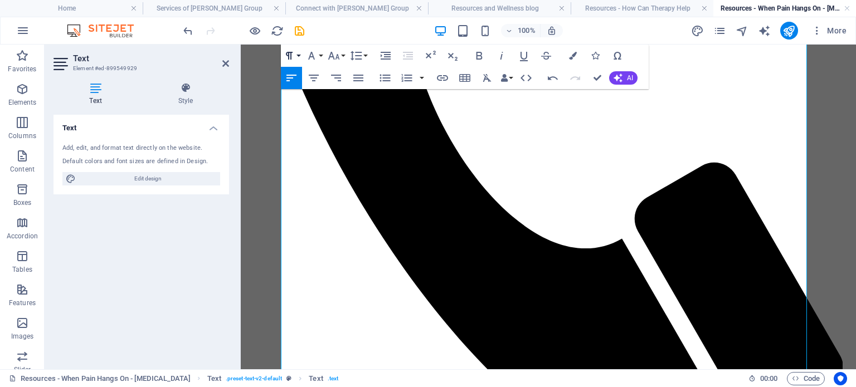
click at [294, 55] on icon "button" at bounding box center [289, 55] width 13 height 13
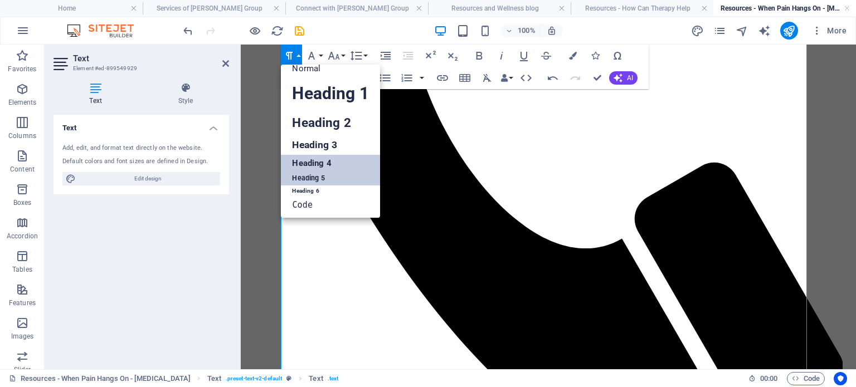
click at [316, 180] on link "Heading 5" at bounding box center [330, 179] width 99 height 14
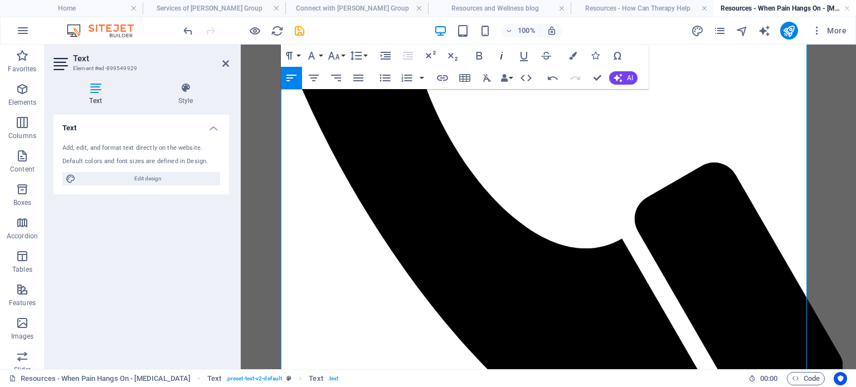
click at [504, 55] on icon "button" at bounding box center [501, 55] width 13 height 13
drag, startPoint x: 783, startPoint y: 187, endPoint x: 283, endPoint y: 191, distance: 499.9
click at [502, 52] on icon "button" at bounding box center [501, 55] width 13 height 13
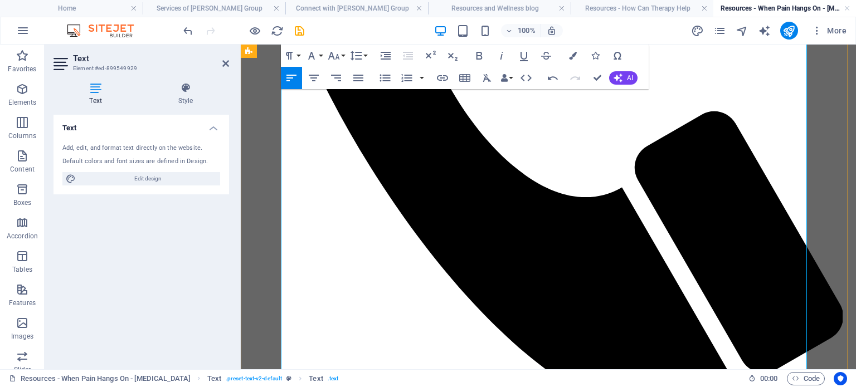
scroll to position [612, 0]
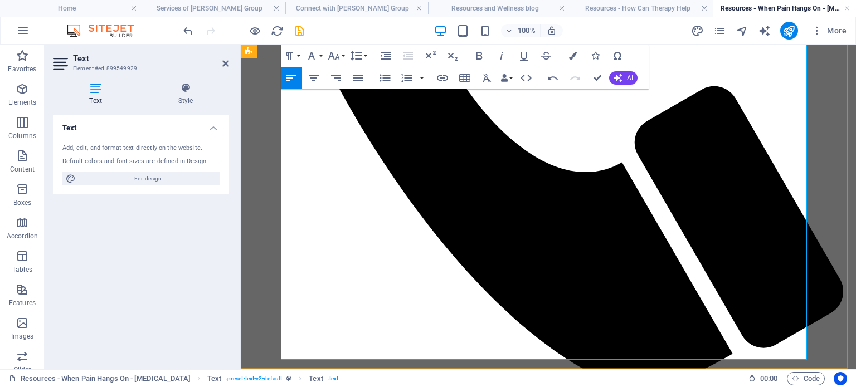
drag, startPoint x: 395, startPoint y: 154, endPoint x: 417, endPoint y: 155, distance: 21.8
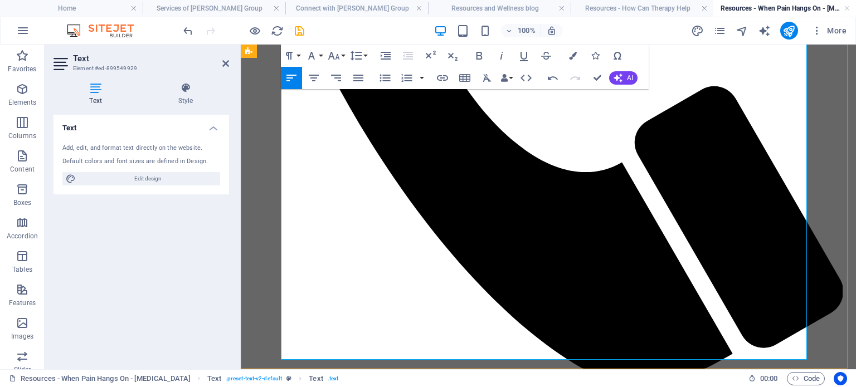
drag, startPoint x: 580, startPoint y: 166, endPoint x: 611, endPoint y: 163, distance: 31.3
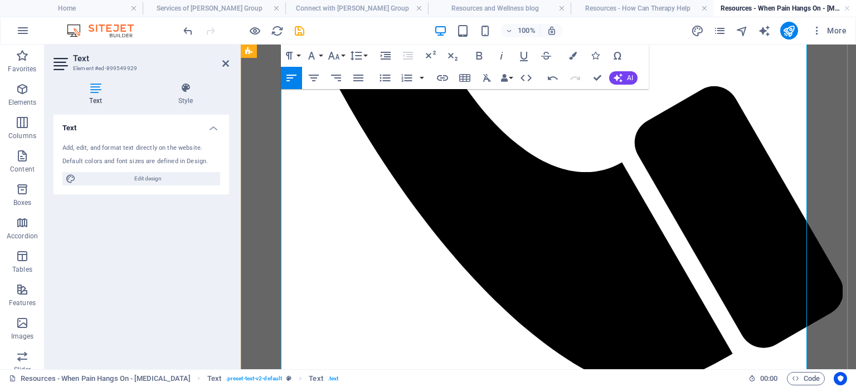
drag, startPoint x: 288, startPoint y: 206, endPoint x: 611, endPoint y: 209, distance: 322.7
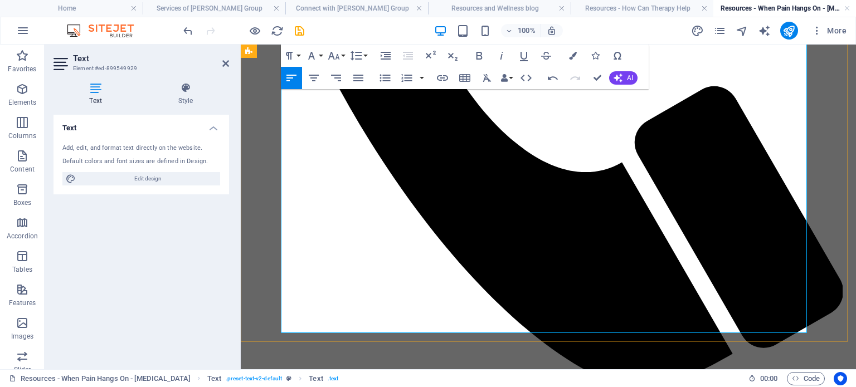
drag, startPoint x: 411, startPoint y: 180, endPoint x: 480, endPoint y: 182, distance: 69.1
drag, startPoint x: 477, startPoint y: 179, endPoint x: 329, endPoint y: 189, distance: 148.0
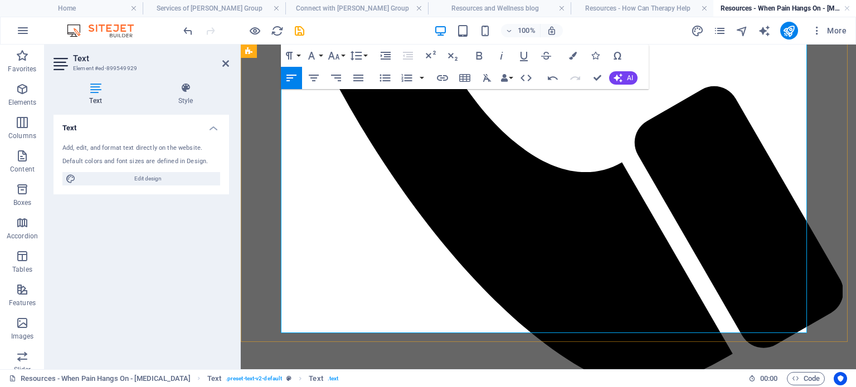
drag, startPoint x: 620, startPoint y: 178, endPoint x: 314, endPoint y: 179, distance: 305.9
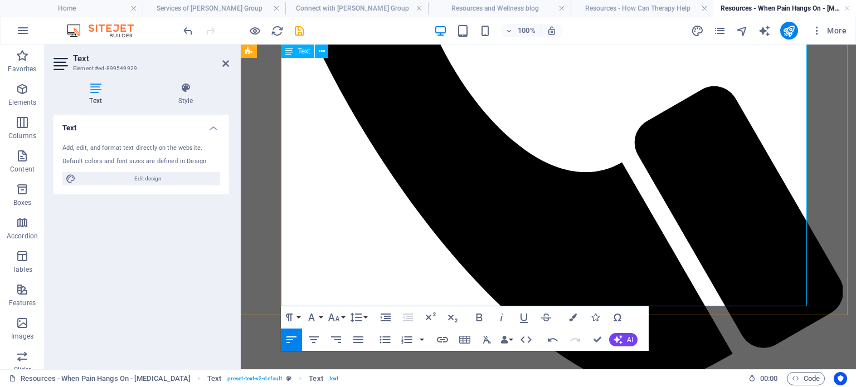
drag, startPoint x: 729, startPoint y: 178, endPoint x: 345, endPoint y: 207, distance: 385.0
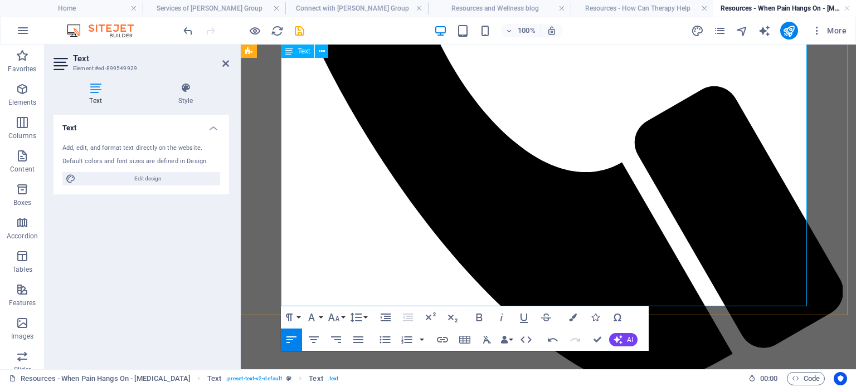
drag, startPoint x: 376, startPoint y: 231, endPoint x: 442, endPoint y: 233, distance: 66.3
drag, startPoint x: 585, startPoint y: 231, endPoint x: 591, endPoint y: 246, distance: 16.2
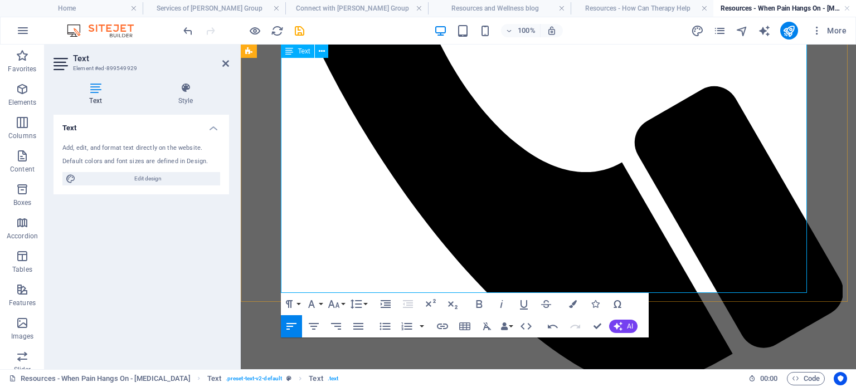
drag, startPoint x: 450, startPoint y: 260, endPoint x: 283, endPoint y: 262, distance: 167.2
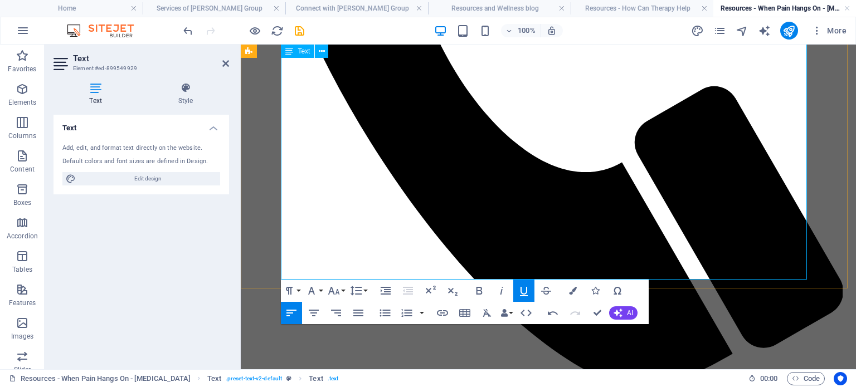
drag, startPoint x: 751, startPoint y: 232, endPoint x: 755, endPoint y: 240, distance: 8.2
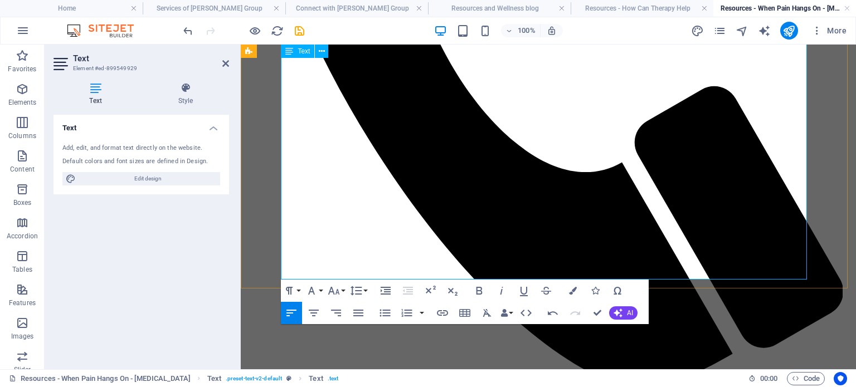
scroll to position [611, 0]
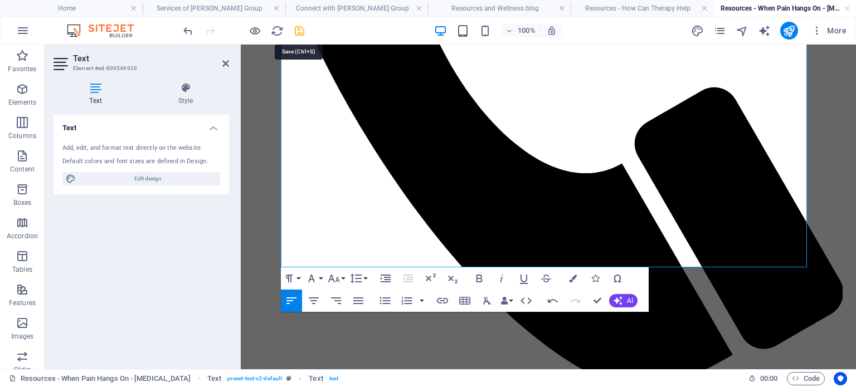
click at [302, 32] on icon "save" at bounding box center [299, 31] width 13 height 13
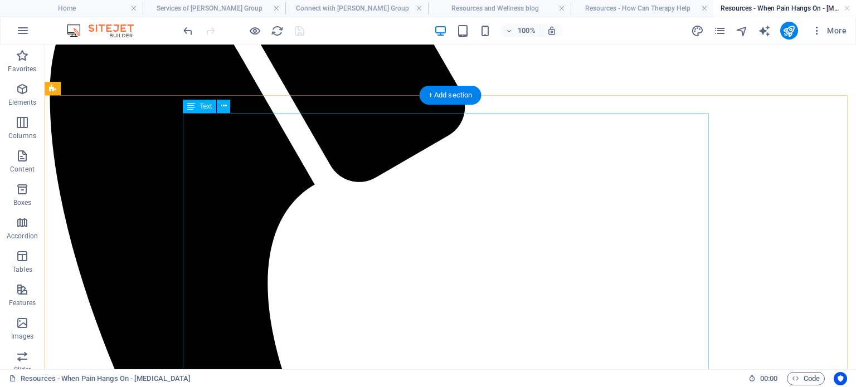
scroll to position [417, 0]
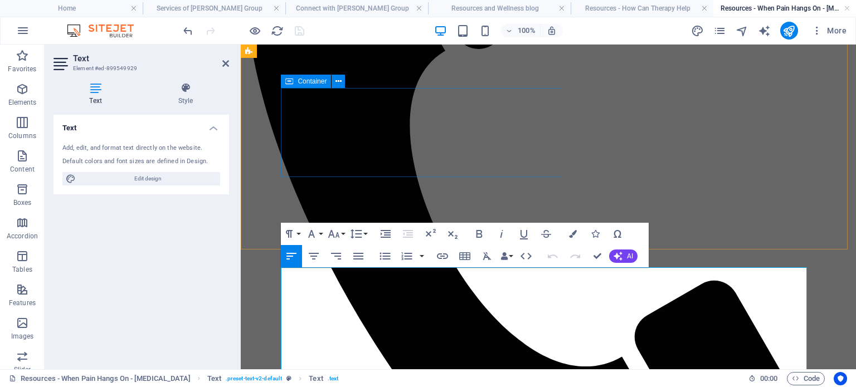
scroll to position [286, 0]
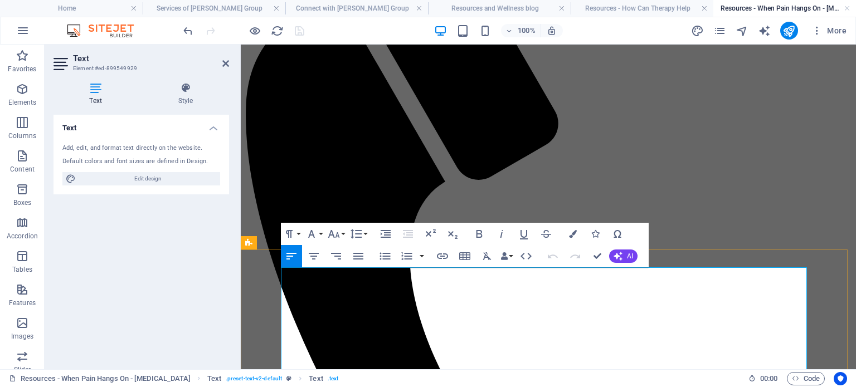
drag, startPoint x: 743, startPoint y: 298, endPoint x: 404, endPoint y: 314, distance: 339.2
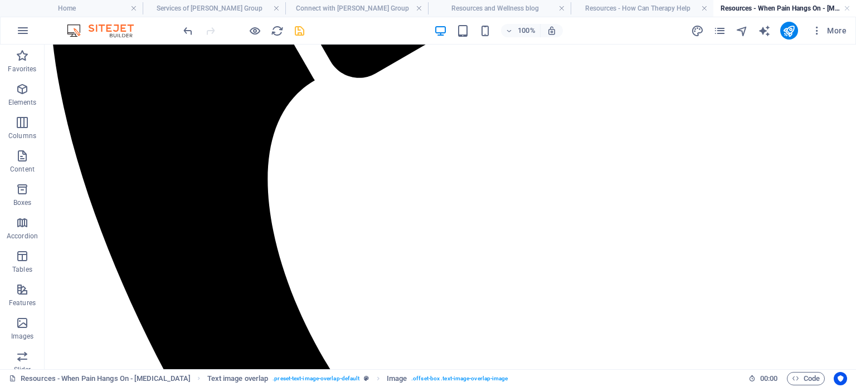
scroll to position [528, 0]
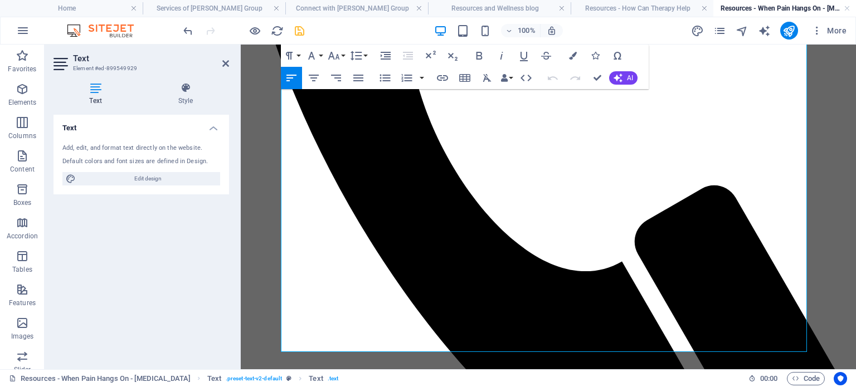
scroll to position [556, 0]
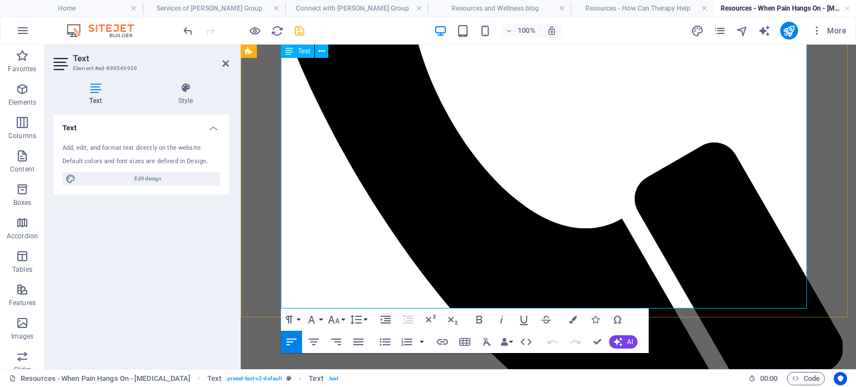
drag, startPoint x: 392, startPoint y: 198, endPoint x: 498, endPoint y: 192, distance: 105.5
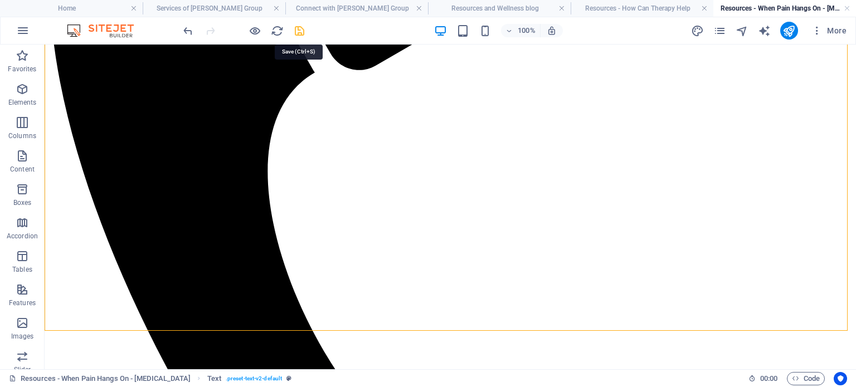
click at [299, 33] on icon "save" at bounding box center [299, 31] width 13 height 13
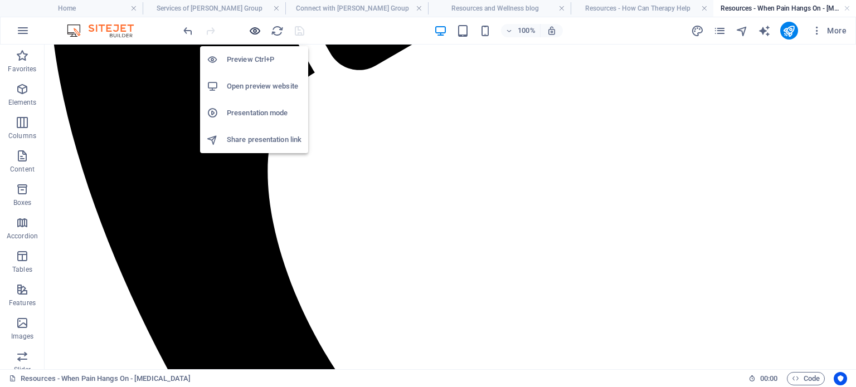
click at [252, 28] on icon "button" at bounding box center [255, 31] width 13 height 13
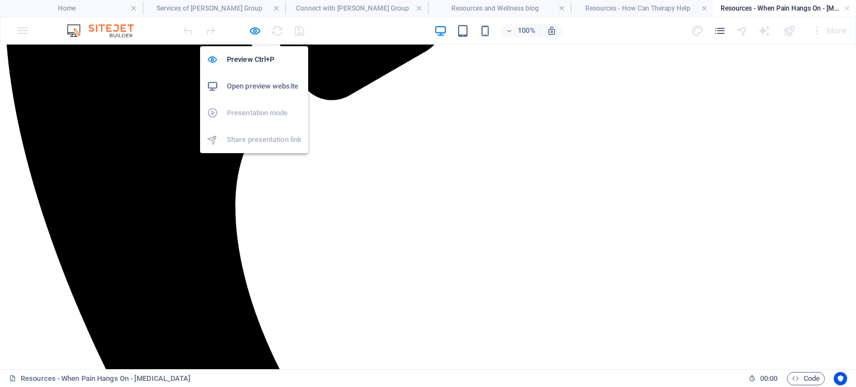
click at [252, 82] on h6 "Open preview website" at bounding box center [264, 86] width 75 height 13
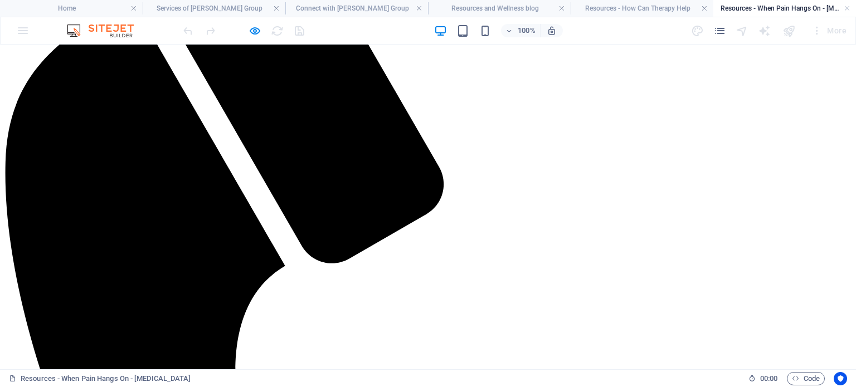
scroll to position [353, 0]
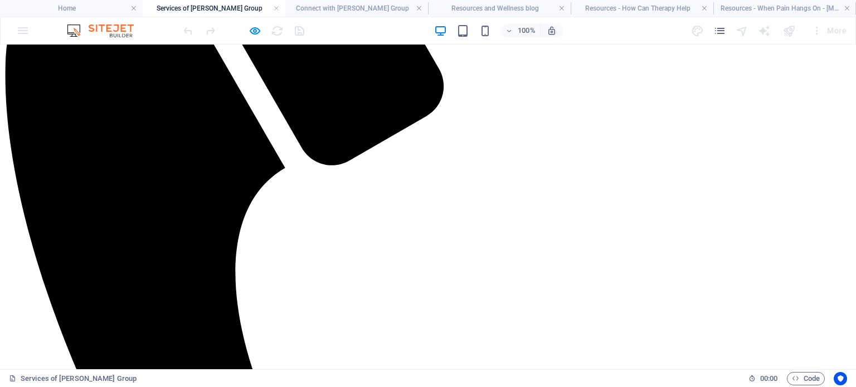
scroll to position [587, 0]
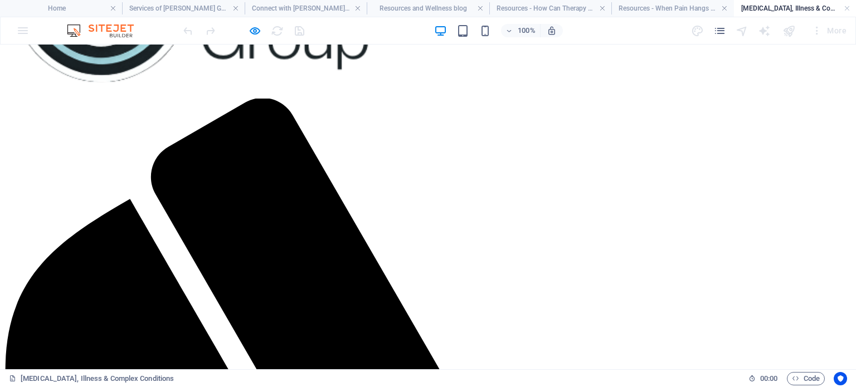
scroll to position [166, 0]
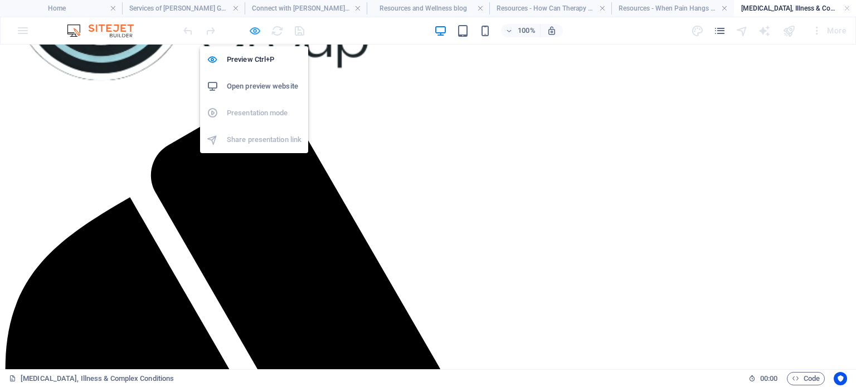
click at [253, 27] on icon "button" at bounding box center [255, 31] width 13 height 13
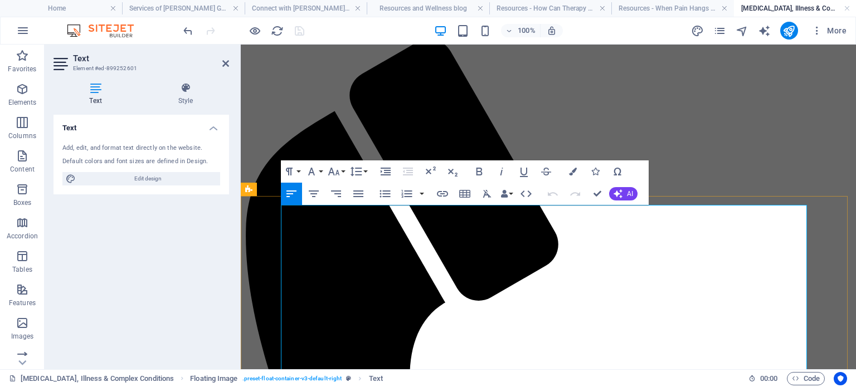
drag, startPoint x: 409, startPoint y: 322, endPoint x: 428, endPoint y: 324, distance: 19.2
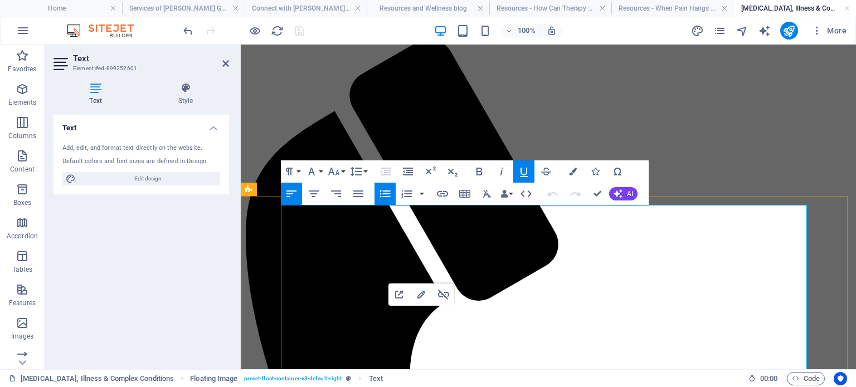
click at [424, 293] on icon "button" at bounding box center [421, 294] width 13 height 13
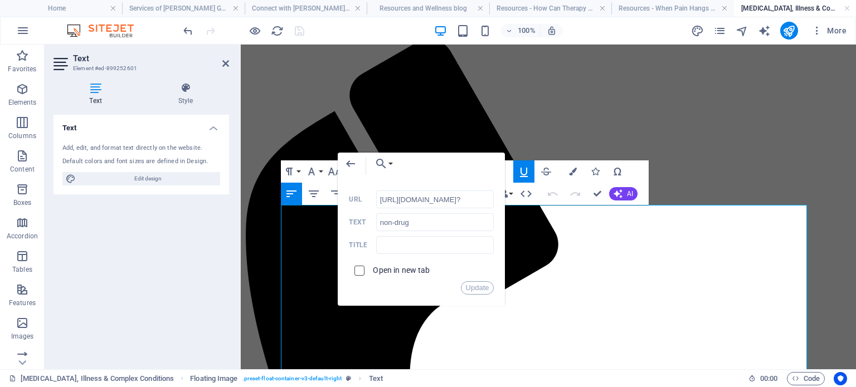
scroll to position [0, 0]
click at [359, 271] on input "checkbox" at bounding box center [358, 269] width 10 height 10
checkbox input "true"
click at [475, 289] on button "Update" at bounding box center [477, 287] width 33 height 13
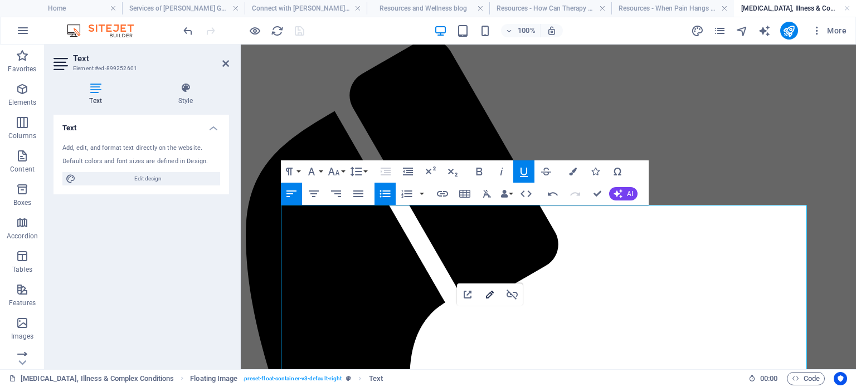
type input "https://pmc.ncbi.nlm.nih.gov/articles/PMC11189052"
type input "biopsychosocial care"
click at [494, 287] on button "Edit Link" at bounding box center [489, 295] width 21 height 22
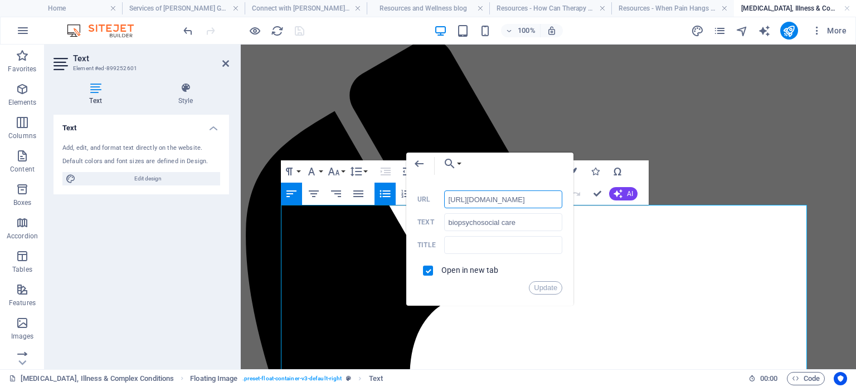
scroll to position [0, 53]
click at [539, 287] on button "Update" at bounding box center [545, 287] width 33 height 13
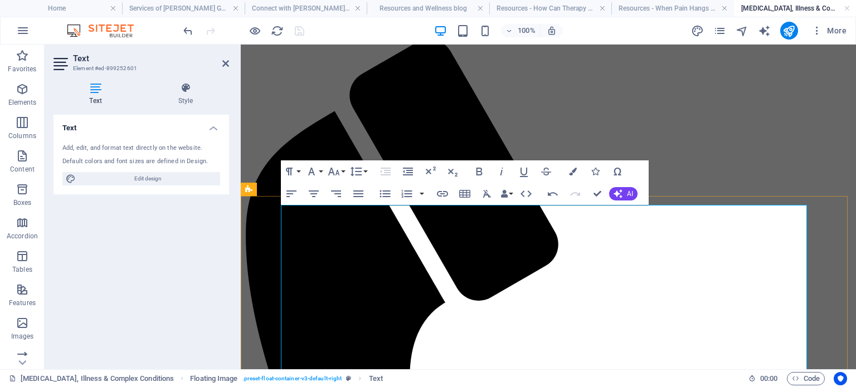
scroll to position [0, 0]
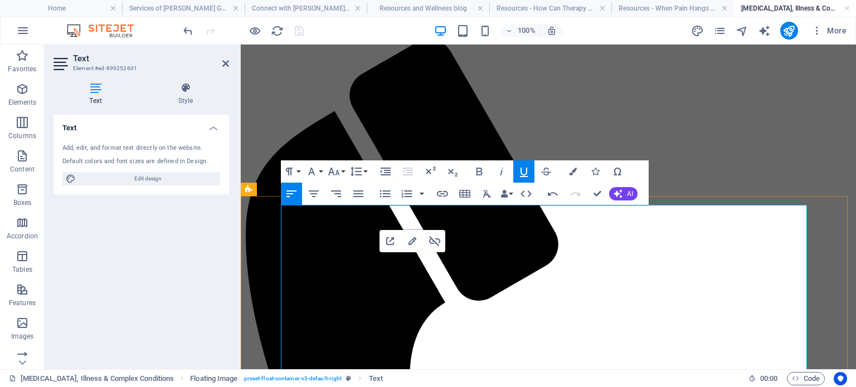
drag, startPoint x: 390, startPoint y: 271, endPoint x: 414, endPoint y: 275, distance: 24.8
type input "https://www.iasp-pain.org/publications/pain-research-forum/papers-of-the-week/p…"
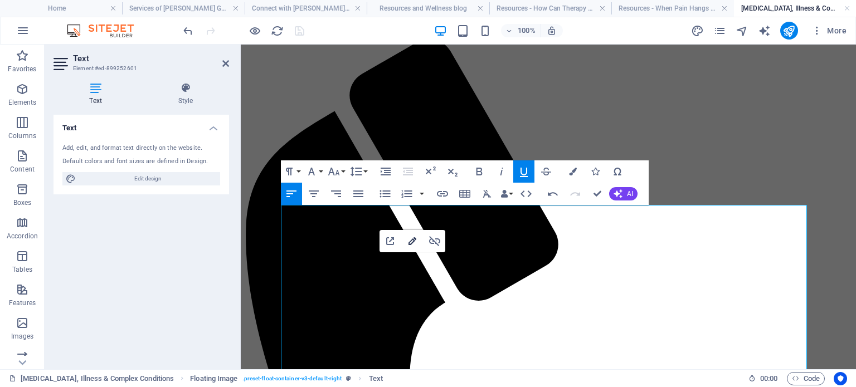
type input "multiple mechanisms"
click at [410, 240] on icon "button" at bounding box center [412, 241] width 13 height 13
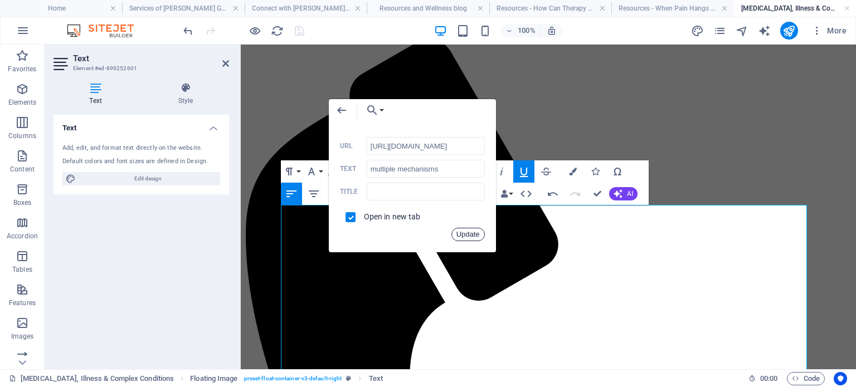
click at [465, 230] on button "Update" at bounding box center [467, 234] width 33 height 13
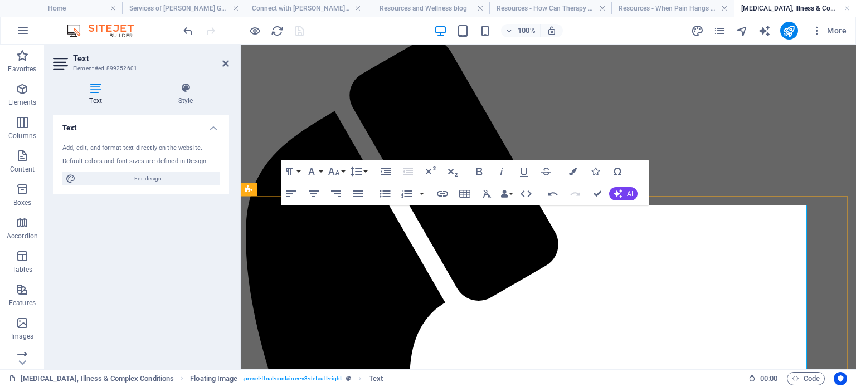
click at [318, 32] on div "100% More" at bounding box center [516, 31] width 670 height 18
click at [230, 80] on div "Text Style Text Add, edit, and format text directly on the website. Default col…" at bounding box center [141, 222] width 193 height 296
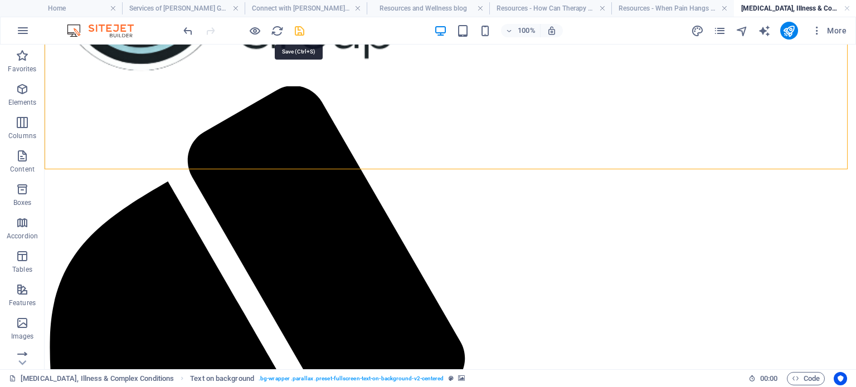
click at [296, 29] on icon "save" at bounding box center [299, 31] width 13 height 13
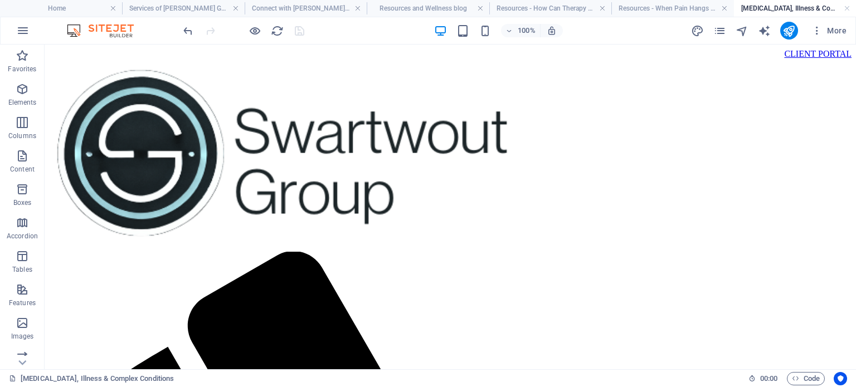
drag, startPoint x: 851, startPoint y: 119, endPoint x: 891, endPoint y: 71, distance: 62.5
click at [432, 9] on h4 "Resources and Wellness blog" at bounding box center [428, 8] width 122 height 12
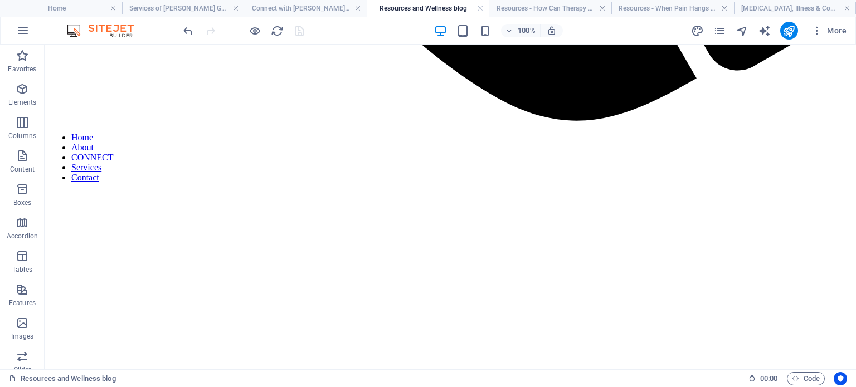
scroll to position [1187, 0]
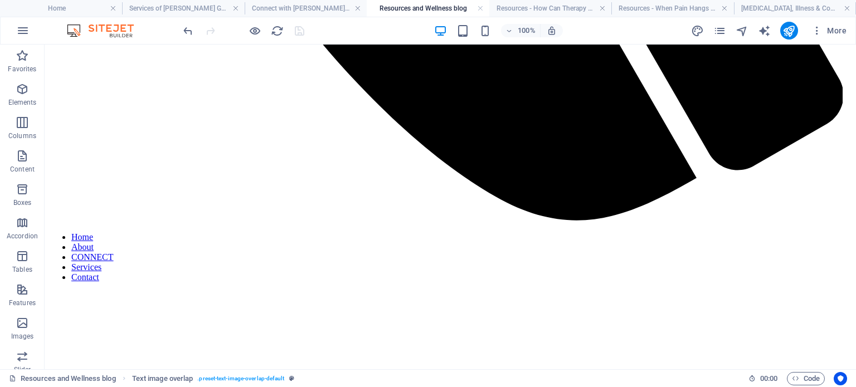
scroll to position [1081, 0]
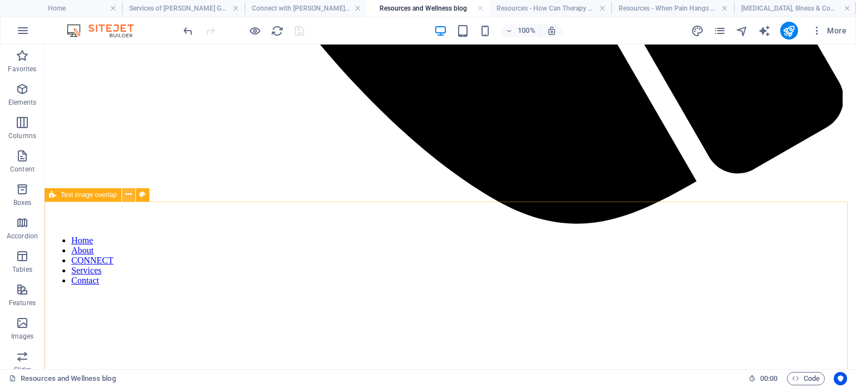
click at [129, 192] on icon at bounding box center [128, 195] width 6 height 12
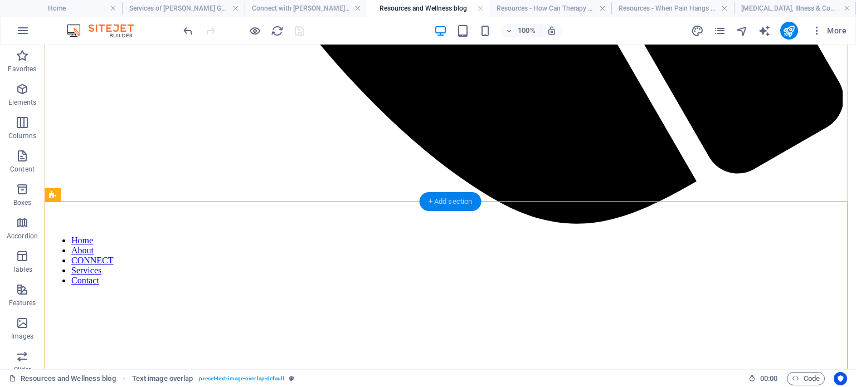
drag, startPoint x: 446, startPoint y: 205, endPoint x: 440, endPoint y: 196, distance: 10.0
click at [128, 196] on icon at bounding box center [128, 195] width 6 height 12
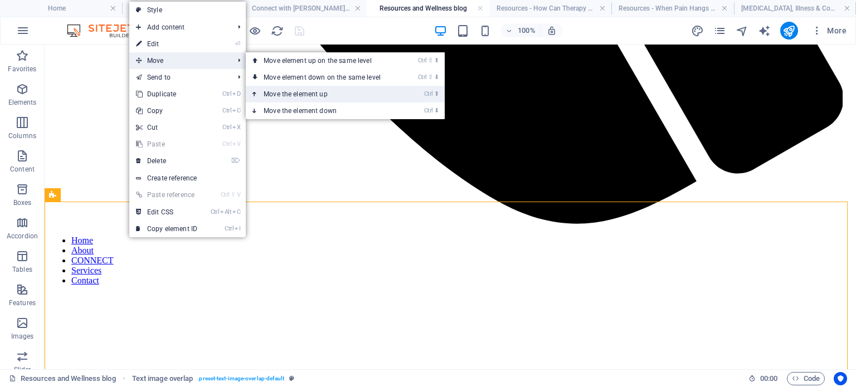
click at [324, 97] on link "Ctrl ⬆ Move the element up" at bounding box center [324, 94] width 157 height 17
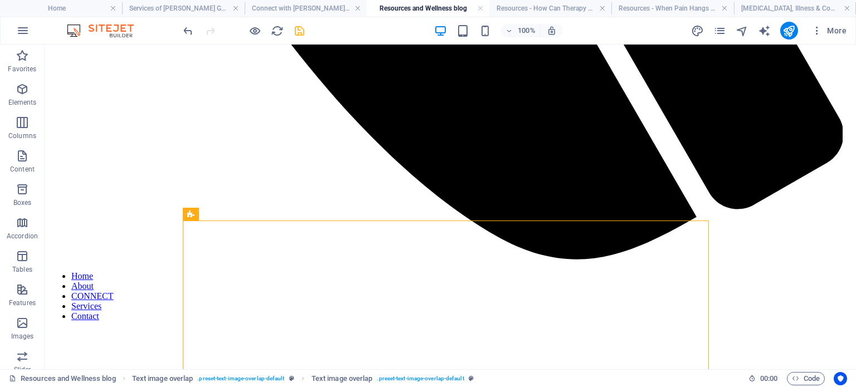
scroll to position [1053, 0]
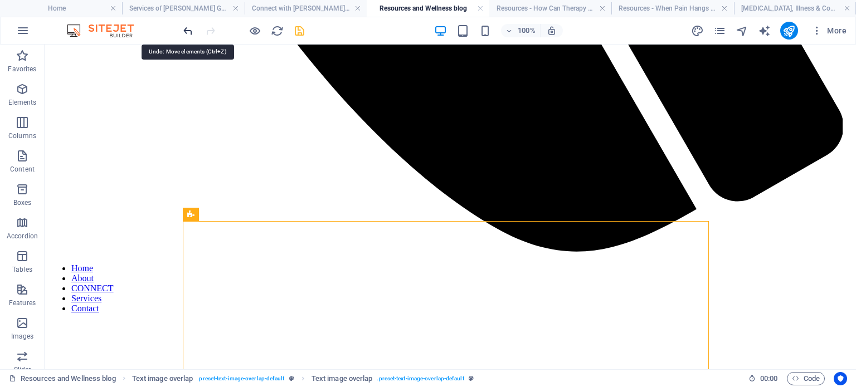
click at [183, 28] on icon "undo" at bounding box center [188, 31] width 13 height 13
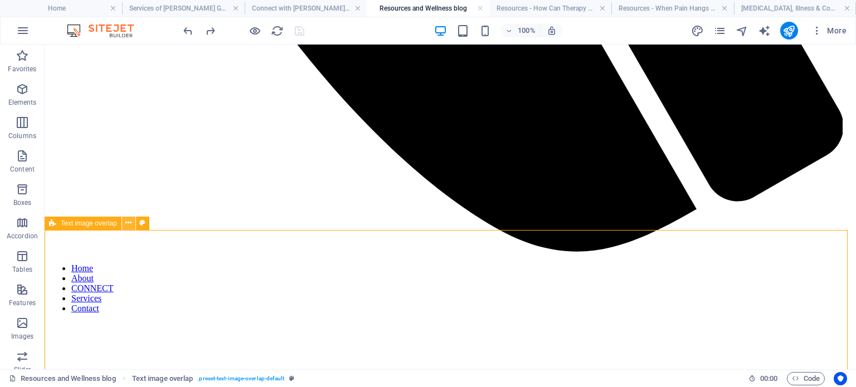
click at [128, 222] on icon at bounding box center [128, 223] width 6 height 12
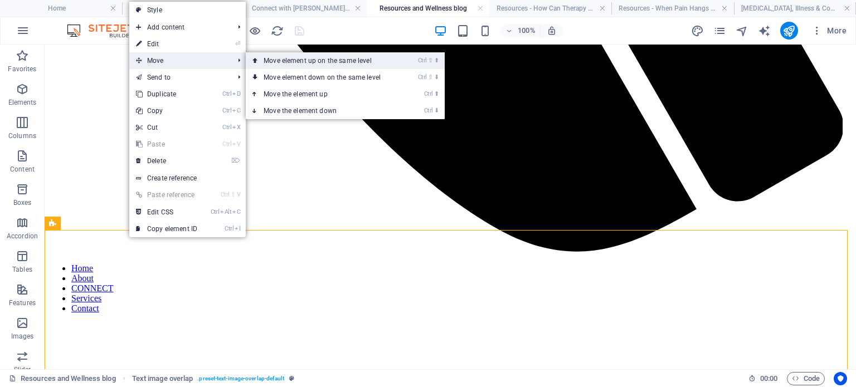
click at [284, 59] on link "Ctrl ⇧ ⬆ Move element up on the same level" at bounding box center [324, 60] width 157 height 17
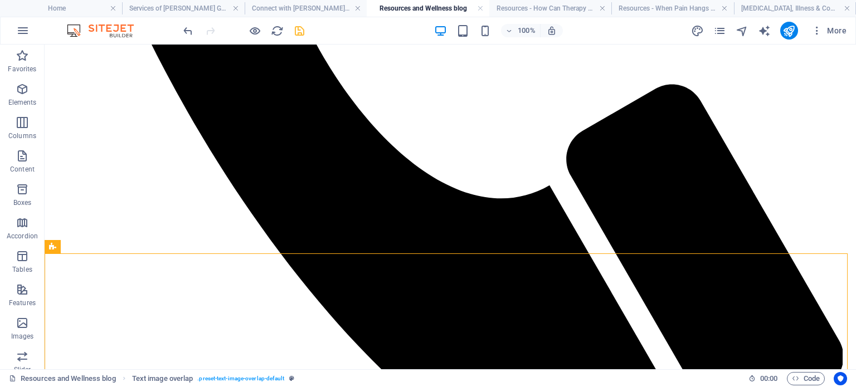
scroll to position [830, 0]
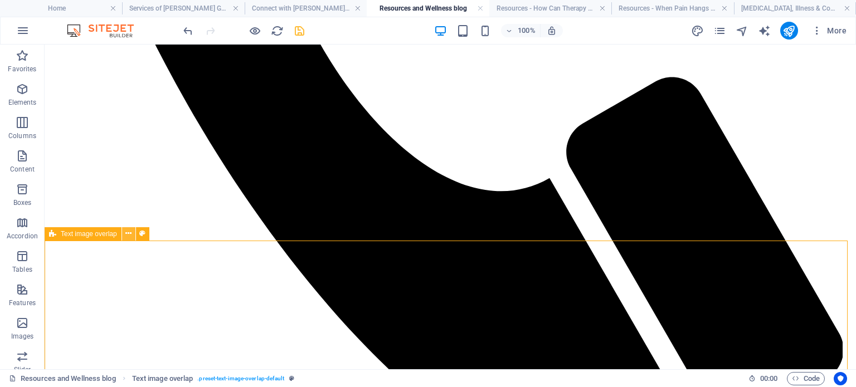
click at [127, 235] on icon at bounding box center [128, 234] width 6 height 12
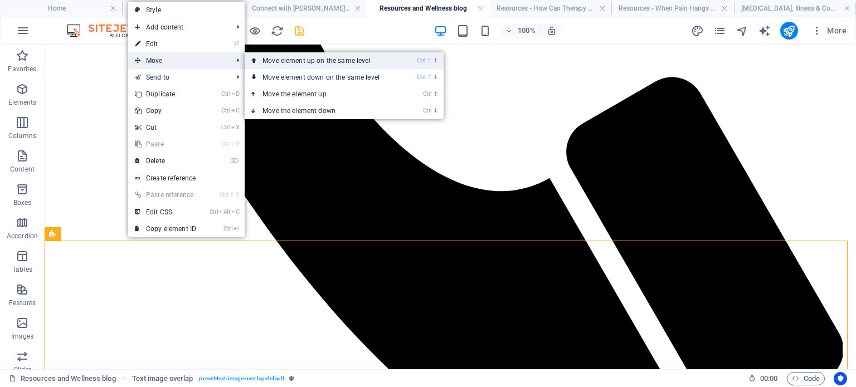
click at [291, 60] on link "Ctrl ⇧ ⬆ Move element up on the same level" at bounding box center [323, 60] width 157 height 17
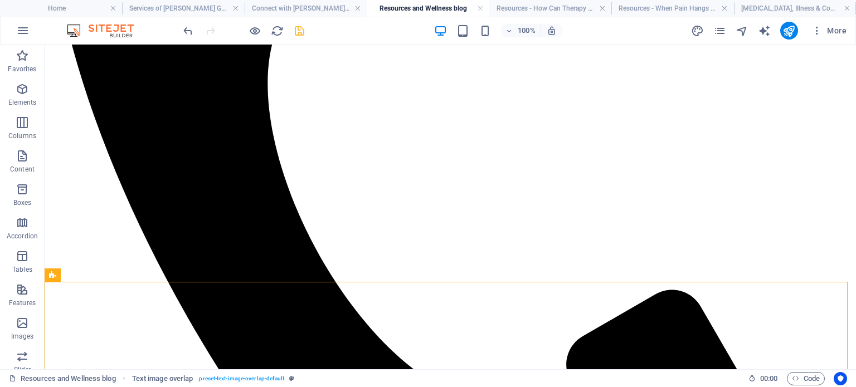
scroll to position [630, 0]
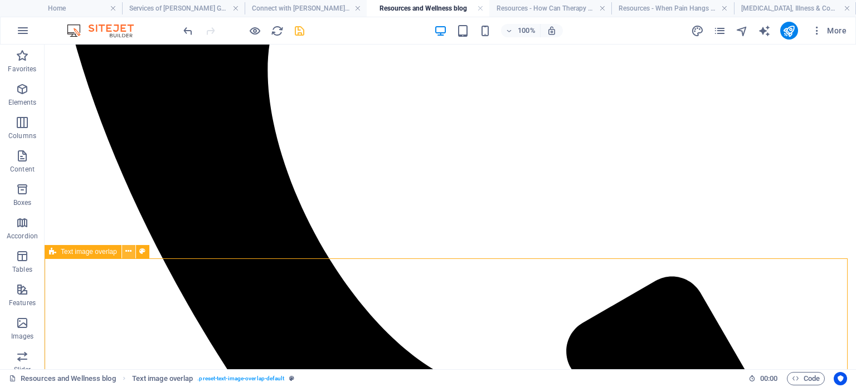
click at [129, 254] on icon at bounding box center [128, 252] width 6 height 12
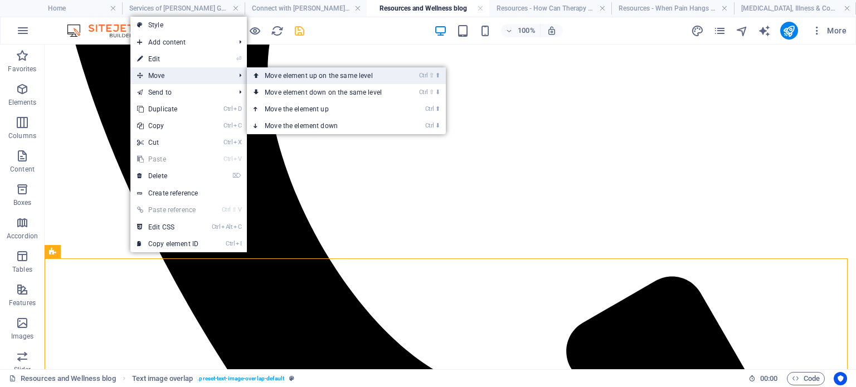
click at [301, 73] on link "Ctrl ⇧ ⬆ Move element up on the same level" at bounding box center [325, 75] width 157 height 17
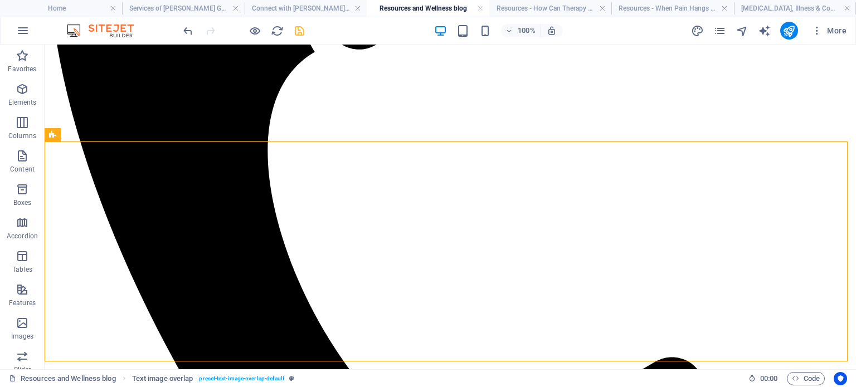
scroll to position [578, 0]
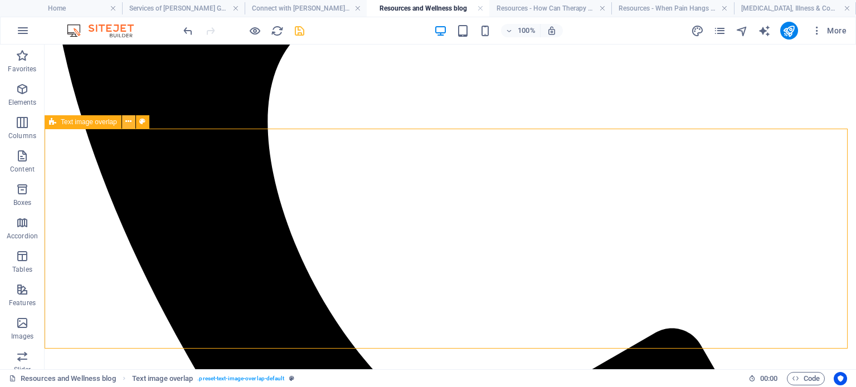
click at [128, 123] on icon at bounding box center [128, 122] width 6 height 12
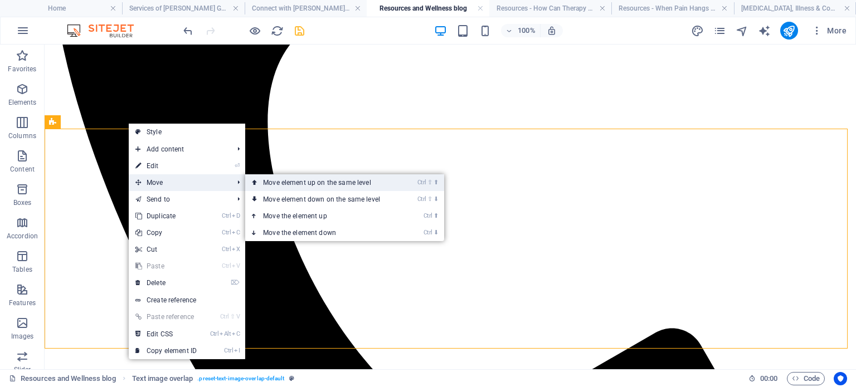
click at [296, 184] on link "Ctrl ⇧ ⬆ Move element up on the same level" at bounding box center [323, 182] width 157 height 17
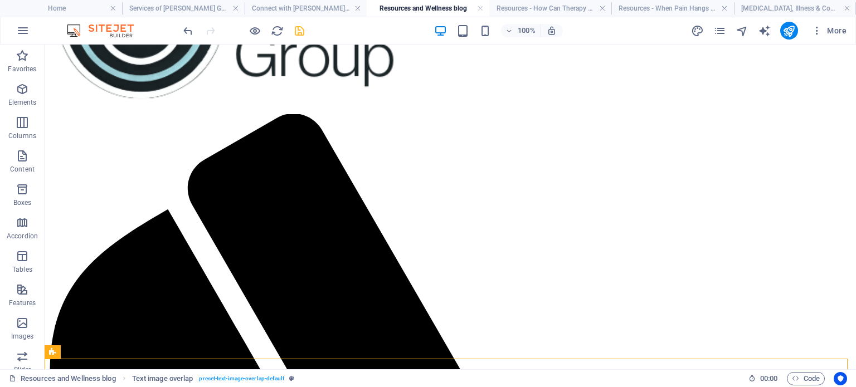
scroll to position [140, 0]
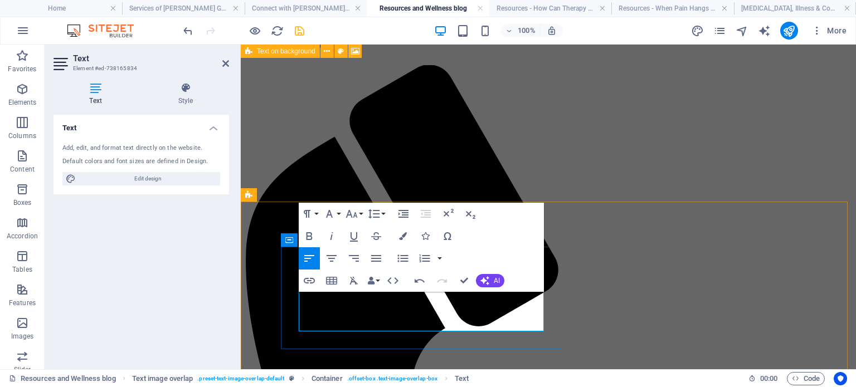
scroll to position [133, 0]
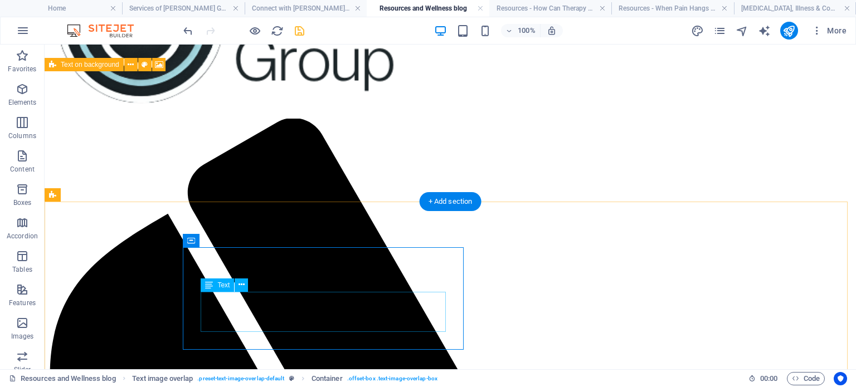
scroll to position [106, 0]
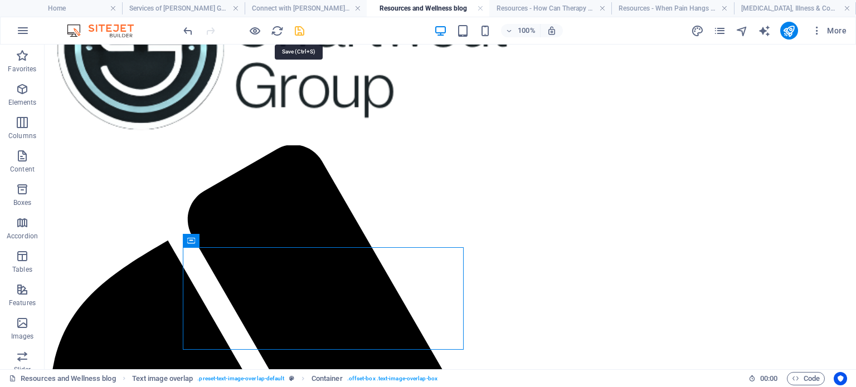
click at [300, 28] on icon "save" at bounding box center [299, 31] width 13 height 13
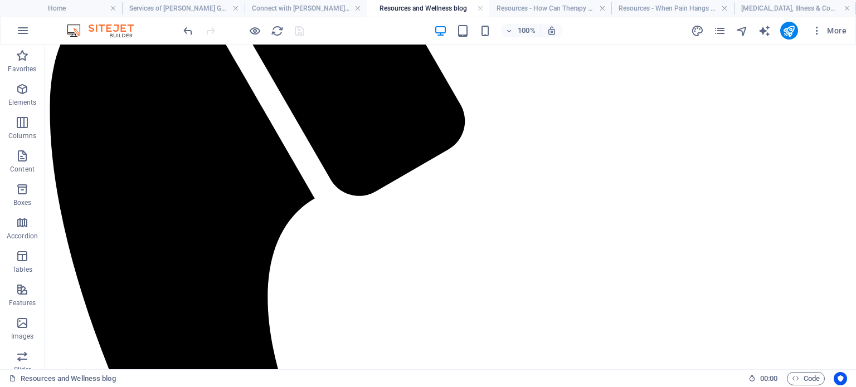
scroll to position [460, 0]
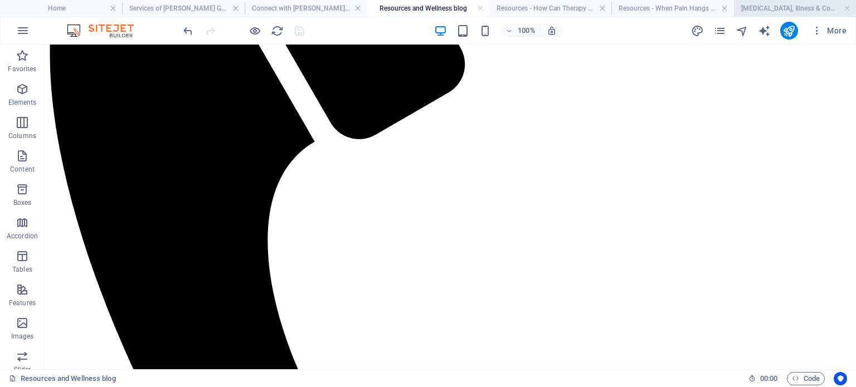
click at [763, 11] on h4 "Chronic Pain, Illness & Complex Conditions" at bounding box center [795, 8] width 122 height 12
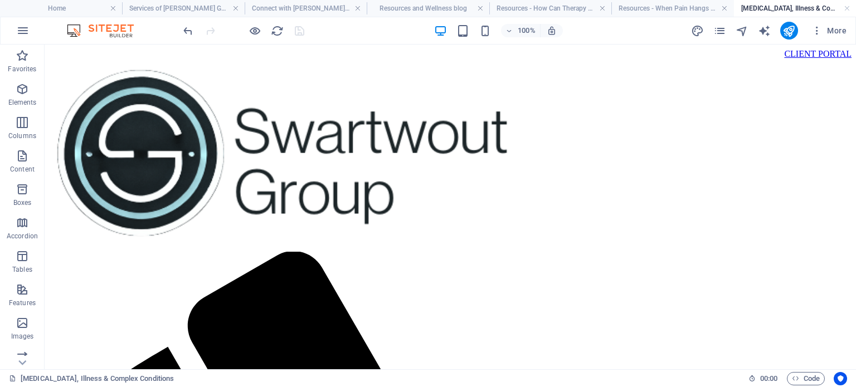
scroll to position [0, 0]
click at [816, 30] on icon "button" at bounding box center [816, 30] width 11 height 11
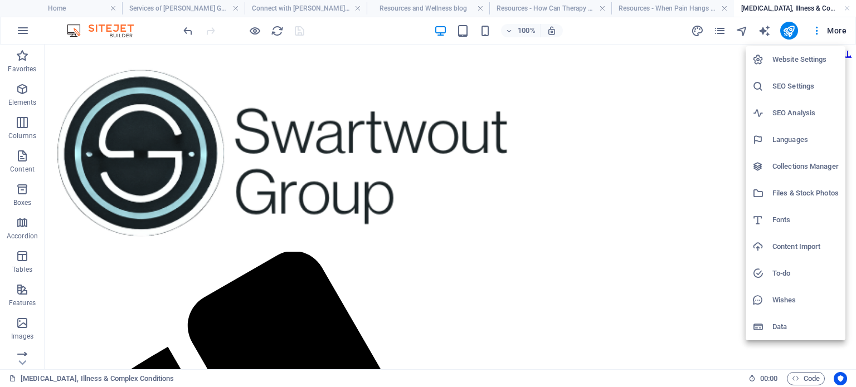
click at [802, 86] on h6 "SEO Settings" at bounding box center [805, 86] width 66 height 13
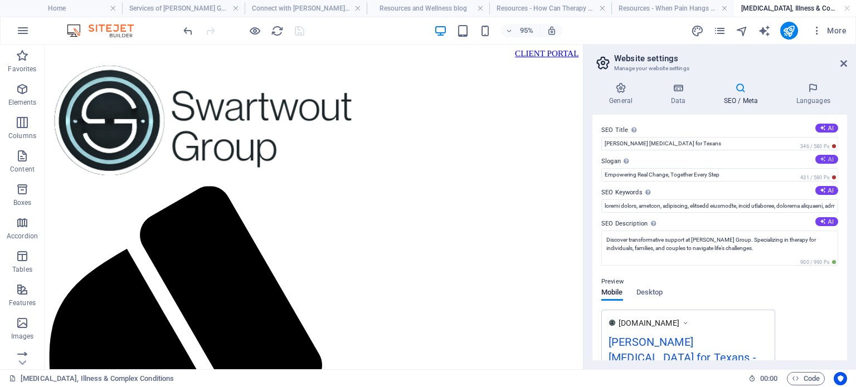
click at [820, 160] on icon at bounding box center [823, 159] width 6 height 6
type input "Empowering Change with Compassionate Support"
click at [825, 218] on button "AI" at bounding box center [826, 221] width 23 height 9
type textarea "Find support and transformative change at Swartwout Group. Were here to help yo…"
click at [779, 208] on input "SEO Keywords Comma-separated list of keywords representing your website. AI" at bounding box center [719, 205] width 237 height 13
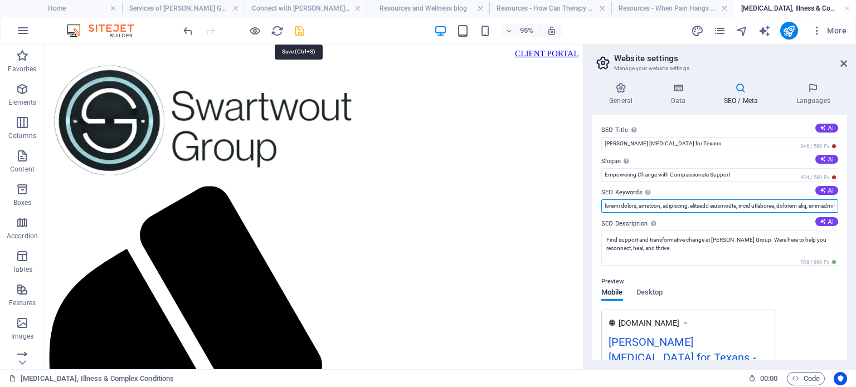
type input "mental health, therapy, counseling, licensed therapist, karey swartwout, chroni…"
click at [298, 30] on icon "save" at bounding box center [299, 31] width 13 height 13
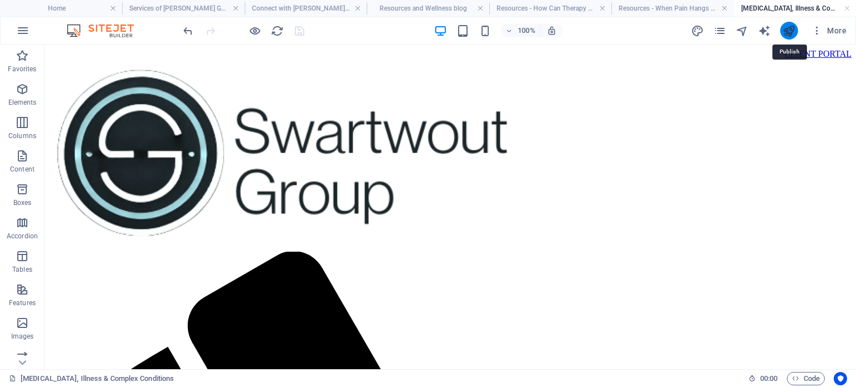
click at [783, 32] on icon "publish" at bounding box center [788, 31] width 13 height 13
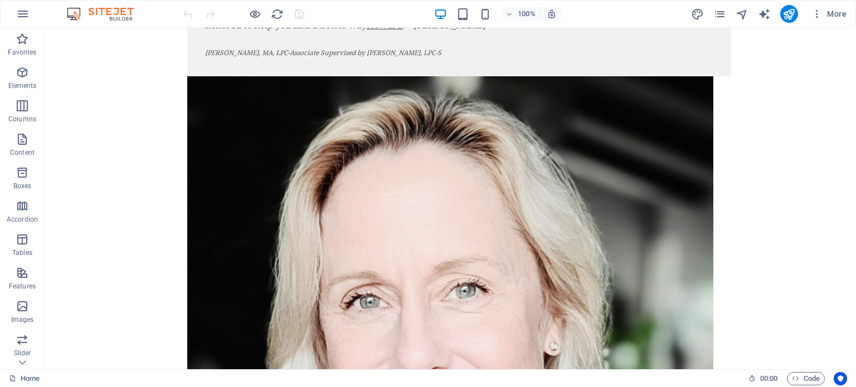
scroll to position [1200, 0]
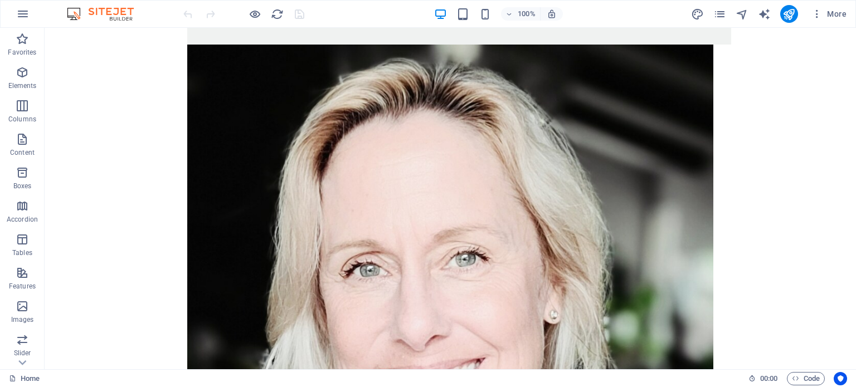
drag, startPoint x: 851, startPoint y: 78, endPoint x: 900, endPoint y: 411, distance: 336.7
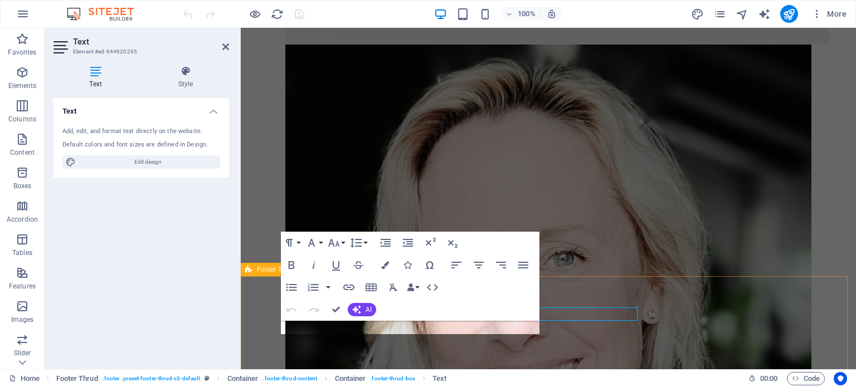
scroll to position [1213, 0]
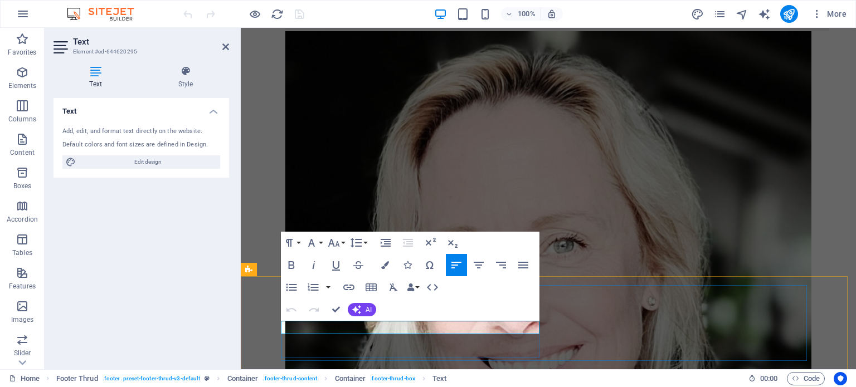
drag, startPoint x: 354, startPoint y: 329, endPoint x: 366, endPoint y: 329, distance: 11.7
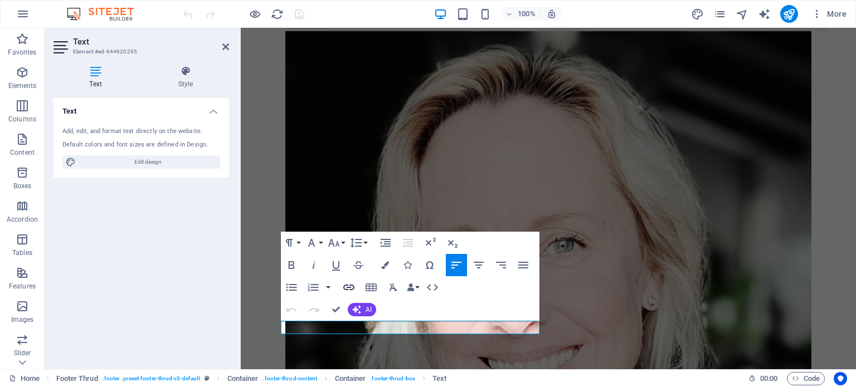
click at [350, 285] on icon "button" at bounding box center [348, 287] width 13 height 13
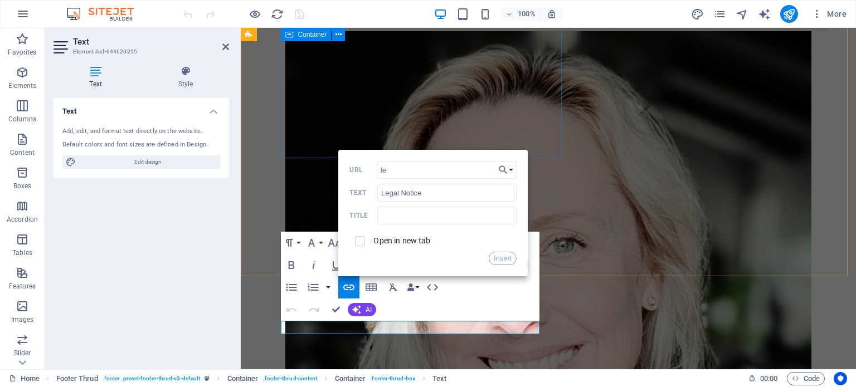
type input "l"
click at [512, 172] on button "Choose Link" at bounding box center [505, 170] width 21 height 18
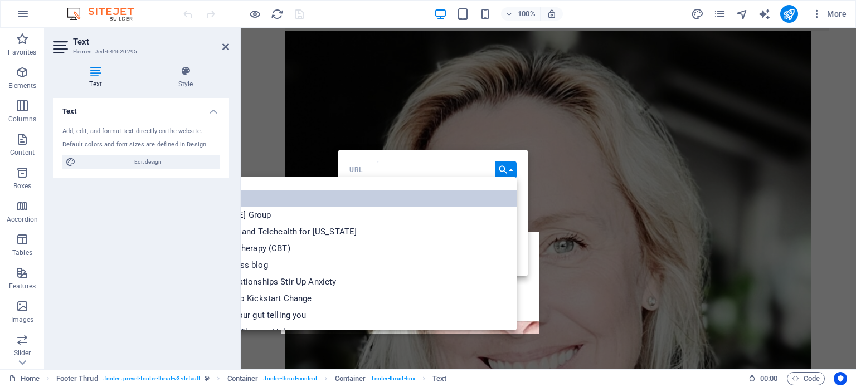
scroll to position [0, 0]
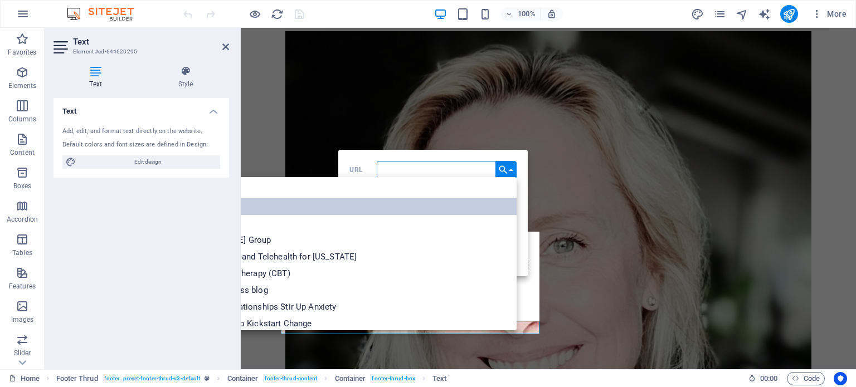
click at [207, 206] on p "Legal Notice" at bounding box center [177, 206] width 60 height 17
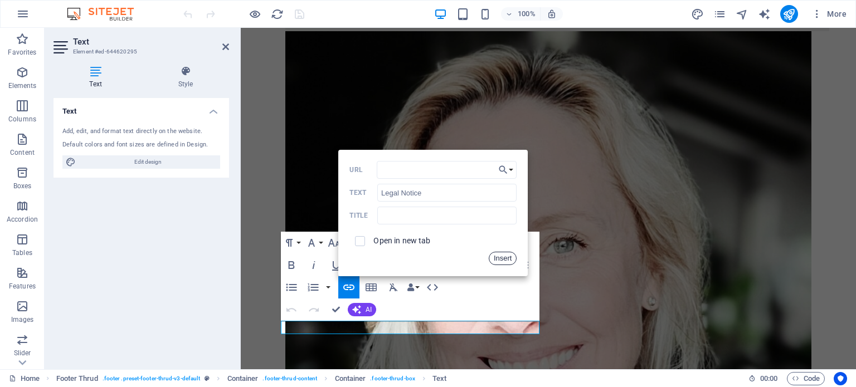
click at [502, 256] on button "Insert" at bounding box center [503, 258] width 28 height 13
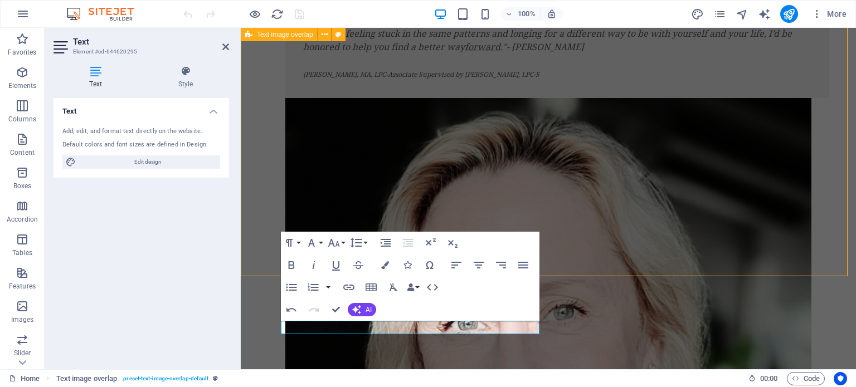
scroll to position [1200, 0]
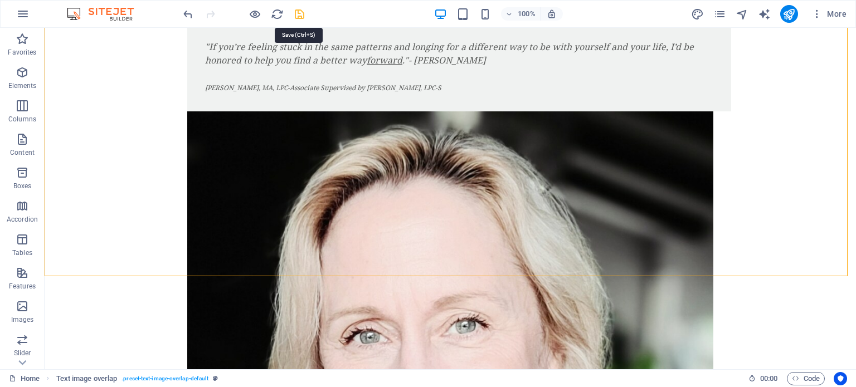
click at [299, 13] on icon "save" at bounding box center [299, 14] width 13 height 13
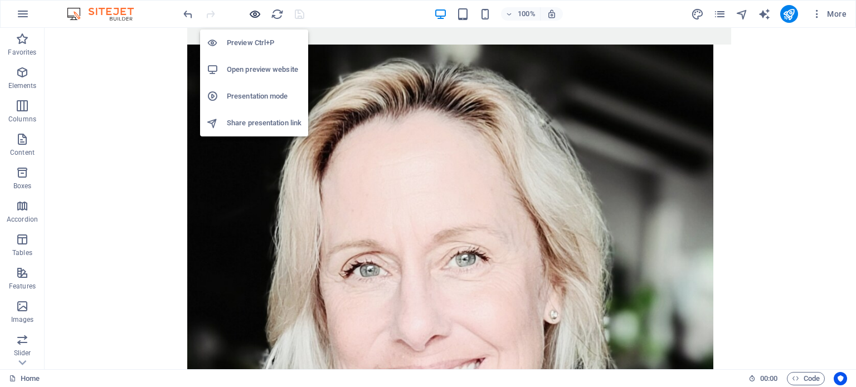
click at [251, 11] on icon "button" at bounding box center [255, 14] width 13 height 13
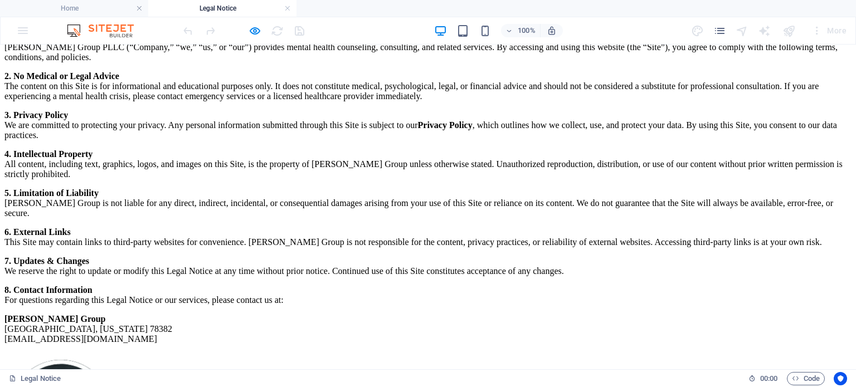
scroll to position [251, 0]
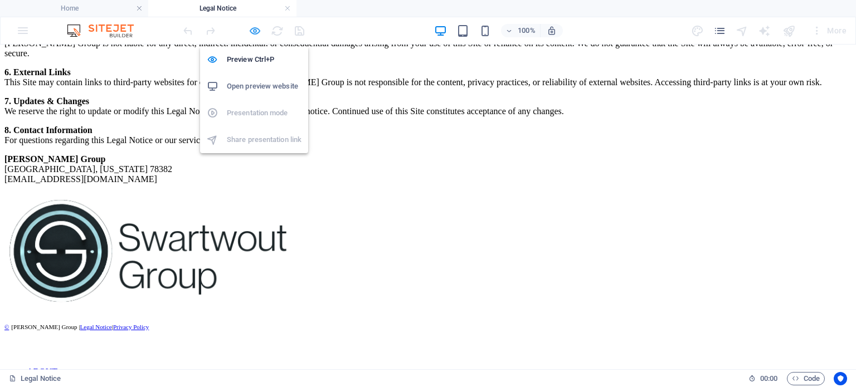
click at [253, 27] on icon "button" at bounding box center [255, 31] width 13 height 13
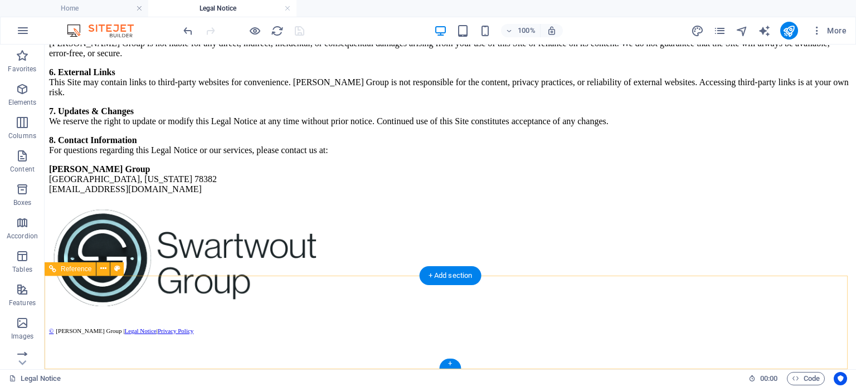
click at [311, 327] on div "© [PERSON_NAME] Group | Legal Notice | Privacy Policy" at bounding box center [450, 330] width 802 height 10
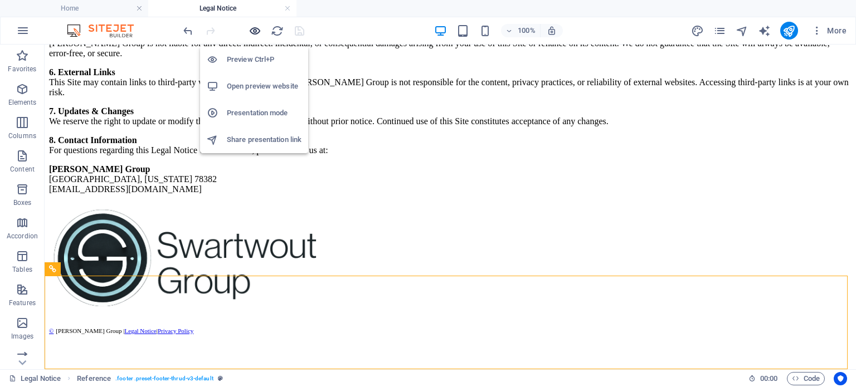
click at [253, 26] on icon "button" at bounding box center [255, 31] width 13 height 13
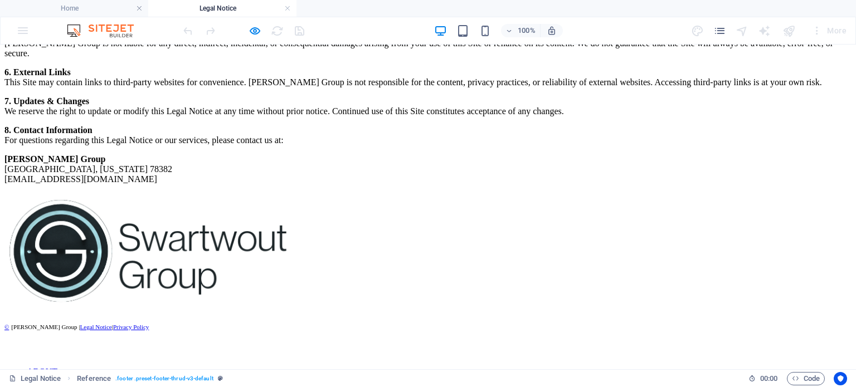
click at [149, 328] on span "Privacy Policy" at bounding box center [131, 327] width 36 height 7
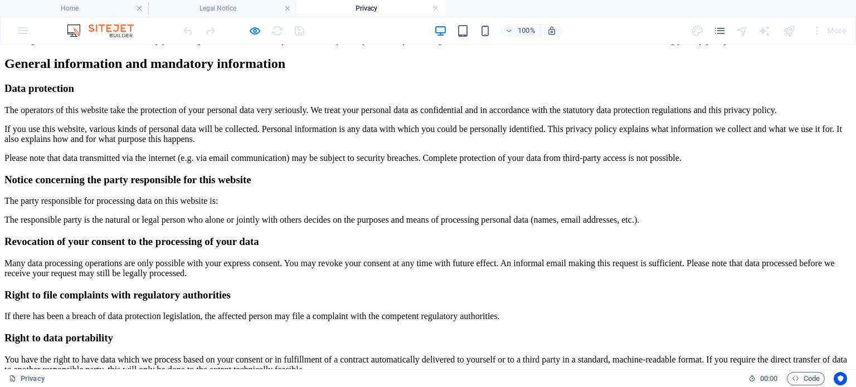
scroll to position [0, 0]
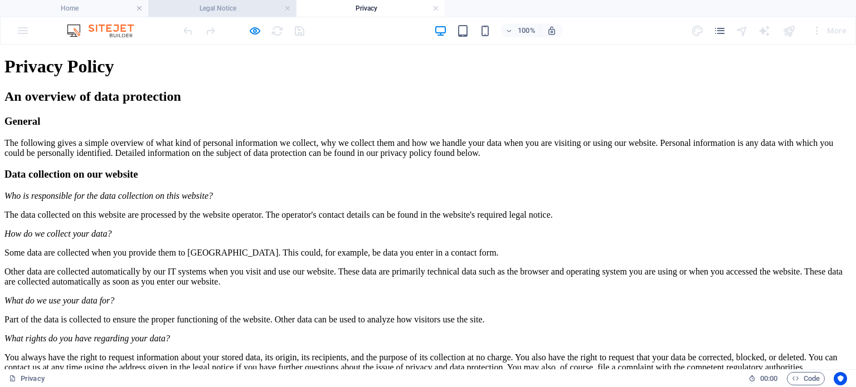
click at [264, 11] on h4 "Legal Notice" at bounding box center [222, 8] width 148 height 12
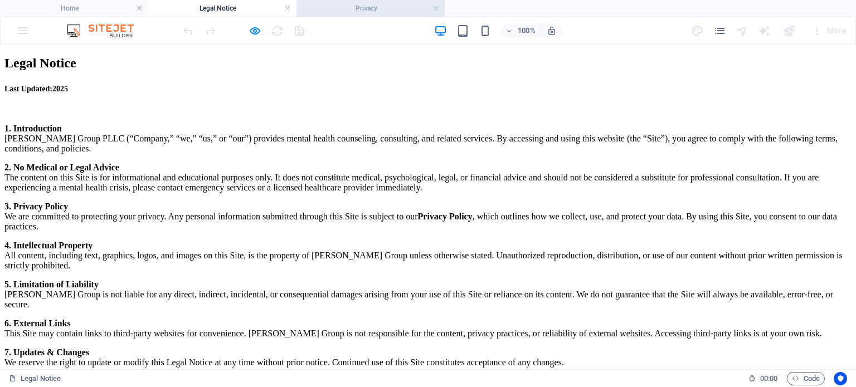
click at [363, 10] on h4 "Privacy" at bounding box center [370, 8] width 148 height 12
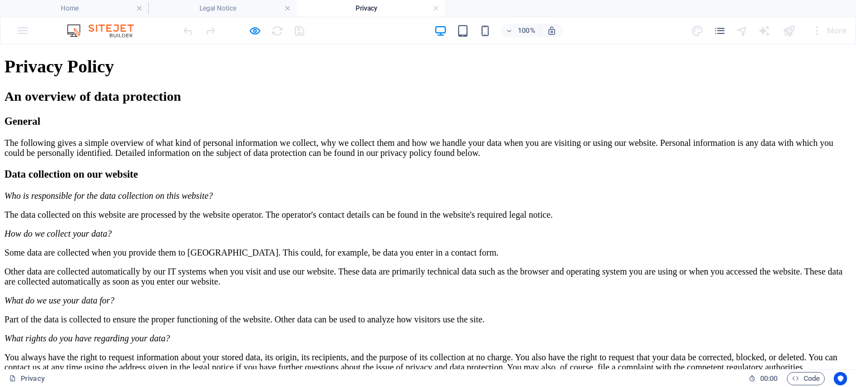
click at [255, 31] on icon "button" at bounding box center [255, 31] width 13 height 13
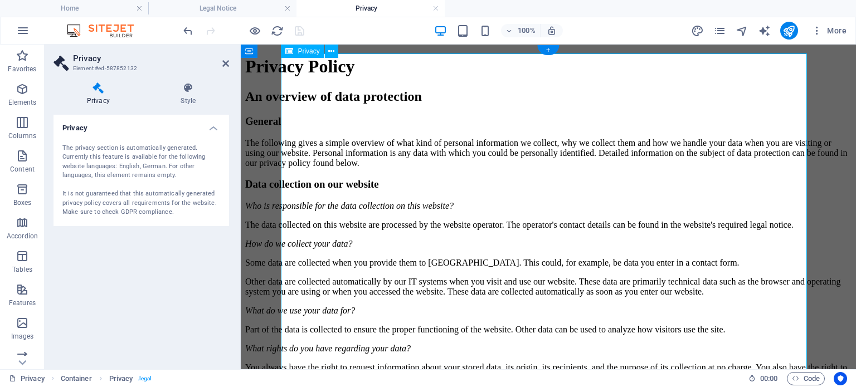
click at [178, 91] on icon at bounding box center [188, 87] width 81 height 11
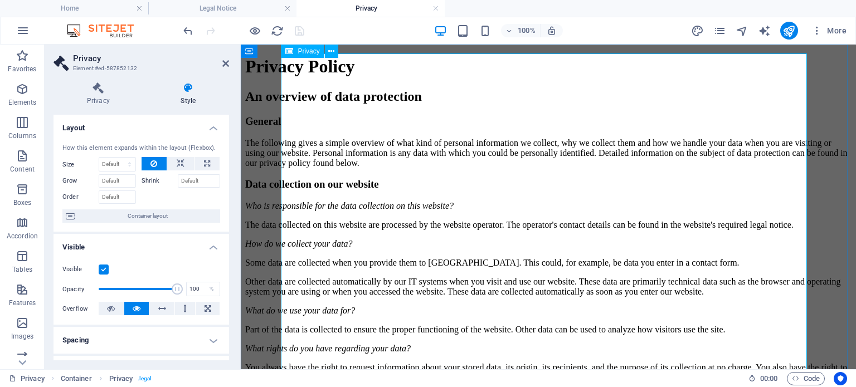
click at [248, 12] on h4 "Legal Notice" at bounding box center [222, 8] width 148 height 12
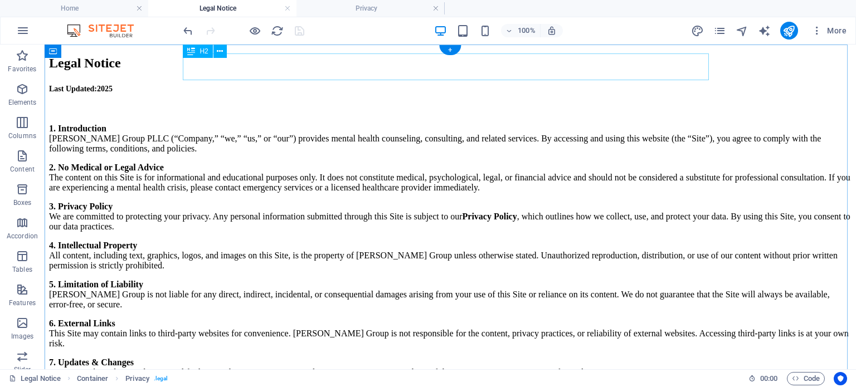
click at [298, 67] on div "Legal Notice" at bounding box center [450, 63] width 802 height 15
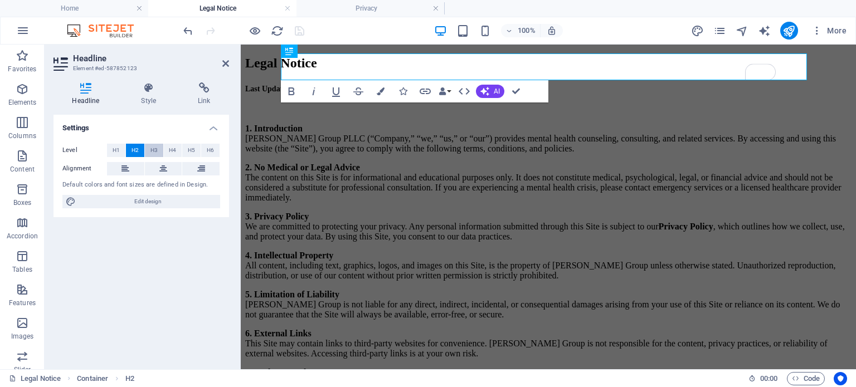
click at [152, 152] on span "H3" at bounding box center [153, 150] width 7 height 13
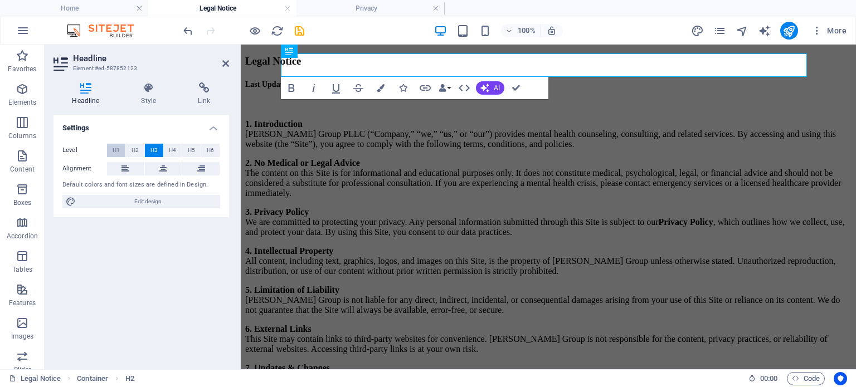
click at [118, 151] on span "H1" at bounding box center [116, 150] width 7 height 13
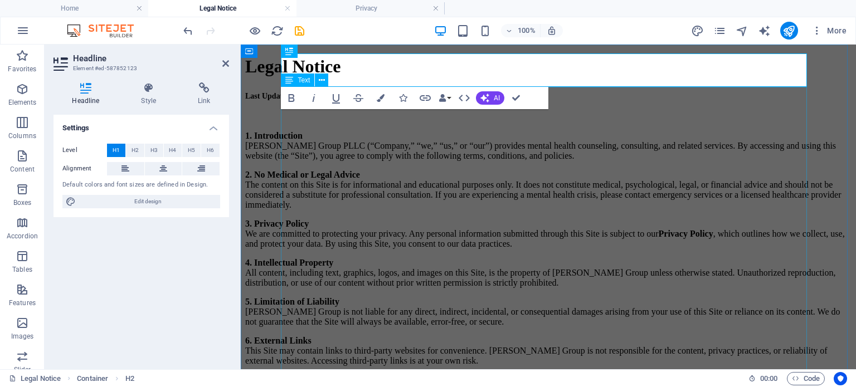
click at [376, 175] on div "Last Updated: 2025 1. Introduction Swartwout Group PLLC (“Company,” “we,” “us,”…" at bounding box center [548, 276] width 606 height 374
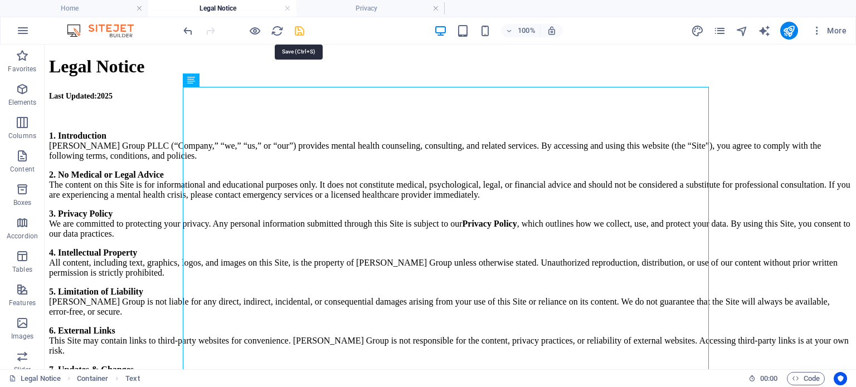
click at [298, 30] on icon "save" at bounding box center [299, 31] width 13 height 13
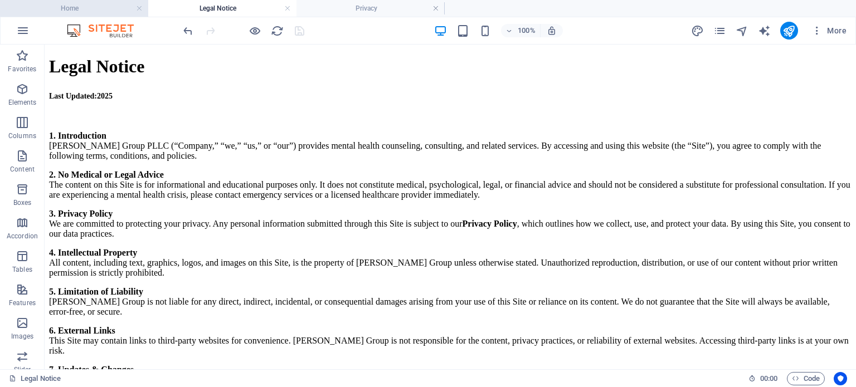
click at [116, 13] on h4 "Home" at bounding box center [74, 8] width 148 height 12
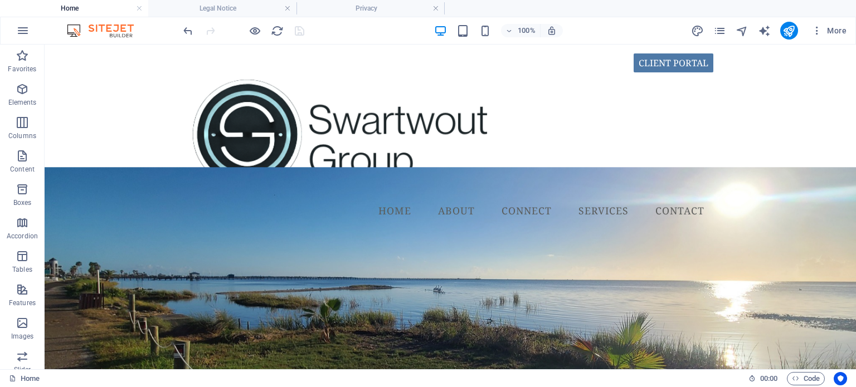
drag, startPoint x: 850, startPoint y: 308, endPoint x: 893, endPoint y: 77, distance: 235.2
click at [542, 135] on div "CLIENT PORTAL Home About CONNECT Services Contact" at bounding box center [450, 139] width 811 height 189
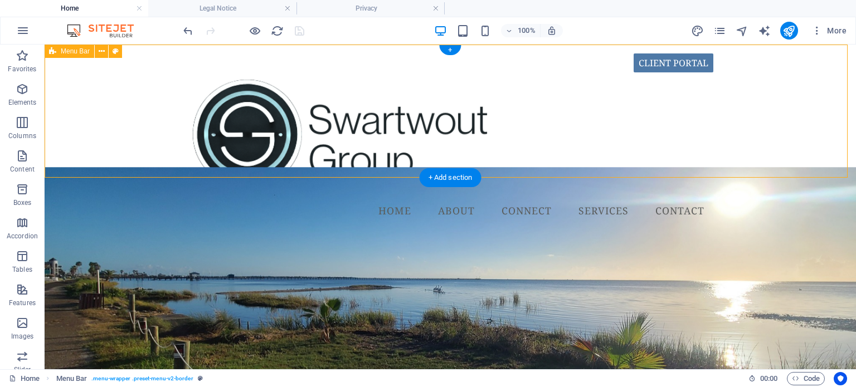
click at [542, 135] on div "CLIENT PORTAL Home About CONNECT Services Contact" at bounding box center [450, 139] width 811 height 189
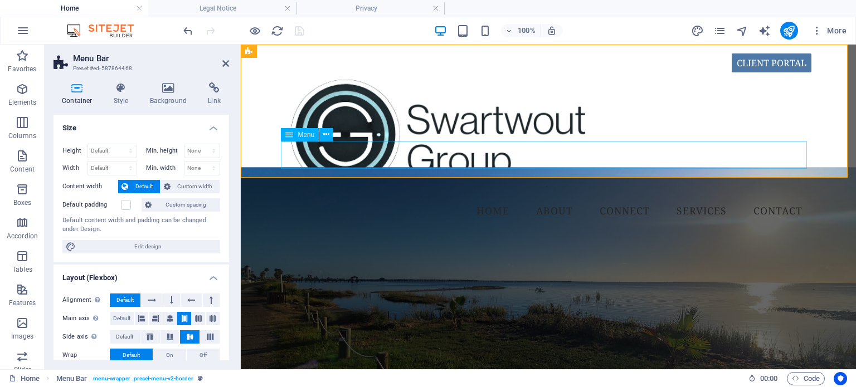
click at [546, 197] on nav "Home About CONNECT Services Contact" at bounding box center [548, 211] width 526 height 28
select select
select select "3"
select select
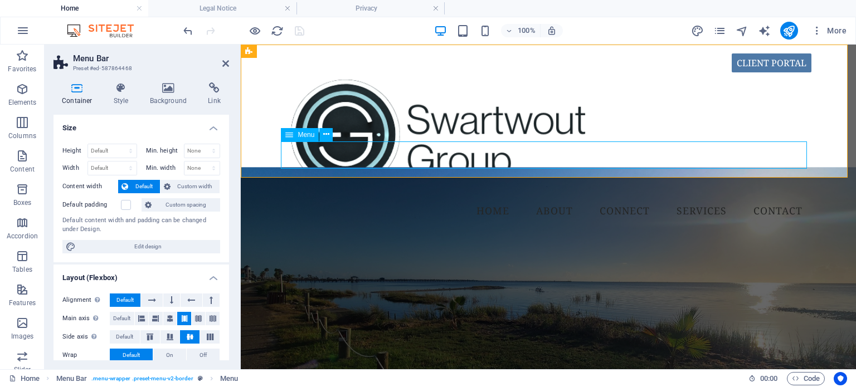
select select "38"
select select
select select "40"
select select
select select "46"
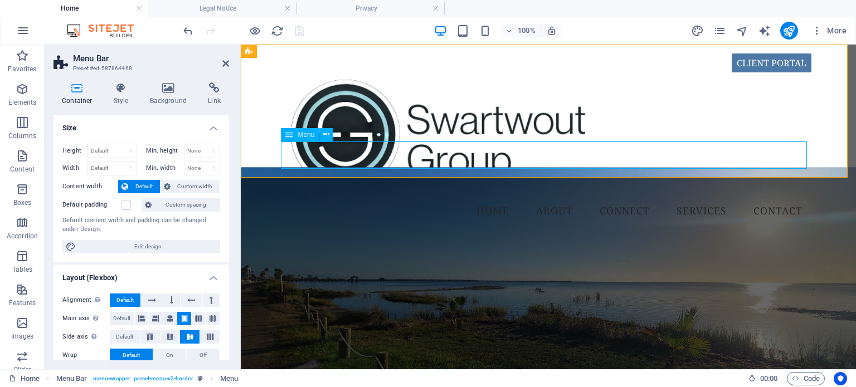
select select
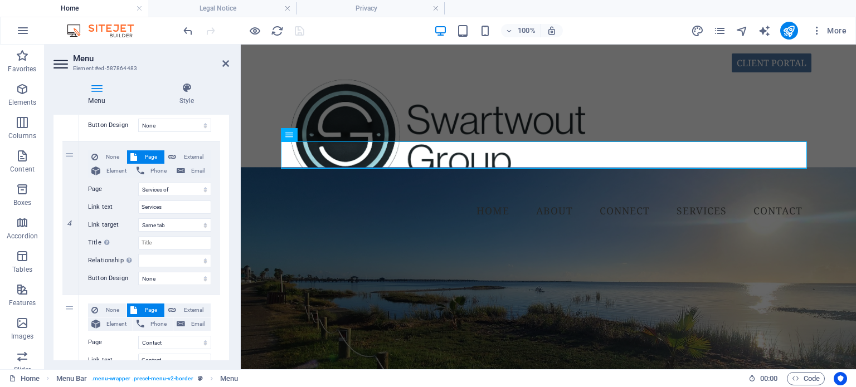
scroll to position [515, 0]
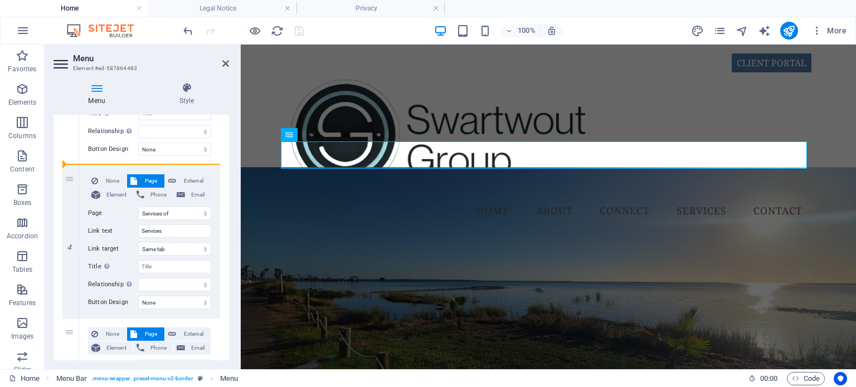
drag, startPoint x: 67, startPoint y: 180, endPoint x: 66, endPoint y: 113, distance: 66.9
click at [66, 113] on div "Menu Style Menu Auto Custom Create custom menu items for this menu. Recommended…" at bounding box center [141, 221] width 176 height 278
select select
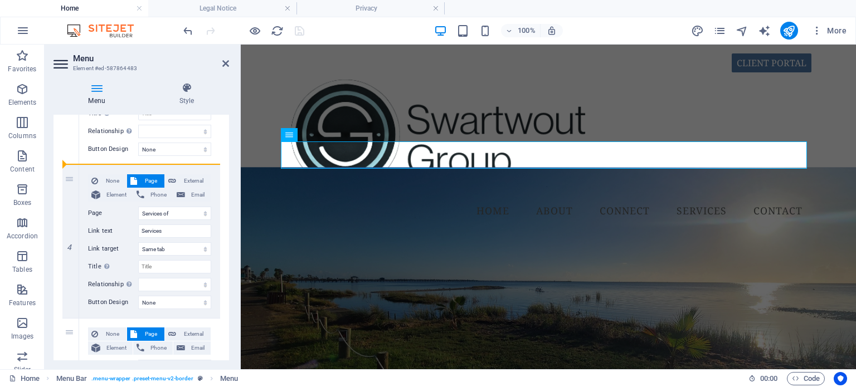
select select
drag, startPoint x: 72, startPoint y: 180, endPoint x: 74, endPoint y: 131, distance: 49.1
click at [74, 131] on div "1 None Page External Element Phone Email Page Home Legal Notice Privacy About S…" at bounding box center [141, 89] width 158 height 766
select select
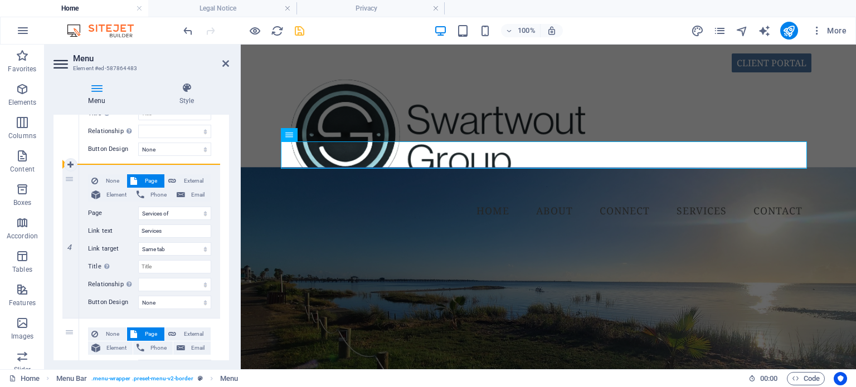
select select
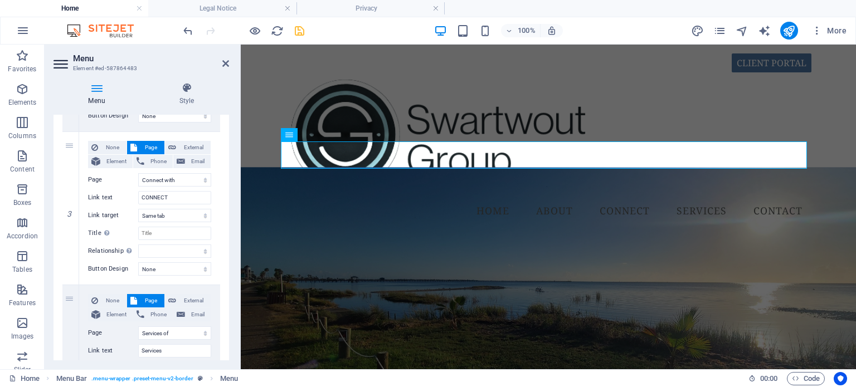
scroll to position [388, 0]
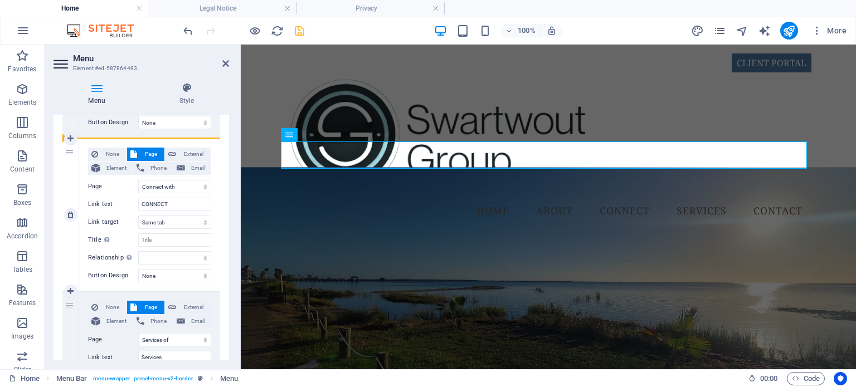
drag, startPoint x: 69, startPoint y: 304, endPoint x: 74, endPoint y: 160, distance: 143.3
click at [74, 160] on div "1 None Page External Element Phone Email Page Home Legal Notice Privacy About S…" at bounding box center [141, 215] width 158 height 766
select select
select select "40"
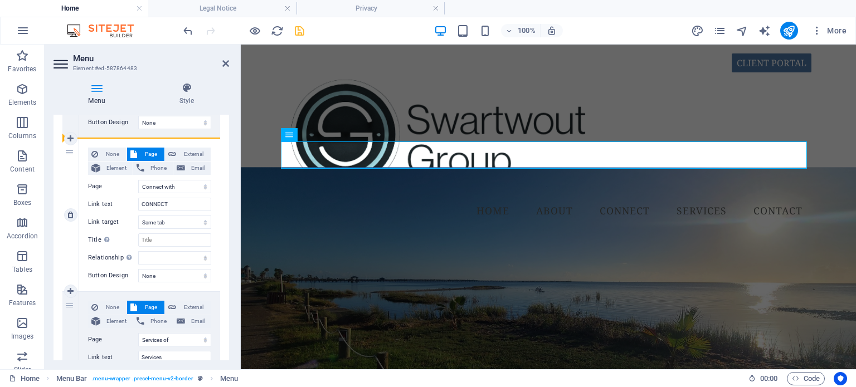
type input "Services"
select select
select select "38"
type input "CONNECT"
select select
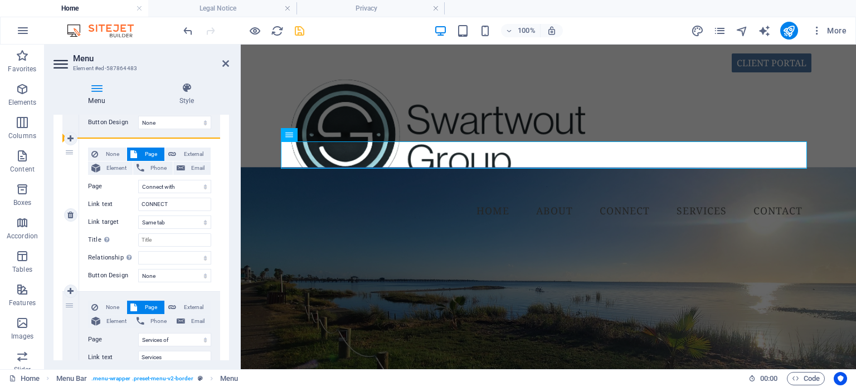
select select
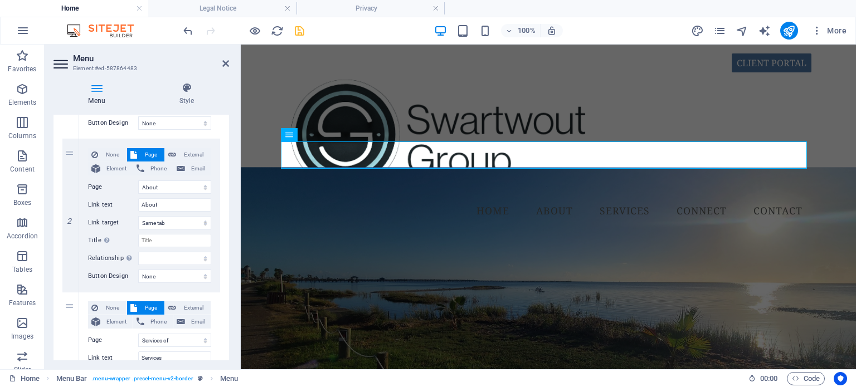
scroll to position [240, 0]
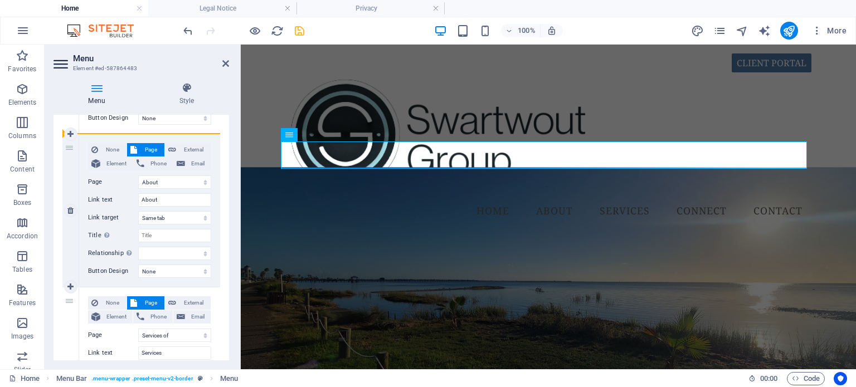
drag, startPoint x: 70, startPoint y: 303, endPoint x: 68, endPoint y: 176, distance: 126.5
click at [68, 176] on div "1 None Page External Element Phone Email Page Home Legal Notice Privacy About S…" at bounding box center [141, 364] width 158 height 766
select select
select select "40"
type input "Services"
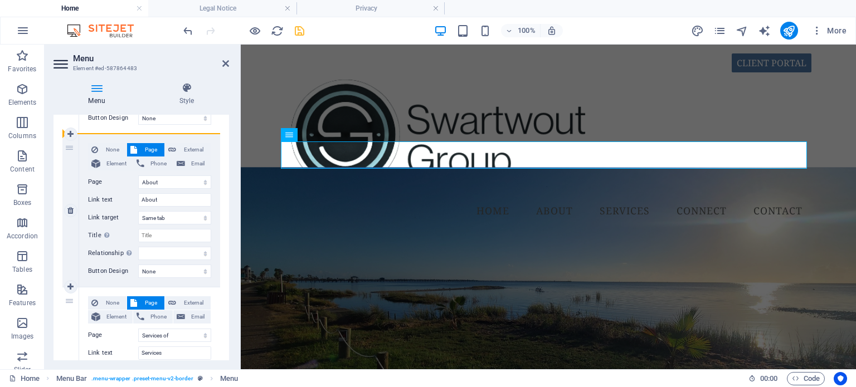
select select
select select "3"
type input "About"
select select
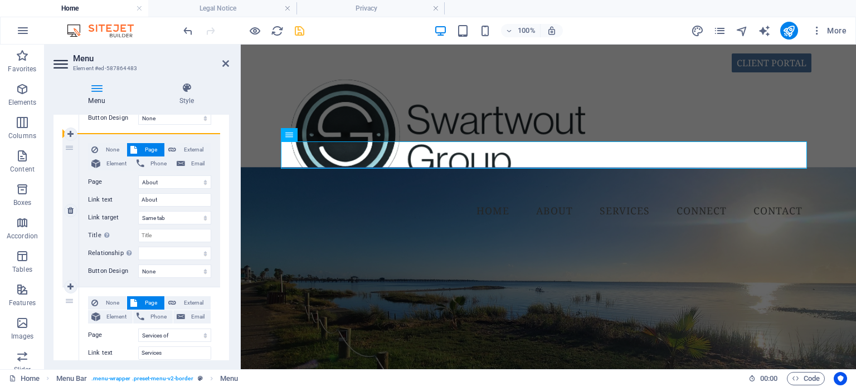
select select
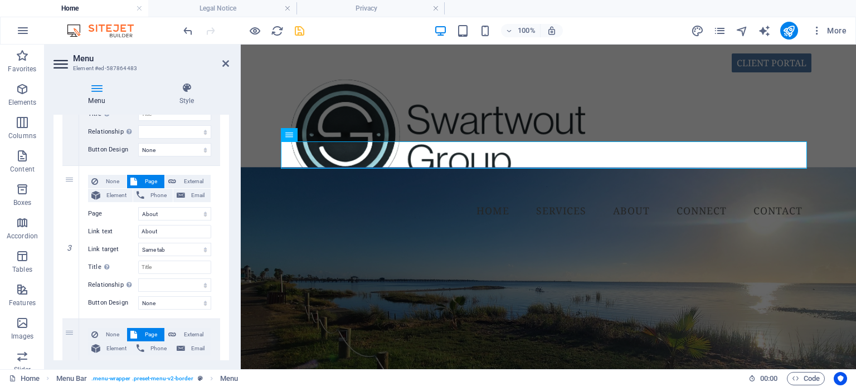
scroll to position [376, 0]
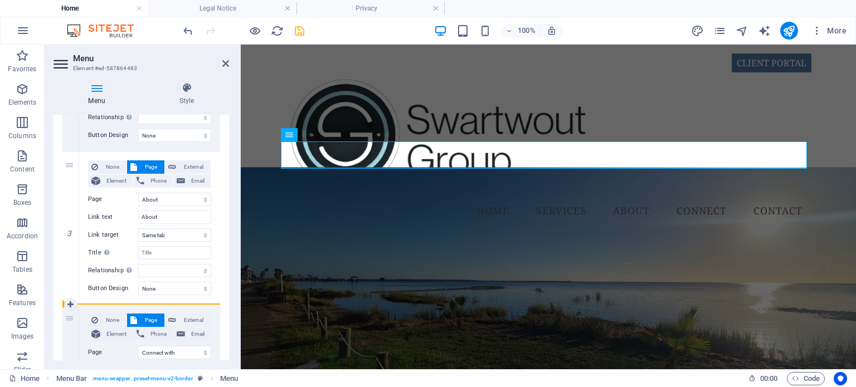
drag, startPoint x: 66, startPoint y: 167, endPoint x: 76, endPoint y: 326, distance: 159.7
click at [76, 326] on div "1 None Page External Element Phone Email Page Home Legal Notice Privacy About S…" at bounding box center [141, 228] width 158 height 766
select select
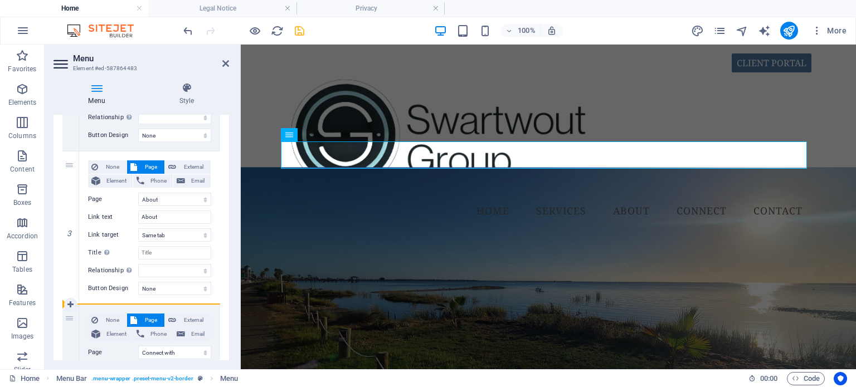
select select
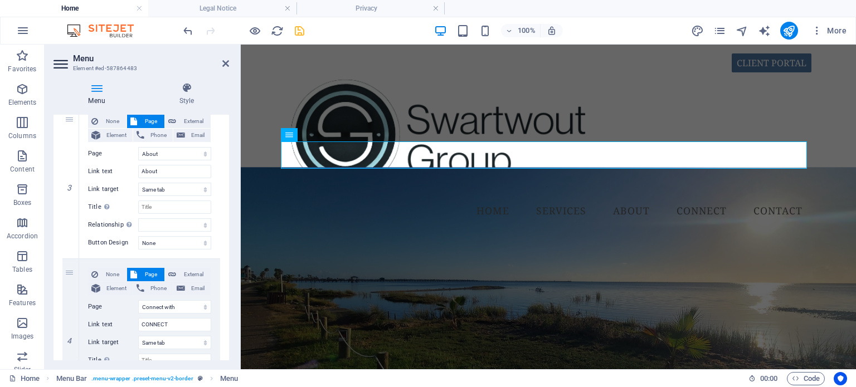
scroll to position [423, 0]
drag, startPoint x: 69, startPoint y: 272, endPoint x: 72, endPoint y: 114, distance: 157.7
click at [72, 114] on div "1 None Page External Element Phone Email Page Home Legal Notice Privacy About S…" at bounding box center [141, 181] width 158 height 766
select select
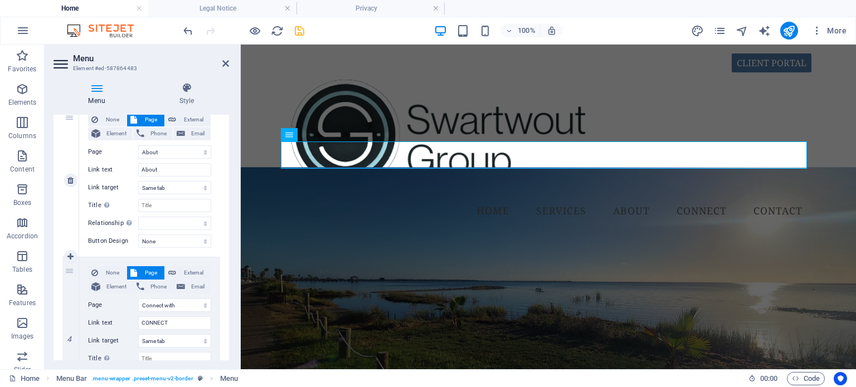
select select "38"
type input "CONNECT"
select select
select select "3"
type input "About"
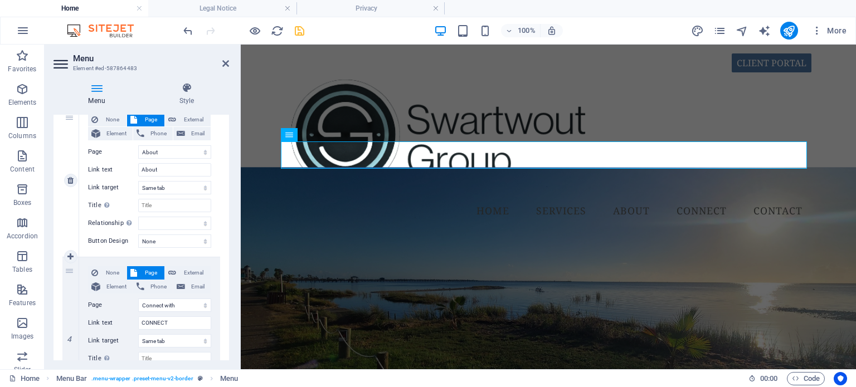
select select
click at [333, 232] on figure at bounding box center [548, 288] width 615 height 243
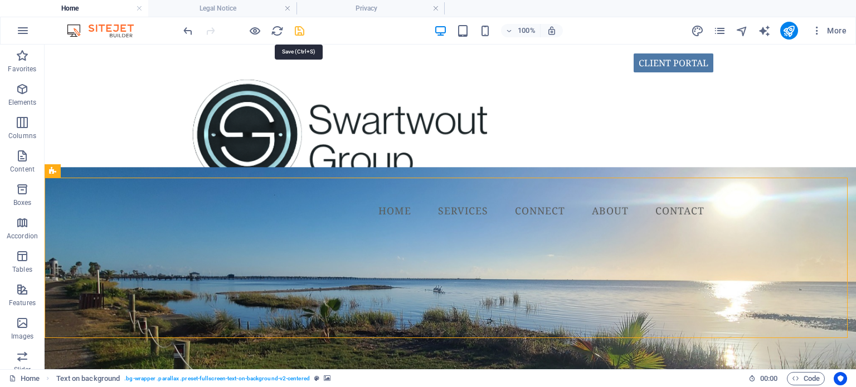
click at [300, 30] on icon "save" at bounding box center [299, 31] width 13 height 13
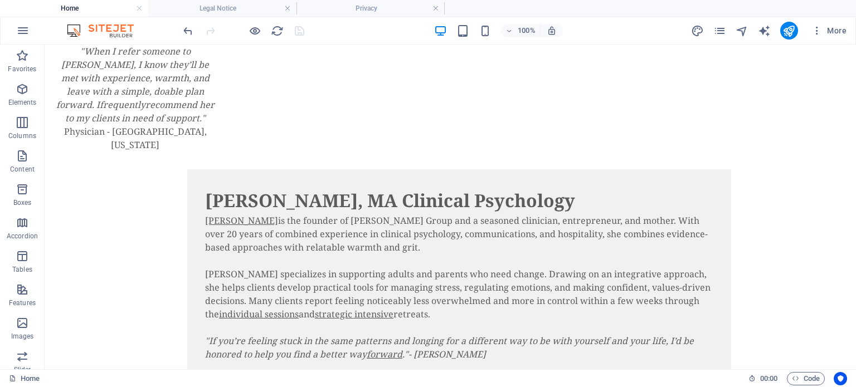
scroll to position [849, 0]
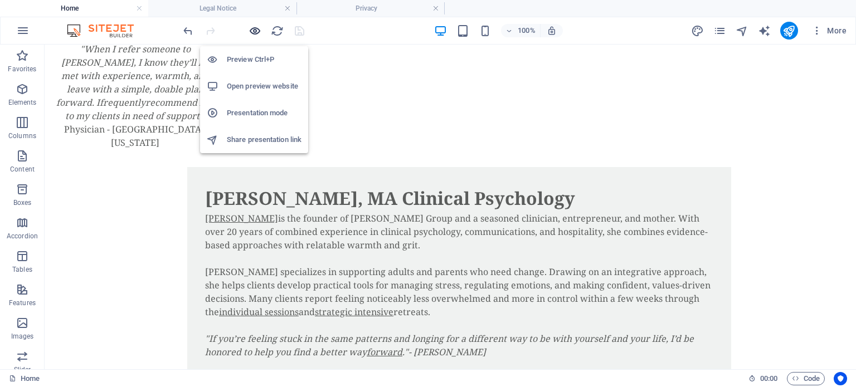
click at [253, 28] on icon "button" at bounding box center [255, 31] width 13 height 13
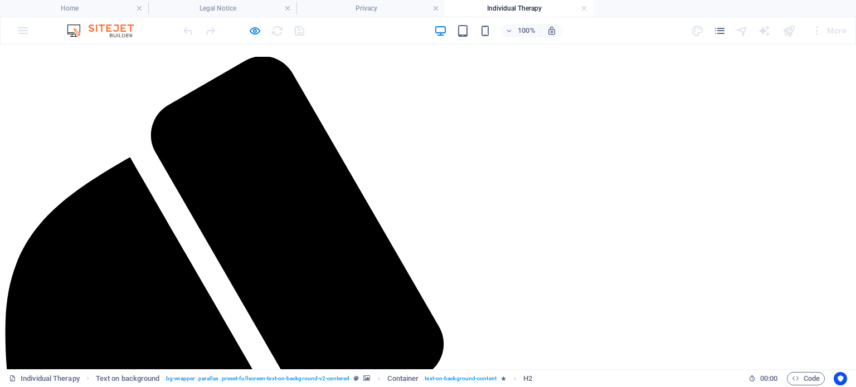
scroll to position [217, 0]
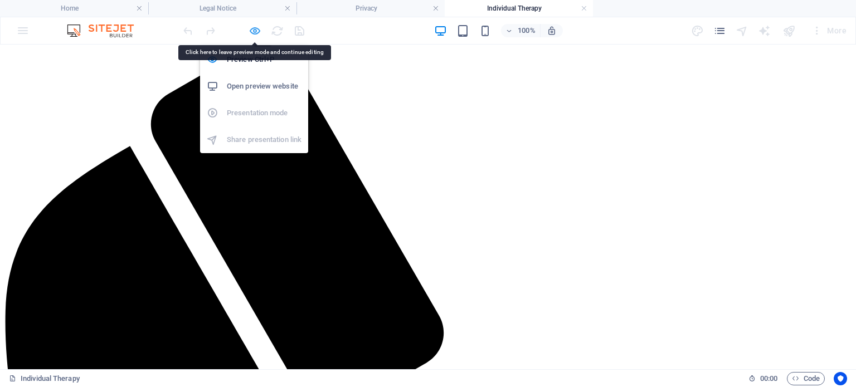
click at [255, 28] on icon "button" at bounding box center [255, 31] width 13 height 13
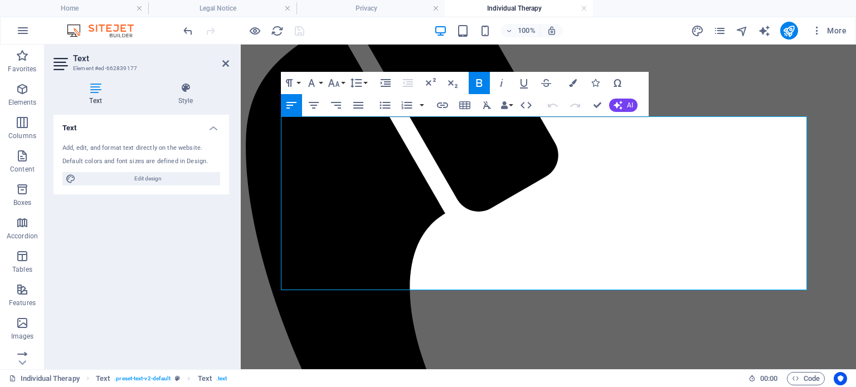
scroll to position [256, 0]
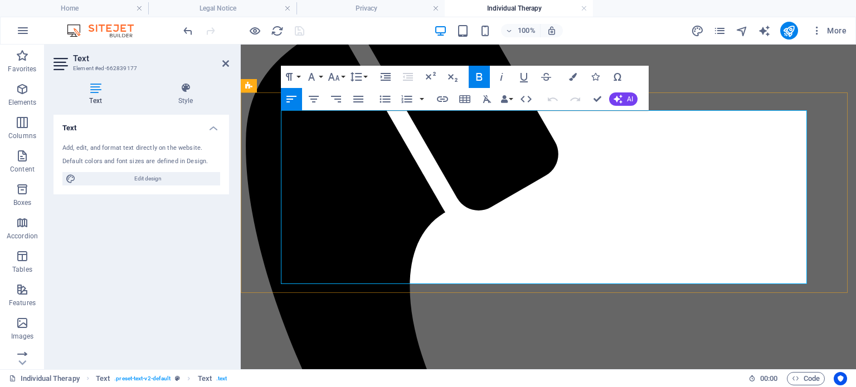
drag, startPoint x: 380, startPoint y: 225, endPoint x: 402, endPoint y: 226, distance: 21.7
click at [519, 79] on icon "button" at bounding box center [523, 76] width 13 height 13
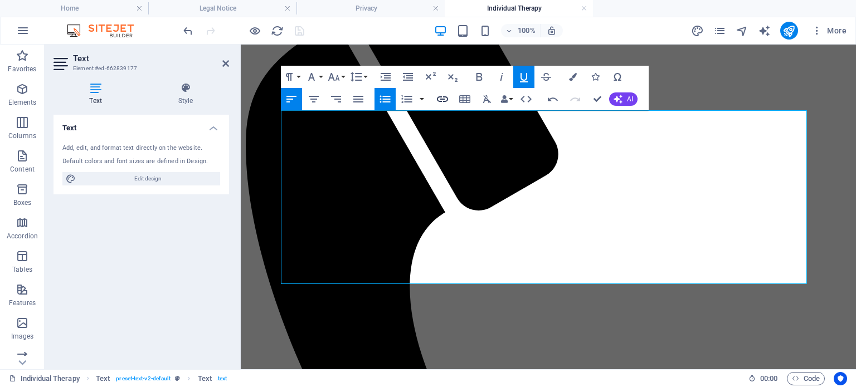
click at [440, 101] on icon "button" at bounding box center [442, 99] width 11 height 6
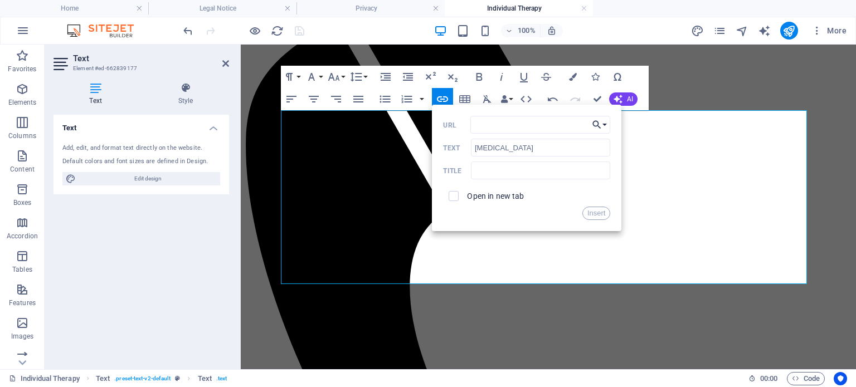
click at [602, 124] on button "Choose Link" at bounding box center [599, 125] width 21 height 18
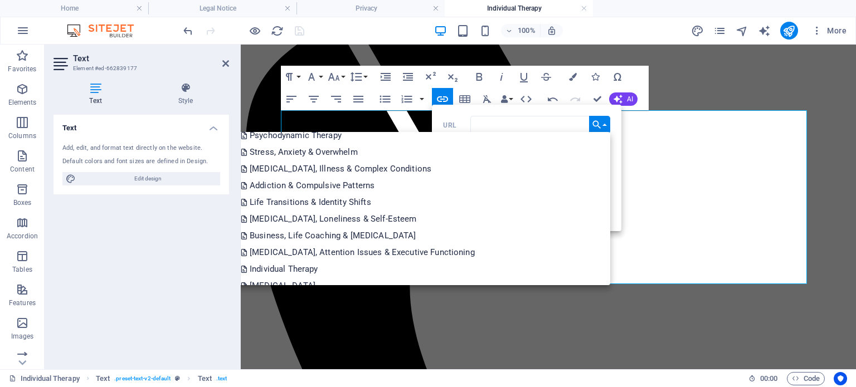
scroll to position [267, 0]
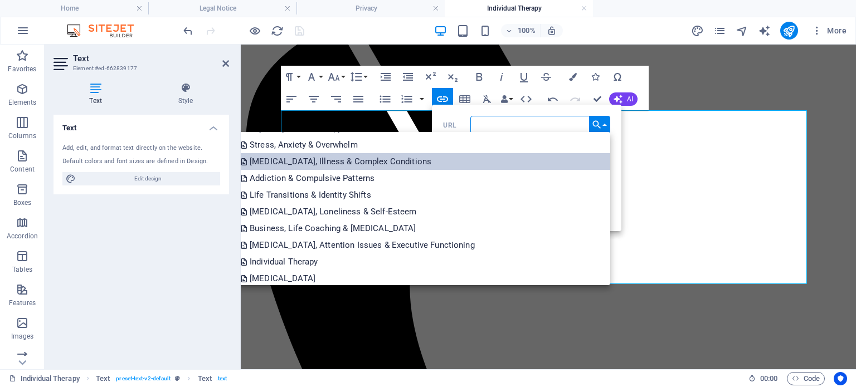
click at [434, 164] on p "Chronic Pain, Illness & Complex Conditions" at bounding box center [337, 161] width 193 height 17
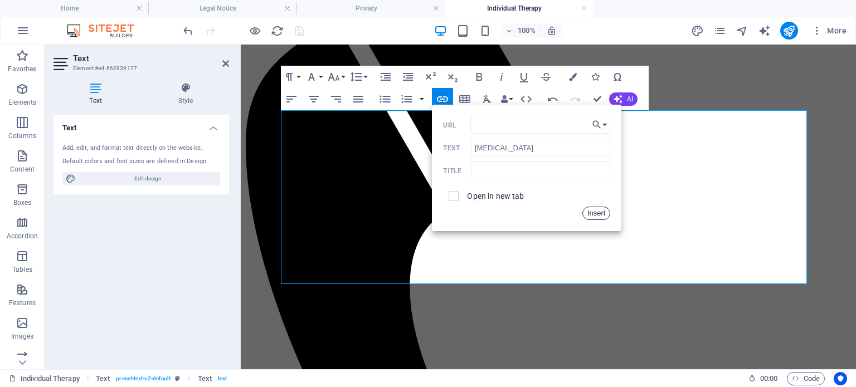
click at [595, 217] on button "Insert" at bounding box center [596, 213] width 28 height 13
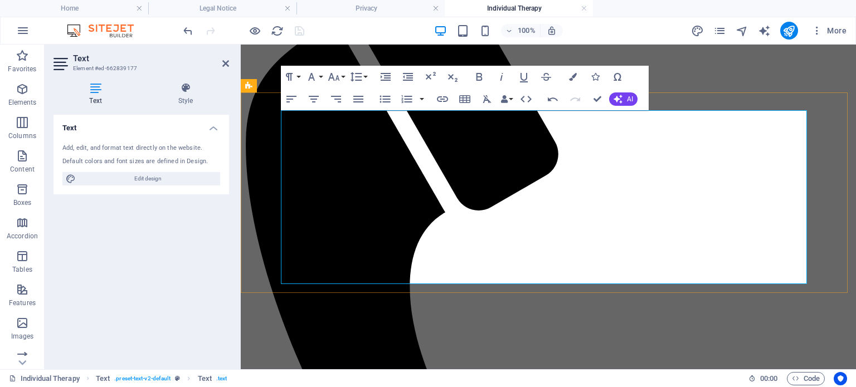
scroll to position [0, 0]
drag, startPoint x: 308, startPoint y: 252, endPoint x: 339, endPoint y: 256, distance: 31.4
type input "Executive functioning"
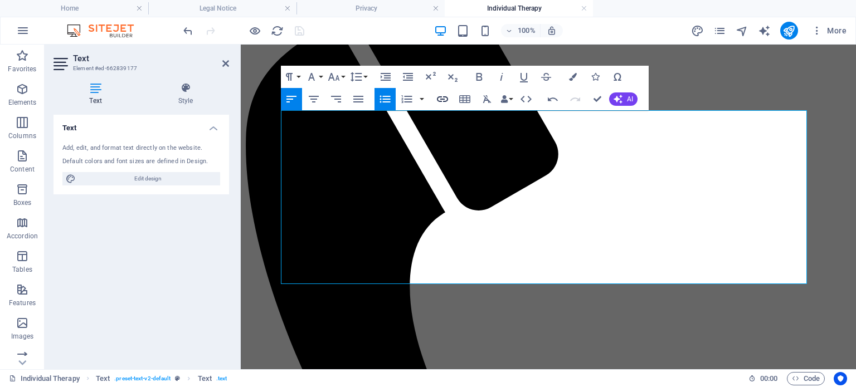
click at [439, 104] on icon "button" at bounding box center [442, 99] width 13 height 13
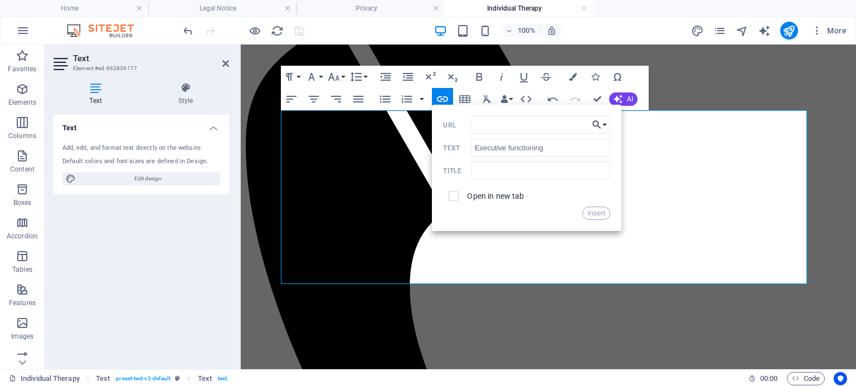
click at [601, 124] on icon "button" at bounding box center [596, 124] width 11 height 13
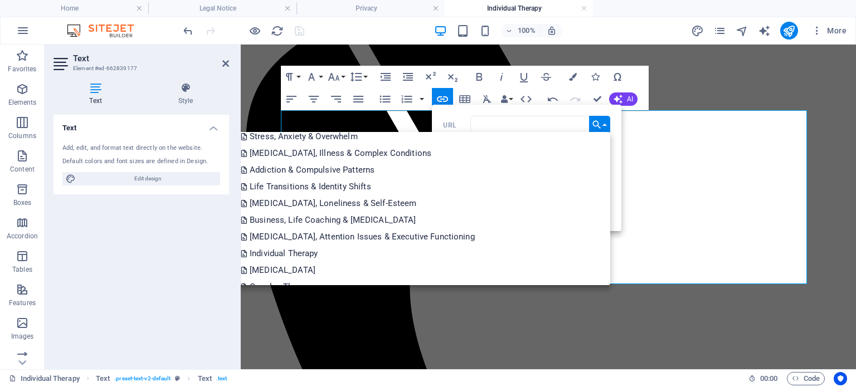
scroll to position [275, 0]
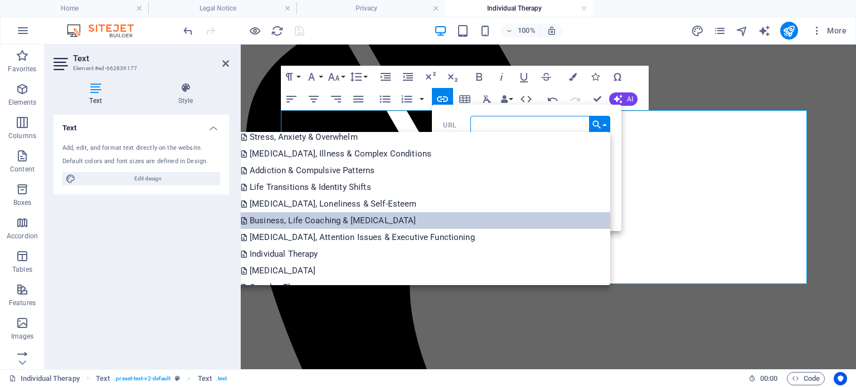
click at [418, 223] on p "Business, Life Coaching & Personal Growth" at bounding box center [330, 220] width 178 height 17
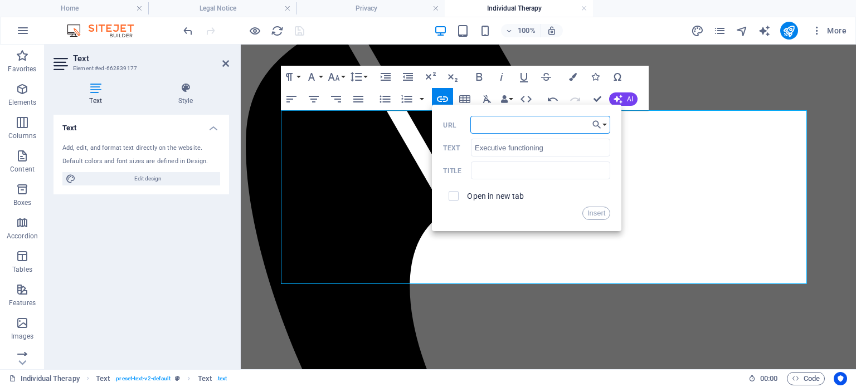
scroll to position [0, 15]
click at [596, 209] on button "Insert" at bounding box center [596, 213] width 28 height 13
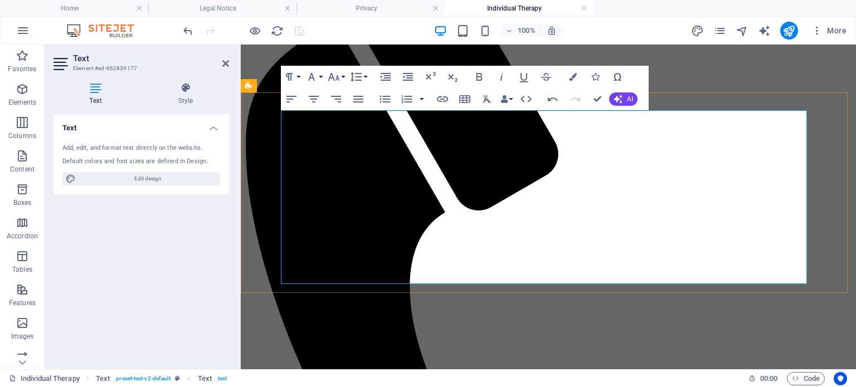
scroll to position [0, 0]
click at [523, 78] on icon "button" at bounding box center [523, 76] width 13 height 13
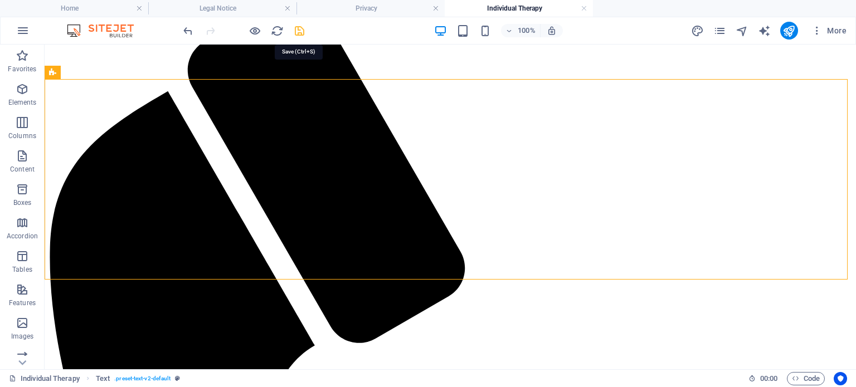
click at [296, 26] on icon "save" at bounding box center [299, 31] width 13 height 13
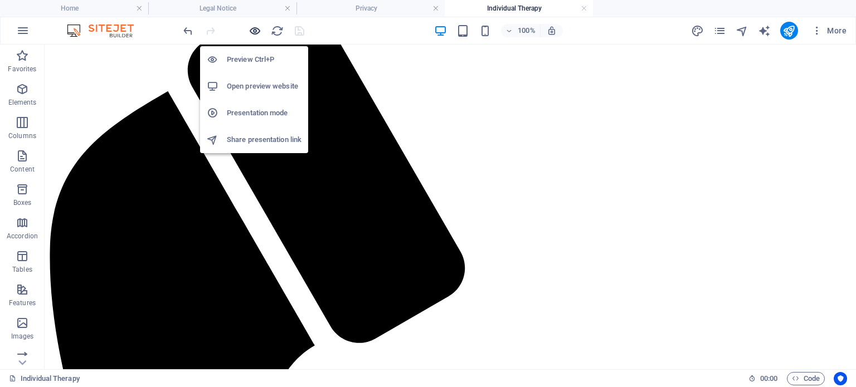
click at [255, 31] on icon "button" at bounding box center [255, 31] width 13 height 13
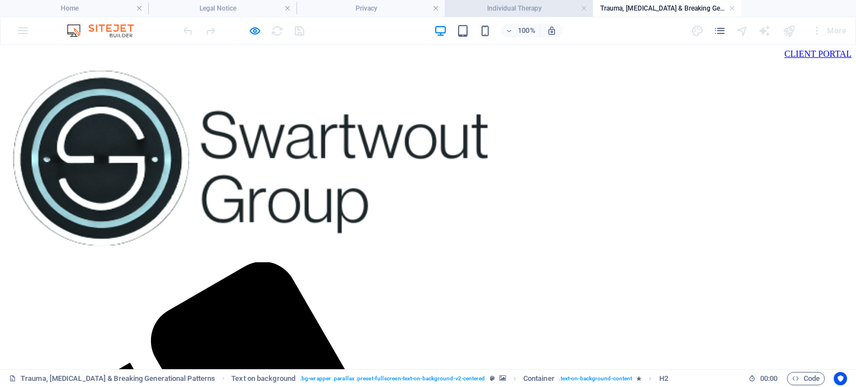
click at [519, 9] on h4 "Individual Therapy" at bounding box center [519, 8] width 148 height 12
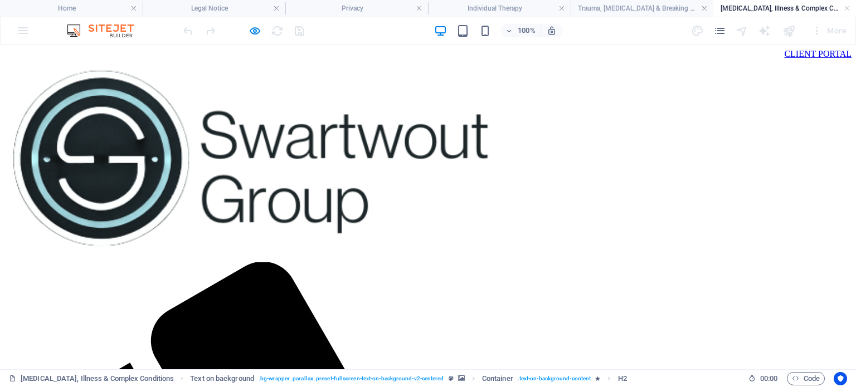
scroll to position [0, 0]
click at [529, 8] on h4 "Individual Therapy" at bounding box center [499, 8] width 143 height 12
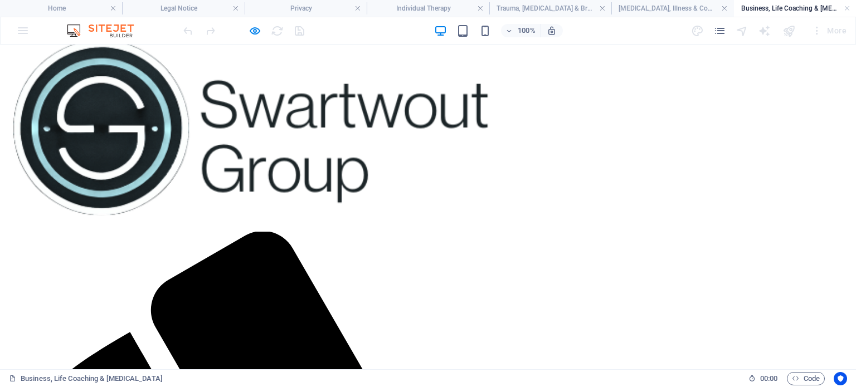
scroll to position [0, 0]
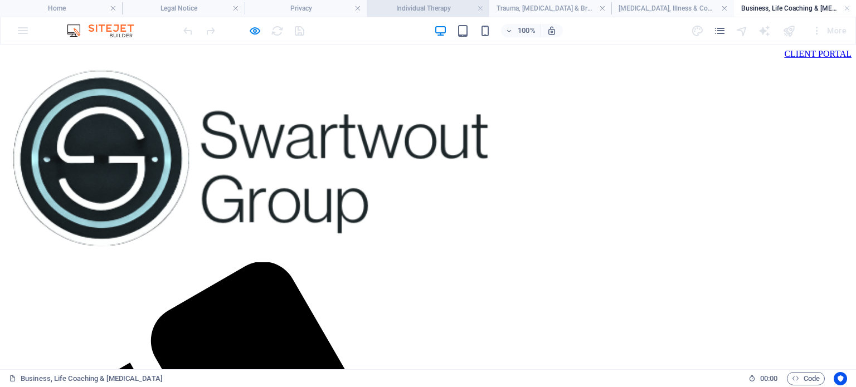
click at [410, 11] on h4 "Individual Therapy" at bounding box center [428, 8] width 122 height 12
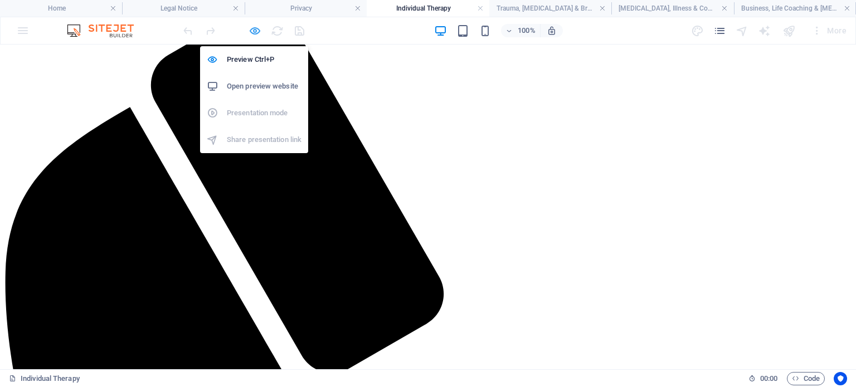
click at [254, 31] on icon "button" at bounding box center [255, 31] width 13 height 13
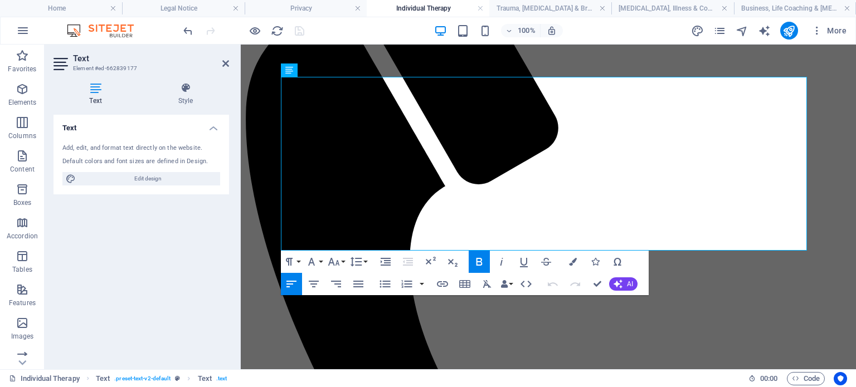
scroll to position [291, 0]
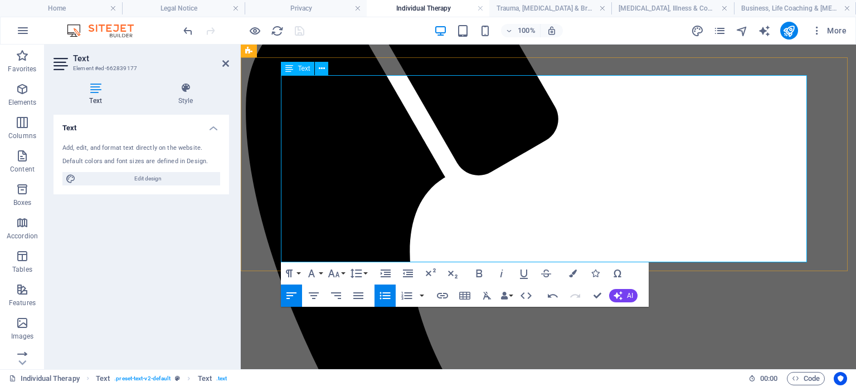
drag, startPoint x: 318, startPoint y: 215, endPoint x: 339, endPoint y: 216, distance: 21.8
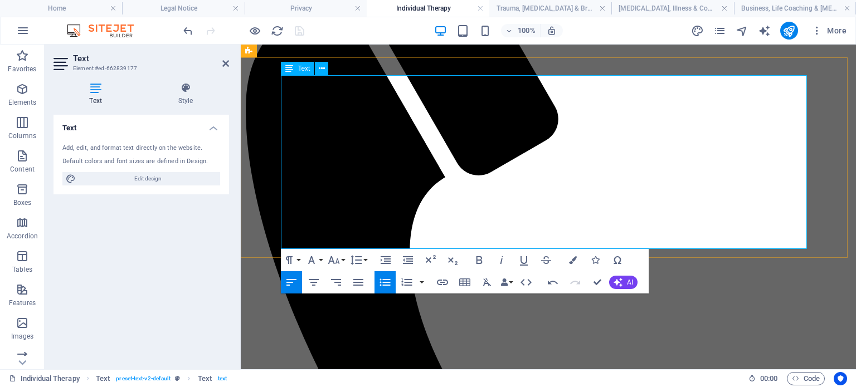
drag, startPoint x: 314, startPoint y: 217, endPoint x: 366, endPoint y: 218, distance: 51.3
click at [439, 278] on icon "button" at bounding box center [442, 282] width 13 height 13
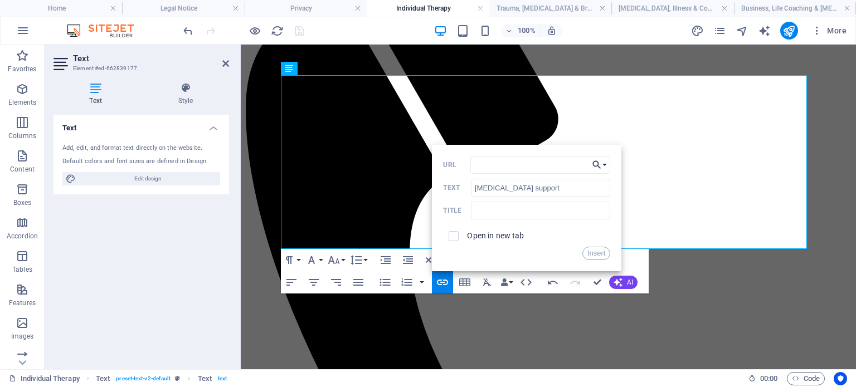
click at [602, 158] on icon "button" at bounding box center [596, 164] width 11 height 13
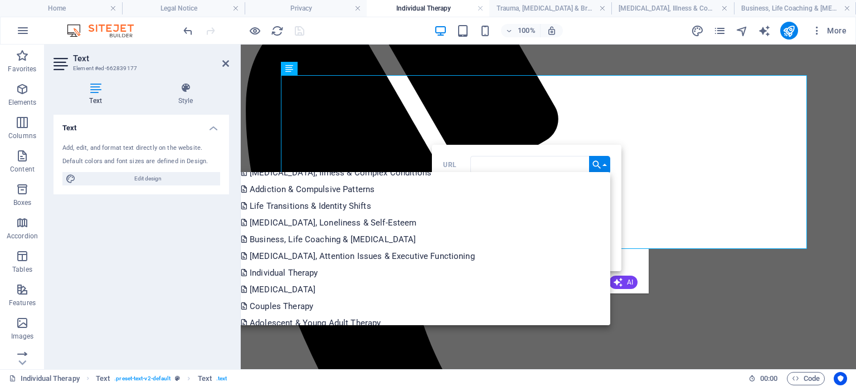
scroll to position [297, 0]
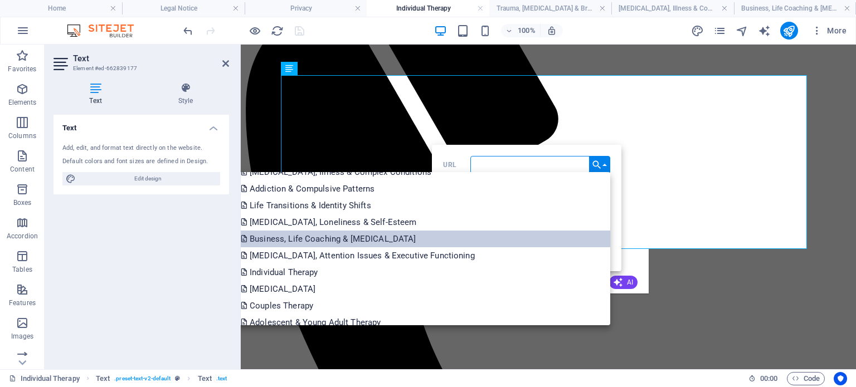
click at [418, 239] on p "Business, Life Coaching & Personal Growth" at bounding box center [330, 239] width 178 height 17
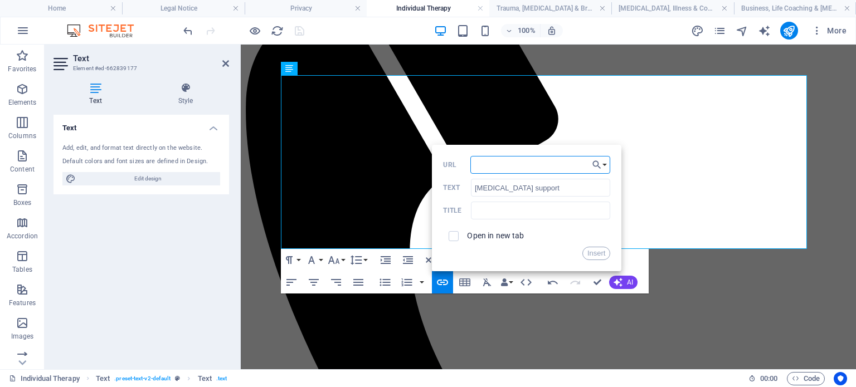
scroll to position [0, 15]
click at [591, 254] on button "Insert" at bounding box center [596, 253] width 28 height 13
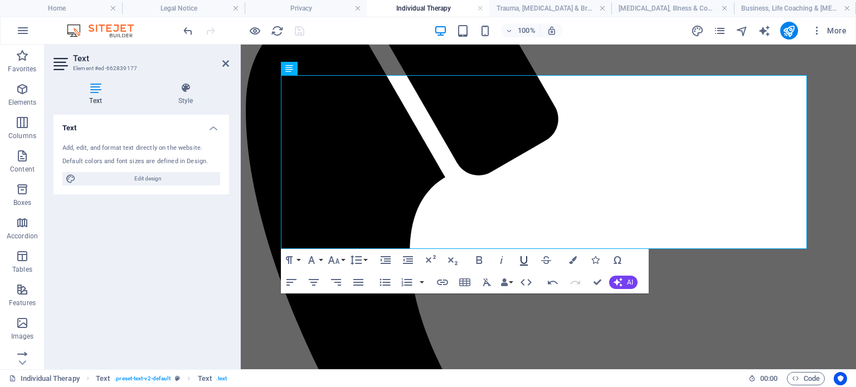
click at [524, 264] on icon "button" at bounding box center [523, 260] width 13 height 13
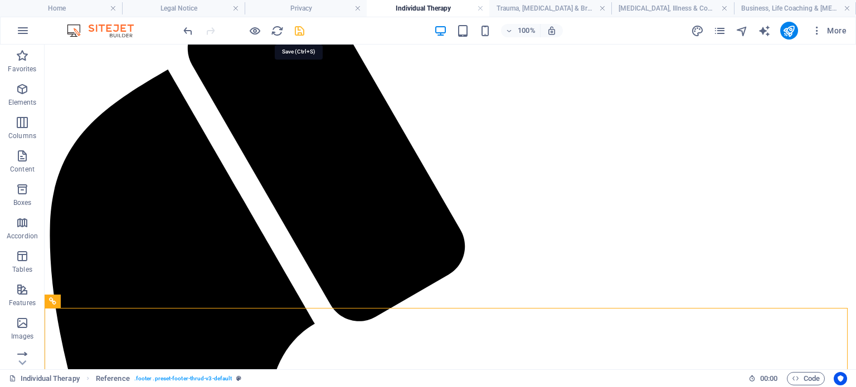
click at [299, 26] on icon "save" at bounding box center [299, 31] width 13 height 13
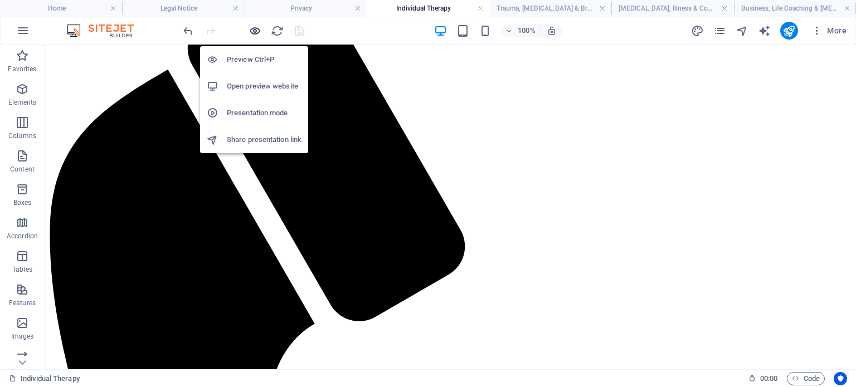
click at [259, 26] on icon "button" at bounding box center [255, 31] width 13 height 13
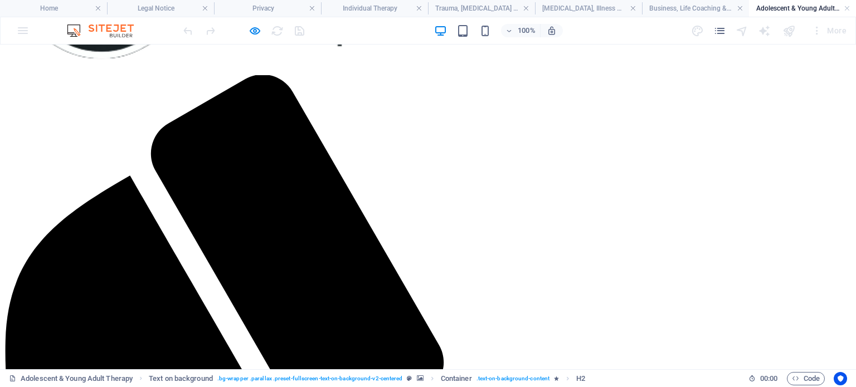
scroll to position [212, 0]
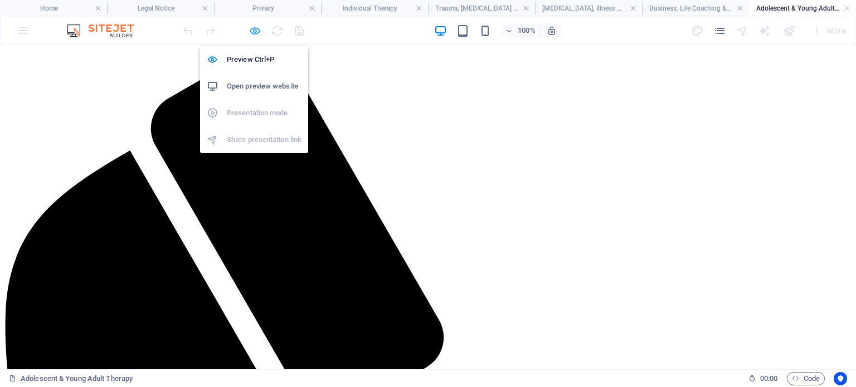
click at [254, 32] on icon "button" at bounding box center [255, 31] width 13 height 13
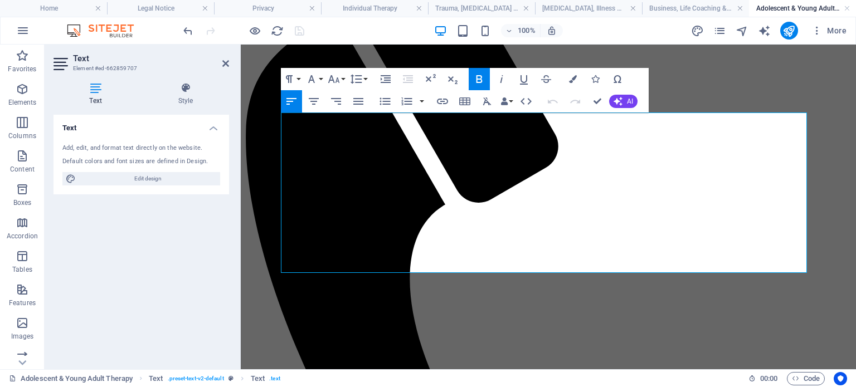
scroll to position [284, 0]
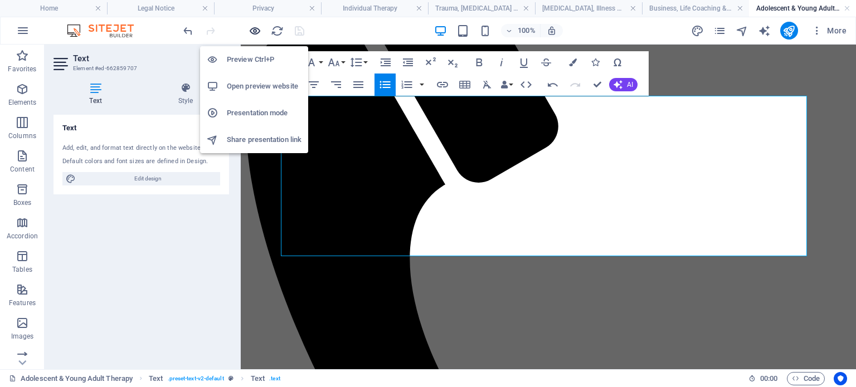
click at [255, 29] on icon "button" at bounding box center [255, 31] width 13 height 13
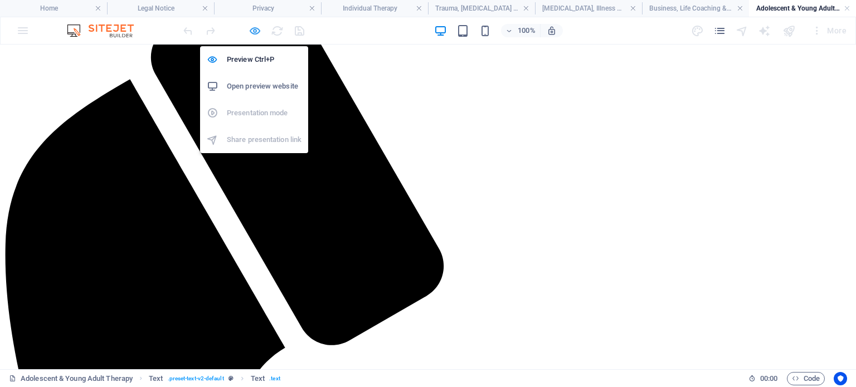
scroll to position [269, 0]
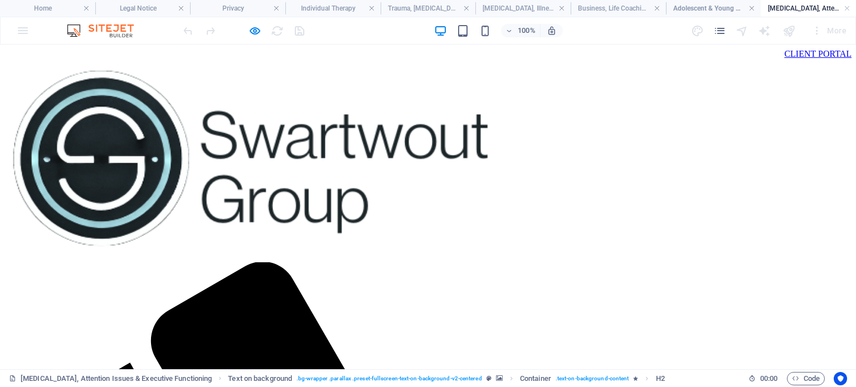
scroll to position [0, 0]
click at [330, 13] on h4 "Individual Therapy" at bounding box center [332, 8] width 95 height 12
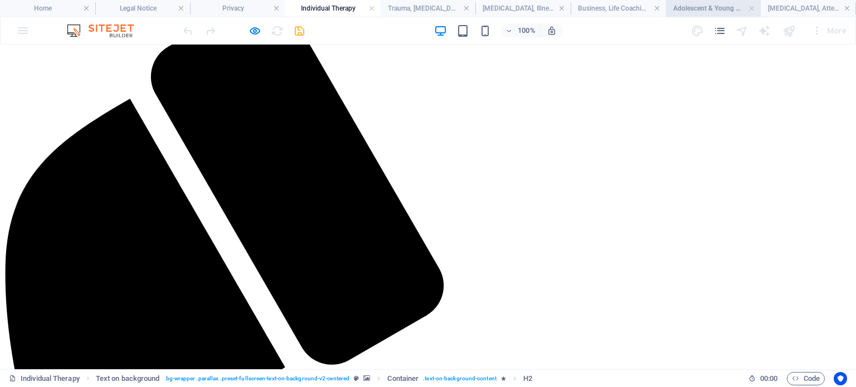
click at [682, 8] on h4 "Adolescent & Young Adult Therapy" at bounding box center [713, 8] width 95 height 12
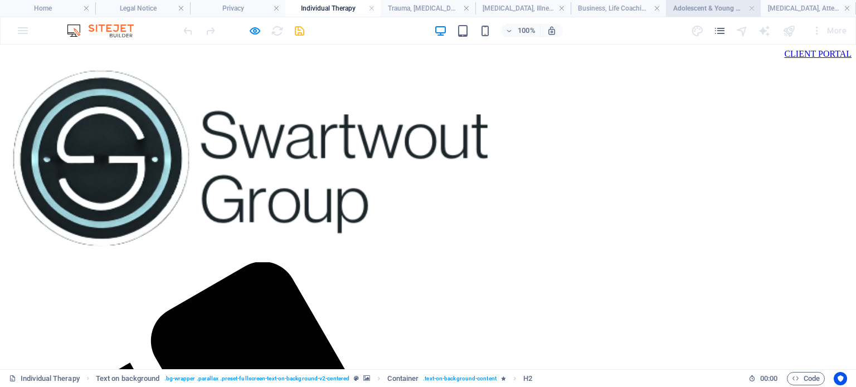
scroll to position [224, 0]
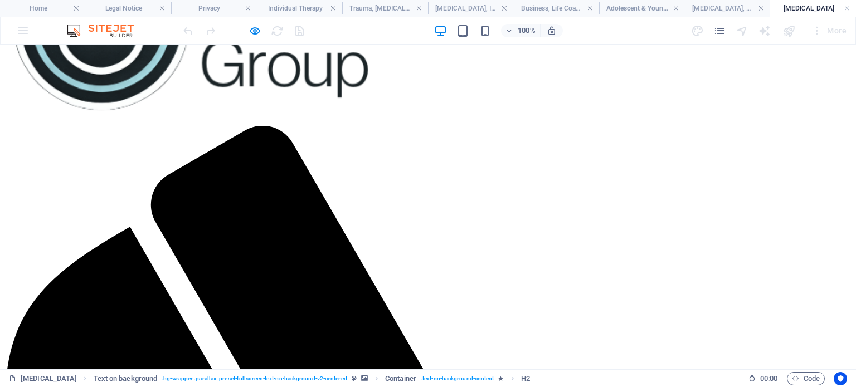
scroll to position [176, 0]
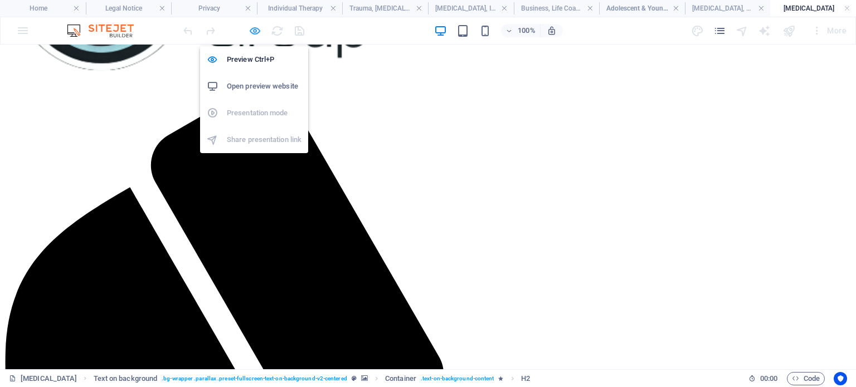
click at [254, 28] on icon "button" at bounding box center [255, 31] width 13 height 13
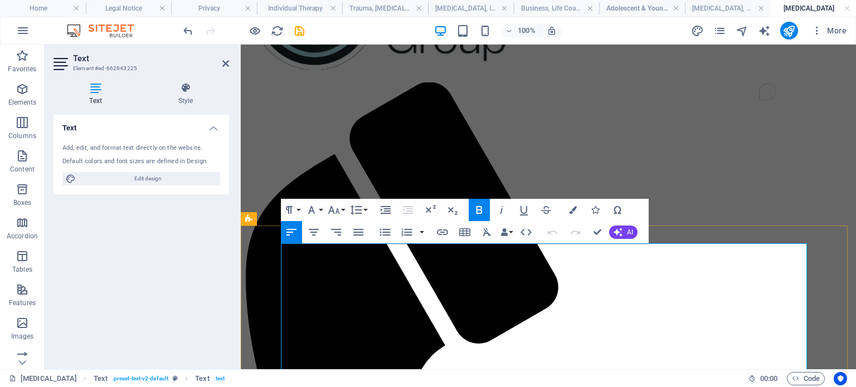
drag, startPoint x: 310, startPoint y: 331, endPoint x: 350, endPoint y: 330, distance: 40.1
click at [441, 231] on icon "button" at bounding box center [442, 232] width 13 height 13
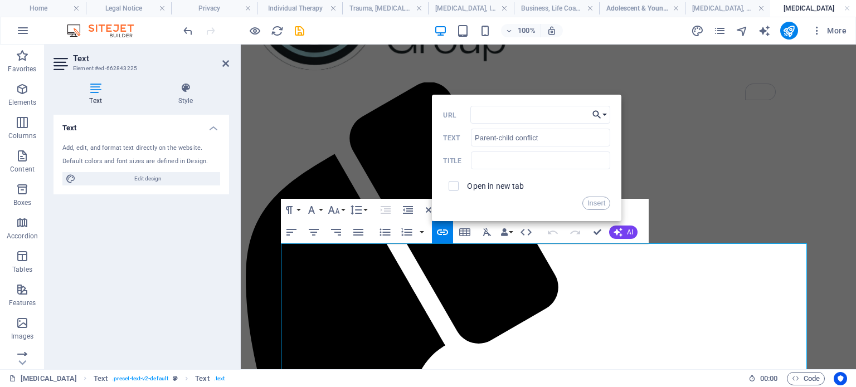
click at [603, 115] on button "Choose Link" at bounding box center [599, 115] width 21 height 18
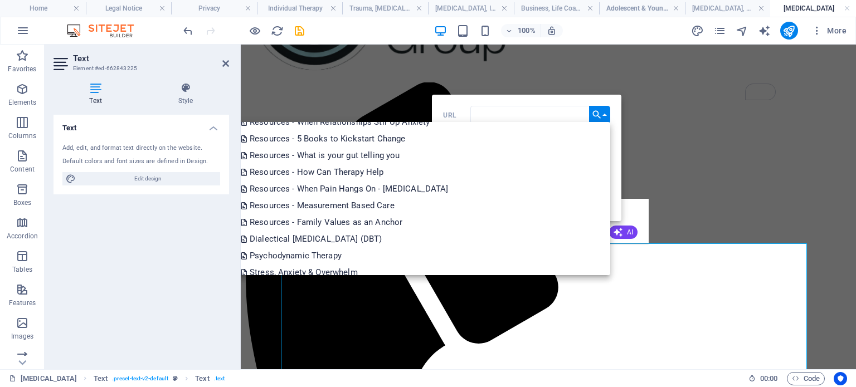
scroll to position [130, 0]
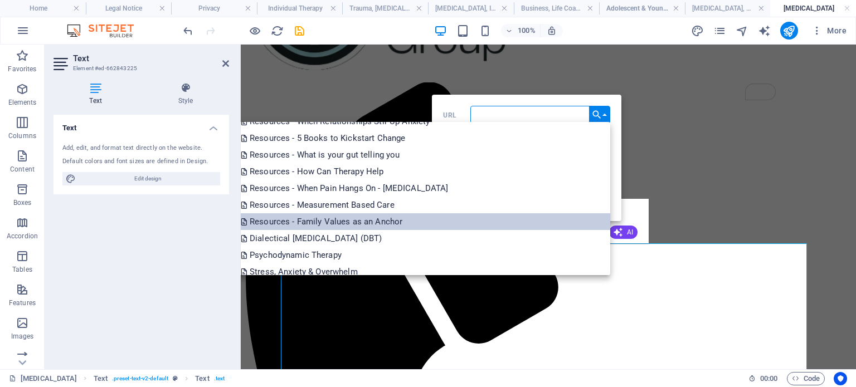
click at [405, 222] on p "Resources - Family Values as an Anchor" at bounding box center [323, 221] width 164 height 17
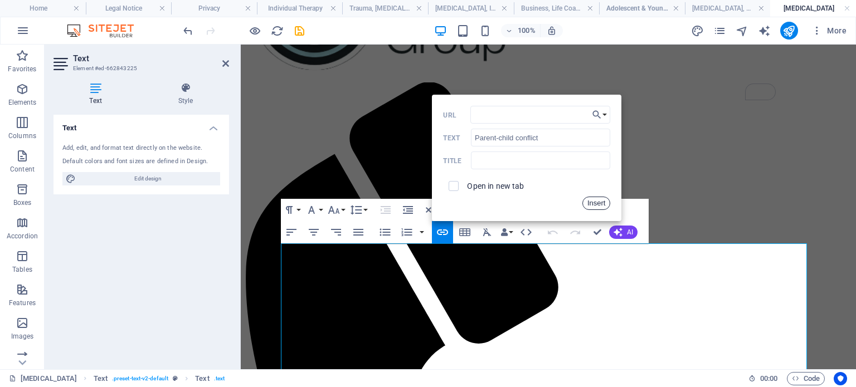
click at [593, 205] on button "Insert" at bounding box center [596, 203] width 28 height 13
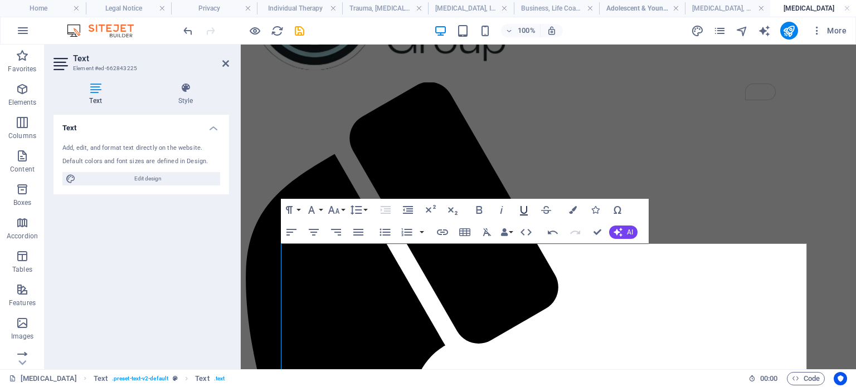
click at [522, 214] on icon "button" at bounding box center [523, 209] width 13 height 13
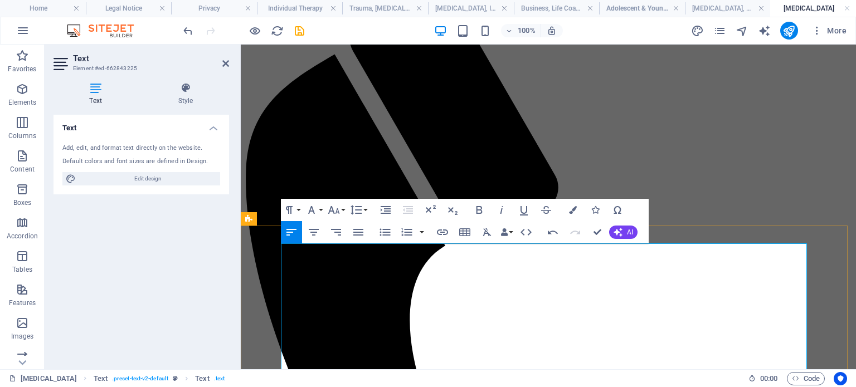
scroll to position [267, 0]
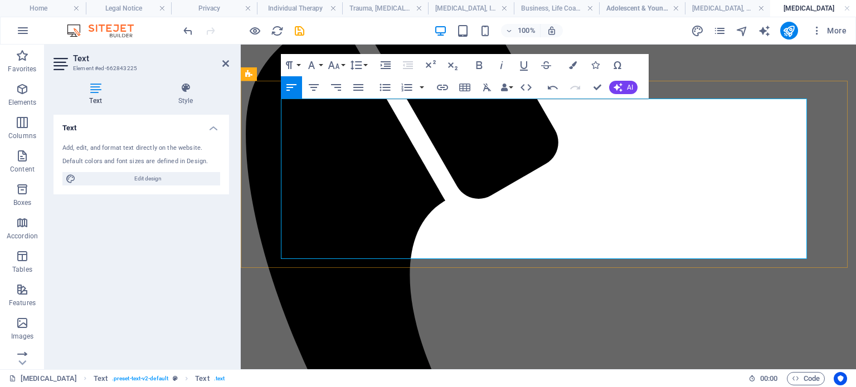
drag, startPoint x: 386, startPoint y: 228, endPoint x: 394, endPoint y: 228, distance: 7.8
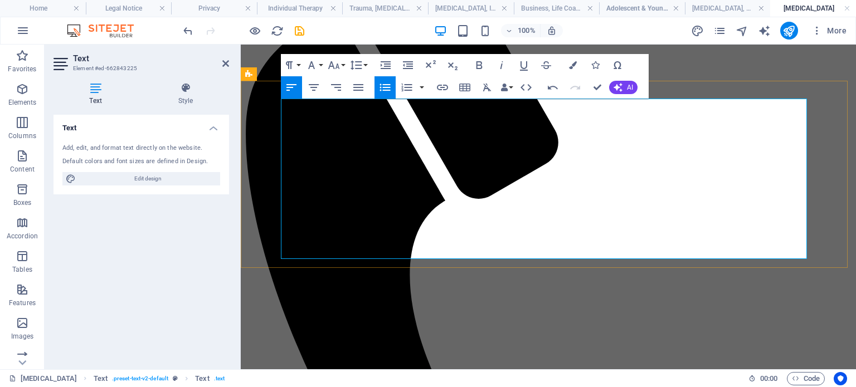
drag, startPoint x: 393, startPoint y: 228, endPoint x: 434, endPoint y: 229, distance: 40.7
type input "connection tools"
click at [441, 90] on icon "button" at bounding box center [442, 88] width 11 height 6
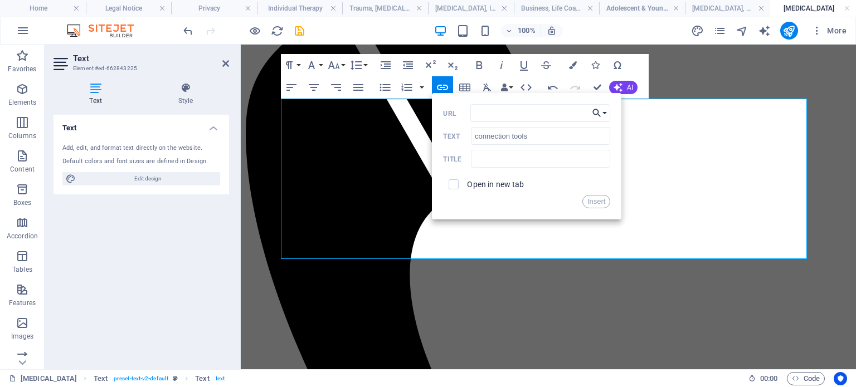
click at [602, 115] on icon "button" at bounding box center [596, 112] width 11 height 13
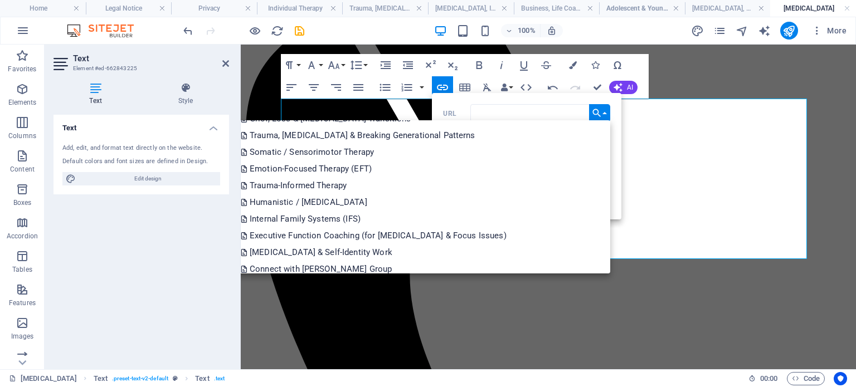
scroll to position [506, 0]
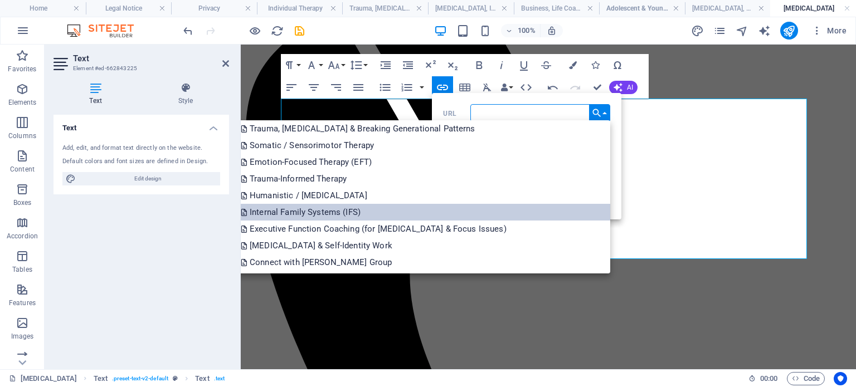
click at [363, 215] on p "Internal Family Systems (IFS)" at bounding box center [302, 212] width 122 height 17
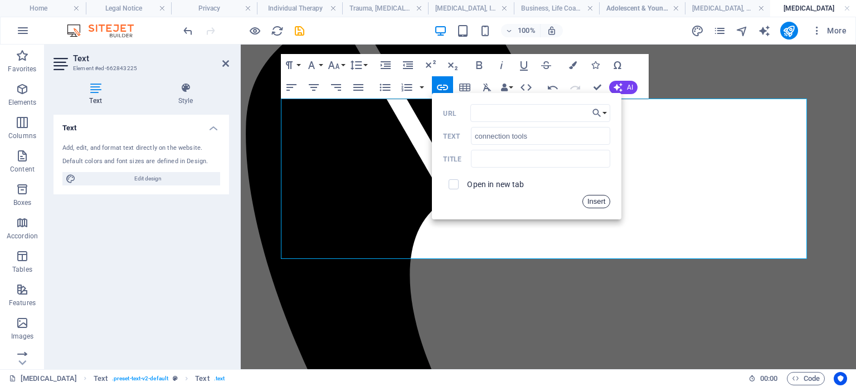
click at [603, 198] on button "Insert" at bounding box center [596, 201] width 28 height 13
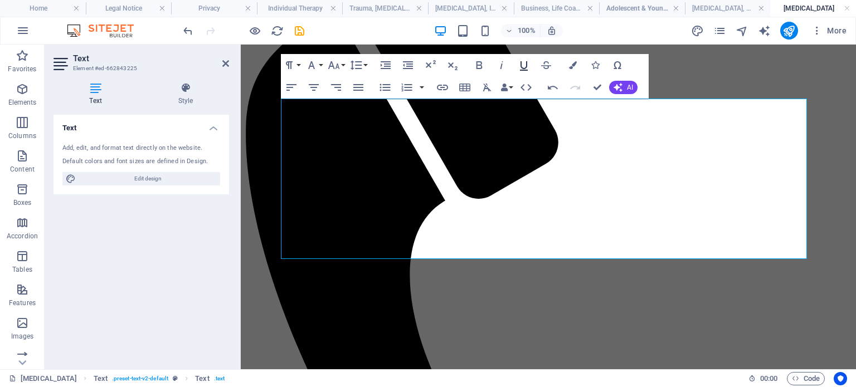
click at [524, 70] on icon "button" at bounding box center [524, 65] width 8 height 9
click at [295, 31] on icon "save" at bounding box center [299, 31] width 13 height 13
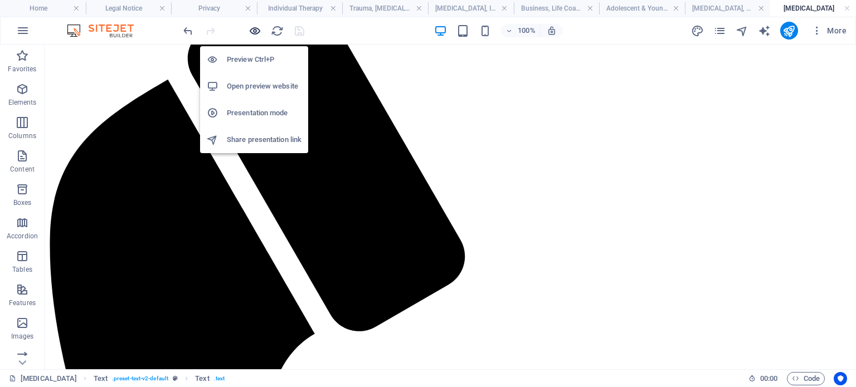
click at [251, 32] on icon "button" at bounding box center [255, 31] width 13 height 13
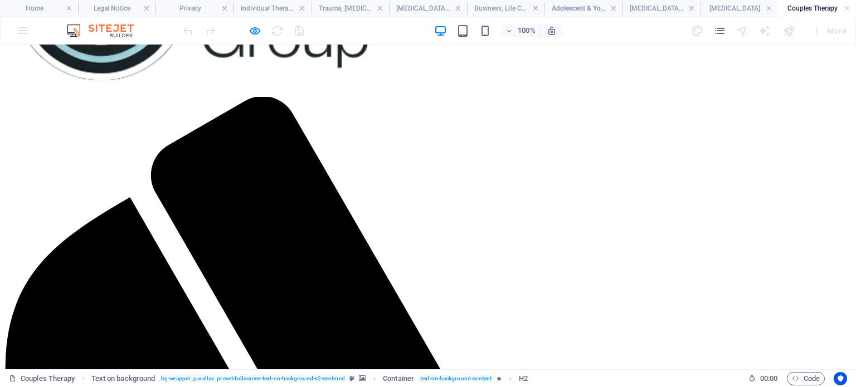
scroll to position [185, 0]
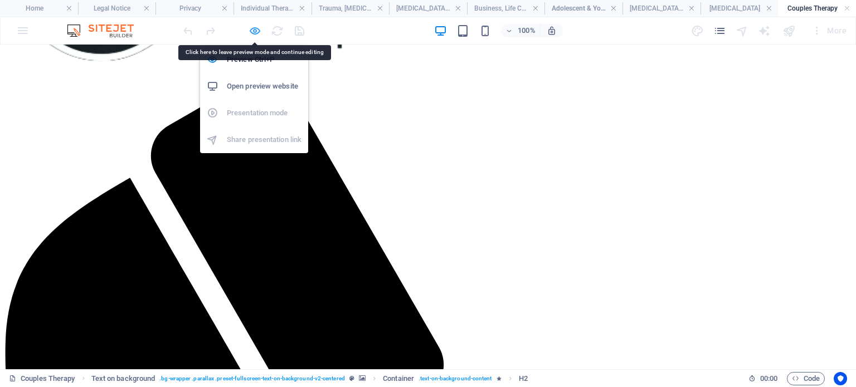
click at [254, 28] on icon "button" at bounding box center [255, 31] width 13 height 13
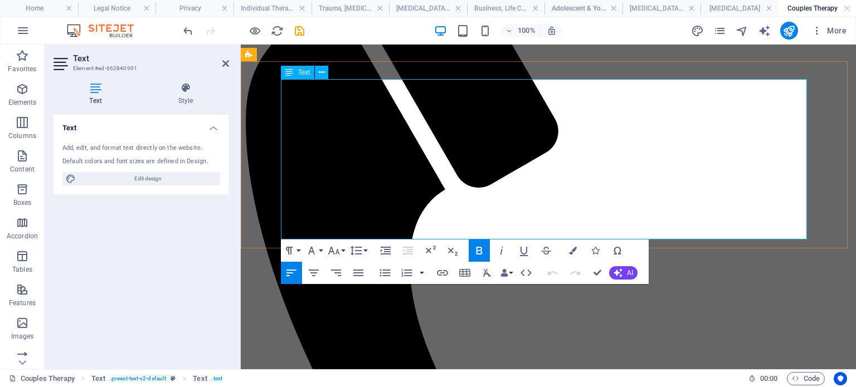
scroll to position [288, 0]
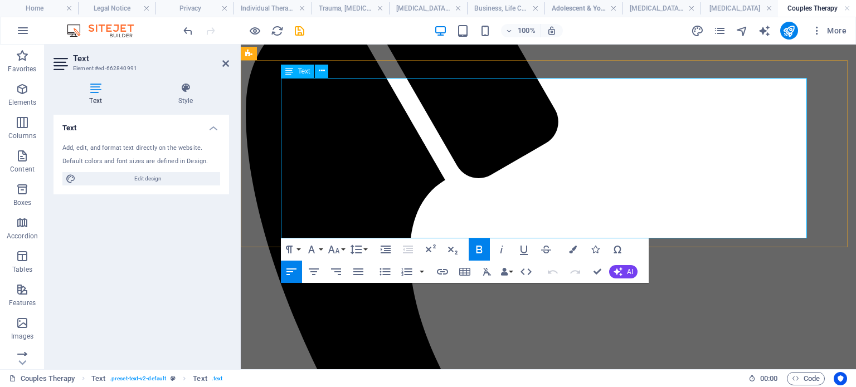
drag, startPoint x: 312, startPoint y: 167, endPoint x: 330, endPoint y: 171, distance: 18.4
click at [446, 271] on icon "button" at bounding box center [442, 271] width 13 height 13
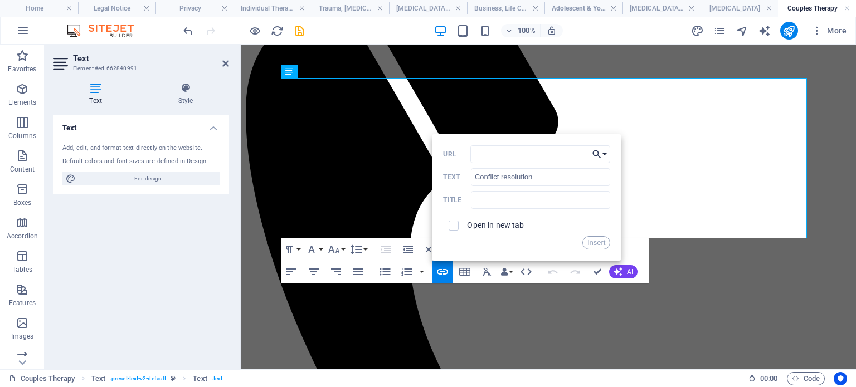
click at [604, 154] on button "Choose Link" at bounding box center [599, 154] width 21 height 18
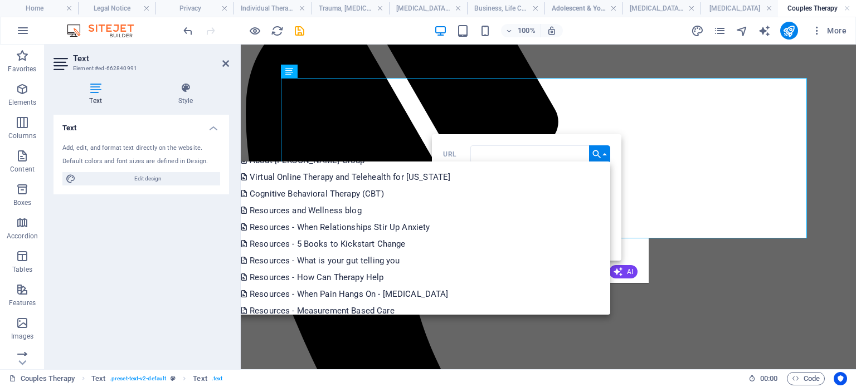
scroll to position [65, 0]
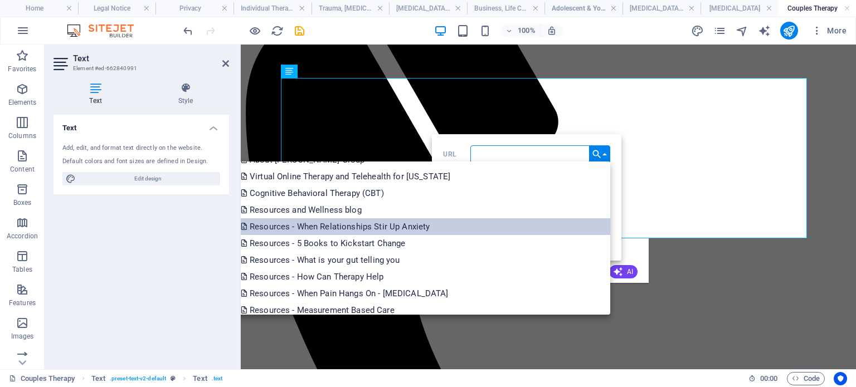
click at [432, 230] on p "Resources - When Relationships Stir Up Anxiety" at bounding box center [336, 226] width 191 height 17
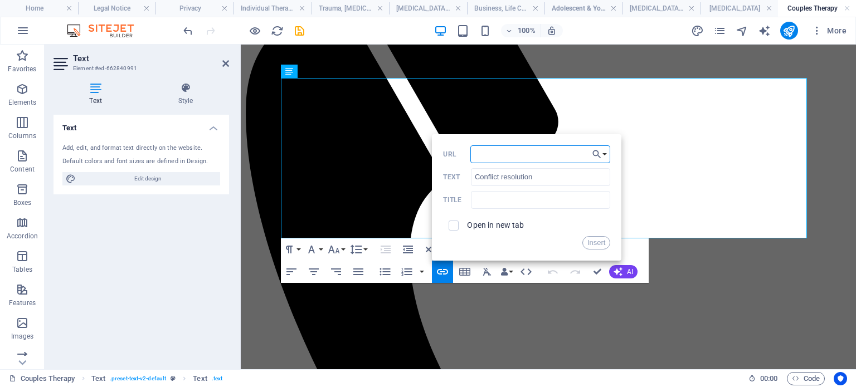
scroll to position [0, 31]
click at [601, 240] on button "Insert" at bounding box center [596, 242] width 28 height 13
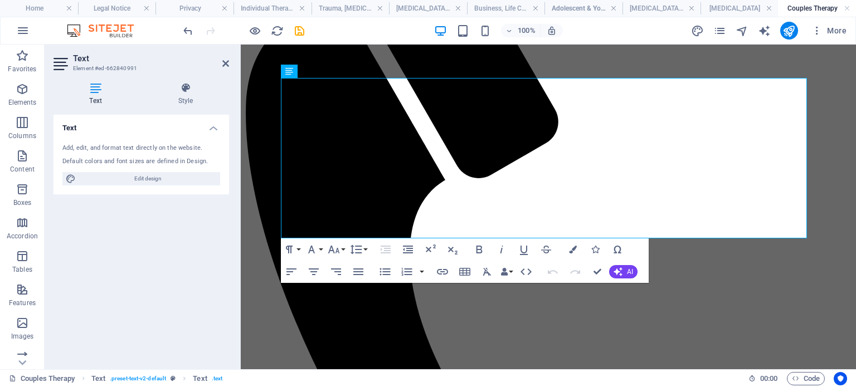
scroll to position [0, 0]
click at [523, 251] on icon "button" at bounding box center [523, 249] width 13 height 13
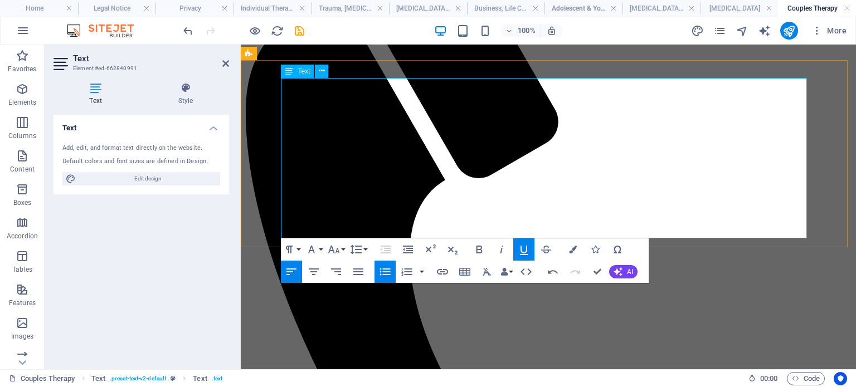
type input "intimacy"
click at [441, 273] on icon "button" at bounding box center [442, 271] width 13 height 13
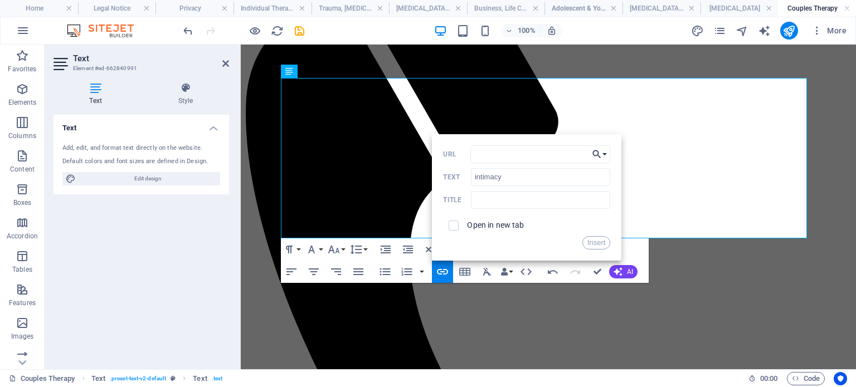
click at [603, 155] on button "Choose Link" at bounding box center [599, 154] width 21 height 18
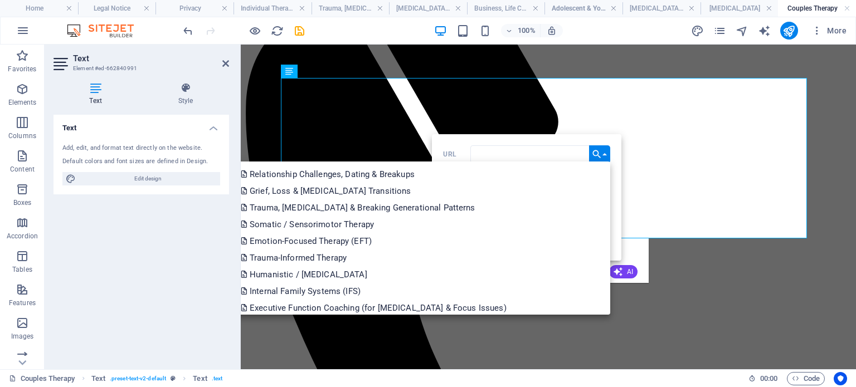
scroll to position [470, 0]
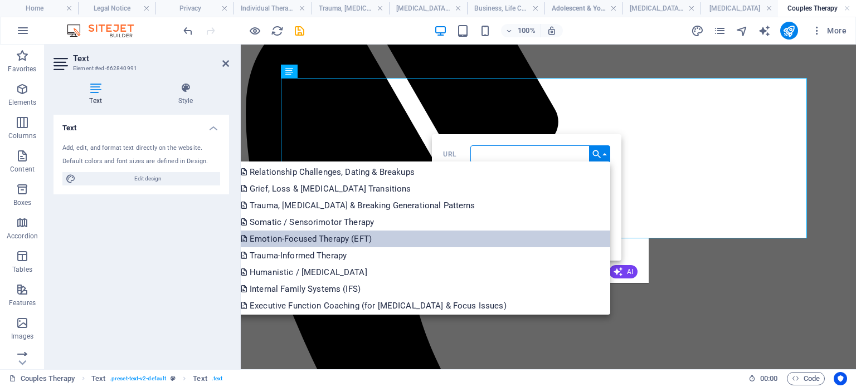
click at [374, 235] on p "Emotion-Focused Therapy (EFT)" at bounding box center [307, 239] width 133 height 17
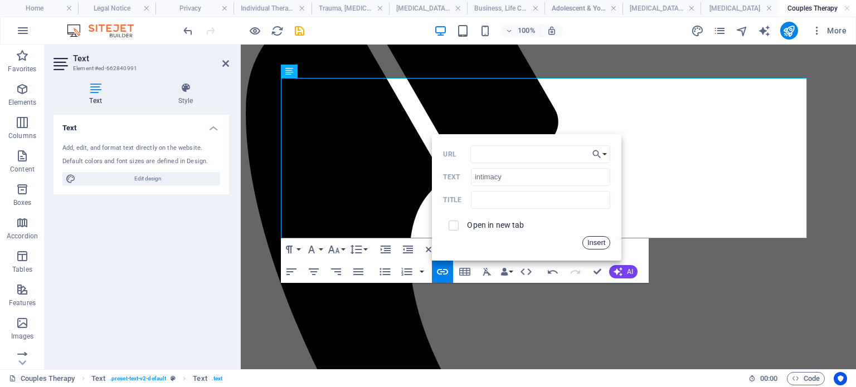
click at [596, 244] on button "Insert" at bounding box center [596, 242] width 28 height 13
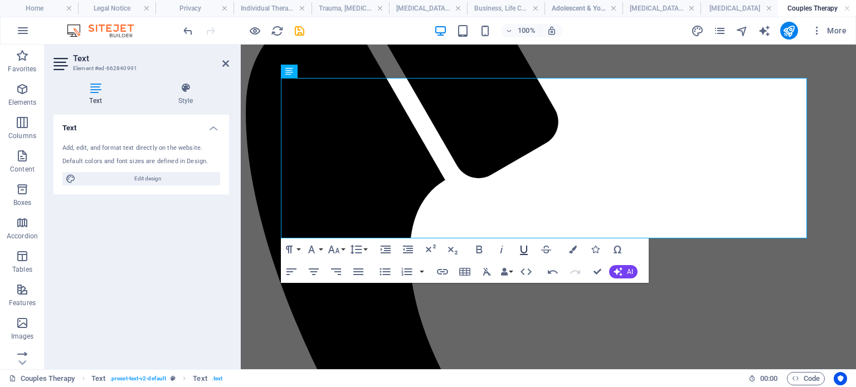
click at [522, 251] on icon "button" at bounding box center [524, 250] width 8 height 9
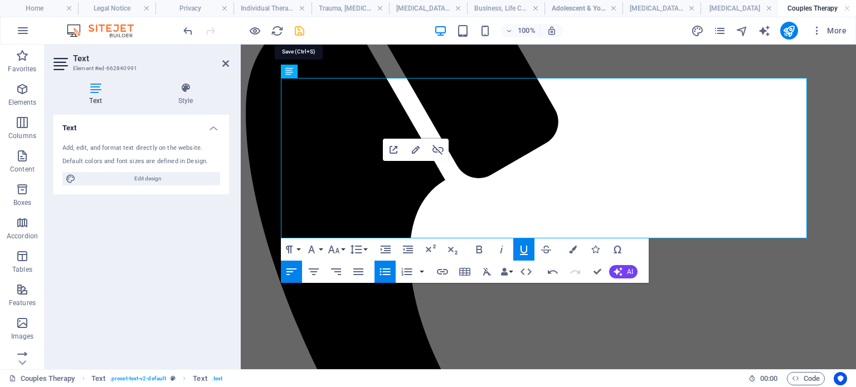
drag, startPoint x: 296, startPoint y: 28, endPoint x: 280, endPoint y: 82, distance: 56.0
click at [296, 28] on icon "save" at bounding box center [299, 31] width 13 height 13
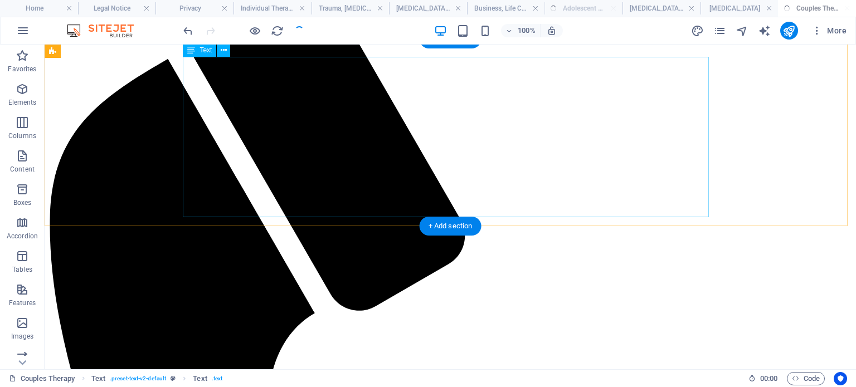
scroll to position [283, 0]
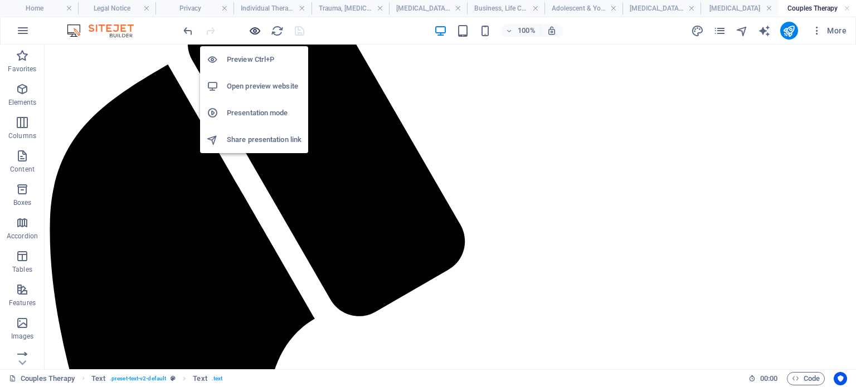
click at [254, 27] on icon "button" at bounding box center [255, 31] width 13 height 13
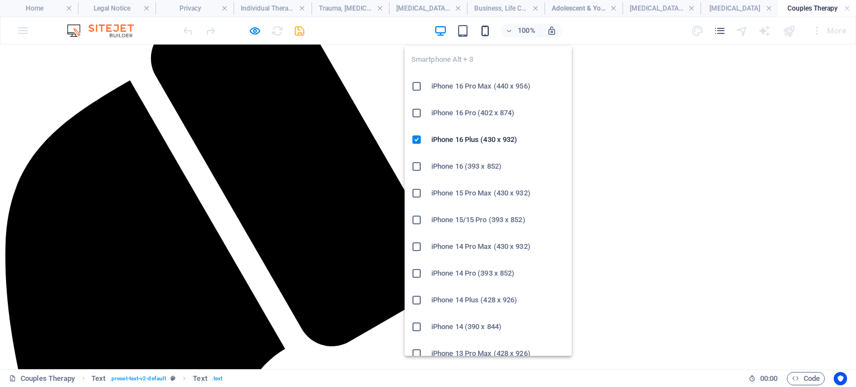
click at [492, 28] on span "button" at bounding box center [485, 31] width 13 height 13
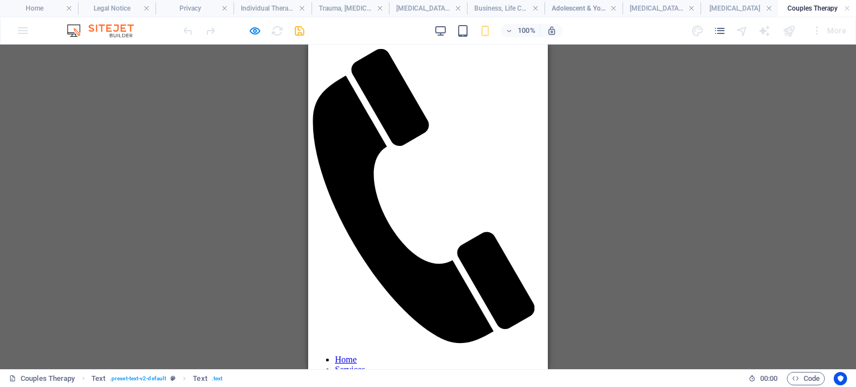
scroll to position [0, 0]
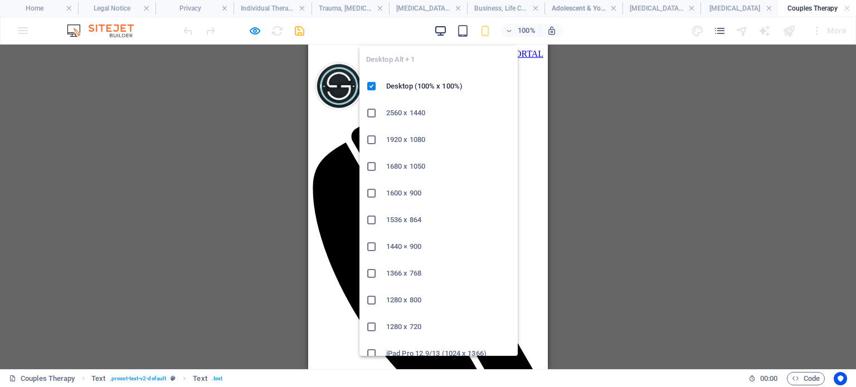
click at [442, 29] on icon "button" at bounding box center [440, 31] width 13 height 13
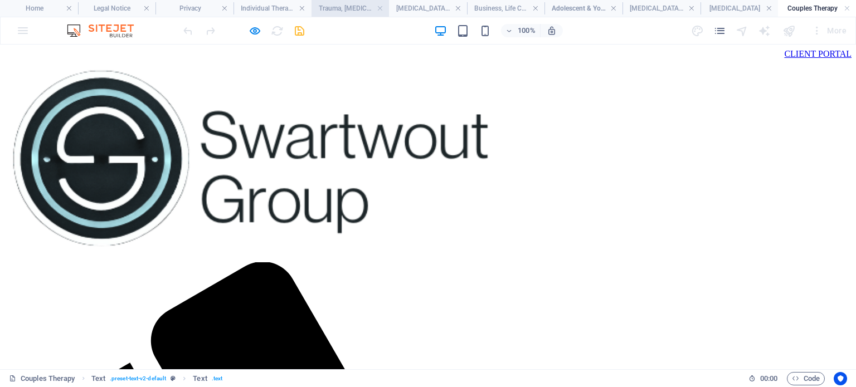
click at [366, 9] on h4 "Trauma, PTSD & Breaking Generational Patterns" at bounding box center [351, 8] width 78 height 12
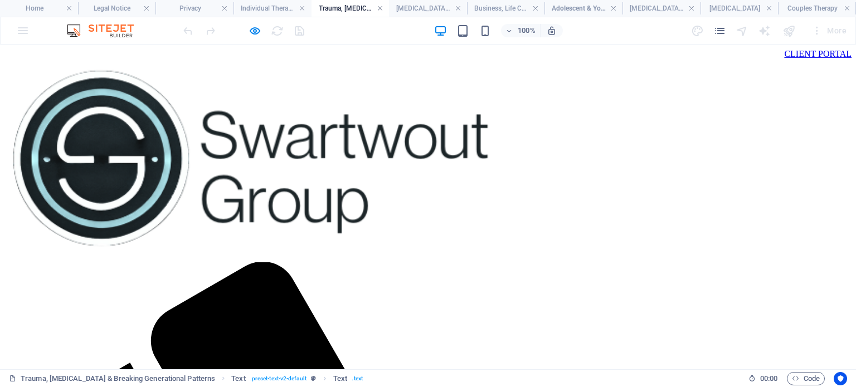
click at [378, 7] on link at bounding box center [380, 8] width 7 height 11
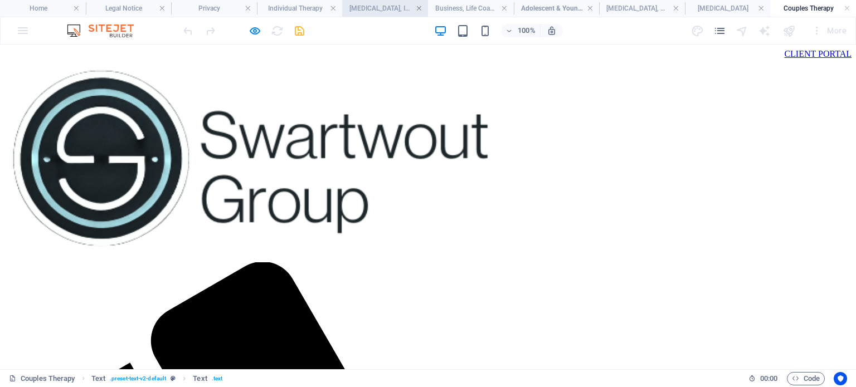
click at [420, 7] on link at bounding box center [419, 8] width 7 height 11
click at [465, 5] on link at bounding box center [466, 8] width 7 height 11
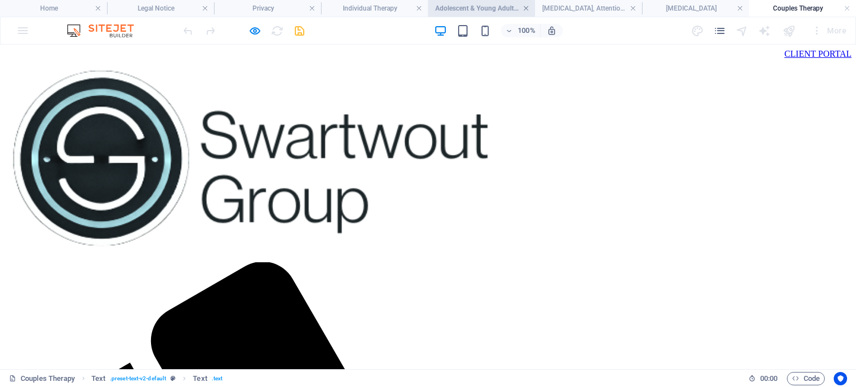
click at [529, 4] on link at bounding box center [526, 8] width 7 height 11
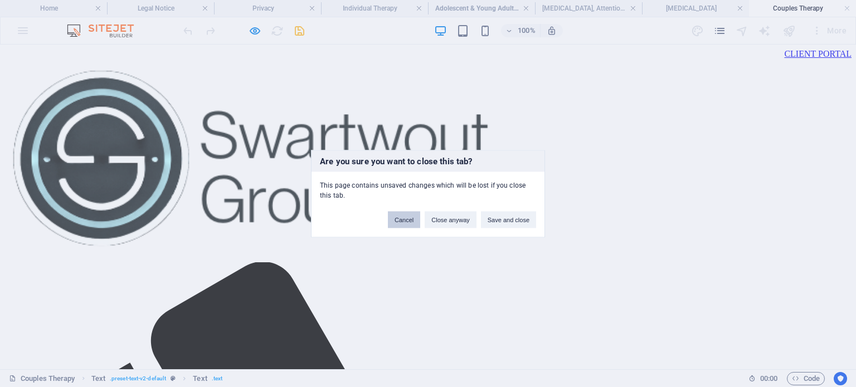
click at [408, 221] on button "Cancel" at bounding box center [404, 219] width 32 height 17
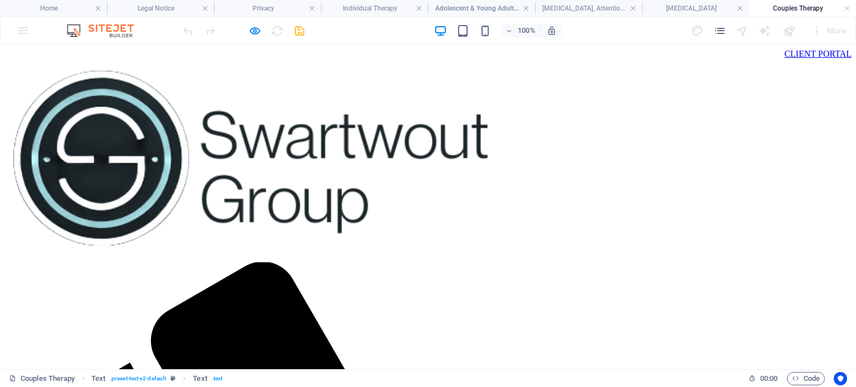
click at [303, 101] on img at bounding box center [258, 159] width 508 height 201
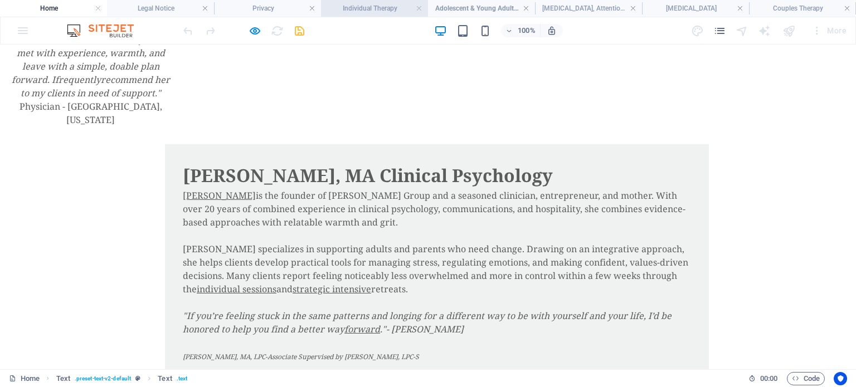
click at [352, 7] on h4 "Individual Therapy" at bounding box center [374, 8] width 107 height 12
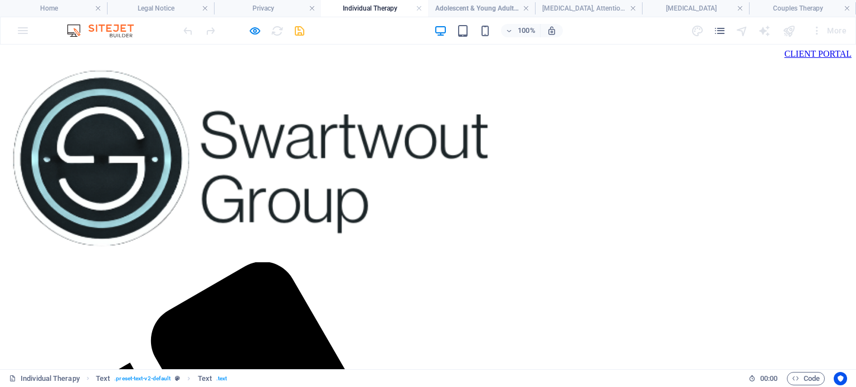
scroll to position [264, 0]
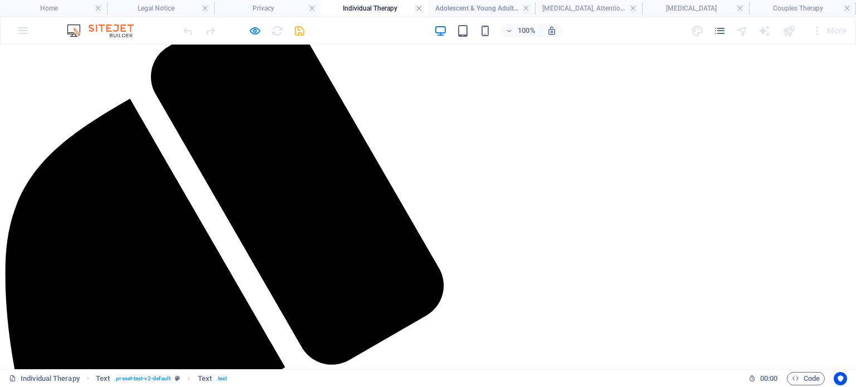
click at [417, 6] on link at bounding box center [419, 8] width 7 height 11
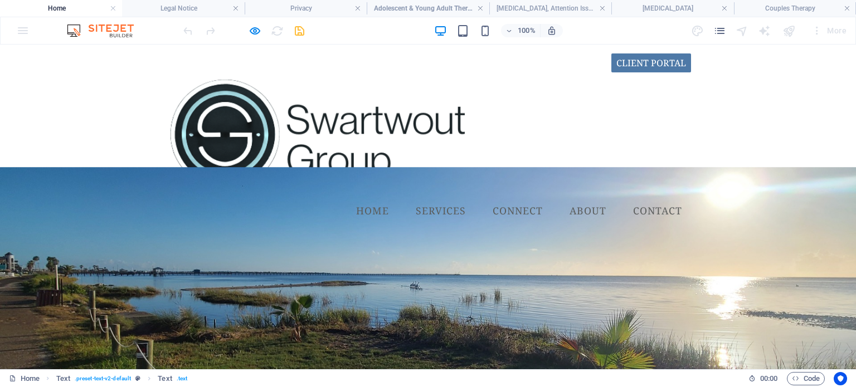
scroll to position [849, 0]
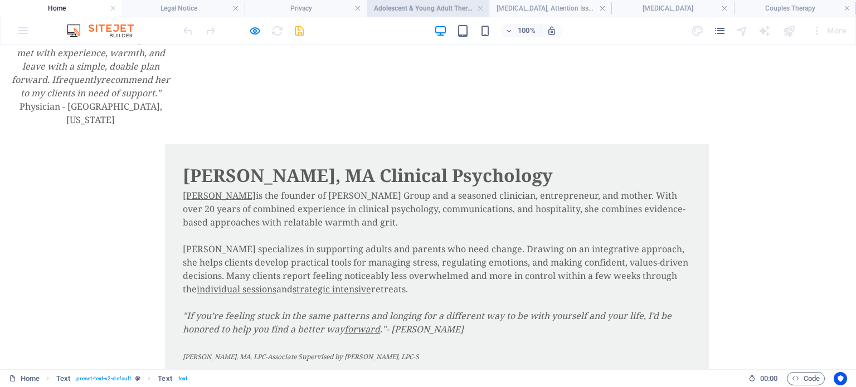
click at [484, 6] on h4 "Adolescent & Young Adult Therapy" at bounding box center [428, 8] width 122 height 12
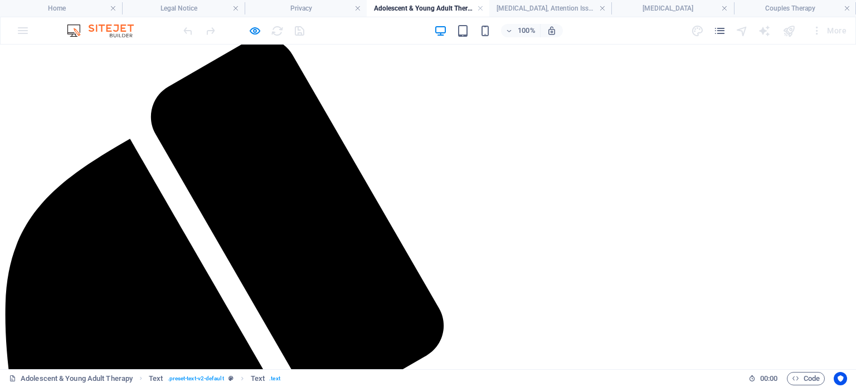
click at [484, 6] on h4 "Adolescent & Young Adult Therapy" at bounding box center [428, 8] width 122 height 12
click at [473, 7] on h4 "Adolescent & Young Adult Therapy" at bounding box center [428, 8] width 122 height 12
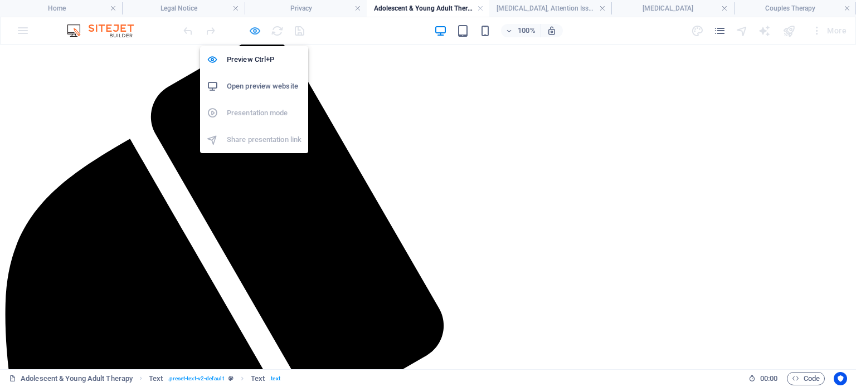
click at [252, 30] on icon "button" at bounding box center [255, 31] width 13 height 13
